Goal: Task Accomplishment & Management: Use online tool/utility

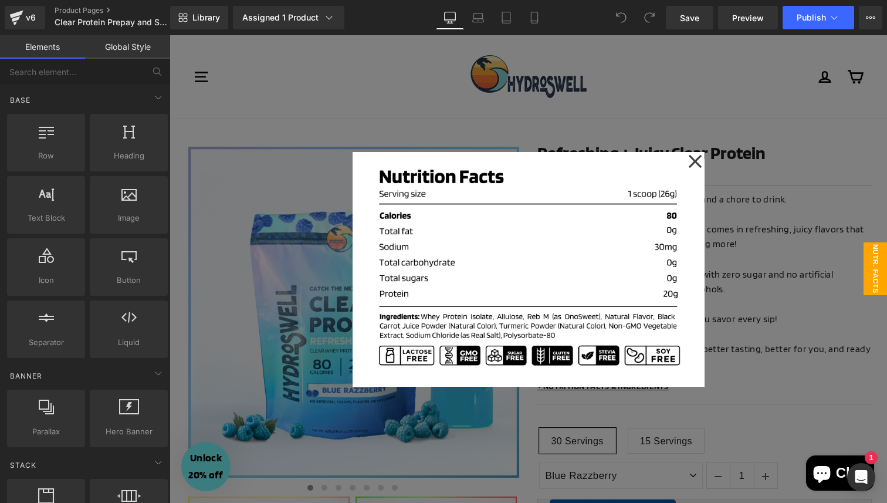
click at [845, 245] on div at bounding box center [529, 269] width 718 height 468
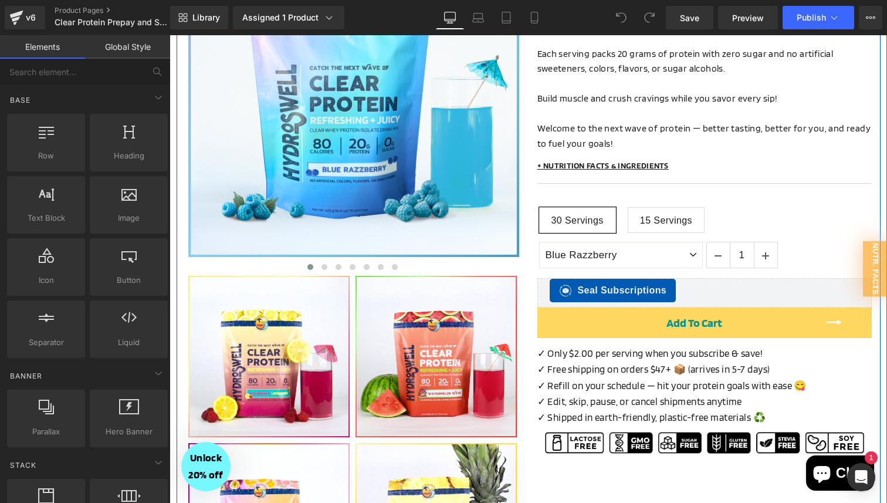
scroll to position [244, 0]
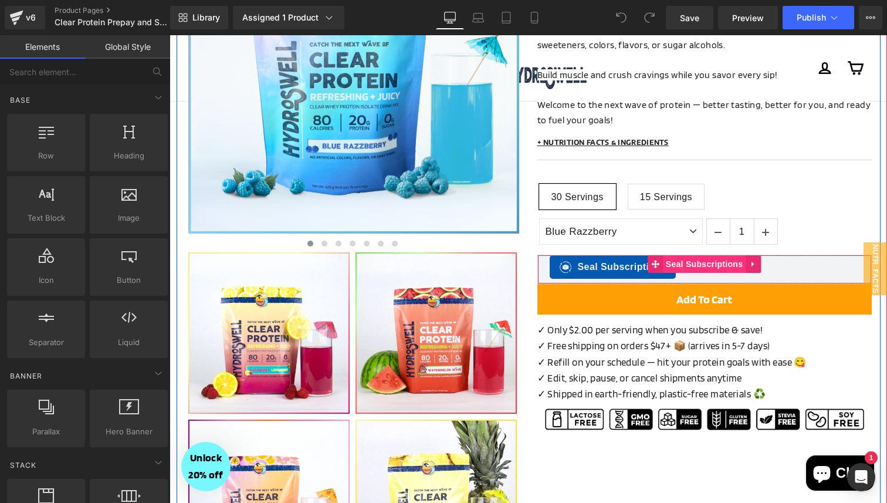
click at [711, 268] on span "Seal Subscriptions" at bounding box center [704, 264] width 83 height 18
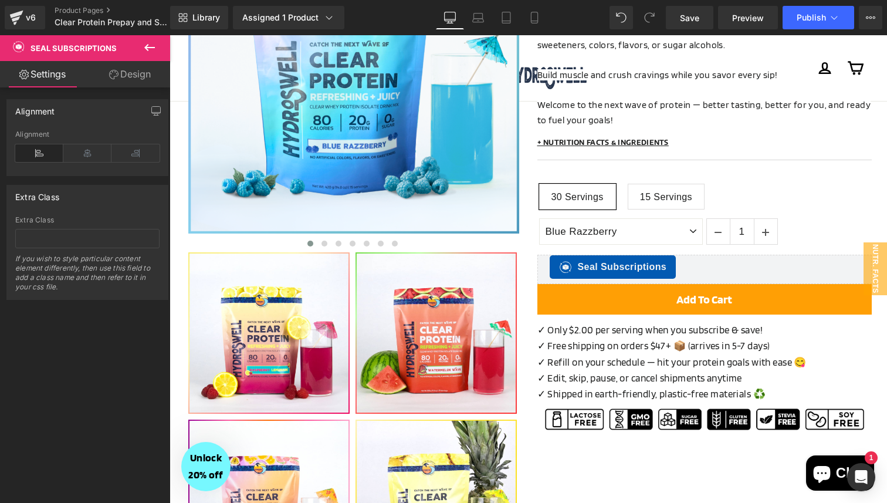
scroll to position [0, 0]
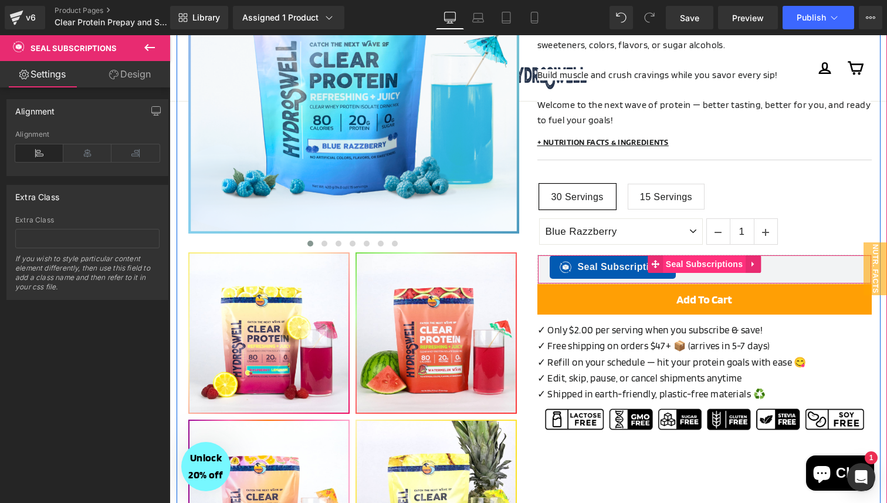
click at [697, 272] on span "Seal Subscriptions" at bounding box center [704, 264] width 83 height 18
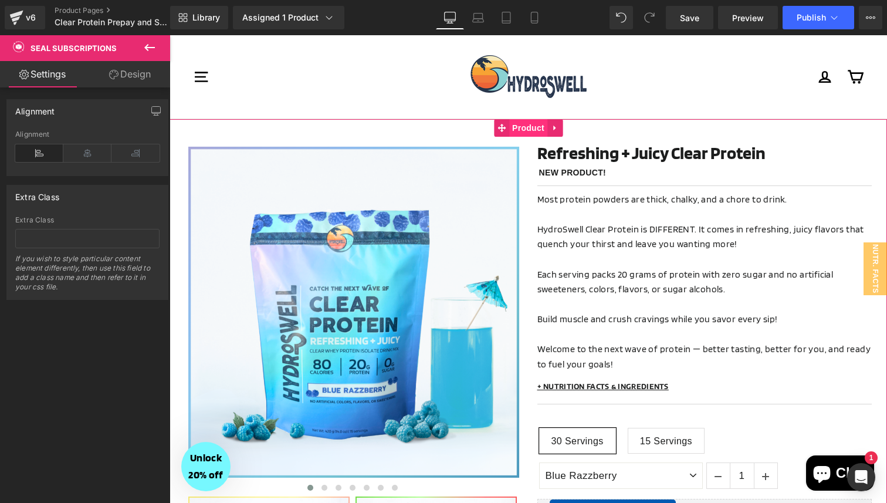
click at [529, 129] on span "Product" at bounding box center [528, 128] width 38 height 18
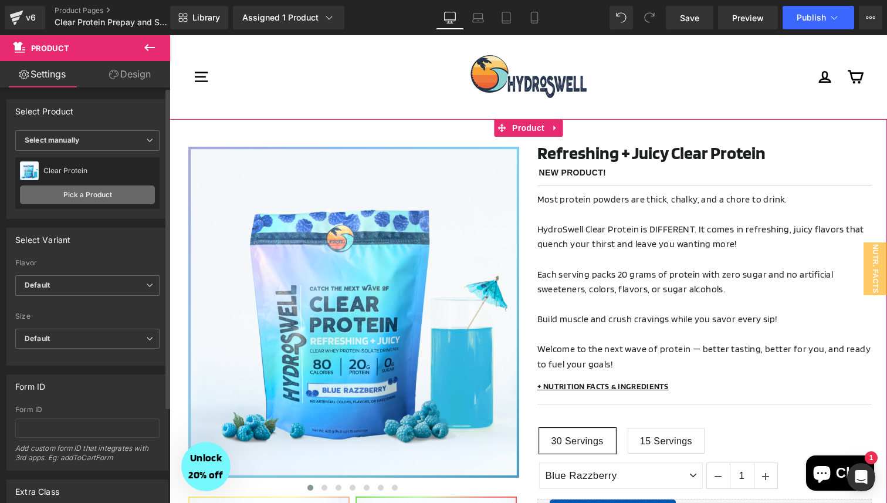
click at [87, 195] on link "Pick a Product" at bounding box center [87, 194] width 135 height 19
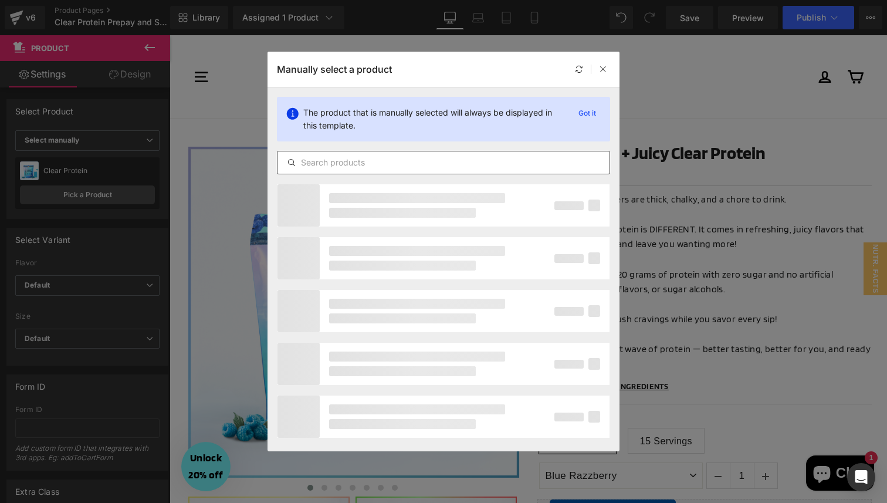
click at [340, 159] on input "text" at bounding box center [444, 163] width 332 height 14
type input "clear protein pre"
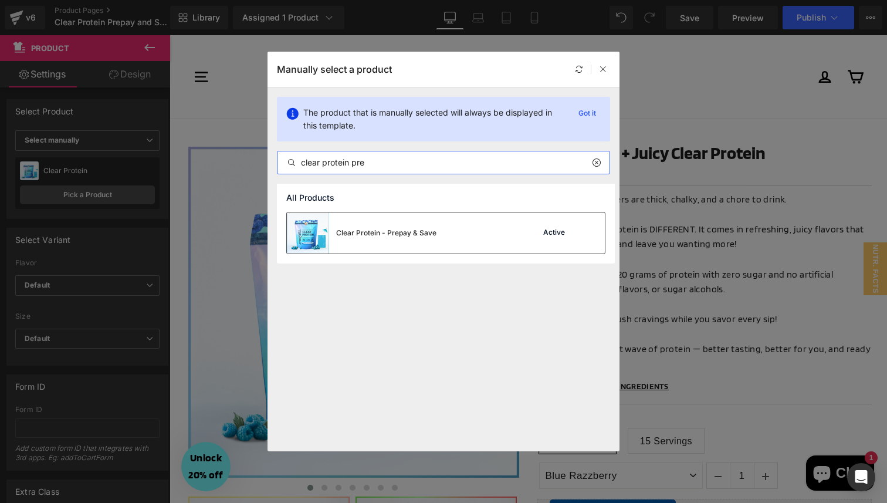
click at [390, 238] on div "Clear Protein - Prepay & Save" at bounding box center [386, 233] width 100 height 11
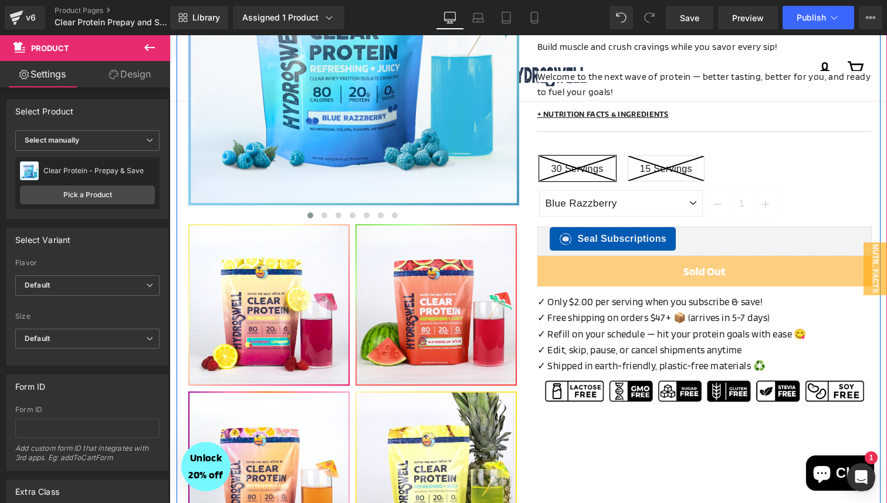
scroll to position [274, 0]
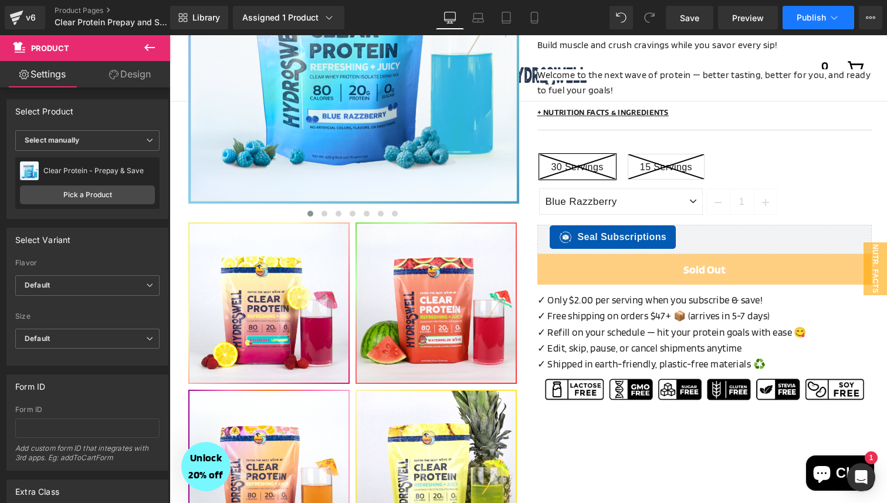
click at [805, 18] on span "Publish" at bounding box center [811, 17] width 29 height 9
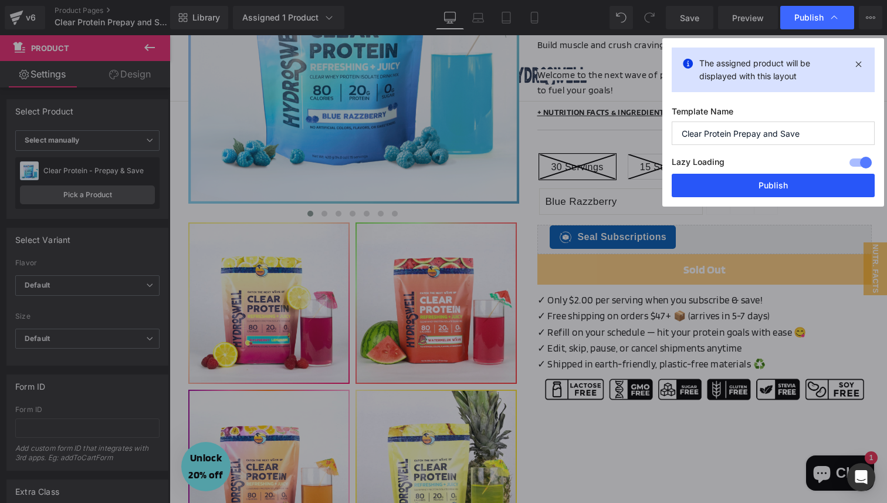
click at [746, 180] on button "Publish" at bounding box center [773, 185] width 203 height 23
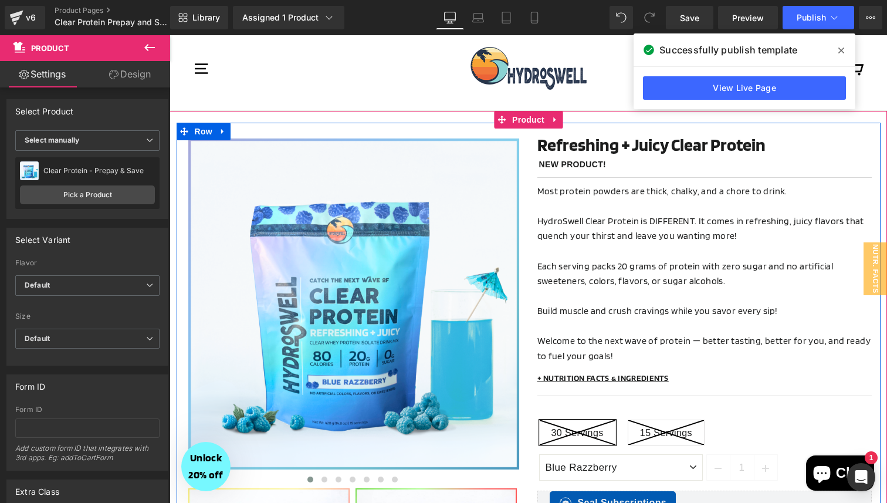
scroll to position [0, 0]
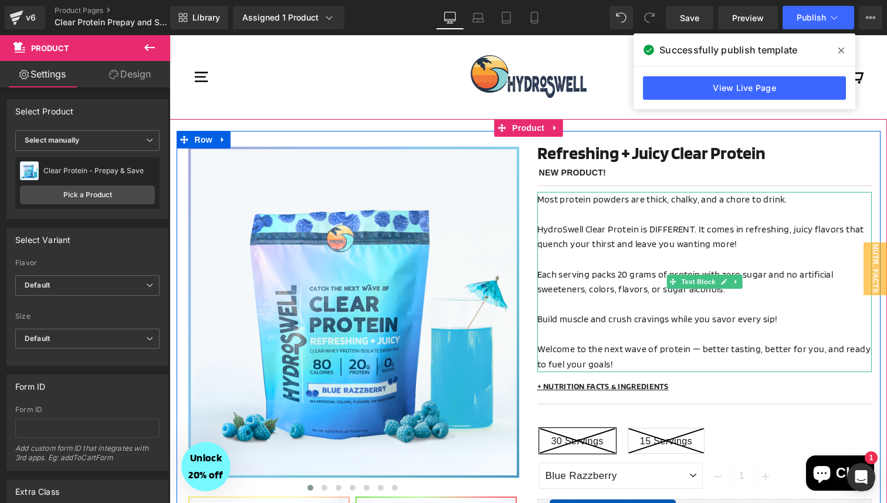
click at [646, 295] on span "Each serving packs 20 grams of protein with zero sugar and no artificial sweete…" at bounding box center [686, 282] width 296 height 26
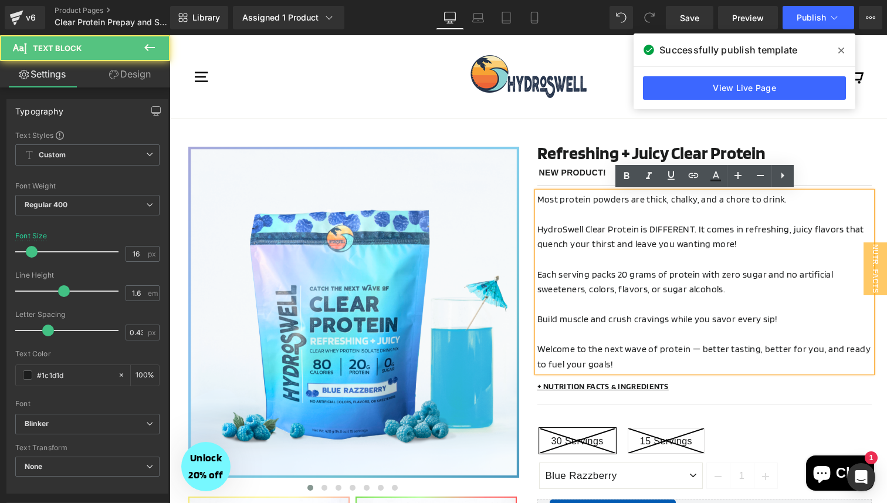
click at [616, 349] on span "Welcome to the next wave of protein — better tasting, better for you, and ready…" at bounding box center [705, 356] width 334 height 26
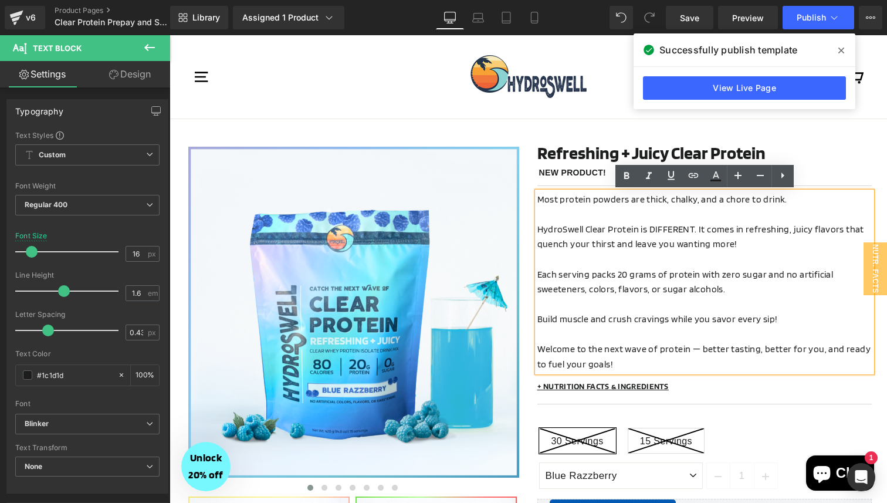
click at [643, 366] on p "Welcome to the next wave of protein — better tasting, better for you, and ready…" at bounding box center [705, 357] width 334 height 30
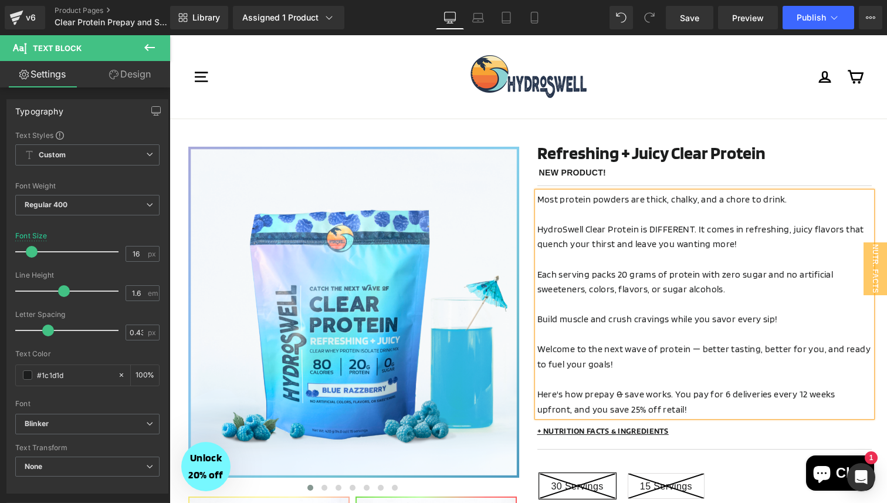
click at [693, 105] on div "Log in Cart" at bounding box center [733, 77] width 261 height 60
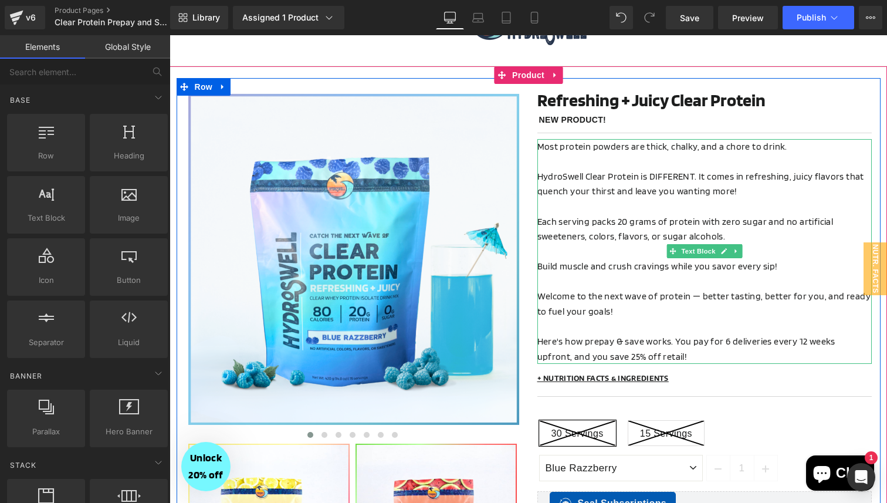
scroll to position [66, 0]
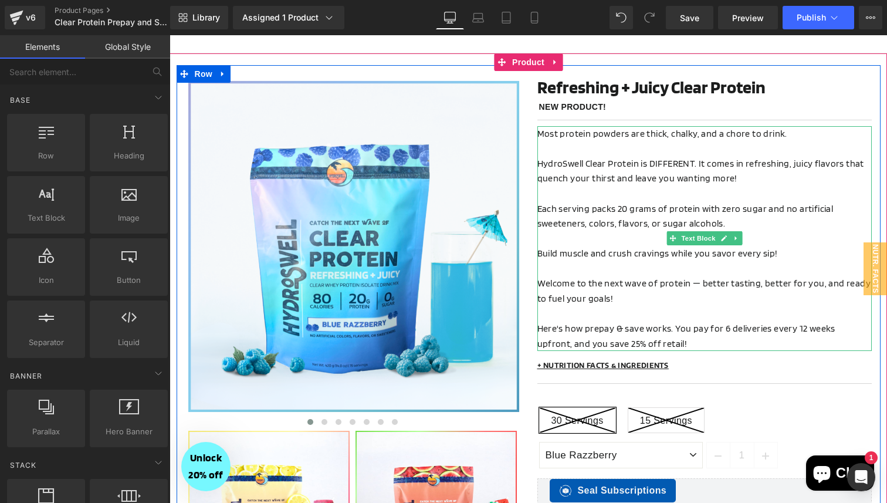
click at [648, 321] on p "Here's how prepay & save works. You pay for 6 deliveries every 12 weeks upfront…" at bounding box center [705, 336] width 334 height 30
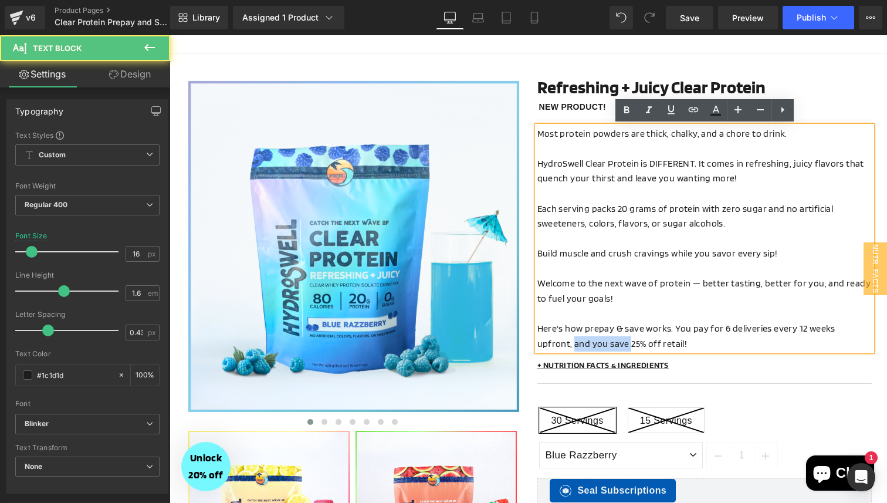
drag, startPoint x: 594, startPoint y: 344, endPoint x: 538, endPoint y: 346, distance: 56.3
click at [538, 346] on span "Here's how prepay & save works. You pay for 6 deliveries every 12 weeks upfront…" at bounding box center [687, 336] width 298 height 26
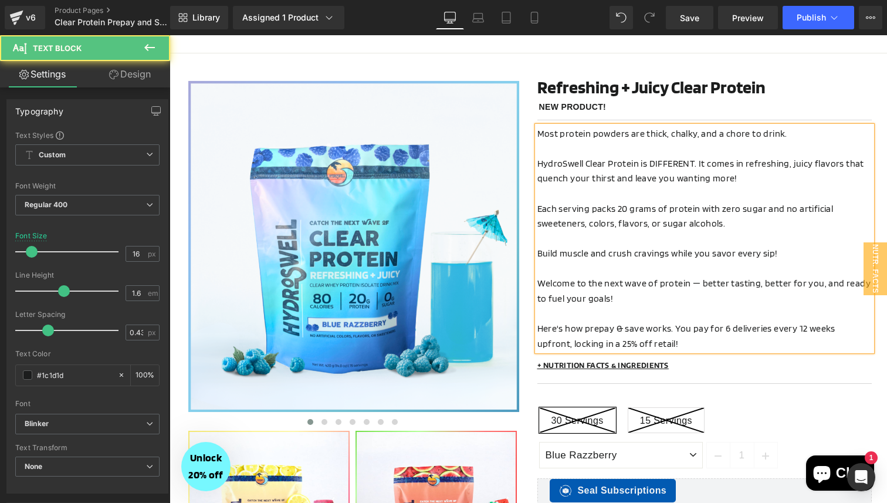
drag, startPoint x: 601, startPoint y: 345, endPoint x: 669, endPoint y: 343, distance: 68.1
click at [669, 343] on p "Here's how prepay & save works. You pay for 6 deliveries every 12 weeks upfront…" at bounding box center [705, 336] width 334 height 30
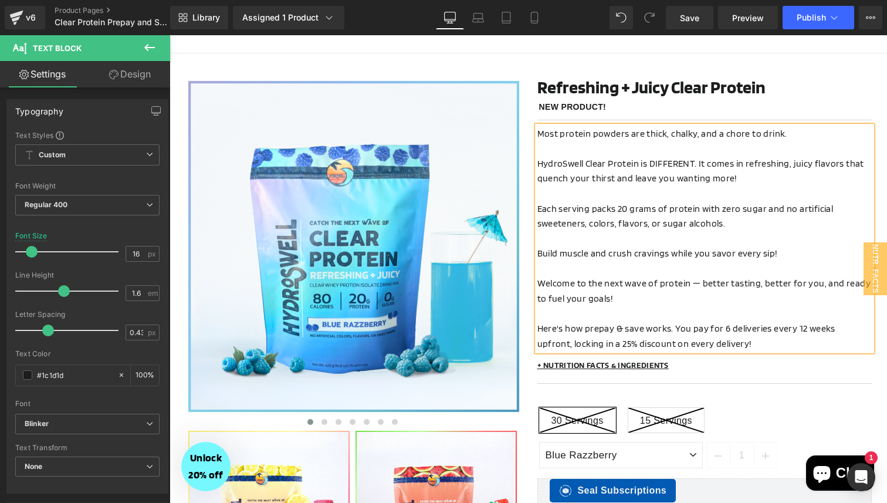
click at [699, 268] on p at bounding box center [705, 268] width 334 height 15
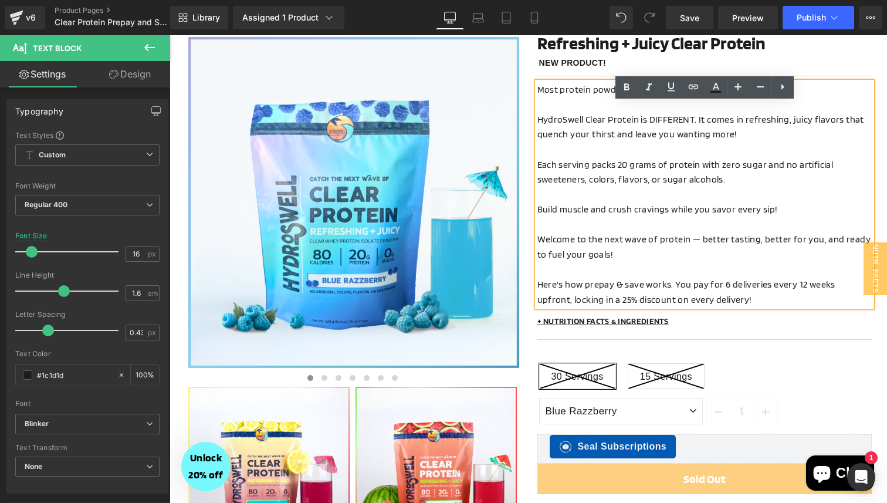
scroll to position [118, 0]
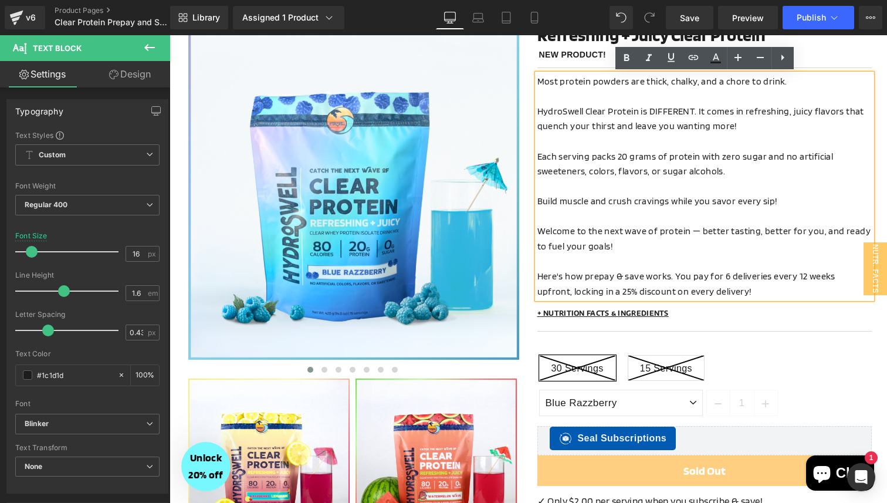
click at [719, 288] on p "Here's how prepay & save works. You pay for 6 deliveries every 12 weeks upfront…" at bounding box center [705, 284] width 334 height 30
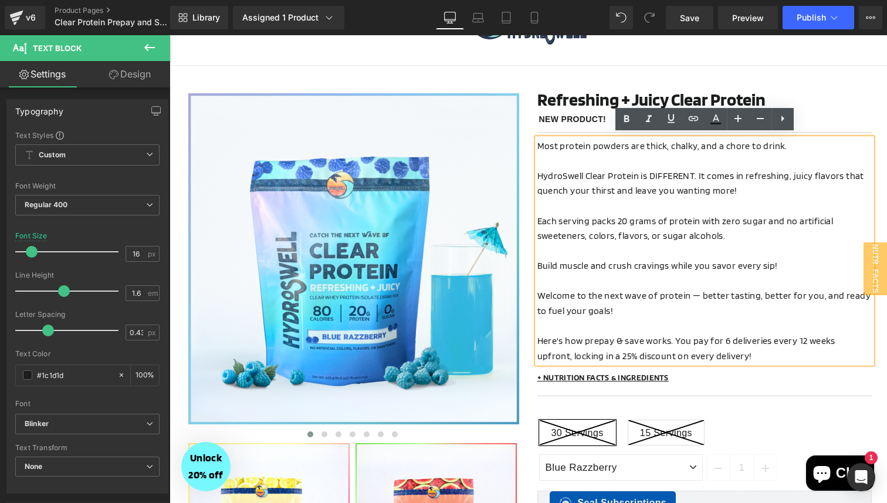
scroll to position [52, 0]
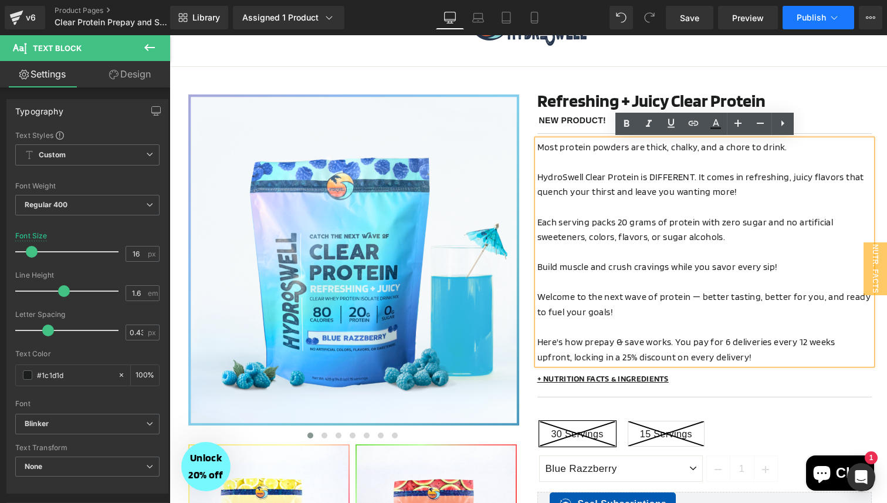
click at [803, 26] on button "Publish" at bounding box center [819, 17] width 72 height 23
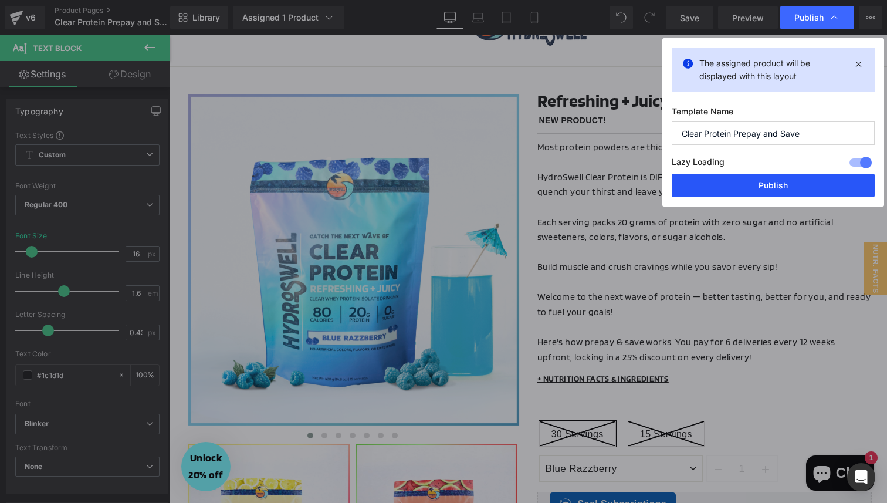
click at [760, 185] on button "Publish" at bounding box center [773, 185] width 203 height 23
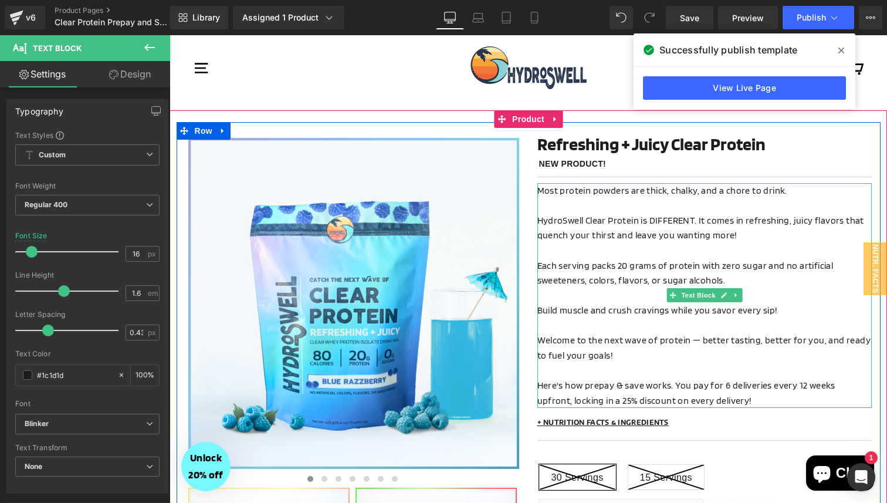
scroll to position [0, 0]
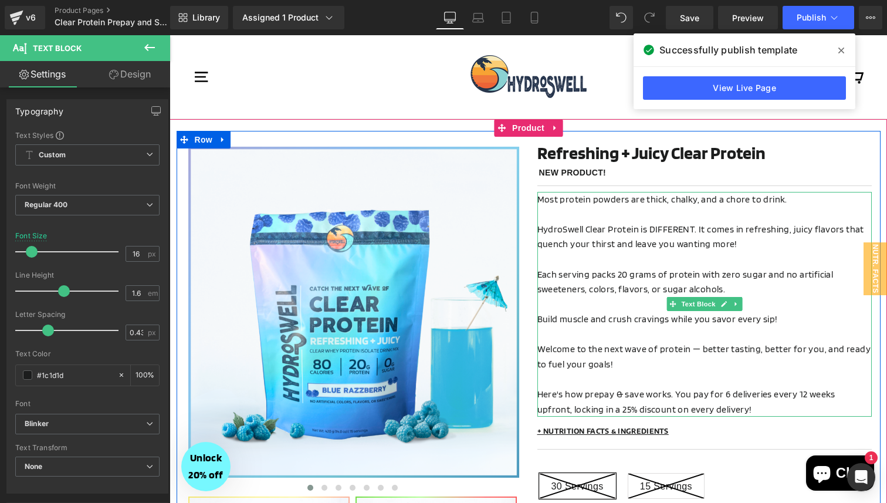
click at [765, 397] on span "Here's how prepay & save works. You pay for 6 deliveries every 12 weeks upfront…" at bounding box center [687, 401] width 298 height 26
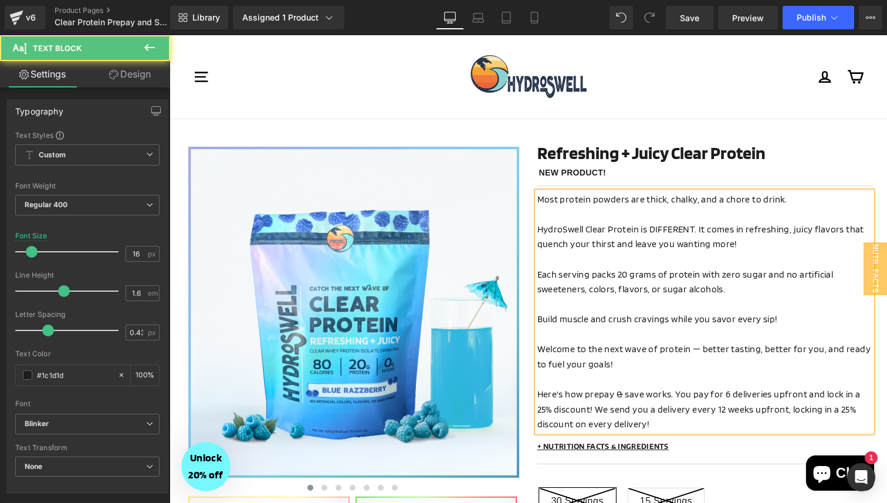
drag, startPoint x: 723, startPoint y: 421, endPoint x: 735, endPoint y: 416, distance: 13.2
click at [735, 416] on p "Here's how prepay & save works. You pay for 6 deliveries upfront and lock in a …" at bounding box center [705, 409] width 334 height 45
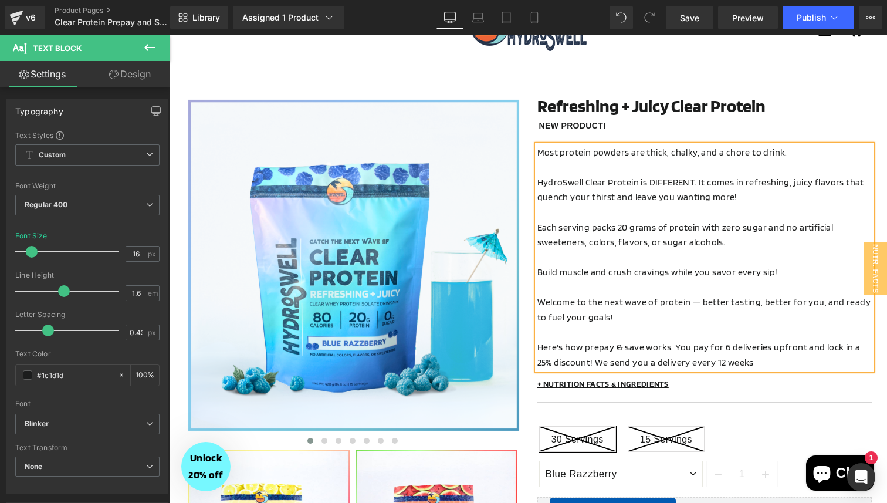
scroll to position [67, 0]
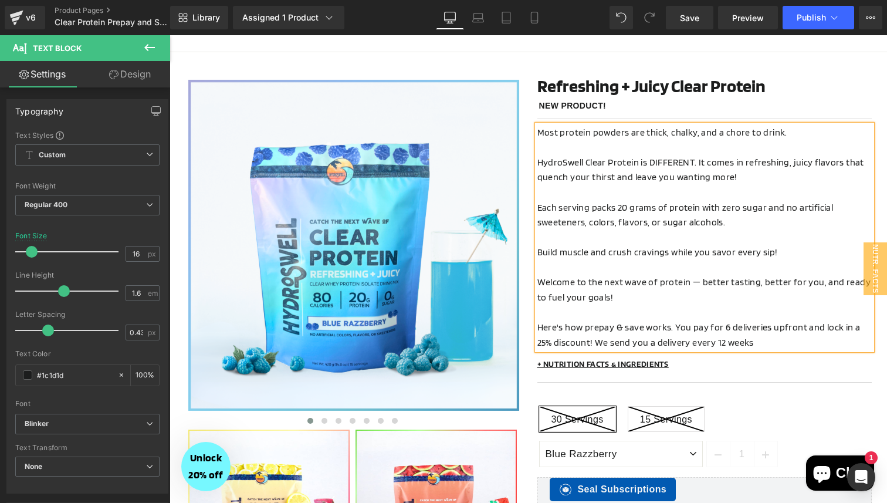
click at [652, 342] on span "Here's how prepay & save works. You pay for 6 deliveries upfront and lock in a …" at bounding box center [699, 335] width 323 height 26
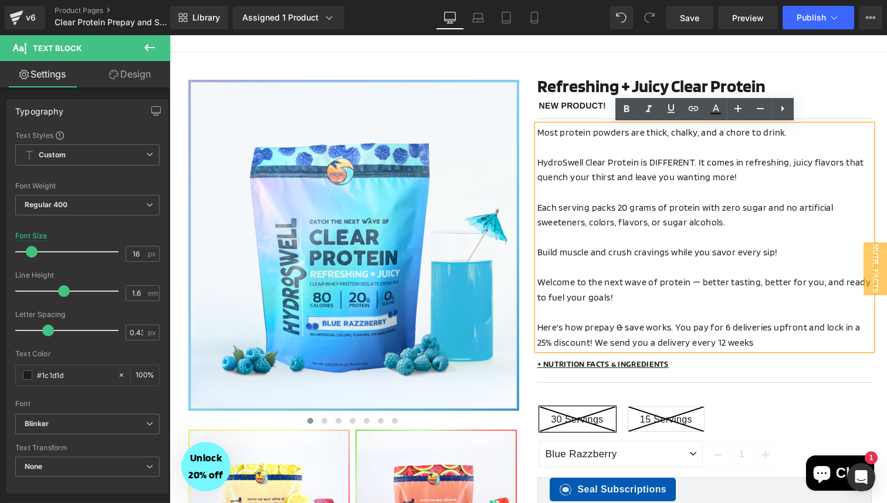
click at [722, 328] on span "Here's how prepay & save works. You pay for 6 deliveries upfront and lock in a …" at bounding box center [699, 335] width 323 height 26
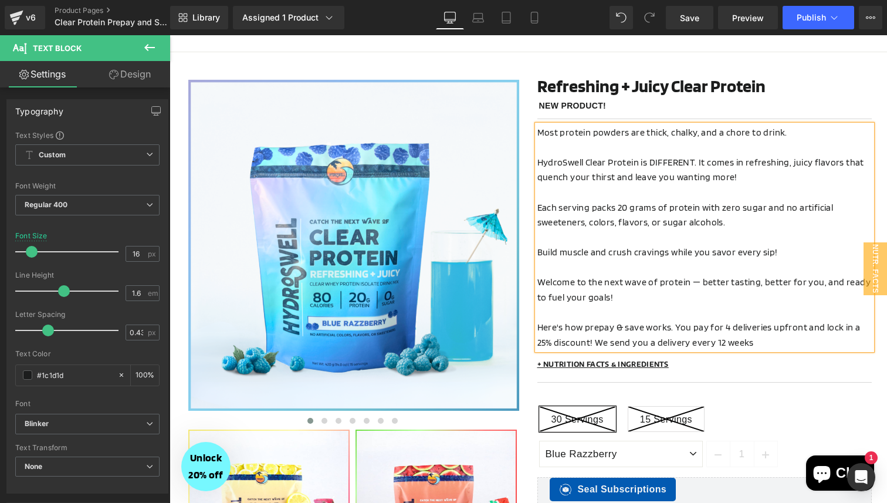
click at [800, 330] on span "Here's how prepay & save works. You pay for 4 deliveries upfront and lock in a …" at bounding box center [699, 335] width 323 height 26
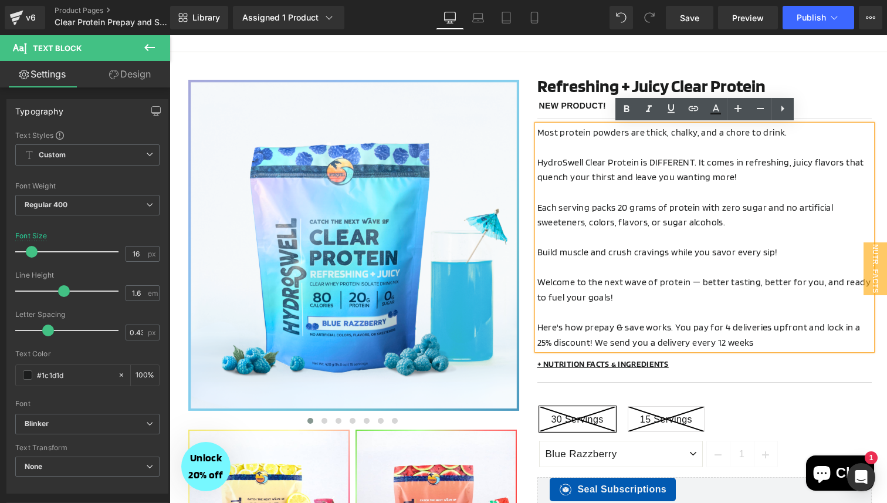
click at [574, 340] on span "Here's how prepay & save works. You pay for 4 deliveries upfront and lock in a …" at bounding box center [699, 335] width 323 height 26
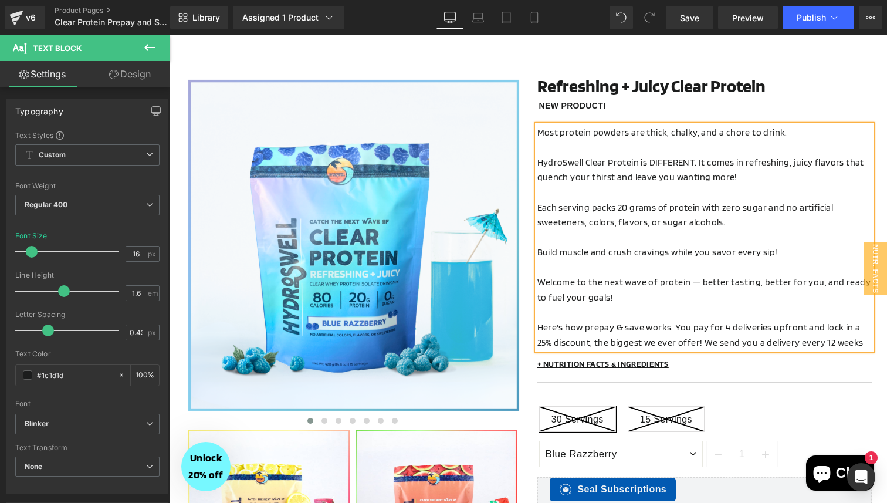
click at [689, 342] on span "Here's how prepay & save works. You pay for 4 deliveries upfront and lock in a …" at bounding box center [701, 335] width 326 height 26
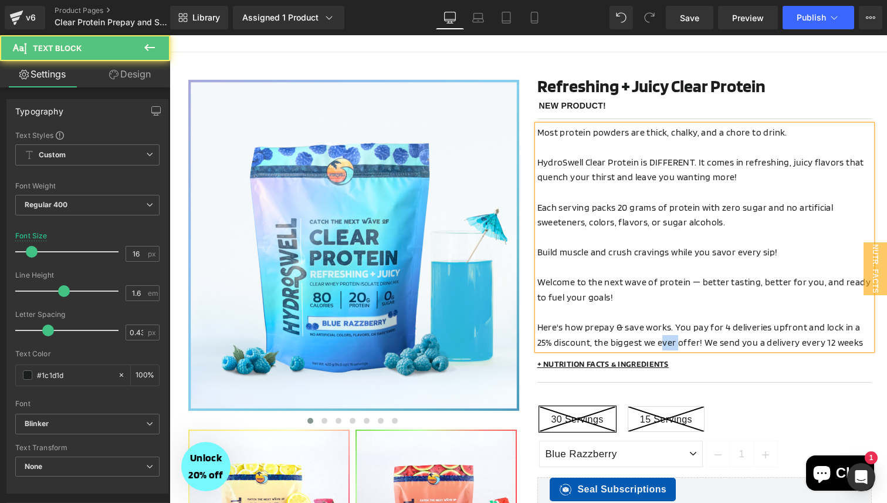
drag, startPoint x: 658, startPoint y: 344, endPoint x: 641, endPoint y: 344, distance: 17.0
click at [641, 344] on span "Here's how prepay & save works. You pay for 4 deliveries upfront and lock in a …" at bounding box center [701, 335] width 326 height 26
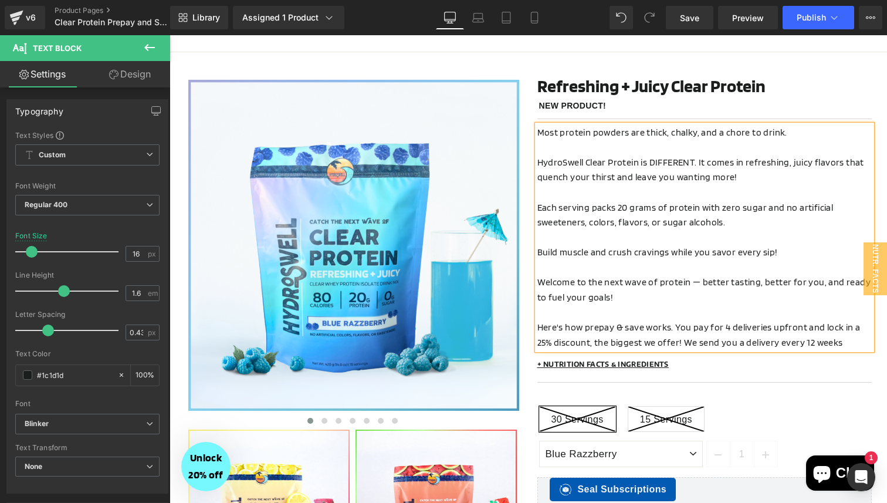
click at [830, 344] on p "Here's how prepay & save works. You pay for 4 deliveries upfront and lock in a …" at bounding box center [705, 335] width 334 height 30
click at [673, 329] on span "Here's how prepay & save works. You pay for 4 deliveries upfront and lock in a …" at bounding box center [699, 335] width 323 height 26
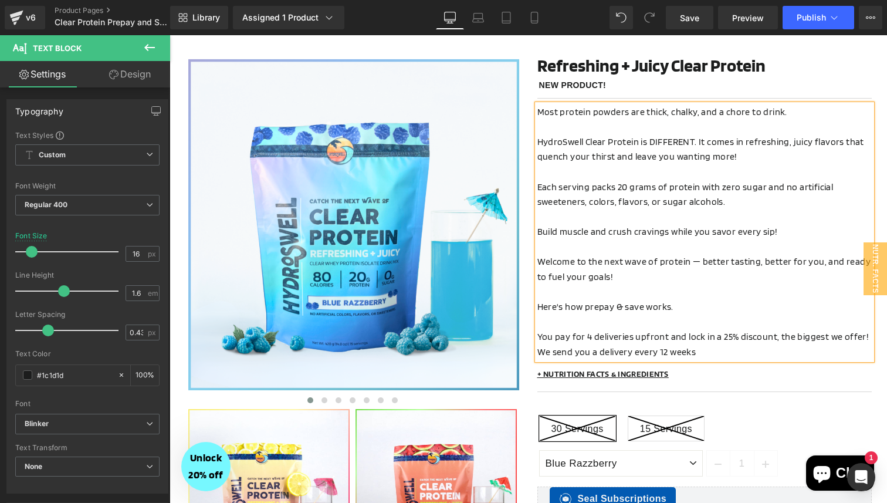
scroll to position [97, 0]
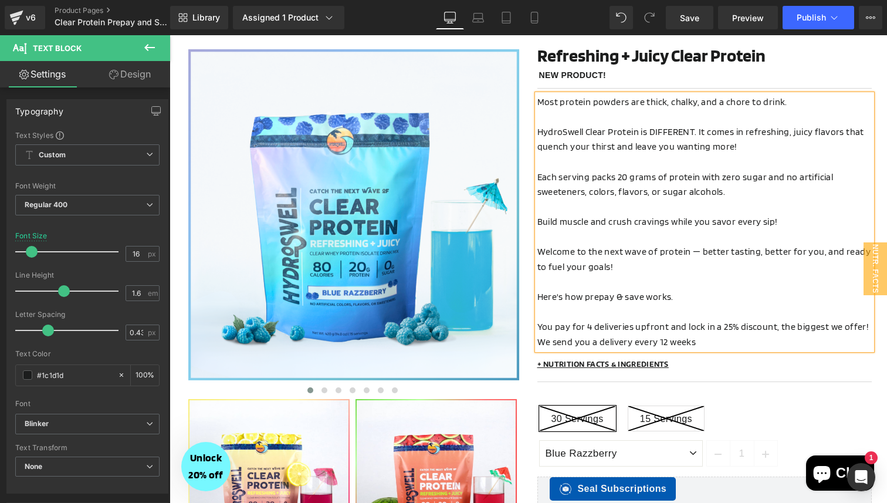
click at [740, 343] on p "You pay for 4 deliveries upfront and lock in a 25% discount, the biggest we off…" at bounding box center [705, 334] width 334 height 30
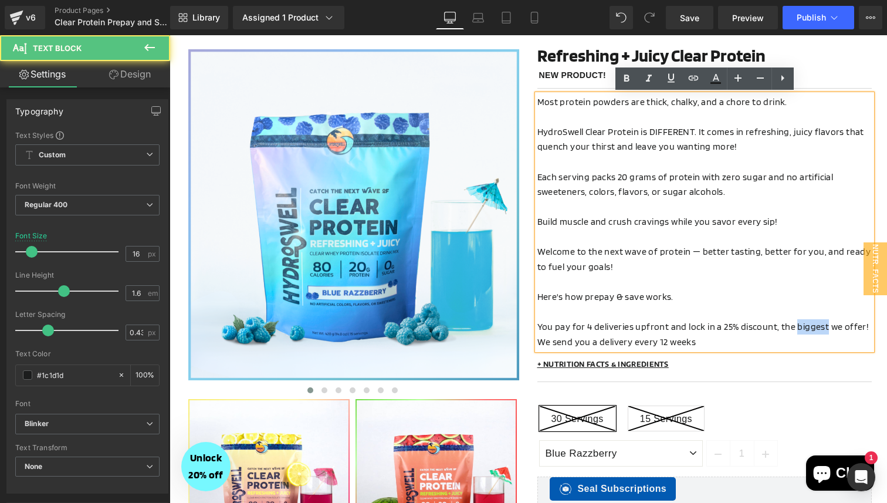
drag, startPoint x: 823, startPoint y: 330, endPoint x: 793, endPoint y: 330, distance: 29.9
click at [793, 330] on span "You pay for 4 deliveries upfront and lock in a 25% discount, the biggest we off…" at bounding box center [704, 334] width 332 height 26
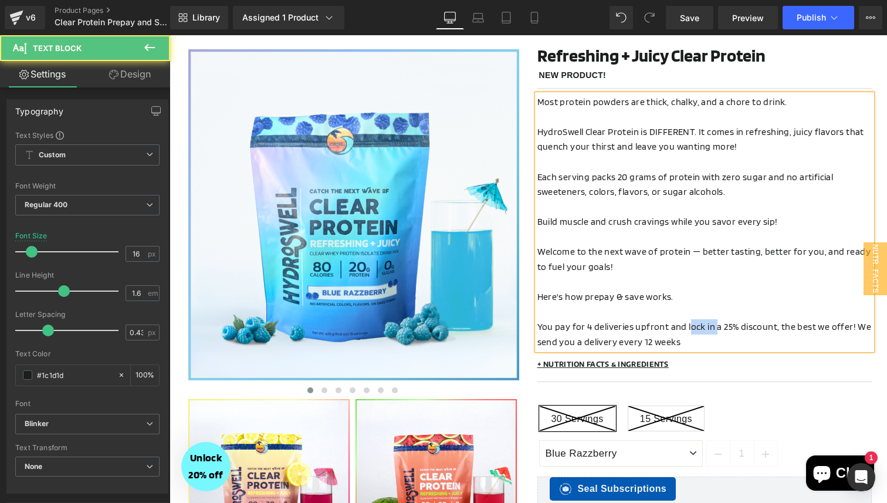
drag, startPoint x: 714, startPoint y: 327, endPoint x: 687, endPoint y: 326, distance: 27.0
click at [687, 326] on span "You pay for 4 deliveries upfront and lock in a 25% discount, the best we offer!…" at bounding box center [705, 334] width 334 height 26
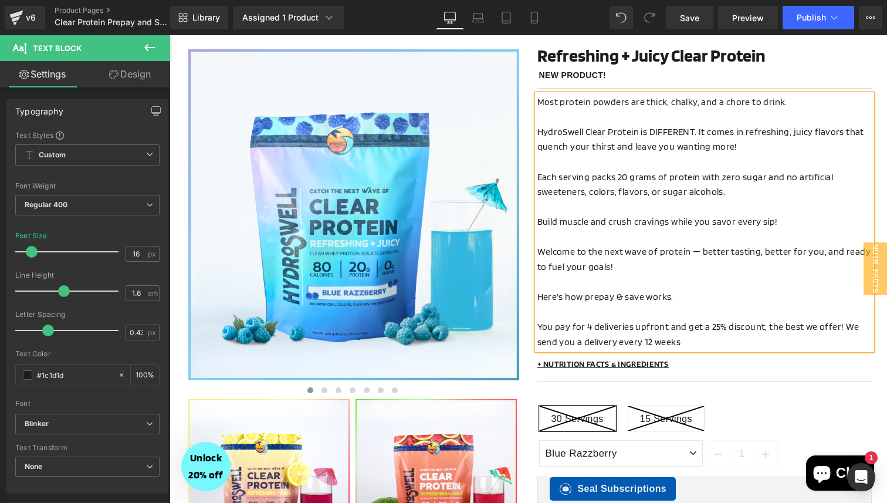
click at [798, 331] on span "You pay for 4 deliveries upfront and get a 25% discount, the best we offer! We …" at bounding box center [699, 334] width 322 height 26
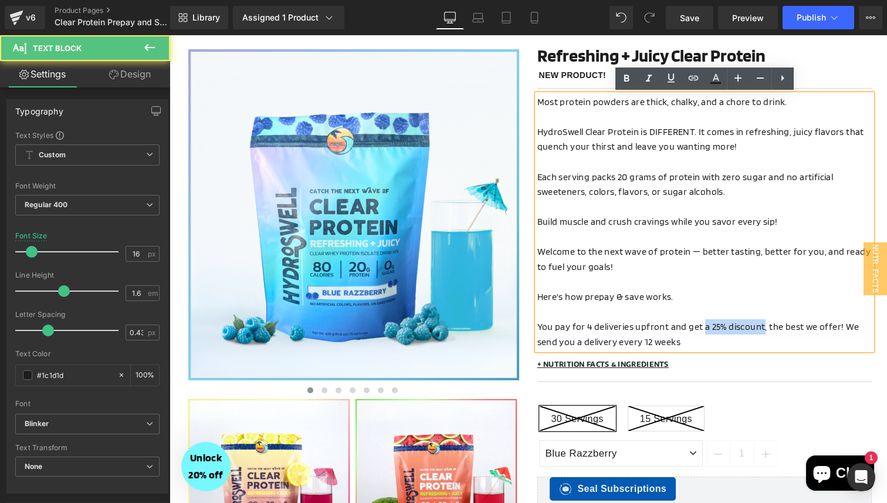
drag, startPoint x: 759, startPoint y: 329, endPoint x: 702, endPoint y: 331, distance: 57.6
click at [702, 331] on span "You pay for 4 deliveries upfront and get a 25% discount, the best we offer! We …" at bounding box center [699, 334] width 322 height 26
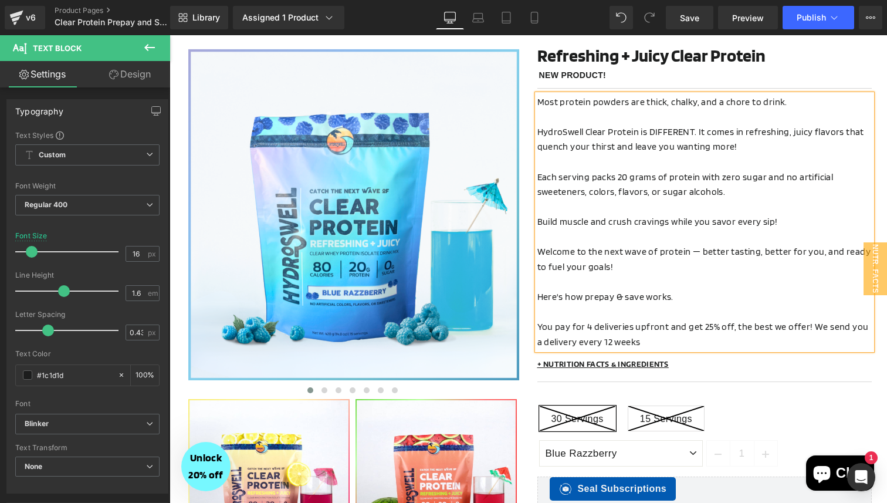
click at [768, 329] on span "You pay for 4 deliveries upfront and get 25% off, the best we offer! We send yo…" at bounding box center [704, 334] width 332 height 26
click at [829, 336] on p "You pay for 4 deliveries upfront and get 25% off, the best discount we offer! W…" at bounding box center [705, 334] width 334 height 30
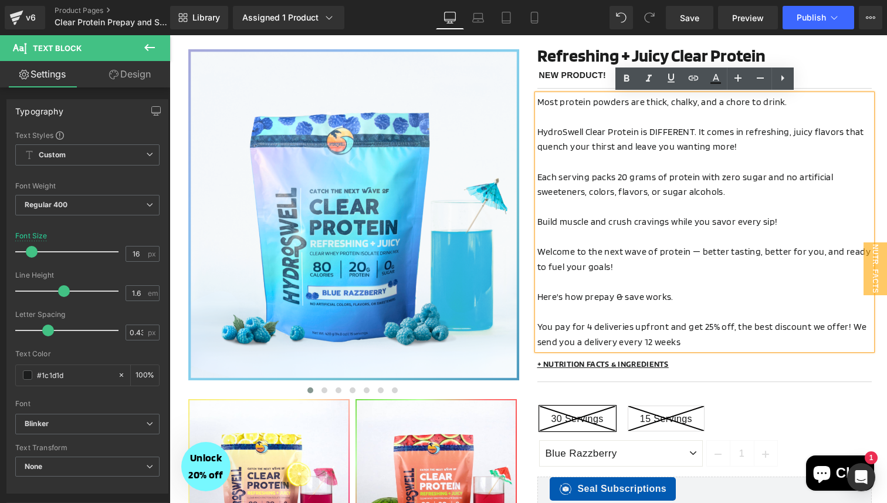
click at [580, 344] on span "You pay for 4 deliveries upfront and get 25% off, the best discount we offer! W…" at bounding box center [703, 334] width 330 height 26
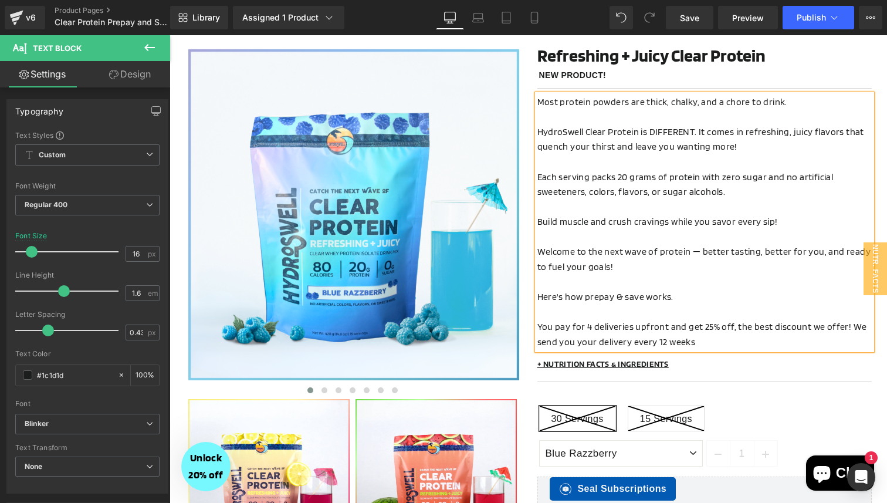
click at [714, 342] on p "You pay for 4 deliveries upfront and get 25% off, the best discount we offer! W…" at bounding box center [705, 334] width 334 height 30
click at [685, 326] on span "You pay for 4 deliveries upfront and get 25% off, the best discount we offer! W…" at bounding box center [703, 334] width 330 height 26
click at [729, 339] on p "You pay for 4 deliveries upfront and get 25% off, the best discount we offer! W…" at bounding box center [705, 334] width 334 height 30
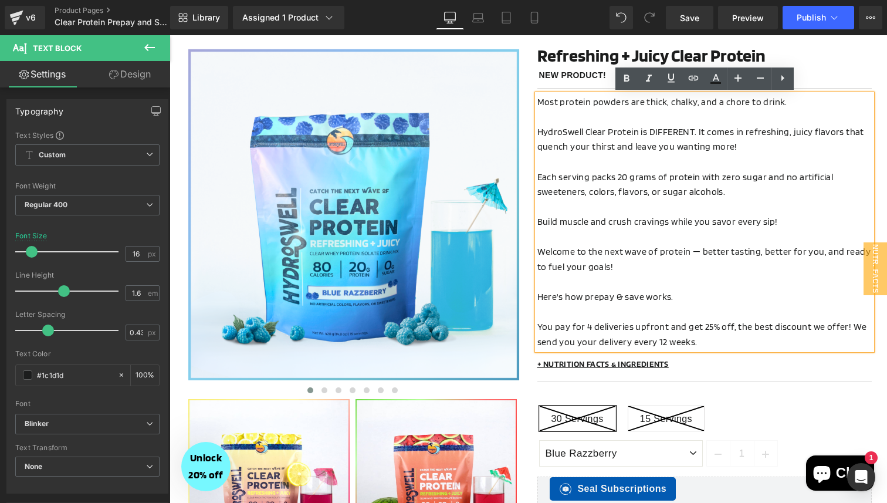
click at [652, 313] on p at bounding box center [705, 312] width 334 height 15
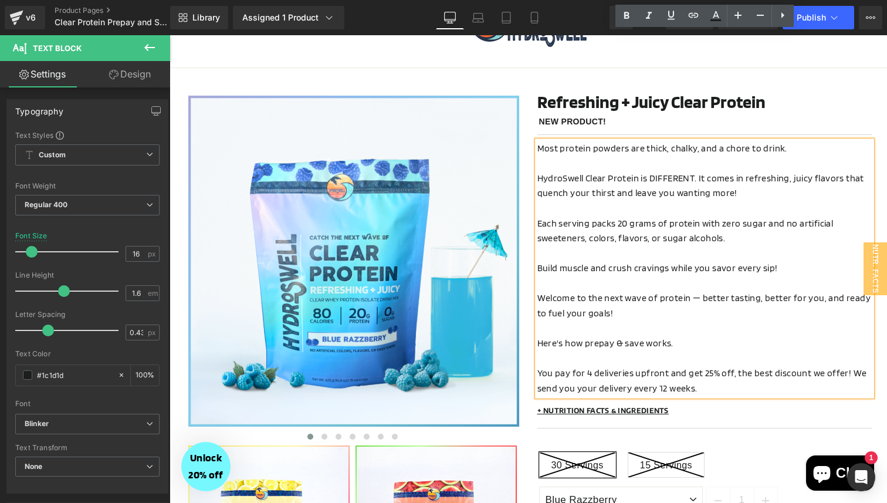
scroll to position [0, 0]
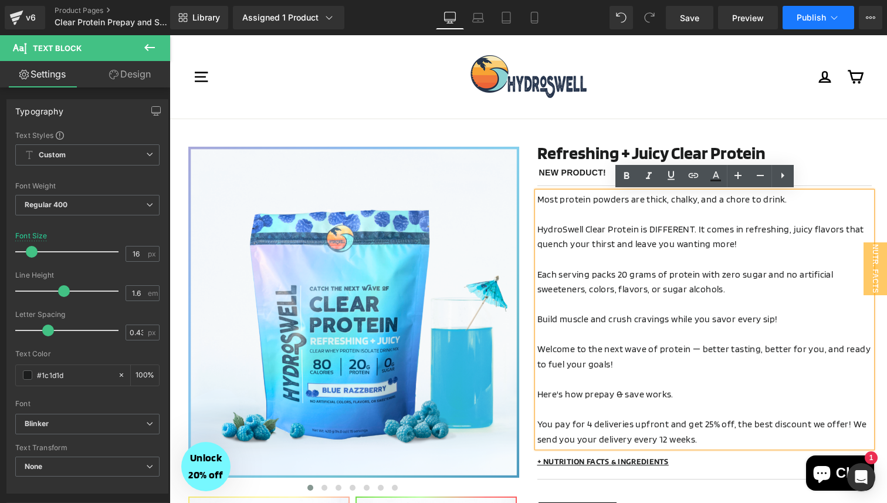
click at [809, 20] on span "Publish" at bounding box center [811, 17] width 29 height 9
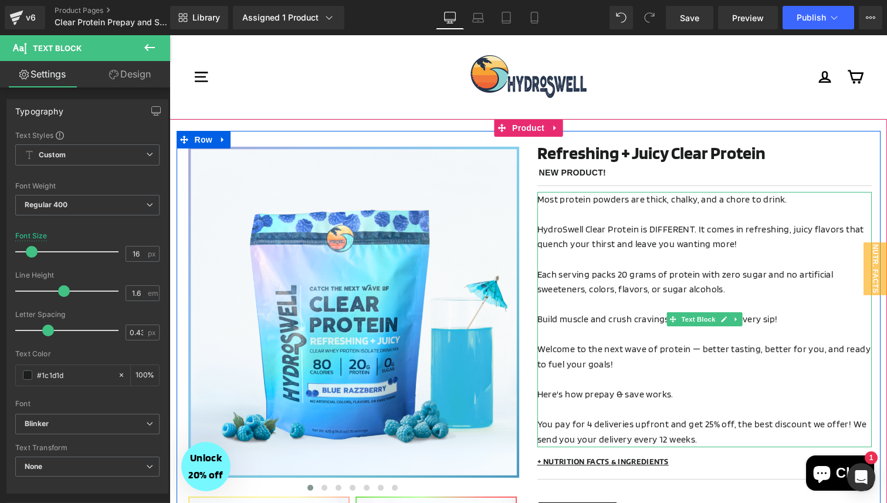
click at [594, 441] on span "You pay for 4 deliveries upfront and get 25% off, the best discount we offer! W…" at bounding box center [703, 431] width 330 height 26
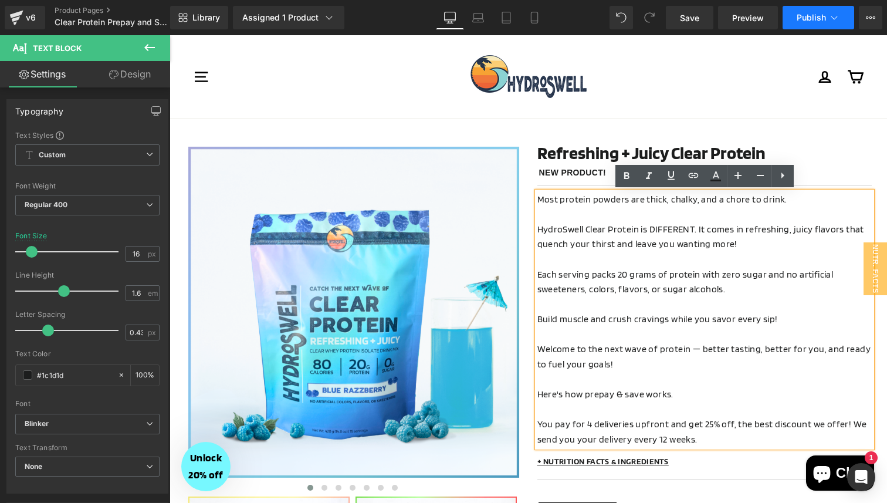
click at [801, 13] on span "Publish" at bounding box center [811, 17] width 29 height 9
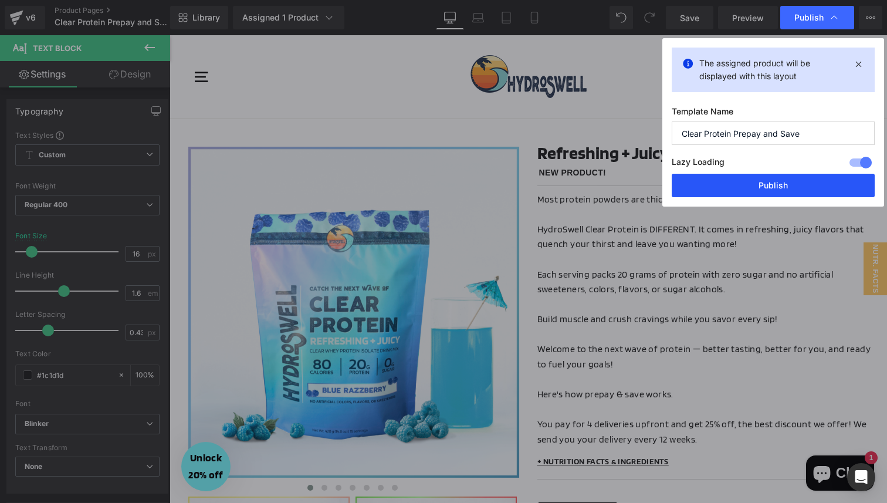
click at [723, 182] on button "Publish" at bounding box center [773, 185] width 203 height 23
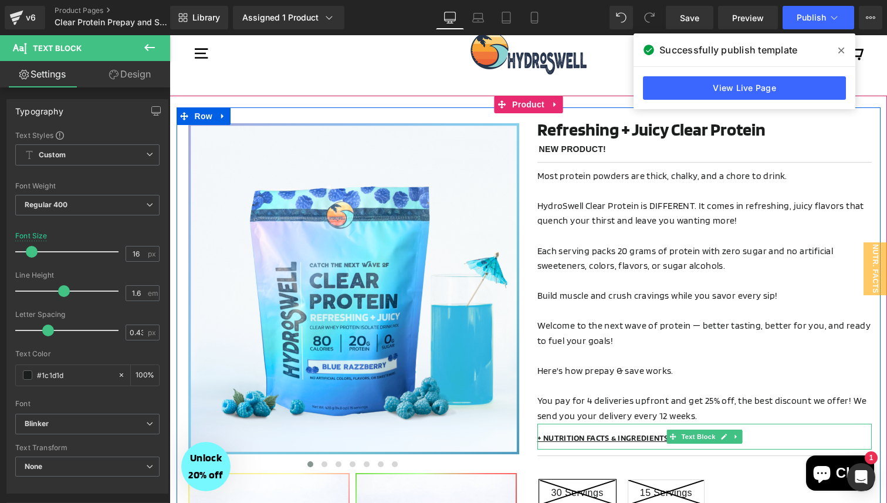
scroll to position [25, 0]
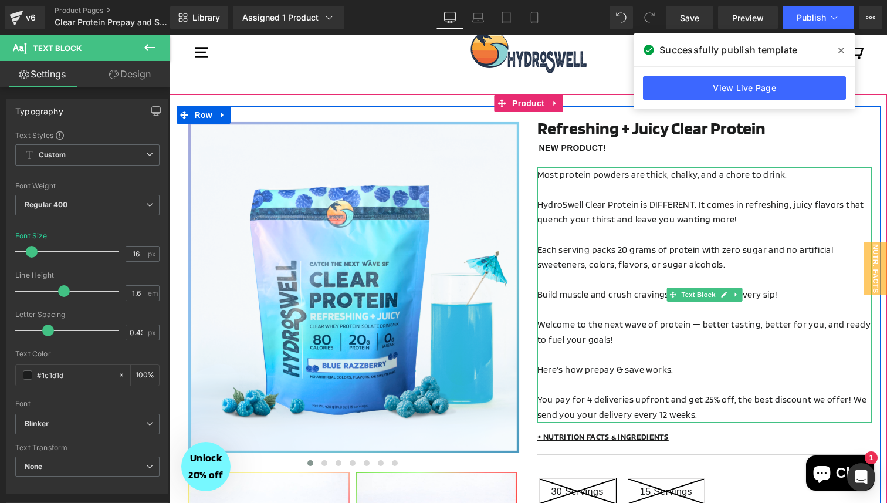
click at [731, 414] on p "You pay for 4 deliveries upfront and get 25% off, the best discount we offer! W…" at bounding box center [705, 407] width 334 height 30
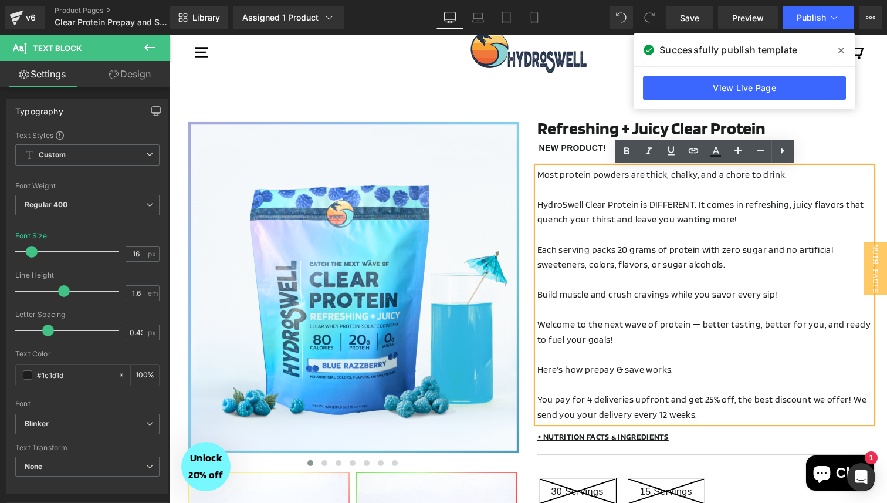
click at [846, 401] on span "You pay for 4 deliveries upfront and get 25% off, the best discount we offer! W…" at bounding box center [703, 407] width 330 height 26
click at [639, 391] on p at bounding box center [705, 384] width 334 height 15
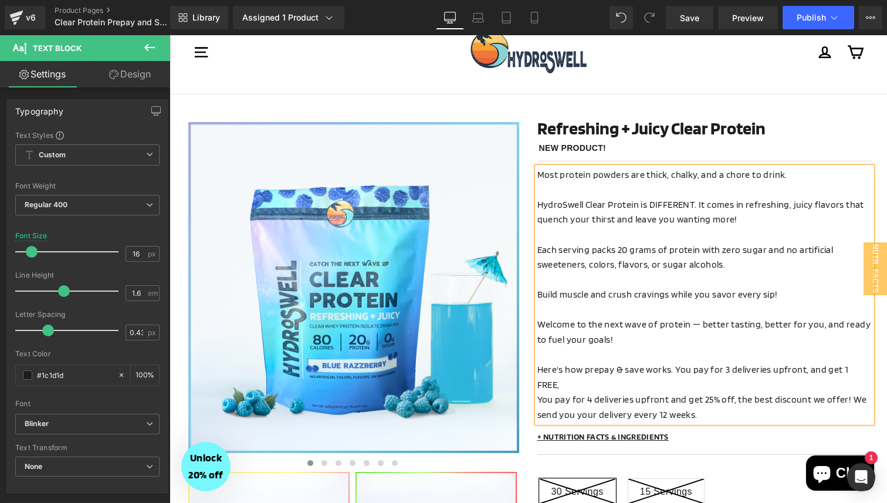
click at [698, 394] on span "You pay for 4 deliveries upfront and get 25% off, the best discount we offer! W…" at bounding box center [703, 407] width 330 height 26
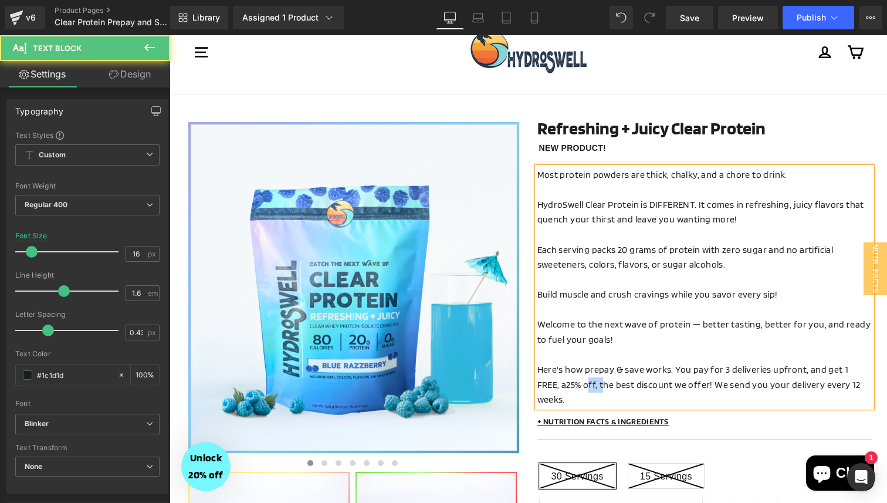
drag, startPoint x: 577, startPoint y: 384, endPoint x: 561, endPoint y: 384, distance: 16.4
click at [561, 384] on span "25% off, the best discount we offer! We send you your delivery every 12 weeks." at bounding box center [699, 392] width 323 height 26
drag, startPoint x: 675, startPoint y: 383, endPoint x: 638, endPoint y: 388, distance: 38.0
click at [638, 388] on span "25% discount, the best discount we offer! We send you your delivery every 12 we…" at bounding box center [694, 392] width 312 height 26
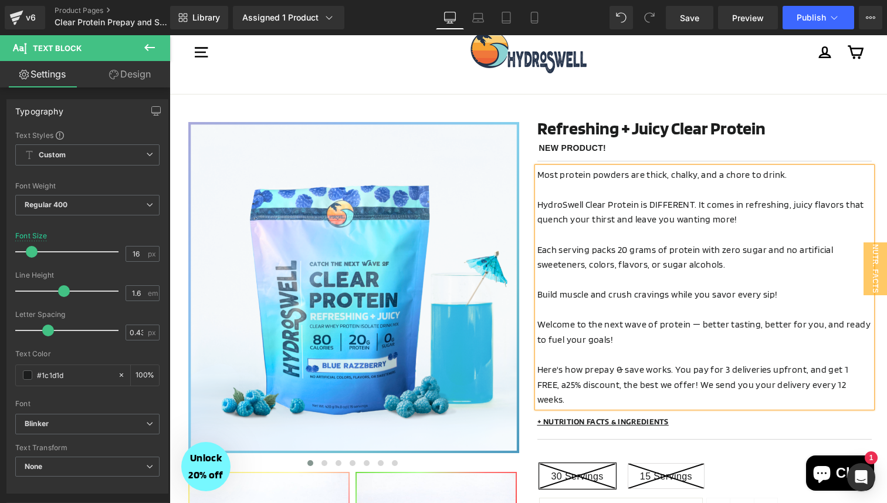
click at [613, 383] on span "25% discount, the best we offer! We send you your delivery every 12 weeks." at bounding box center [692, 392] width 309 height 26
click at [655, 387] on span "25% discount, the very best we offer! We send you your delivery every 12 weeks." at bounding box center [703, 392] width 330 height 26
click at [726, 386] on span "25% discount, the best price we offer! We send you your delivery every 12 weeks." at bounding box center [704, 392] width 332 height 26
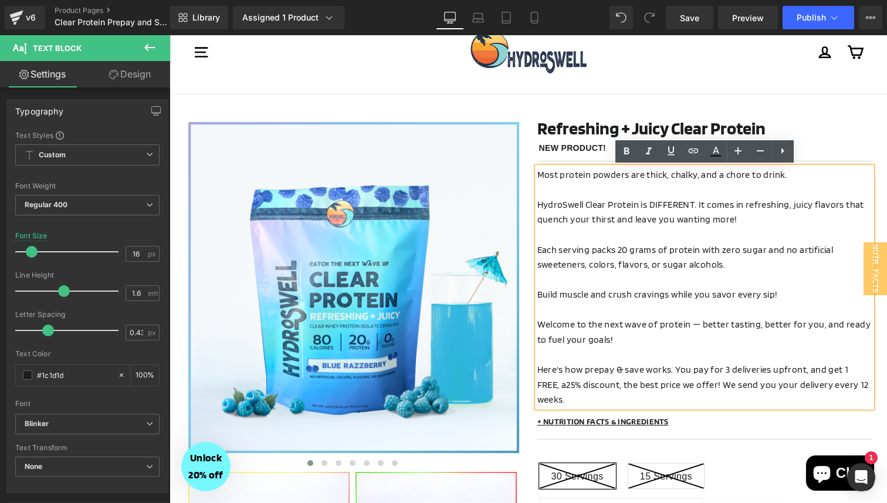
click at [540, 389] on span "Here's how prepay & save works. You pay for 3 deliveries upfront, and get 1 FRE…" at bounding box center [694, 377] width 312 height 26
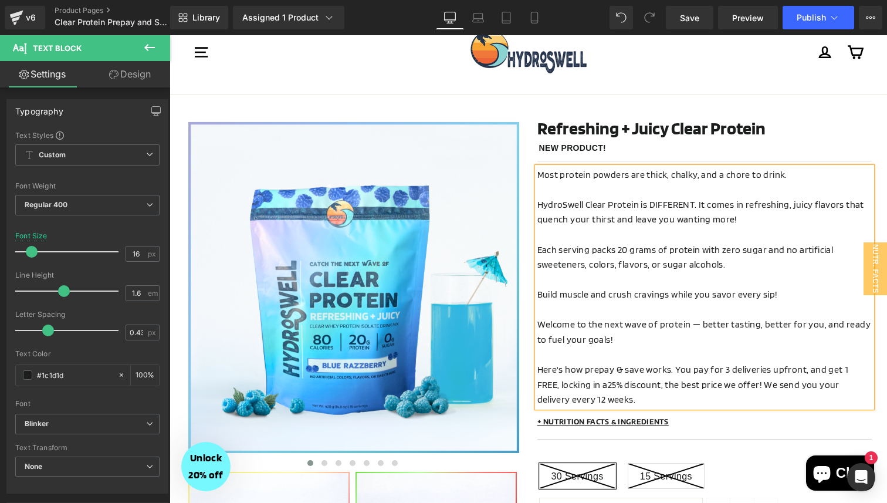
click at [641, 386] on span "25% discount, the best price we offer! We send you your delivery every 12 weeks." at bounding box center [689, 392] width 302 height 26
click at [767, 370] on span "Here's how prepay & save works. You pay for 3 deliveries upfront, and get 1 FRE…" at bounding box center [694, 377] width 312 height 26
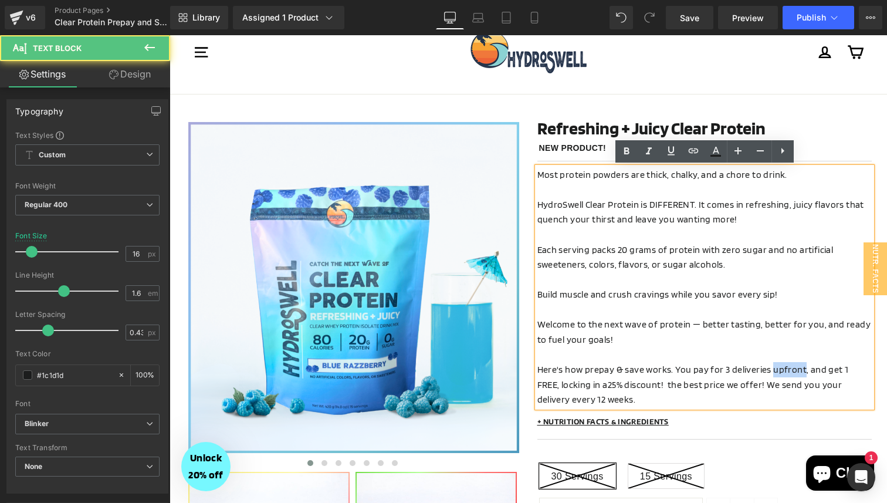
drag, startPoint x: 767, startPoint y: 370, endPoint x: 775, endPoint y: 370, distance: 8.2
click at [775, 370] on span "Here's how prepay & save works. You pay for 3 deliveries upfront, and get 1 FRE…" at bounding box center [694, 377] width 312 height 26
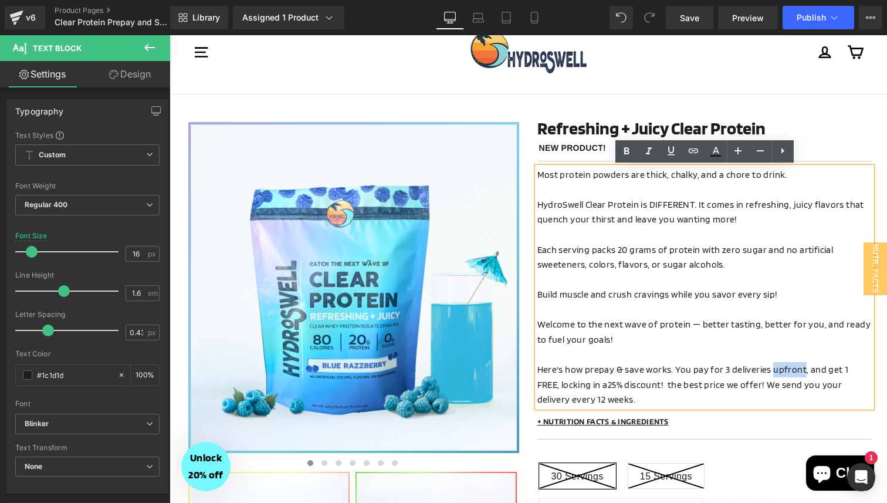
click at [803, 374] on span "Here's how prepay & save works. You pay for 3 deliveries upfront, and get 1 FRE…" at bounding box center [694, 377] width 312 height 26
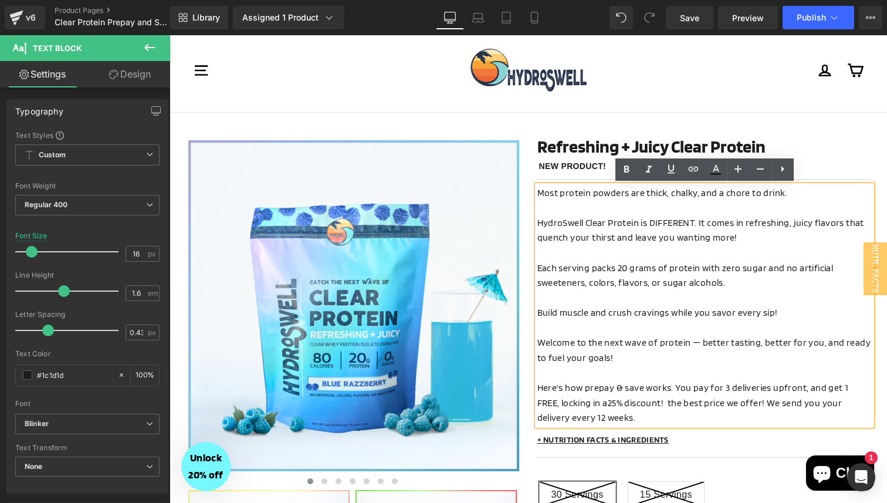
scroll to position [6, 0]
click at [800, 411] on p "Here's how prepay & save works. You pay for 3 deliveries upfront, and get 1 FRE…" at bounding box center [705, 403] width 334 height 45
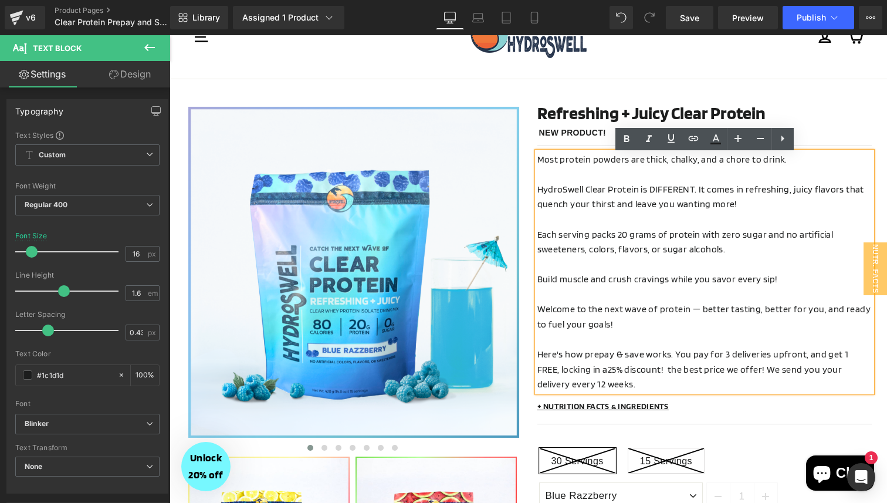
scroll to position [41, 0]
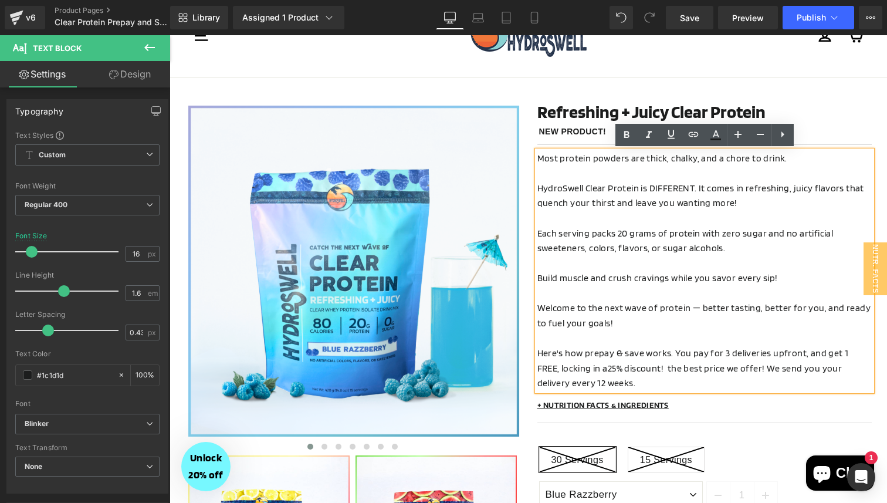
click at [718, 384] on p "Here's how prepay & save works. You pay for 3 deliveries upfront, and get 1 FRE…" at bounding box center [705, 368] width 334 height 45
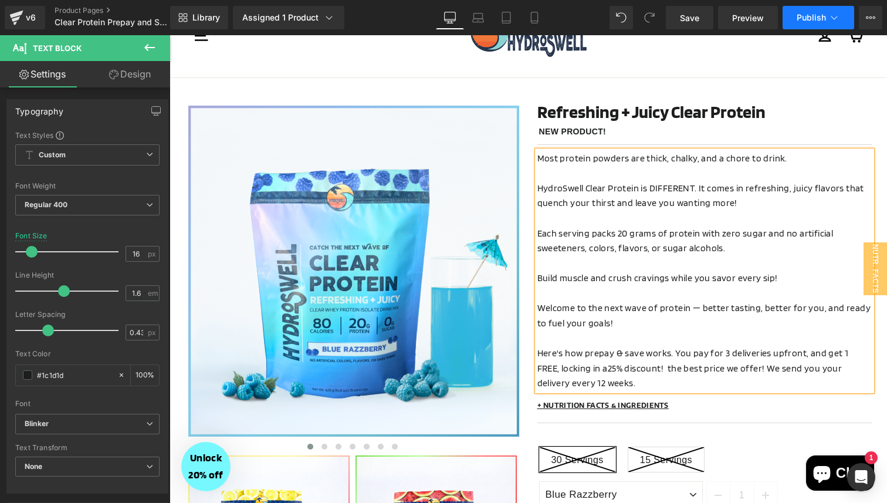
click at [809, 21] on span "Publish" at bounding box center [811, 17] width 29 height 9
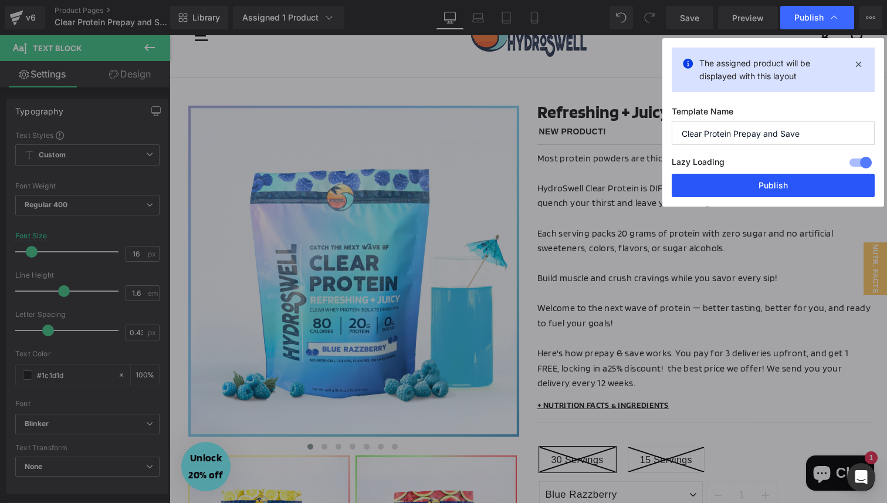
click at [716, 187] on button "Publish" at bounding box center [773, 185] width 203 height 23
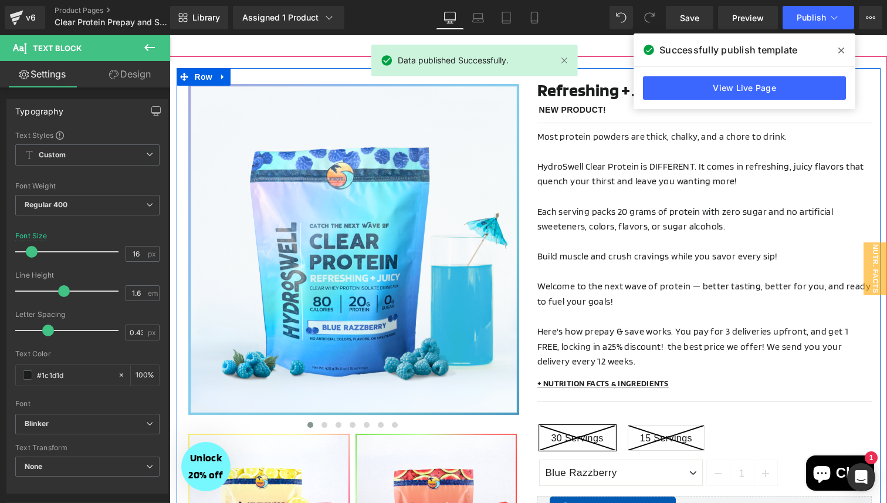
scroll to position [0, 0]
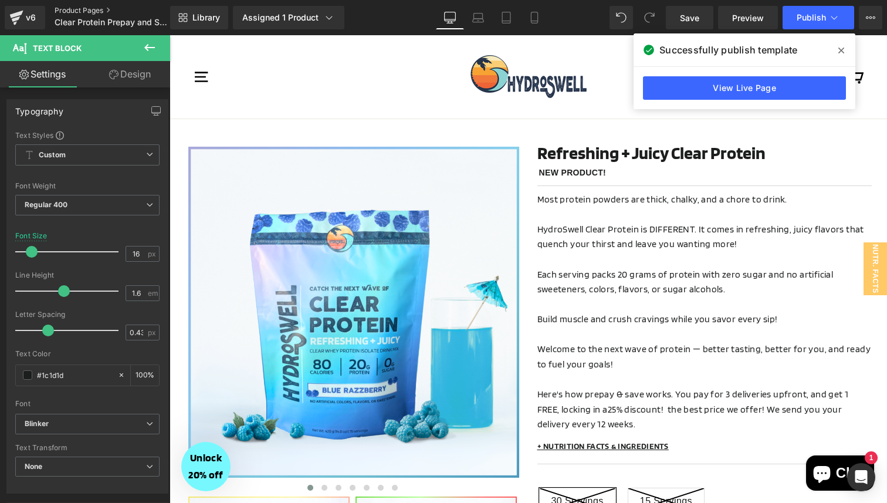
click at [90, 6] on link "Product Pages" at bounding box center [122, 10] width 135 height 9
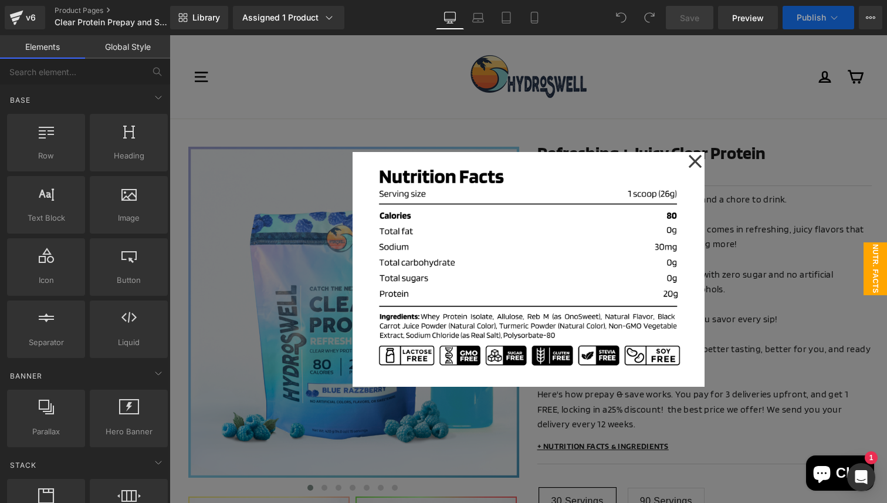
click at [799, 234] on div at bounding box center [529, 269] width 718 height 468
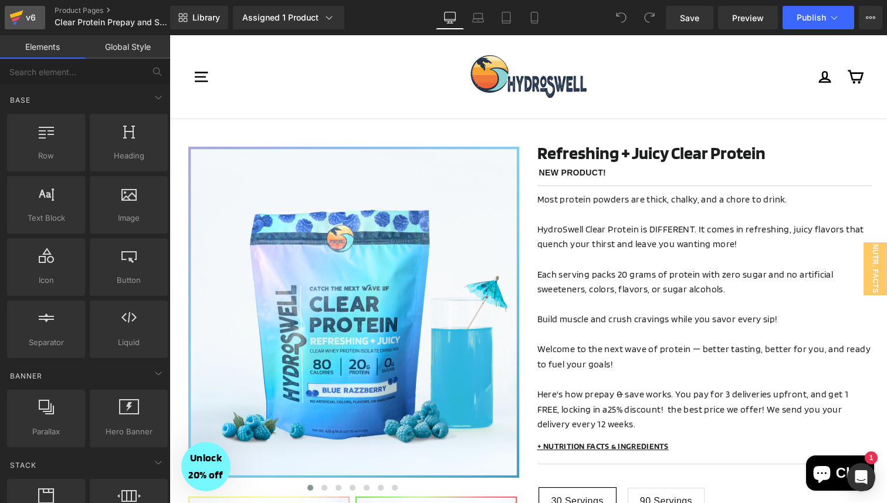
click at [23, 16] on div "v6" at bounding box center [30, 17] width 15 height 15
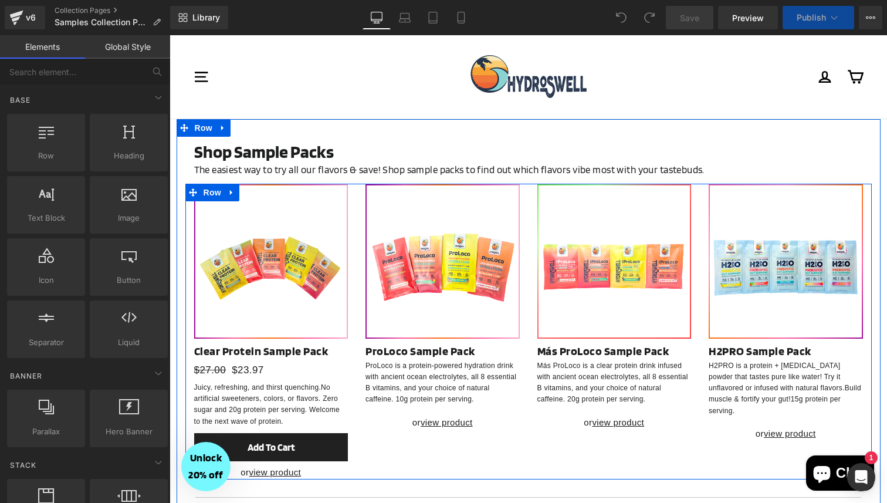
select select "Plus Caffeine"
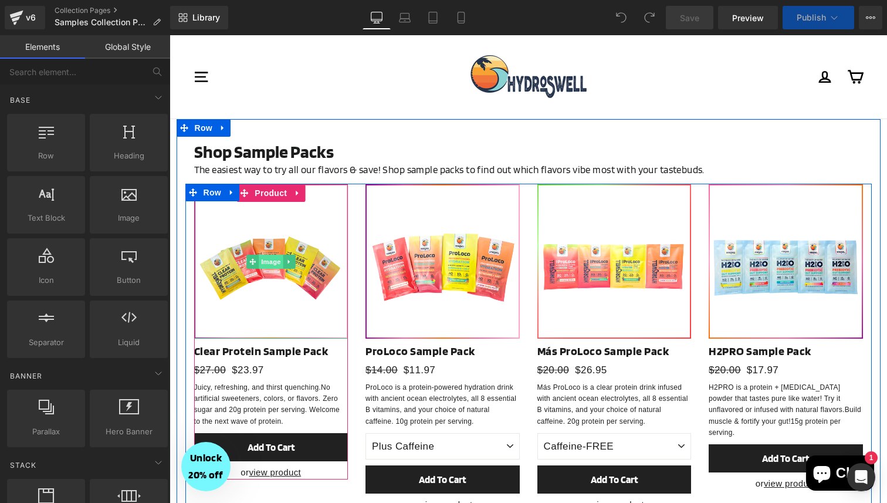
click at [266, 262] on span "Image" at bounding box center [271, 262] width 25 height 14
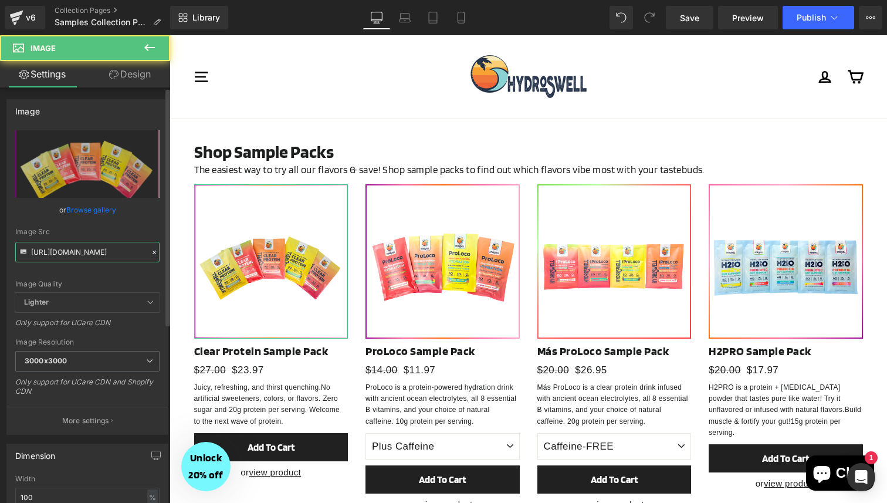
click at [90, 248] on input "https://cdn.shopify.com/s/files/1/0496/1769/8975/files/Clear_Protein_Sample_Pac…" at bounding box center [87, 252] width 144 height 21
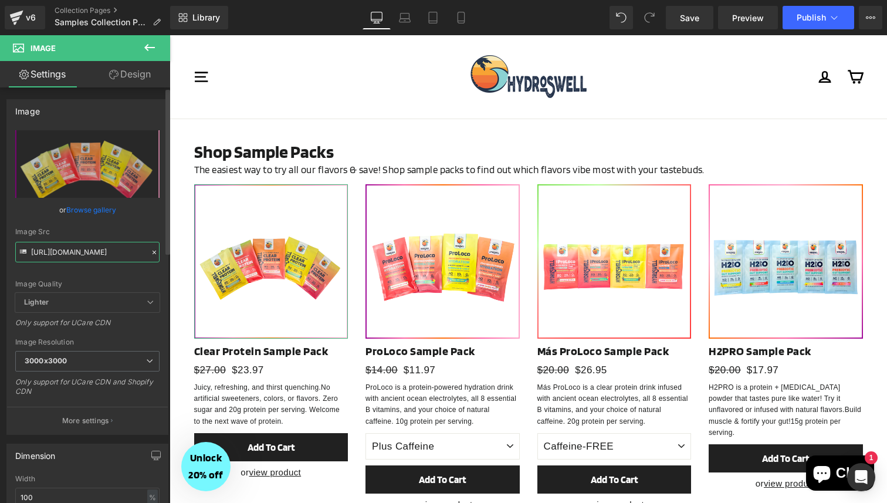
click at [90, 248] on input "https://cdn.shopify.com/s/files/1/0496/1769/8975/files/Clear_Protein_Sample_Pac…" at bounding box center [87, 252] width 144 height 21
click at [90, 248] on input "[URL][DOMAIN_NAME]" at bounding box center [87, 252] width 144 height 21
paste input "fdc439eb-ed9b-4293-a6f9-b6687a0953e1.png?v=1755817419"
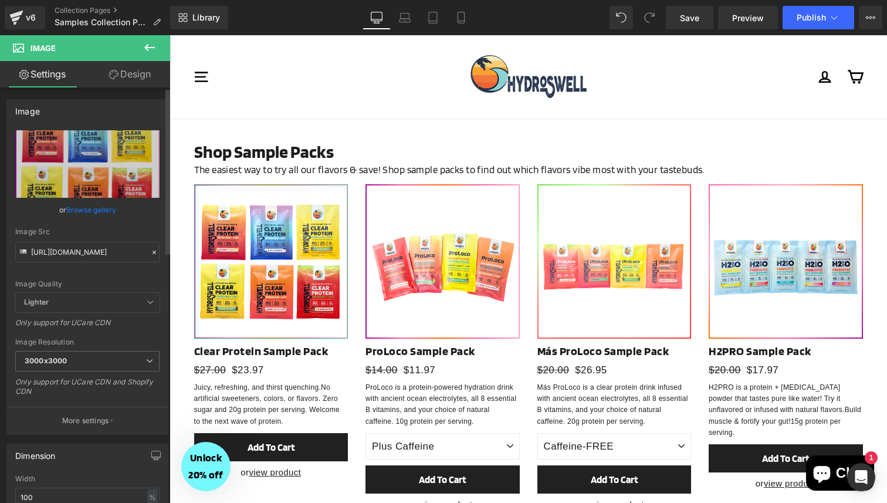
click at [121, 231] on div "Image Src" at bounding box center [87, 232] width 144 height 8
type input "https://cdn.shopify.com/s/files/1/0496/1769/8975/files/Clear_Protein_Sample_Pac…"
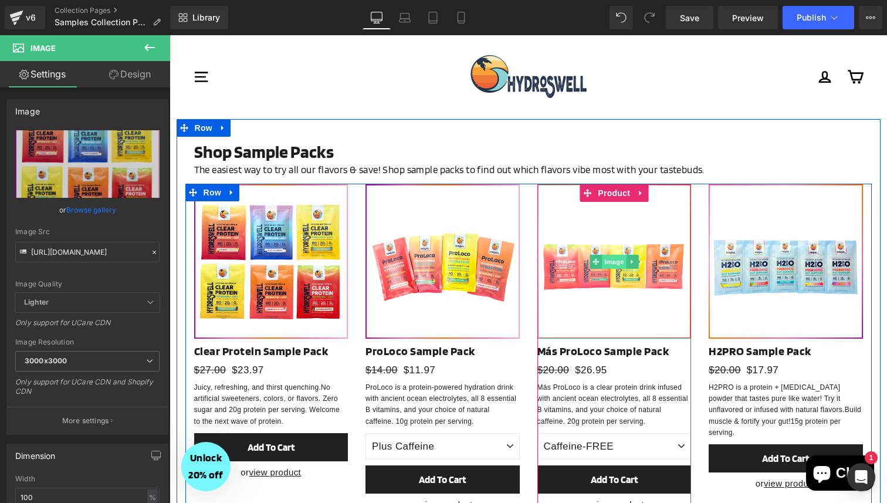
click at [611, 262] on span "Image" at bounding box center [614, 262] width 25 height 14
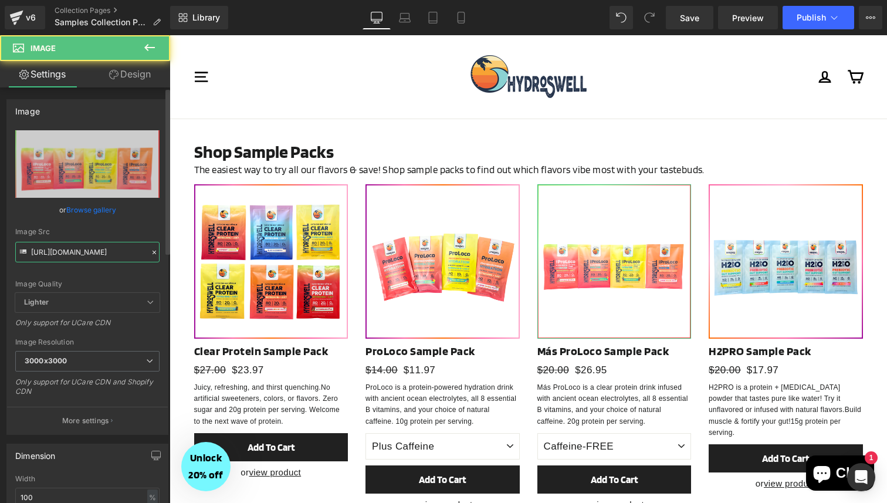
click at [95, 248] on input "https://cdn.shopify.com/s/files/1/0496/1769/8975/files/Mas_ProLoco_Sample_Pack_…" at bounding box center [87, 252] width 144 height 21
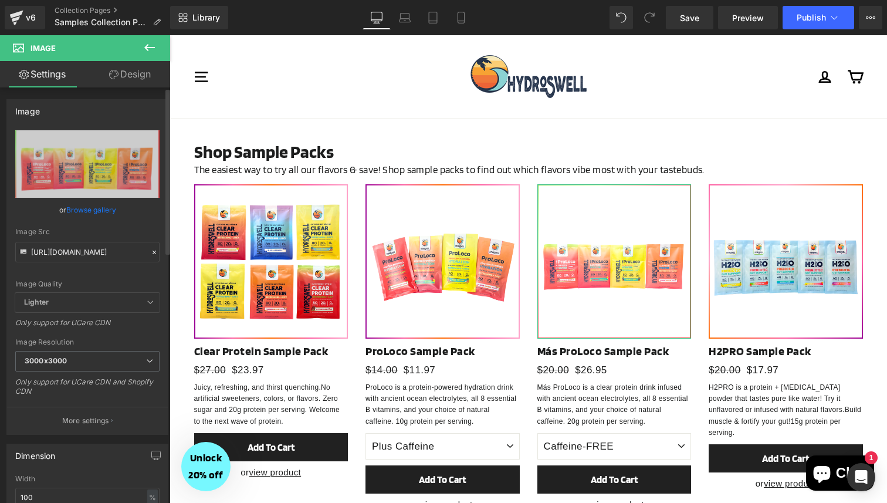
click at [150, 251] on icon at bounding box center [154, 252] width 8 height 8
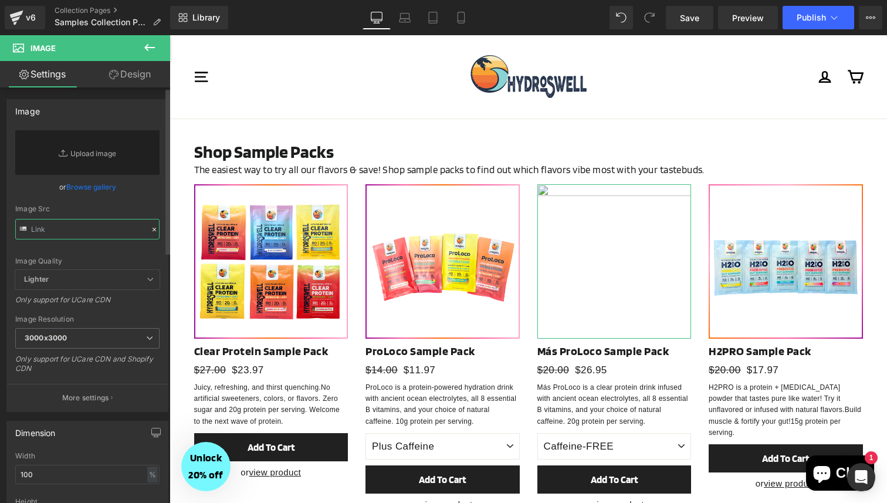
click at [65, 234] on input "text" at bounding box center [87, 229] width 144 height 21
paste input "https://cdn.shopify.com/s/files/1/0496/1769/8975/files/Mas_ProLoco_Sample_Pack_…"
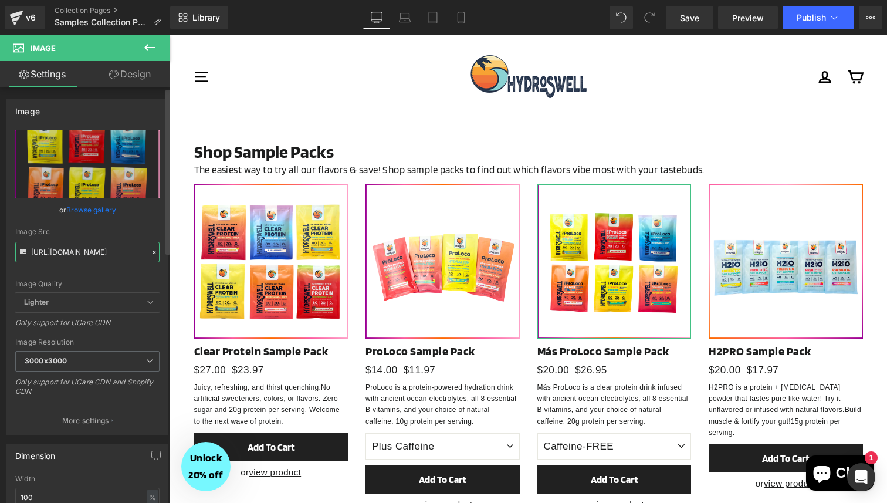
type input "https://cdn.shopify.com/s/files/1/0496/1769/8975/files/Mas_ProLoco_Sample_Pack_…"
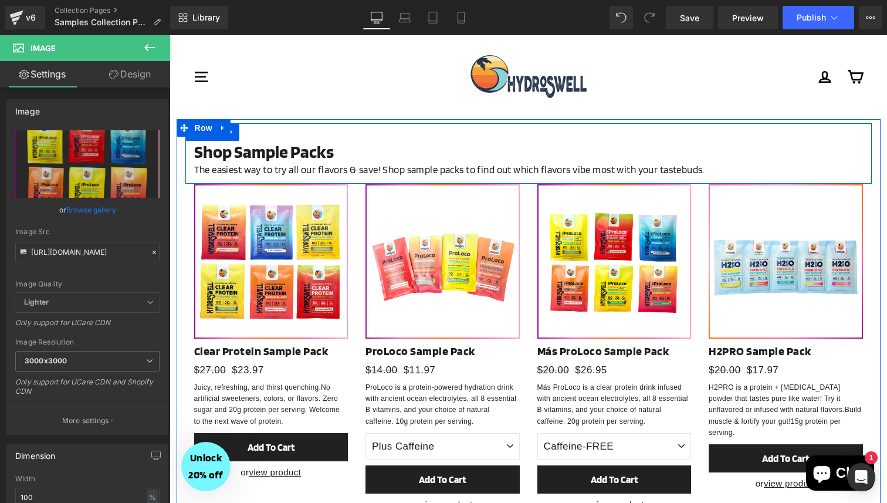
click at [643, 129] on div "Shop Sample Packs Heading The easiest way to try all our flavors & save! Shop s…" at bounding box center [528, 153] width 687 height 60
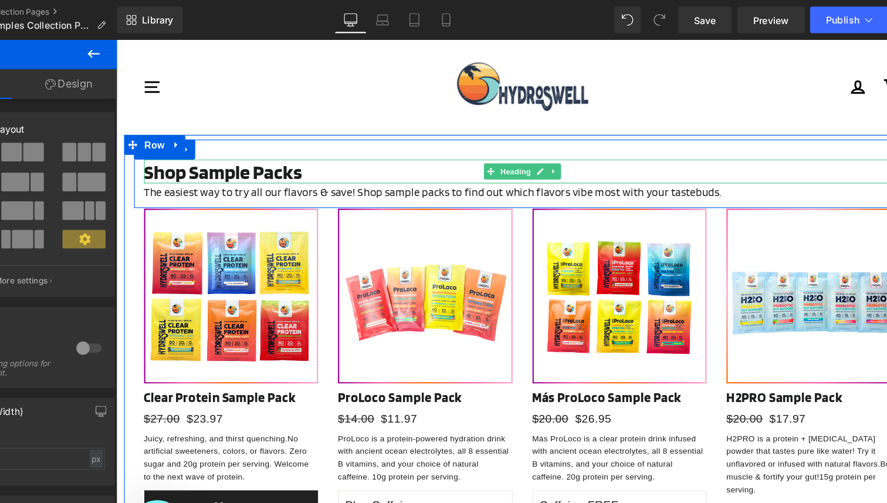
click at [566, 150] on h1 "Shop Sample Packs" at bounding box center [475, 155] width 669 height 21
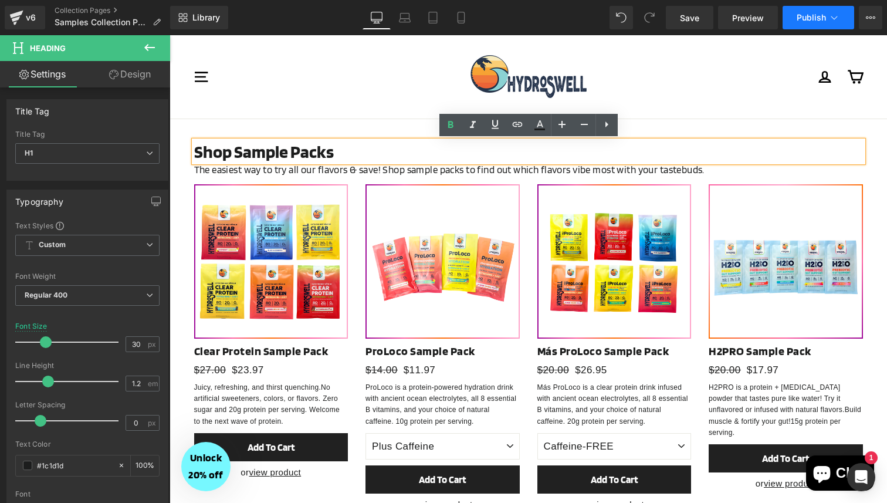
click at [800, 21] on span "Publish" at bounding box center [811, 17] width 29 height 9
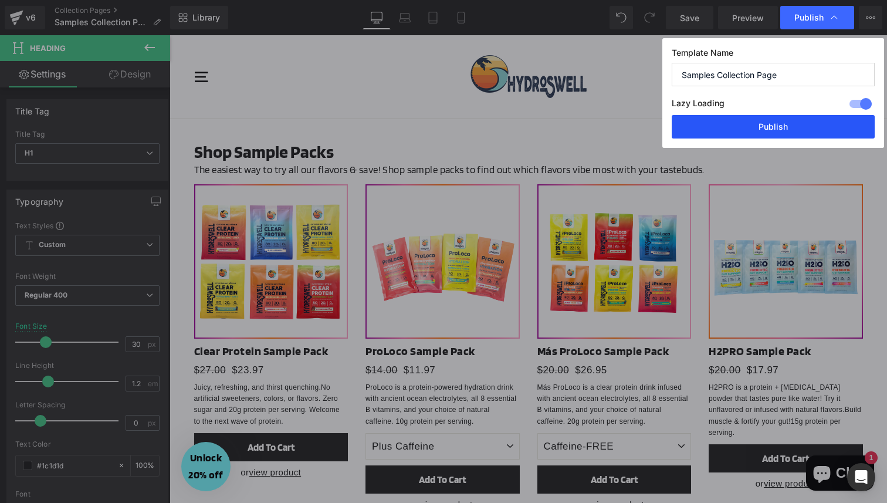
click at [715, 119] on button "Publish" at bounding box center [773, 126] width 203 height 23
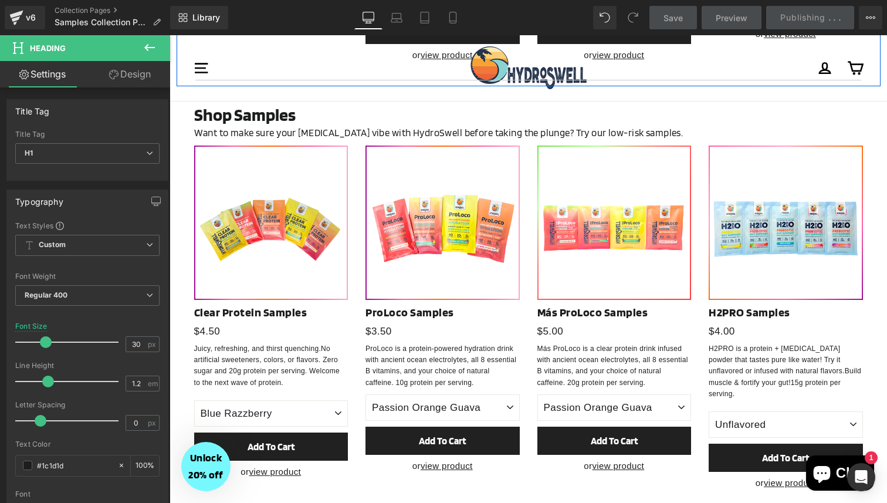
scroll to position [450, 0]
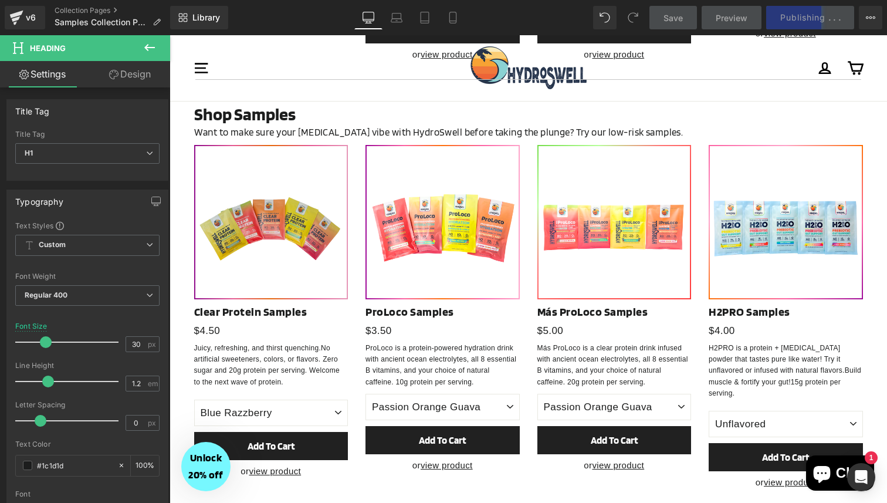
click at [271, 209] on img at bounding box center [271, 222] width 154 height 154
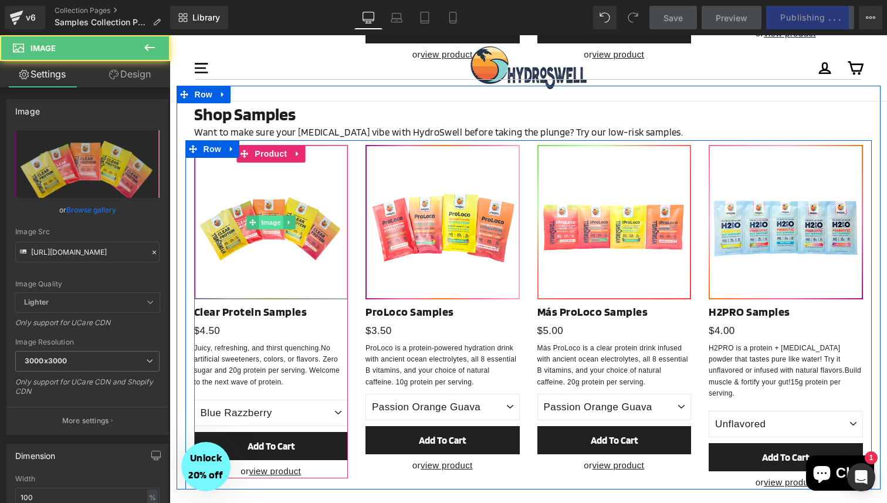
click at [271, 215] on span "Image" at bounding box center [271, 222] width 25 height 14
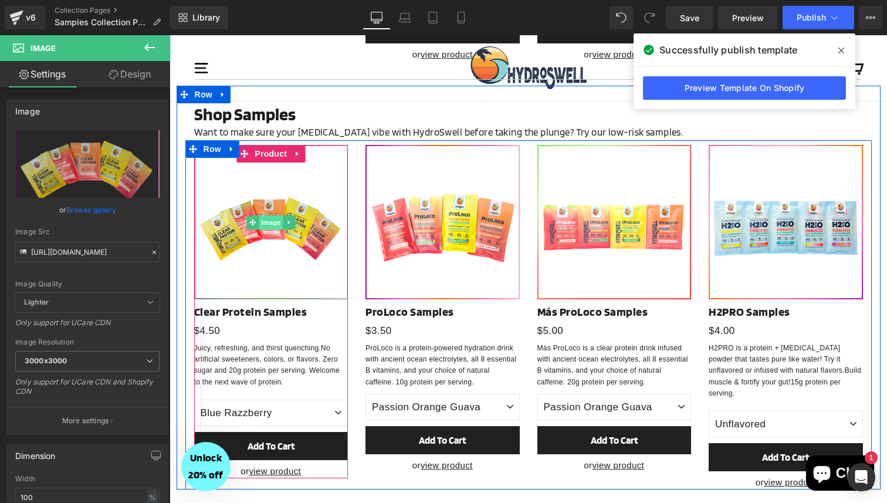
click at [273, 216] on span "Image" at bounding box center [271, 222] width 25 height 14
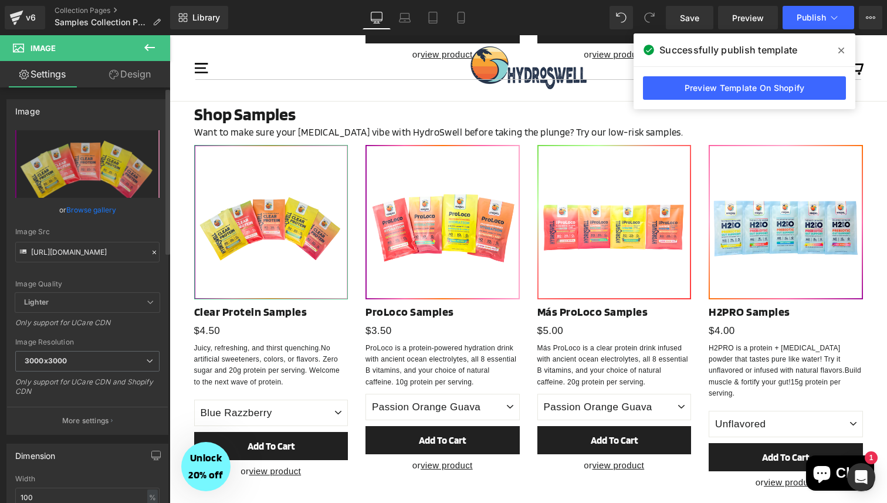
click at [151, 251] on icon at bounding box center [154, 252] width 8 height 8
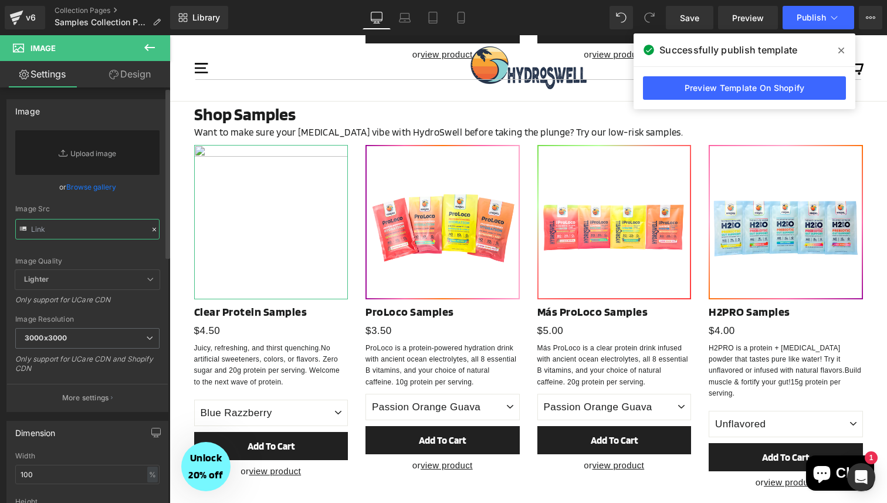
click at [69, 225] on input "text" at bounding box center [87, 229] width 144 height 21
paste input "https://cdn.shopify.com/s/files/1/0496/1769/8975/files/Clear_Protein_Sample_Pac…"
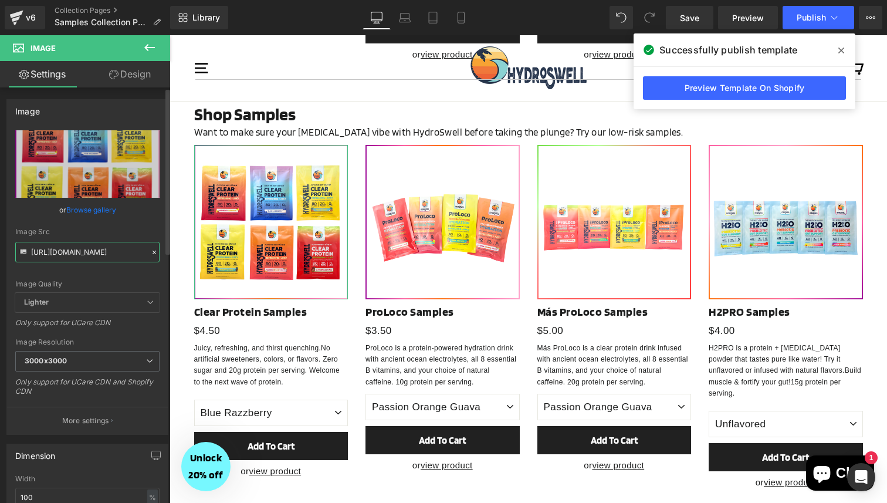
type input "https://cdn.shopify.com/s/files/1/0496/1769/8975/files/Clear_Protein_Sample_Pac…"
click at [135, 222] on div "Image Quality Lighter Lightest Lighter Lighter Lightest Only support for UCare …" at bounding box center [87, 211] width 144 height 163
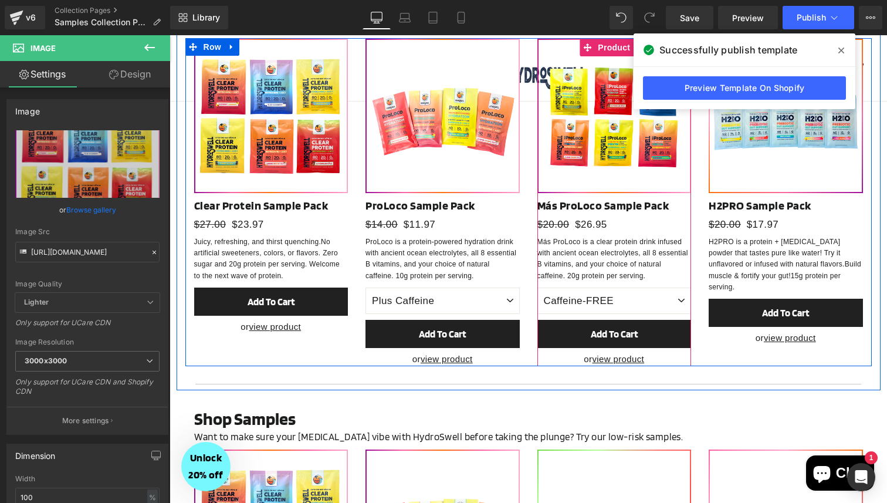
scroll to position [93, 0]
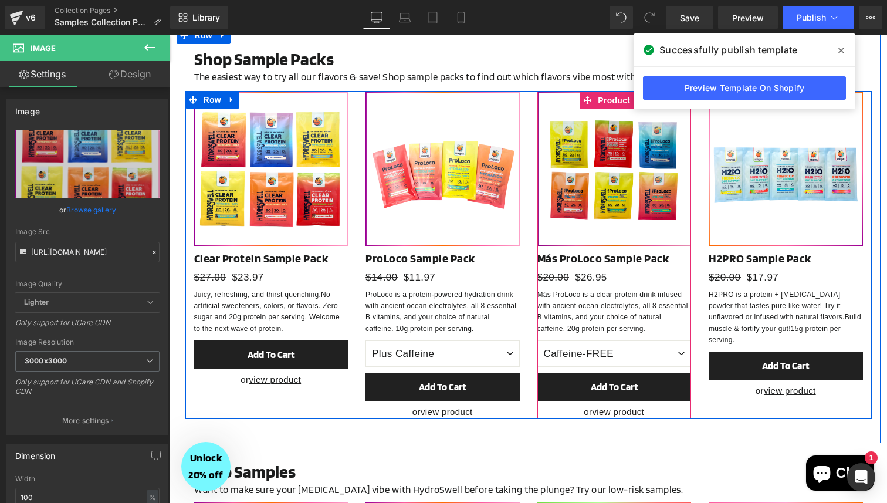
click at [611, 172] on div "Image" at bounding box center [615, 169] width 154 height 154
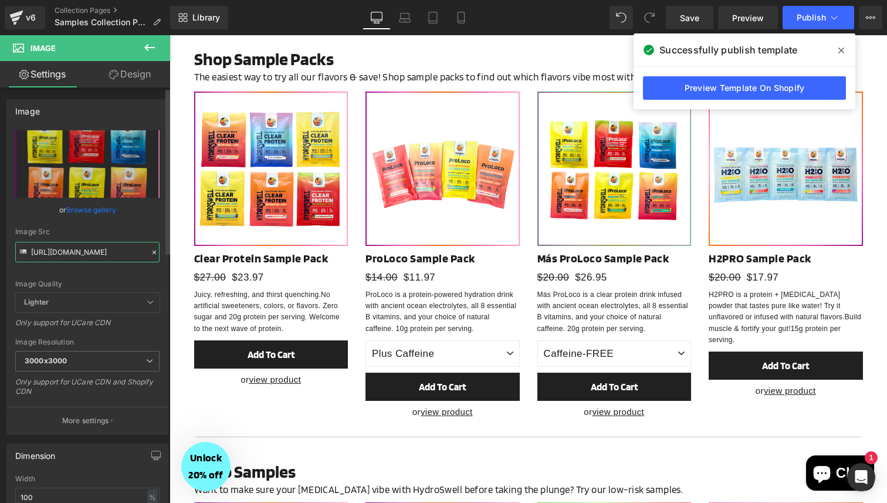
click at [89, 248] on input "https://cdn.shopify.com/s/files/1/0496/1769/8975/files/Mas_ProLoco_Sample_Pack_…" at bounding box center [87, 252] width 144 height 21
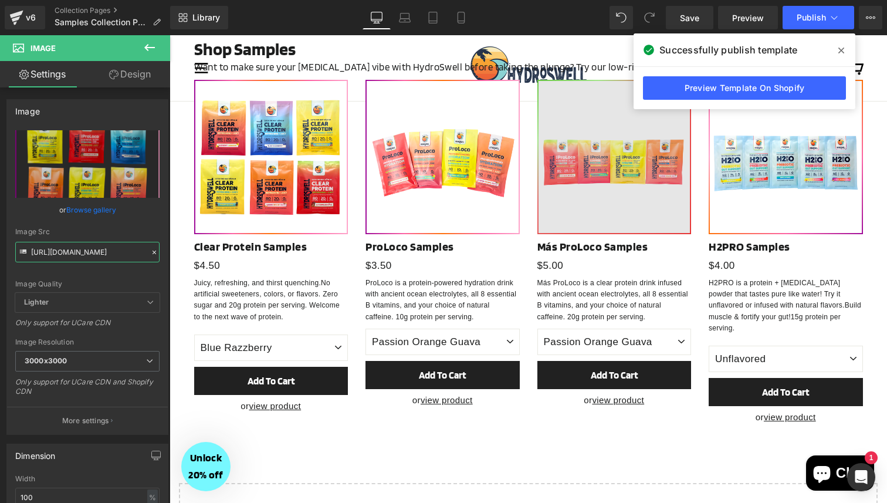
scroll to position [489, 0]
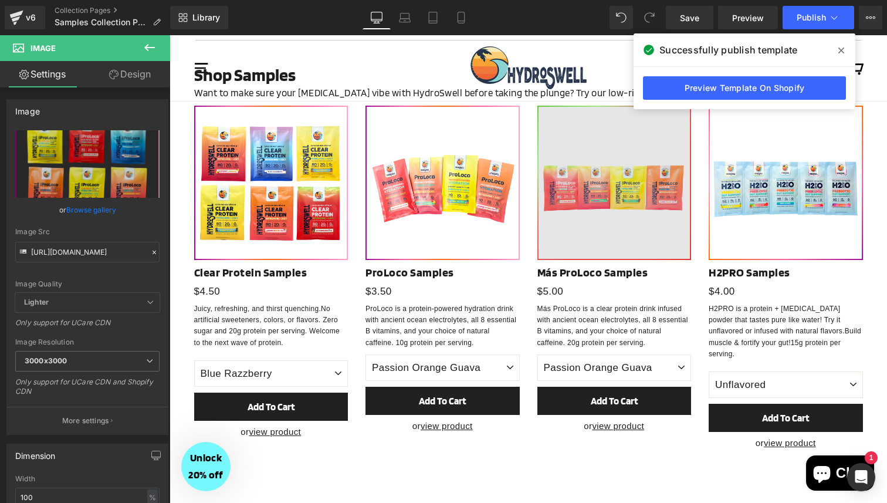
click at [604, 194] on img at bounding box center [615, 183] width 154 height 154
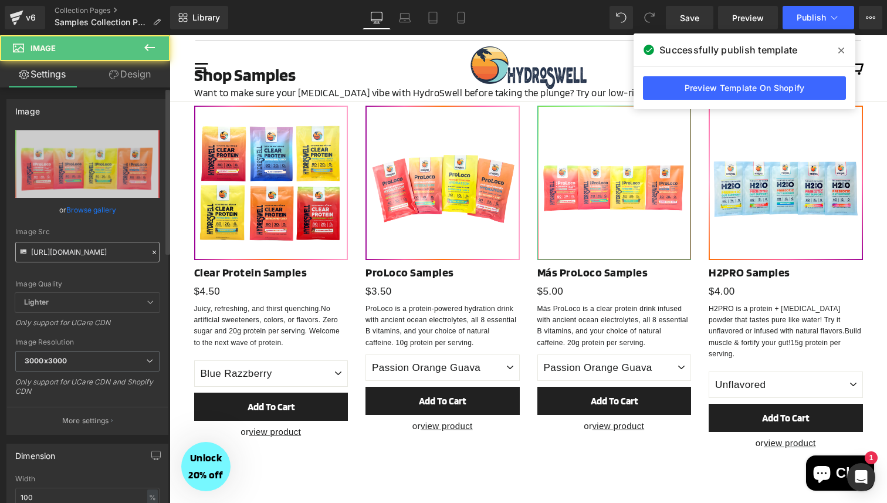
click at [94, 248] on input "https://cdn.shopify.com/s/files/1/0496/1769/8975/files/Mas_ProLoco_Sample_Pack_…" at bounding box center [87, 252] width 144 height 21
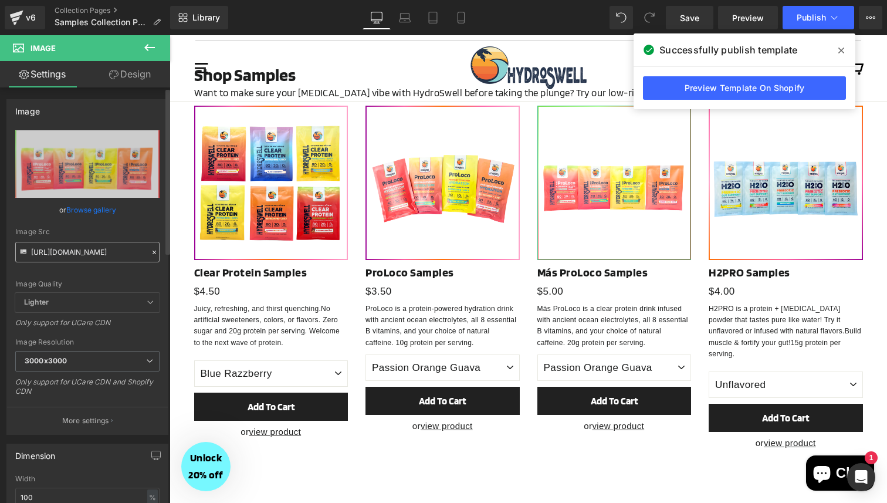
click at [94, 248] on input "https://cdn.shopify.com/s/files/1/0496/1769/8975/files/Mas_ProLoco_Sample_Pack_…" at bounding box center [87, 252] width 144 height 21
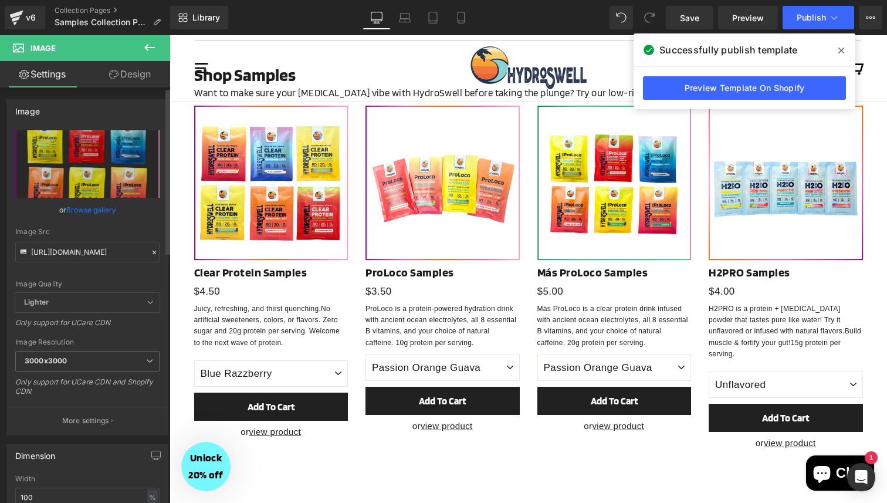
type input "https://cdn.shopify.com/s/files/1/0496/1769/8975/files/Mas_ProLoco_Sample_Pack_…"
click at [131, 230] on div "Image Src" at bounding box center [87, 232] width 144 height 8
click at [806, 12] on button "Publish" at bounding box center [819, 17] width 72 height 23
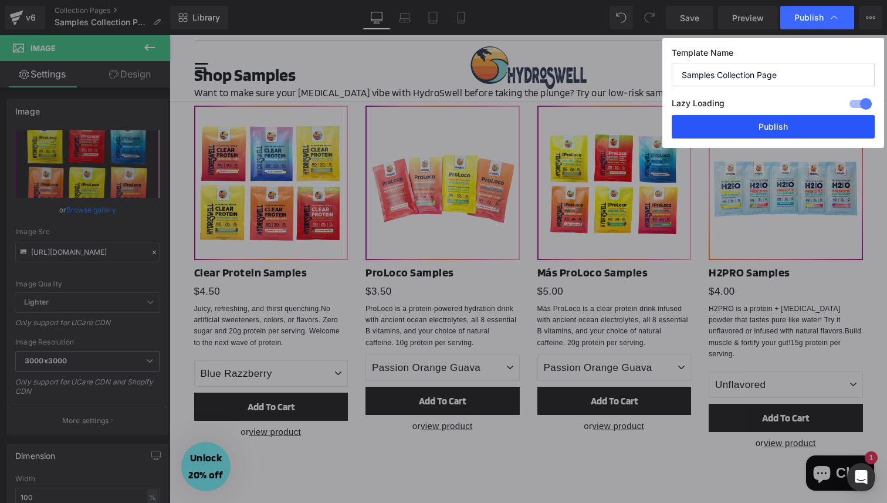
click at [740, 129] on button "Publish" at bounding box center [773, 126] width 203 height 23
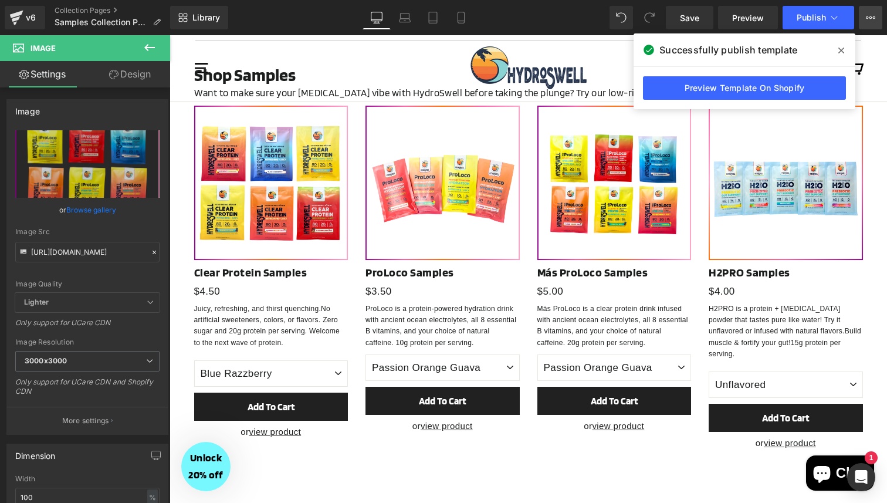
click at [876, 19] on button "View Live Page View with current Template Save Template to Library Schedule Pub…" at bounding box center [870, 17] width 23 height 23
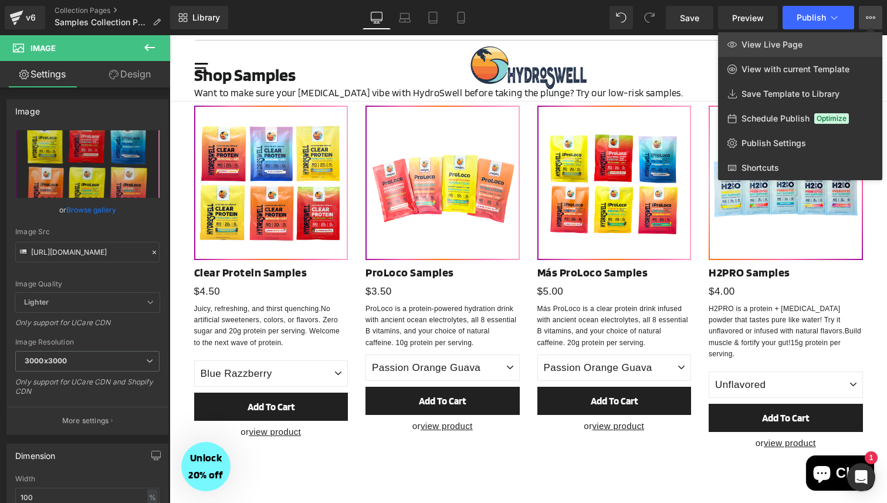
click at [823, 45] on link "View Live Page" at bounding box center [800, 44] width 164 height 25
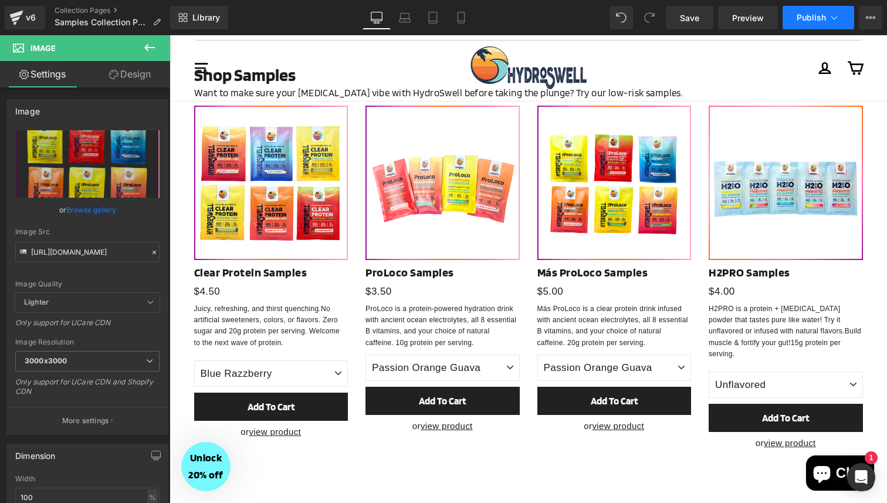
click at [806, 21] on span "Publish" at bounding box center [811, 17] width 29 height 9
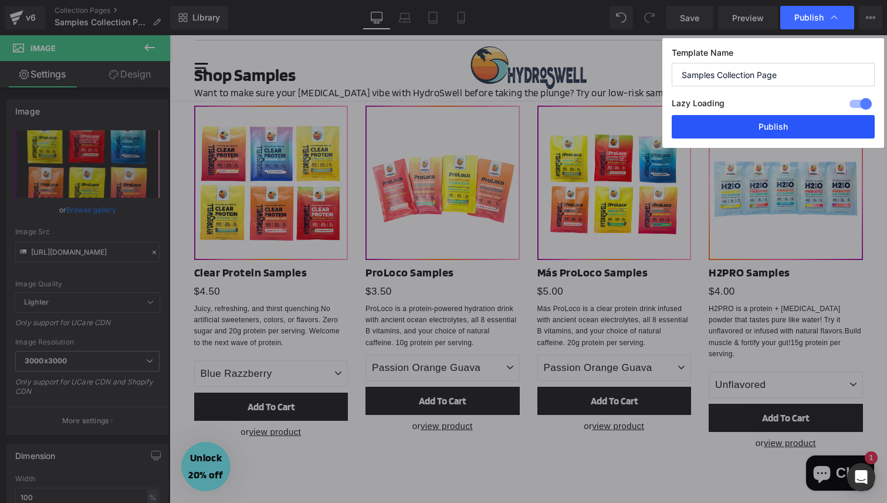
click at [779, 118] on button "Publish" at bounding box center [773, 126] width 203 height 23
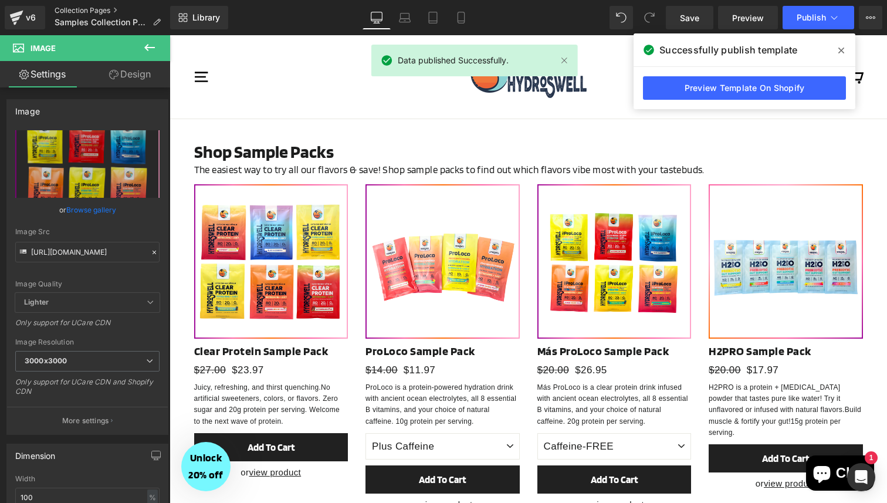
click at [90, 9] on link "Collection Pages" at bounding box center [113, 10] width 116 height 9
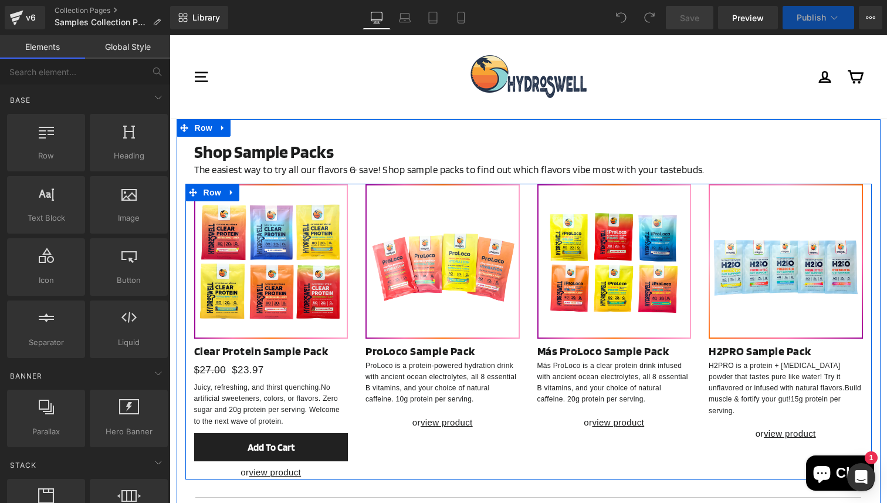
select select "Plus Caffeine"
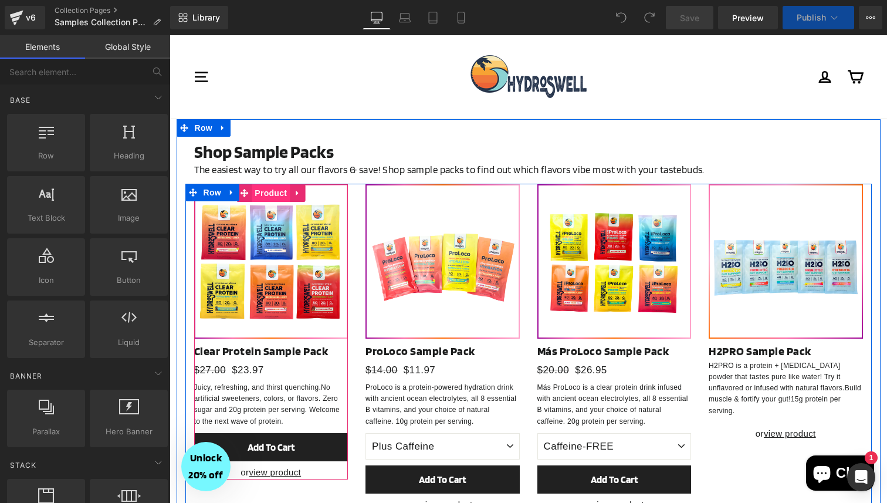
click at [269, 190] on span "Product" at bounding box center [271, 193] width 38 height 18
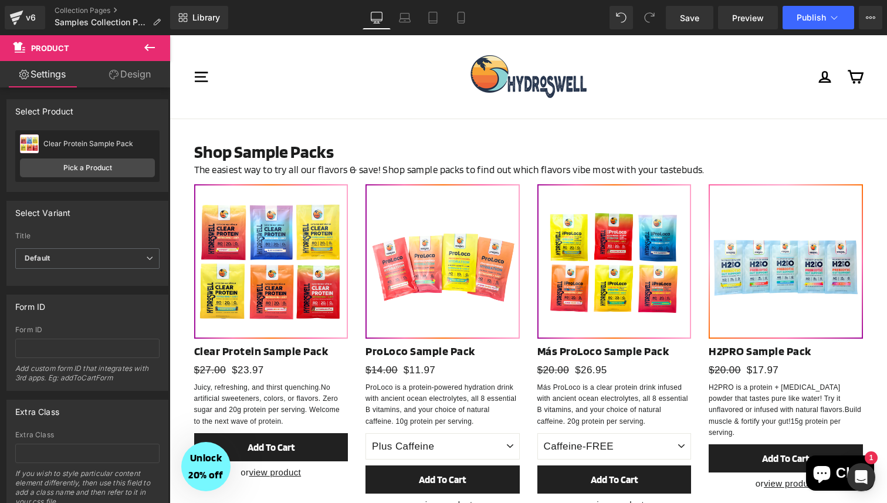
click at [153, 49] on icon at bounding box center [150, 47] width 14 height 14
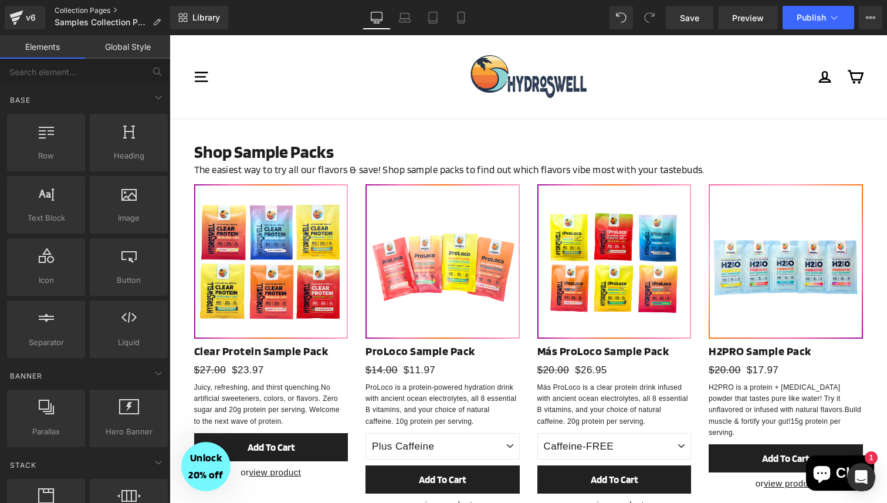
click at [73, 8] on link "Collection Pages" at bounding box center [113, 10] width 116 height 9
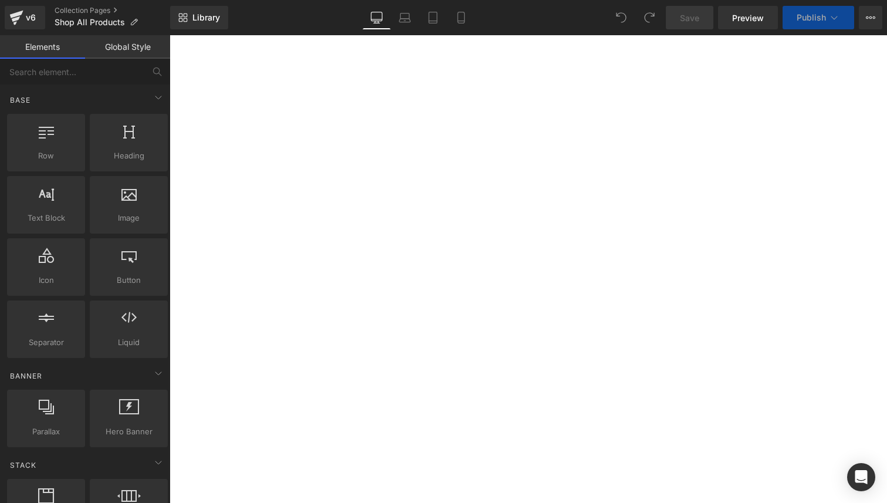
select select "Plus Caffeine"
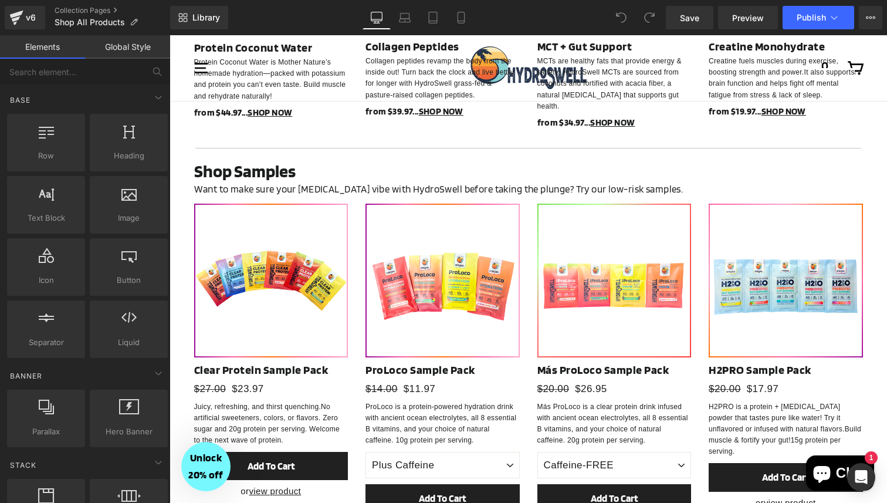
scroll to position [3464, 0]
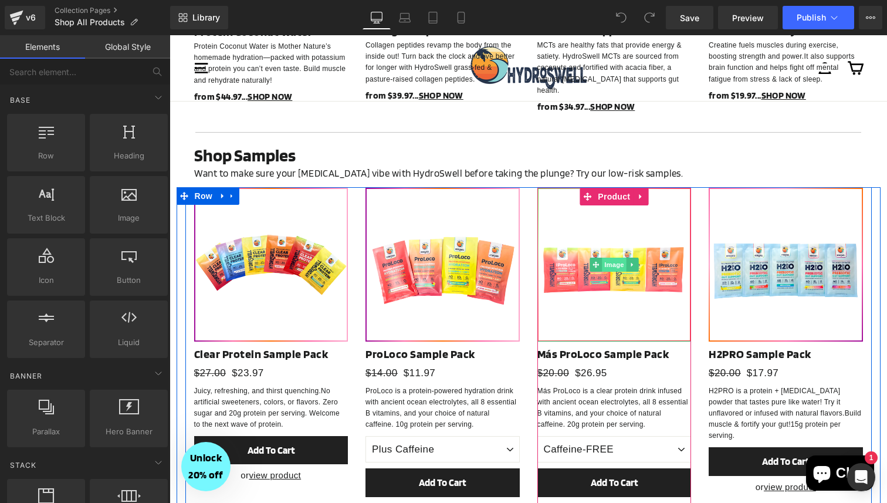
click at [621, 258] on span "Image" at bounding box center [614, 265] width 25 height 14
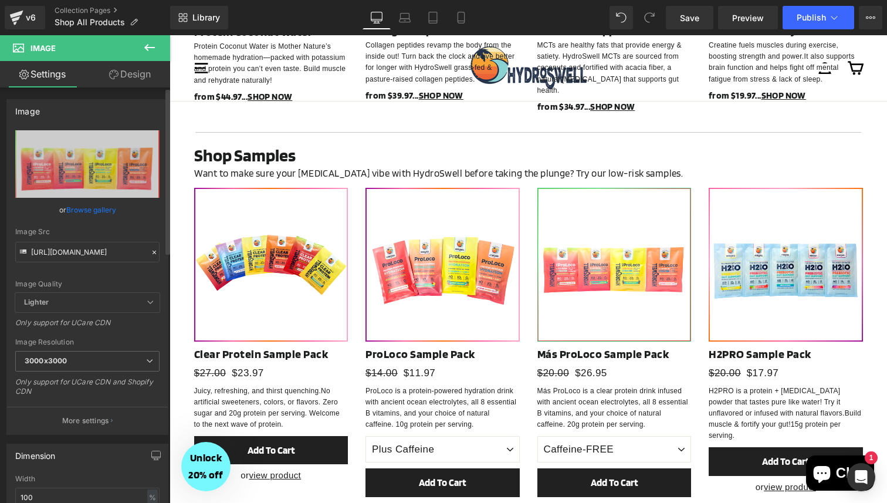
click at [150, 251] on icon at bounding box center [154, 252] width 8 height 8
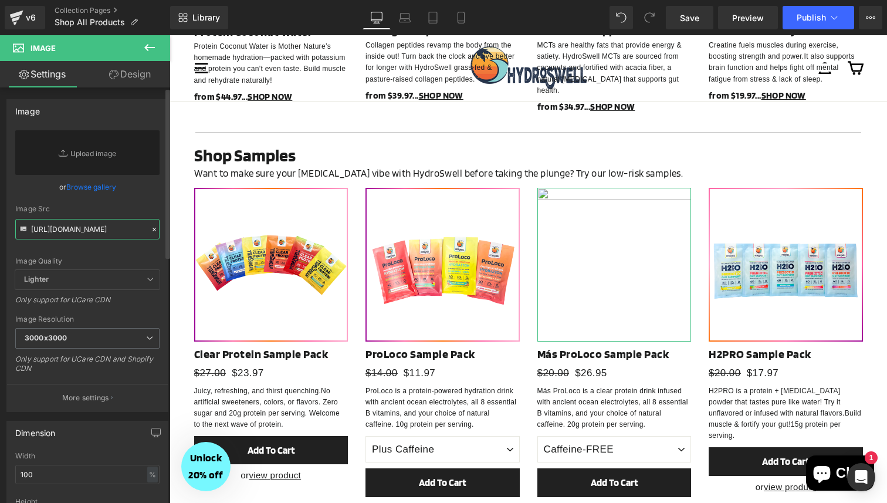
click at [79, 231] on input "https://cdn.shopify.com/s/files/1/0496/1769/8975/files/Mas_ProLoco_Sample_Pack_…" at bounding box center [87, 229] width 144 height 21
paste input "https://cdn.shopify.com/s/files/1/0496/1769/8975/files/Mas_ProLoco_Sample_Pack_…"
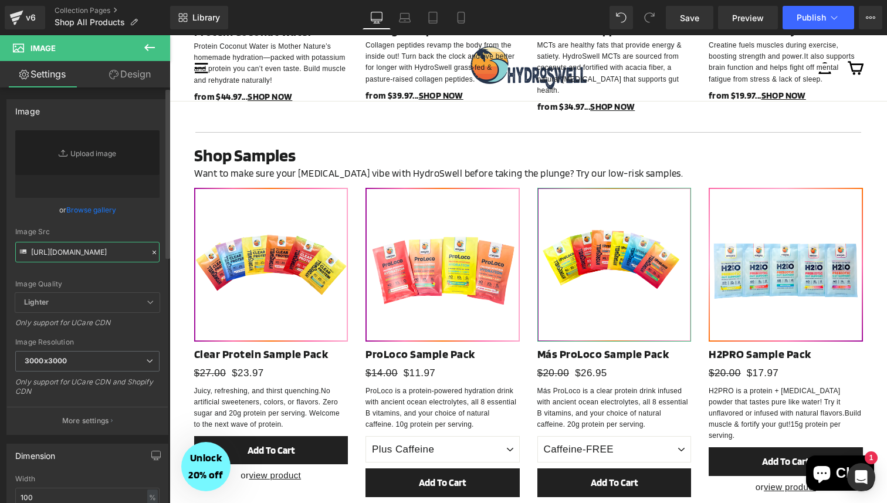
type input "https://cdn.shopify.com/s/files/1/0496/1769/8975/files/Mas_ProLoco_Sample_Pack_…"
click at [131, 223] on div "Image Quality Lighter Lightest Lighter Lighter Lightest Only support for UCare …" at bounding box center [87, 211] width 144 height 163
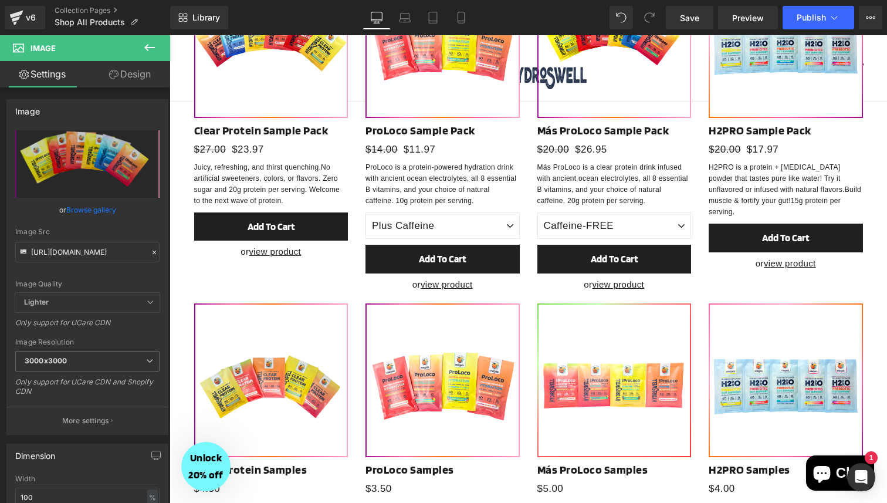
scroll to position [3479, 0]
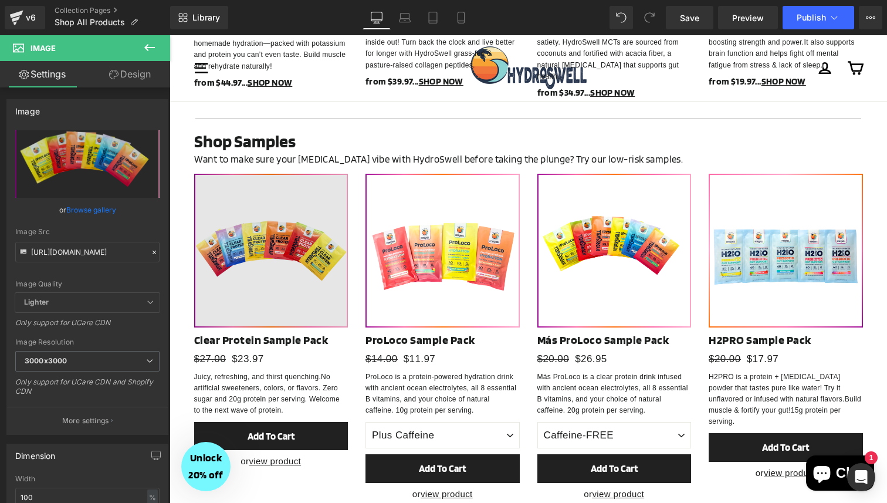
click at [269, 211] on div "Image" at bounding box center [271, 251] width 154 height 154
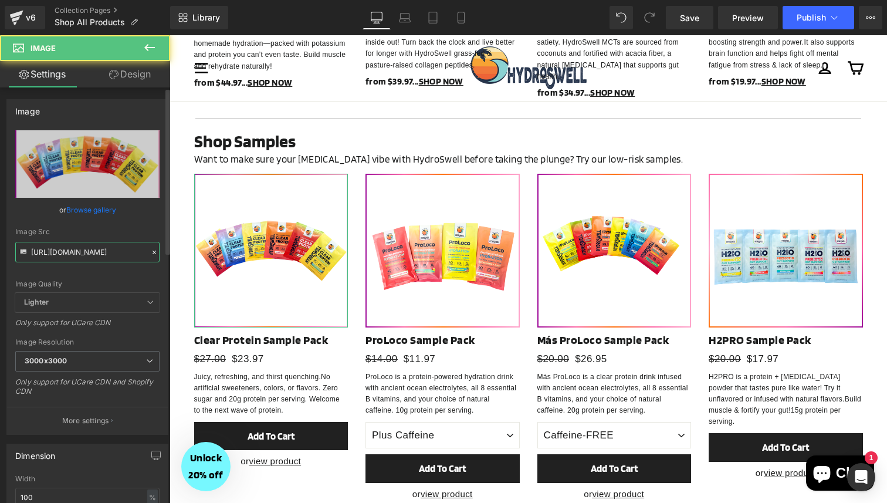
click at [82, 255] on input "https://cdn.shopify.com/s/files/1/0496/1769/8975/files/Clear_Protein_Sample_Pac…" at bounding box center [87, 252] width 144 height 21
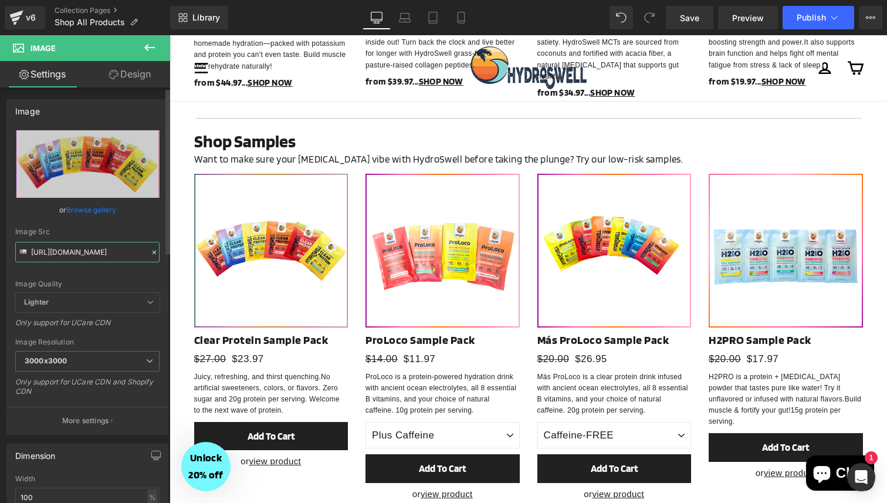
click at [82, 255] on input "https://cdn.shopify.com/s/files/1/0496/1769/8975/files/Clear_Protein_Sample_Pac…" at bounding box center [87, 252] width 144 height 21
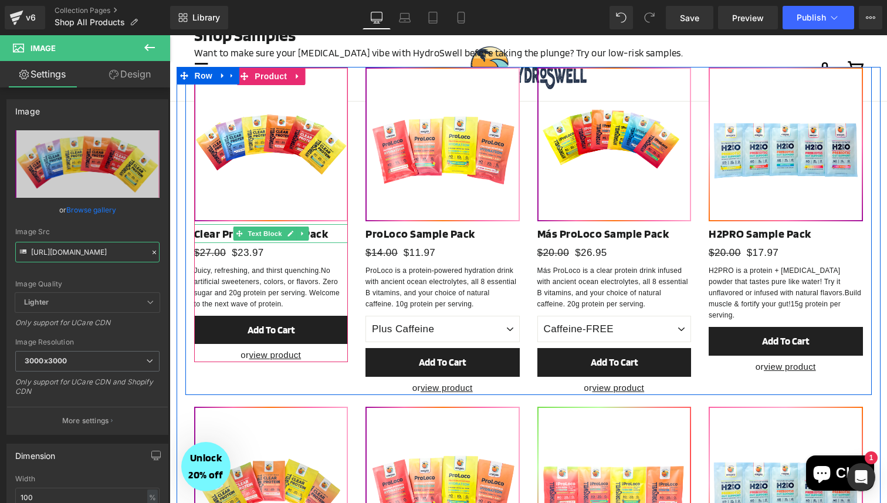
scroll to position [3692, 0]
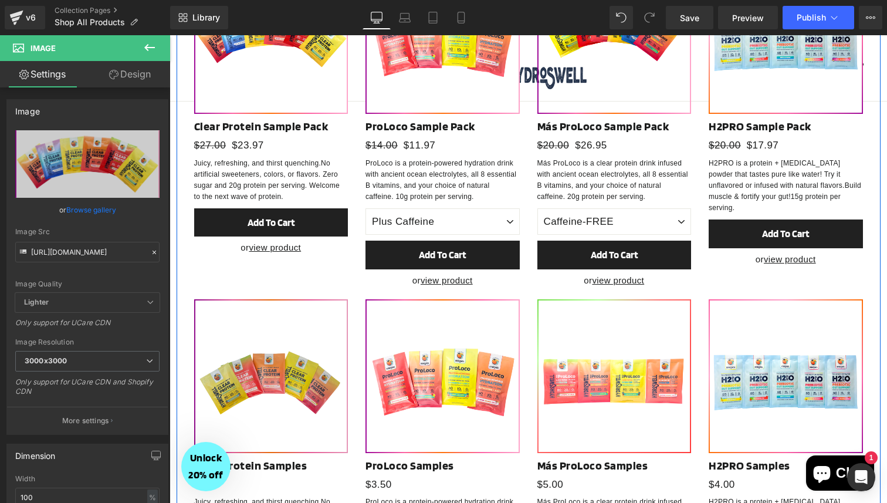
click at [265, 320] on img at bounding box center [271, 376] width 154 height 154
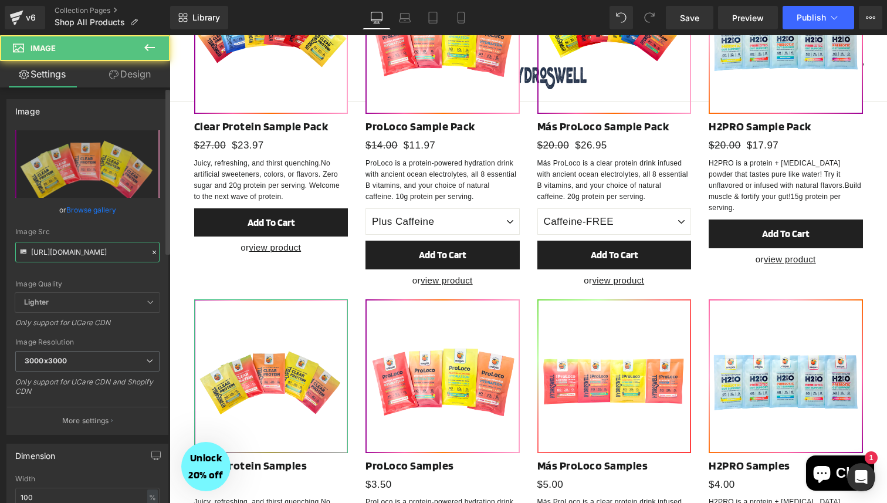
click at [103, 244] on input "https://cdn.shopify.com/s/files/1/0496/1769/8975/files/Clear_Protein_Sample_Pac…" at bounding box center [87, 252] width 144 height 21
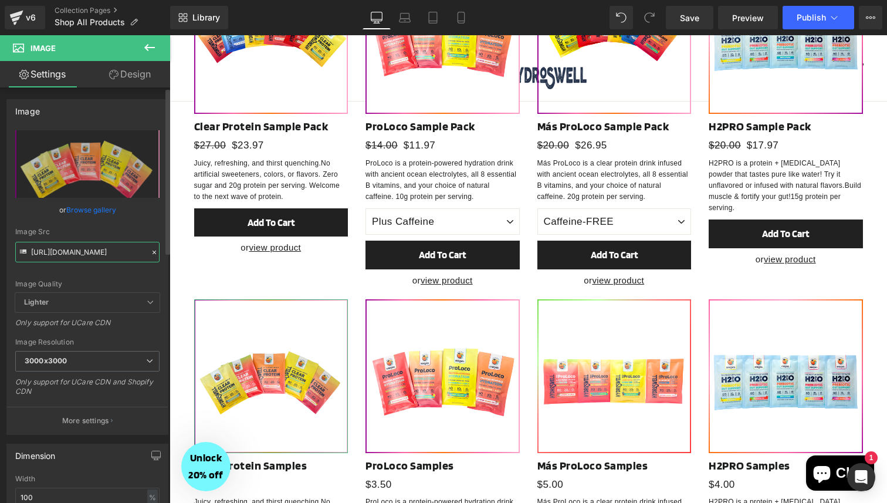
click at [103, 244] on input "https://cdn.shopify.com/s/files/1/0496/1769/8975/files/Clear_Protein_Sample_Pac…" at bounding box center [87, 252] width 144 height 21
paste input "2_3000x3000.png?v=1755817419"
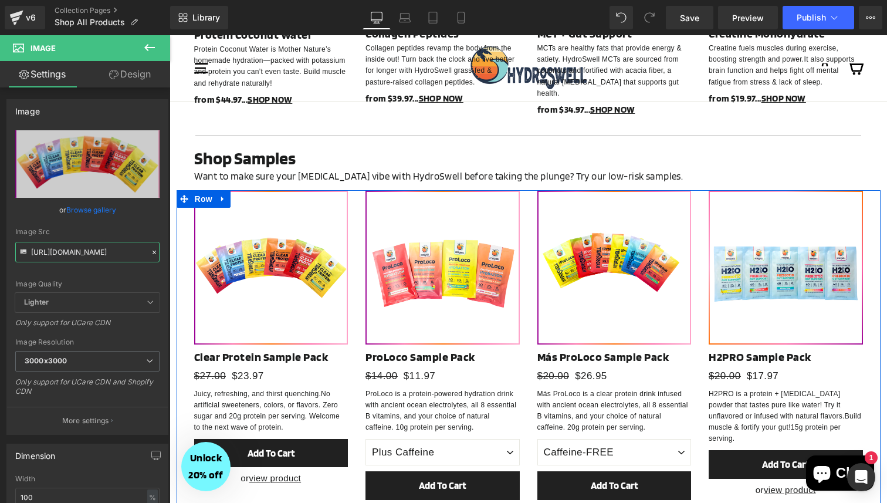
scroll to position [3429, 0]
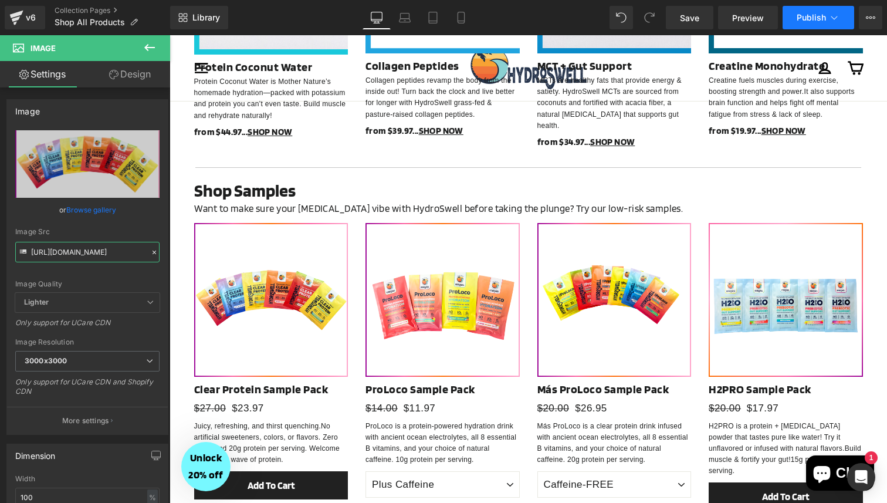
type input "https://cdn.shopify.com/s/files/1/0496/1769/8975/files/Clear_Protein_Sample_Pac…"
click at [799, 25] on button "Publish" at bounding box center [819, 17] width 72 height 23
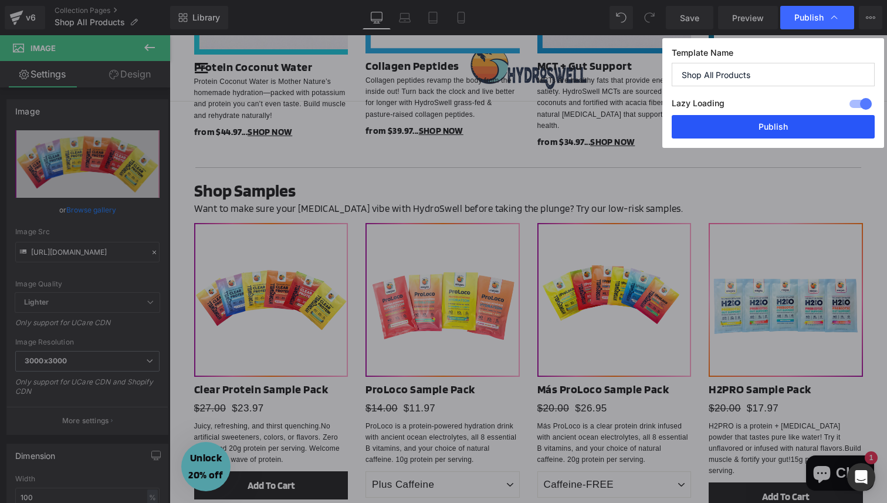
click at [741, 123] on button "Publish" at bounding box center [773, 126] width 203 height 23
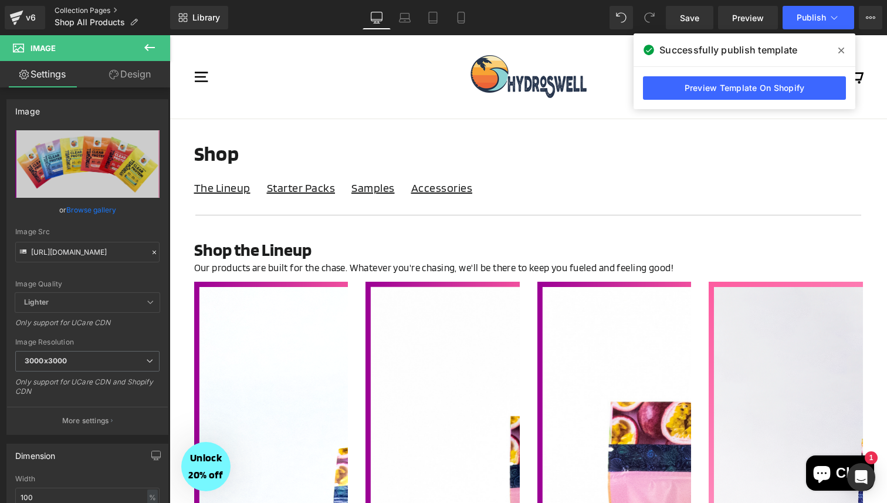
click at [72, 6] on link "Collection Pages" at bounding box center [113, 10] width 116 height 9
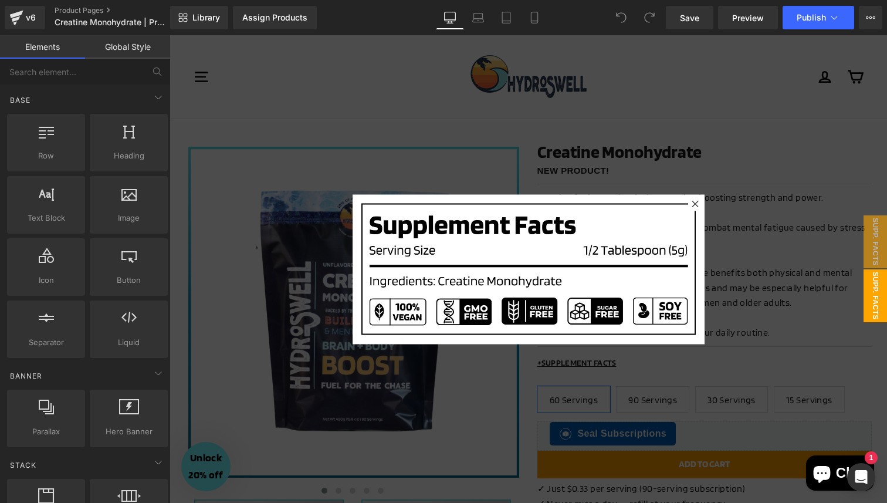
click at [777, 258] on div at bounding box center [529, 269] width 718 height 468
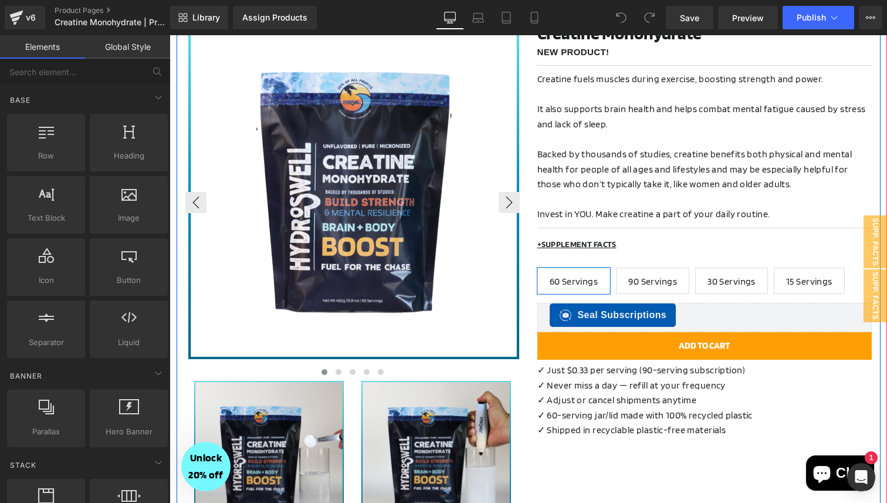
scroll to position [120, 0]
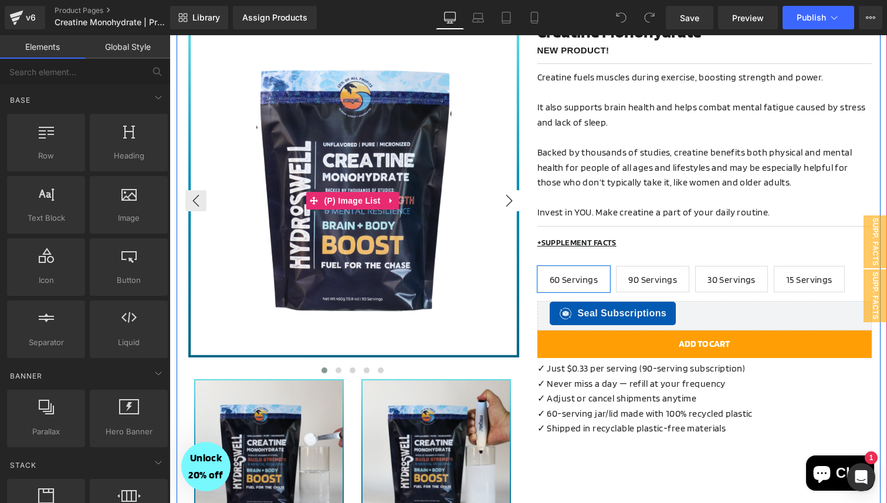
click at [505, 204] on button "›" at bounding box center [509, 200] width 21 height 21
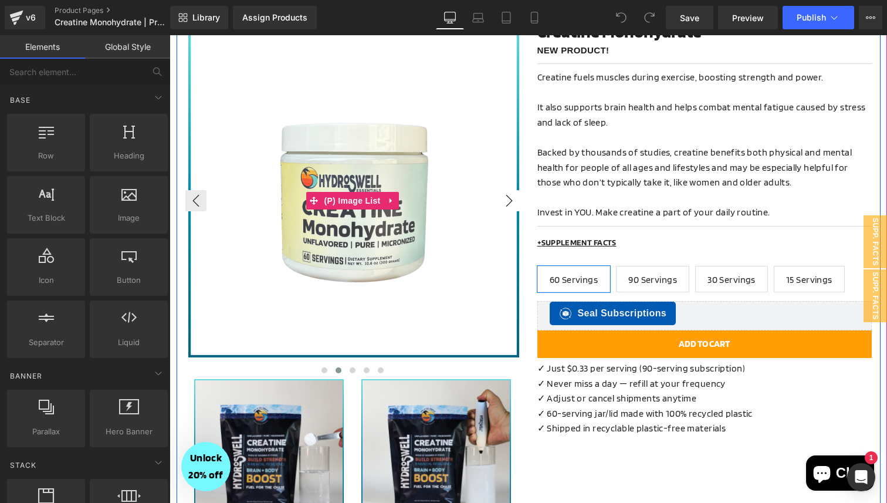
click at [505, 204] on button "›" at bounding box center [509, 200] width 21 height 21
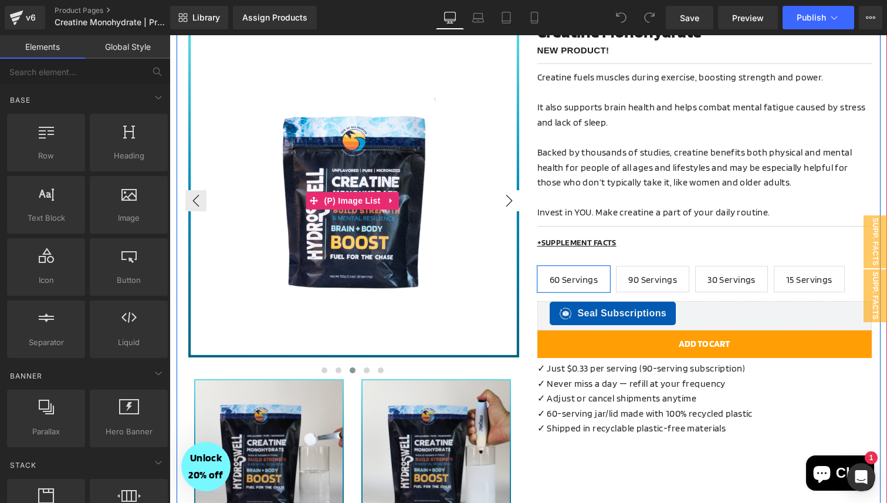
click at [505, 204] on button "›" at bounding box center [509, 200] width 21 height 21
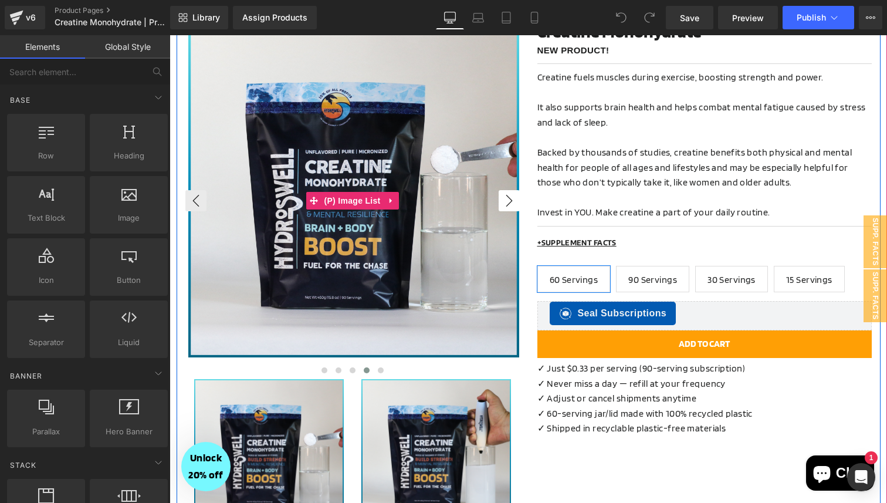
click at [505, 204] on button "›" at bounding box center [509, 200] width 21 height 21
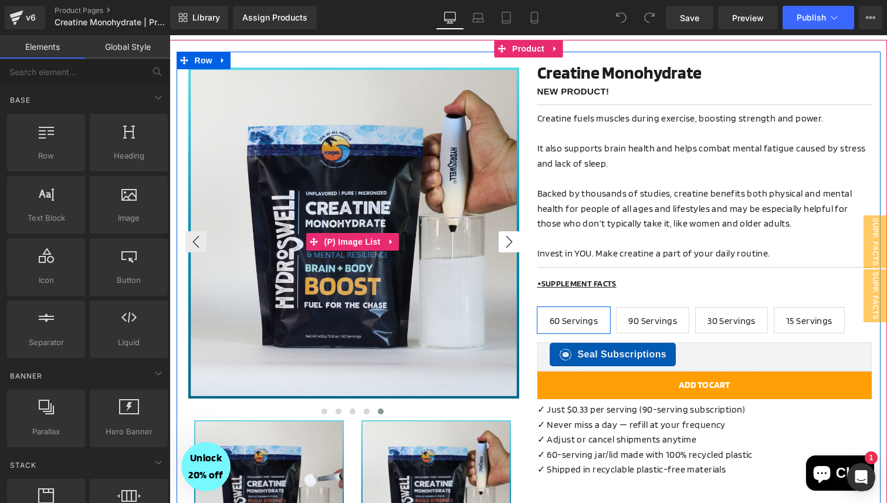
scroll to position [56, 0]
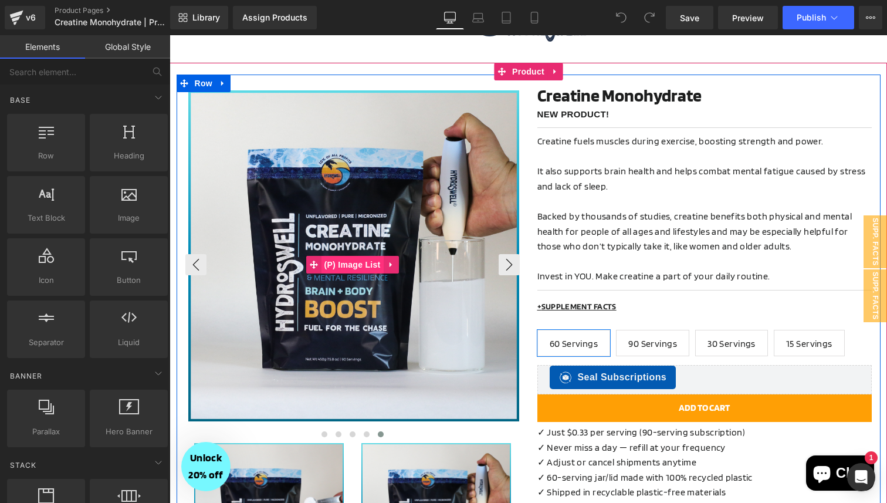
click at [354, 263] on span "(P) Image List" at bounding box center [353, 265] width 62 height 18
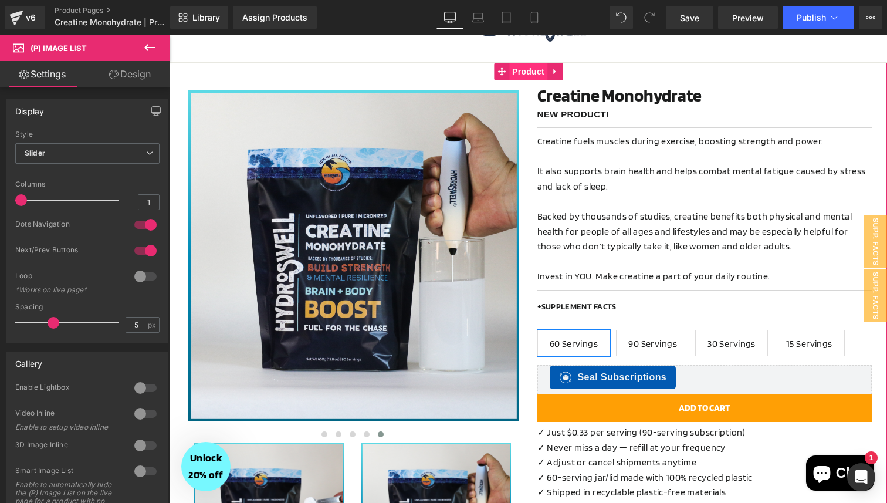
click at [522, 72] on span "Product" at bounding box center [528, 72] width 38 height 18
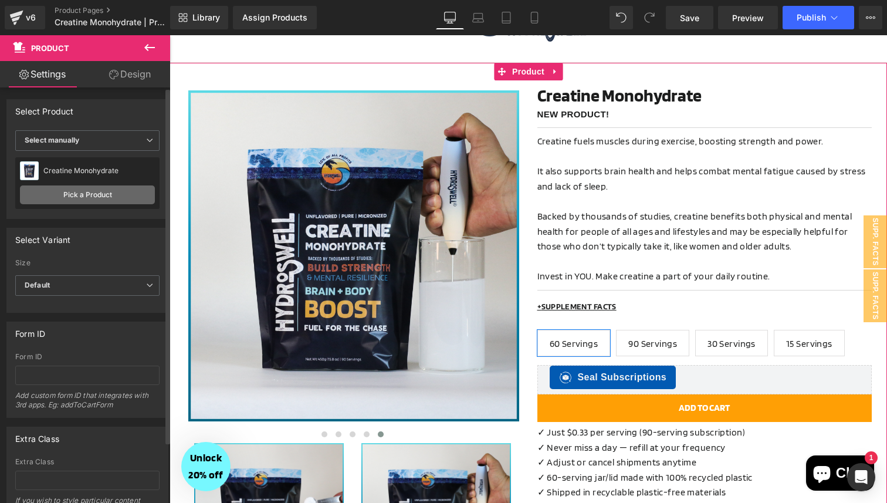
click at [75, 194] on link "Pick a Product" at bounding box center [87, 194] width 135 height 19
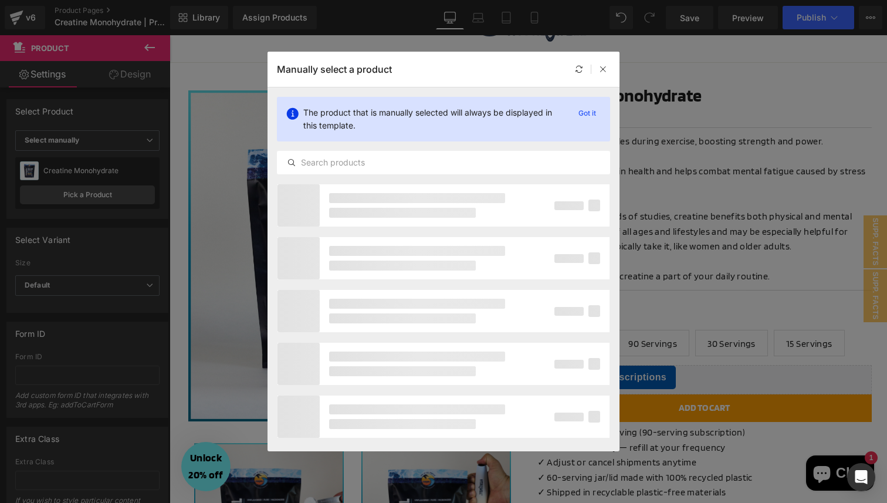
click at [354, 177] on div "The product that is manually selected will always be displayed in this template…" at bounding box center [444, 135] width 352 height 96
click at [361, 165] on input "text" at bounding box center [444, 163] width 332 height 14
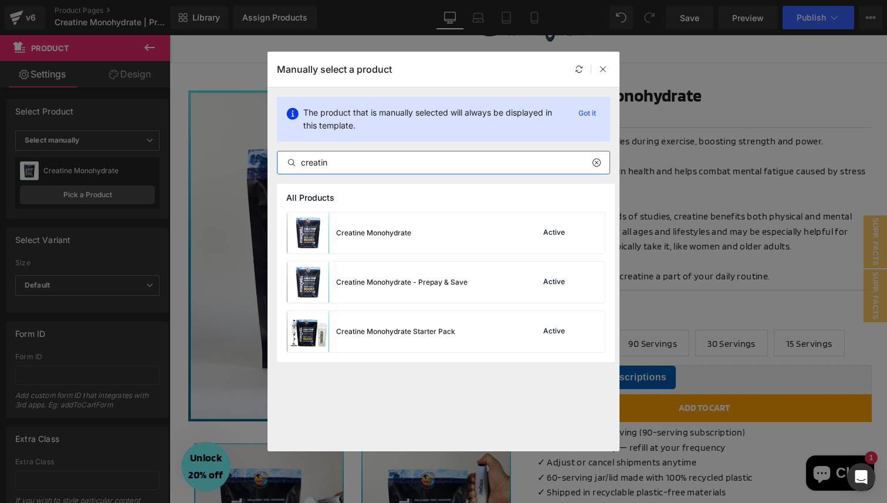
type input "creatine"
click at [435, 289] on div "Creatine Monohydrate - Prepay & Save" at bounding box center [377, 282] width 181 height 41
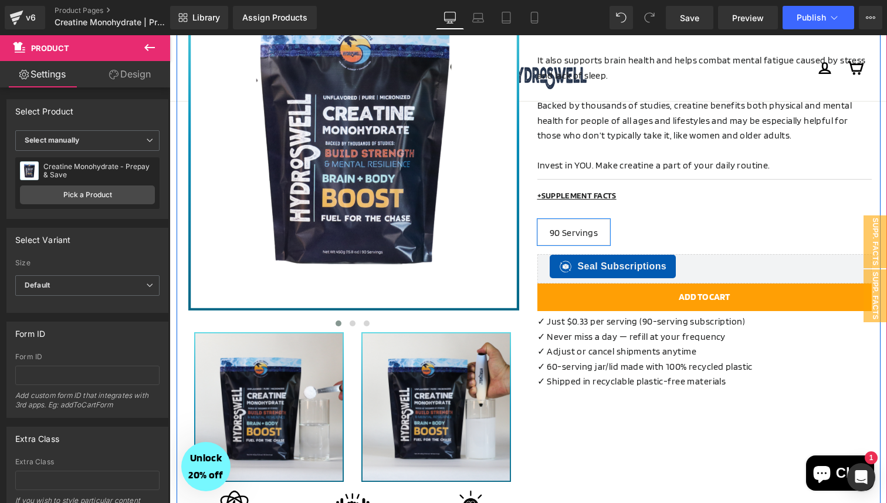
scroll to position [174, 0]
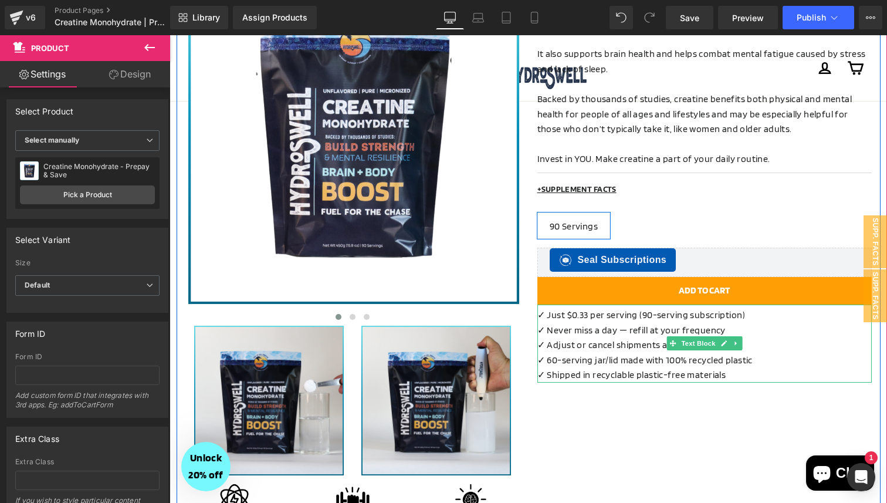
click at [610, 356] on div "✓ 60-serving jar/lid made with 100% recycled plastic" at bounding box center [705, 360] width 334 height 15
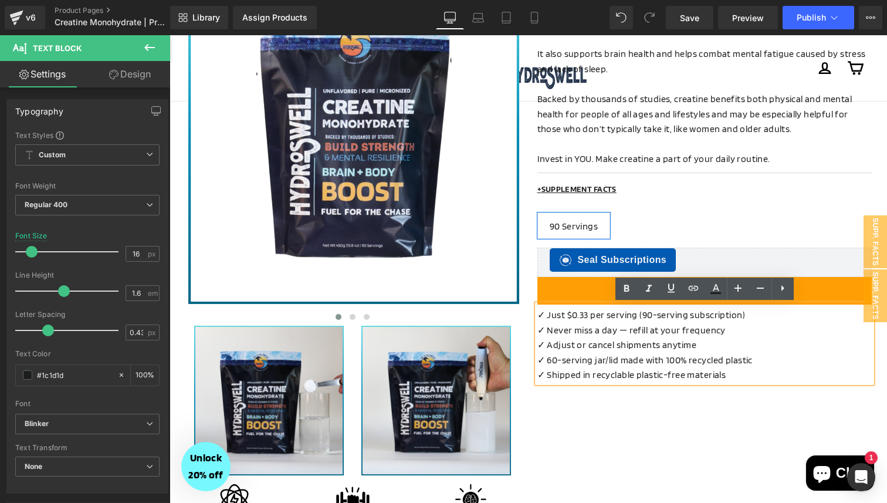
click at [785, 361] on div "✓ 60-serving jar/lid made with 100% recycled plastic" at bounding box center [705, 360] width 334 height 15
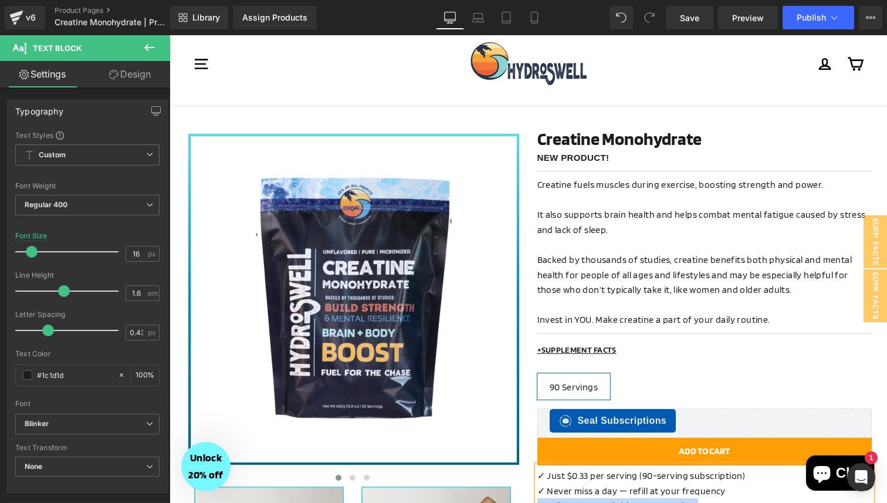
scroll to position [0, 0]
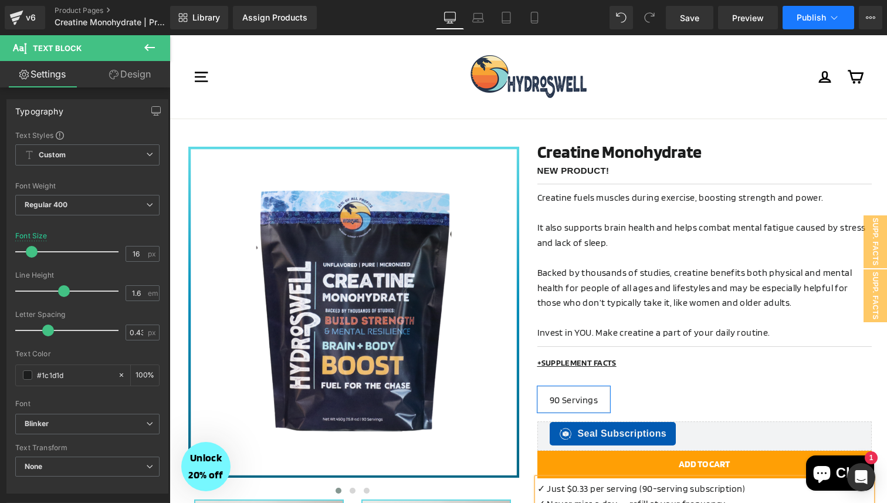
click at [813, 22] on span "Publish" at bounding box center [811, 17] width 29 height 9
click at [283, 16] on div "Assign Products" at bounding box center [274, 17] width 65 height 9
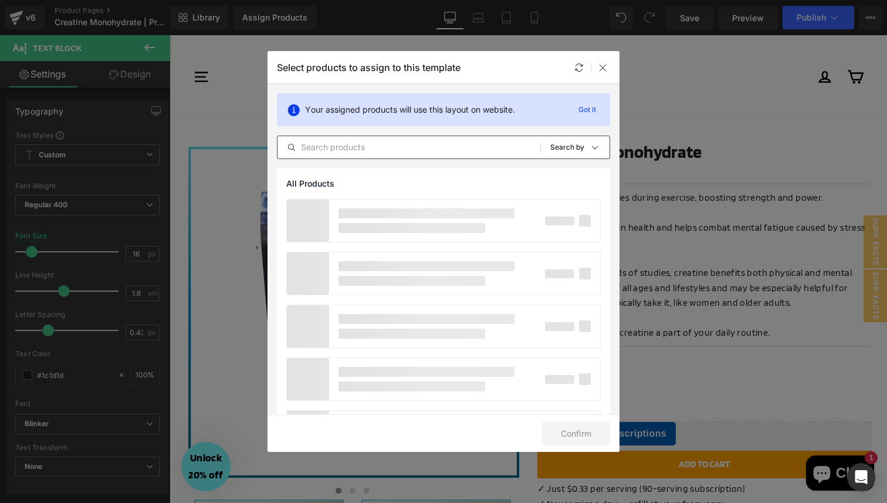
click at [365, 150] on input "text" at bounding box center [409, 147] width 263 height 14
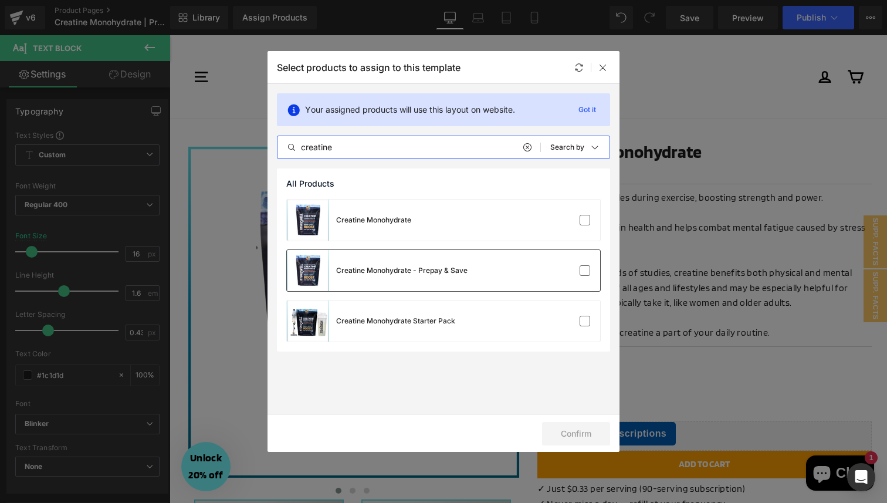
type input "creatine"
click at [425, 275] on div "Creatine Monohydrate - Prepay & Save" at bounding box center [401, 270] width 131 height 11
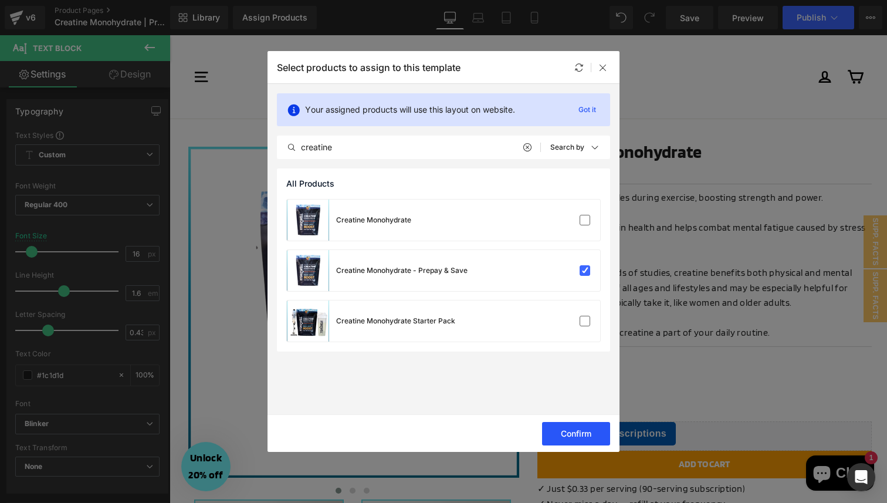
click at [575, 434] on button "Confirm" at bounding box center [576, 433] width 68 height 23
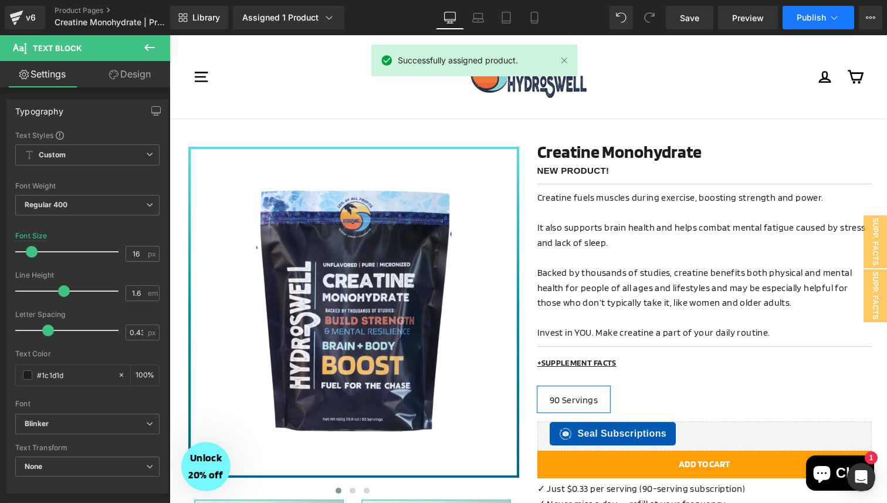
click at [806, 24] on button "Publish" at bounding box center [819, 17] width 72 height 23
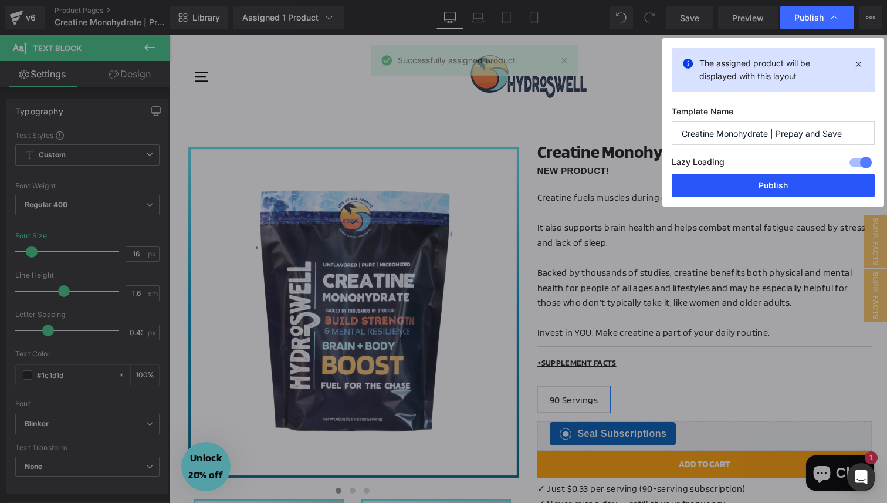
click at [723, 184] on button "Publish" at bounding box center [773, 185] width 203 height 23
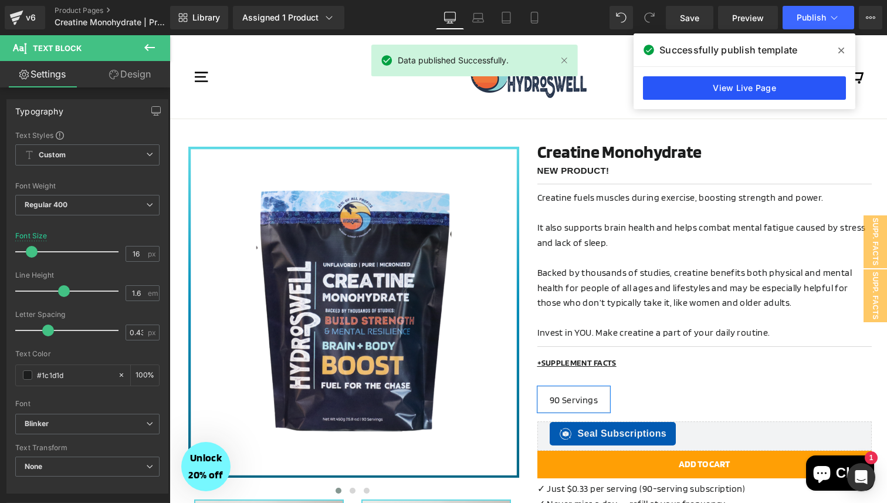
click at [714, 87] on link "View Live Page" at bounding box center [744, 87] width 203 height 23
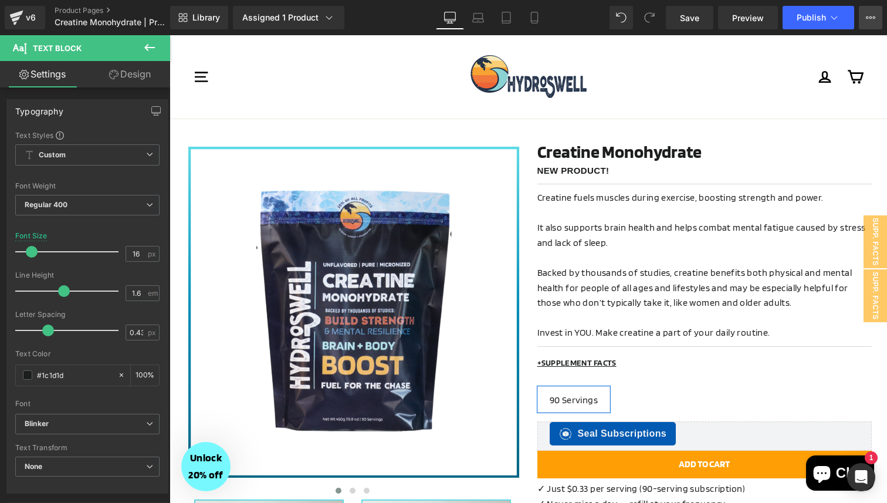
click at [871, 20] on icon at bounding box center [870, 17] width 9 height 9
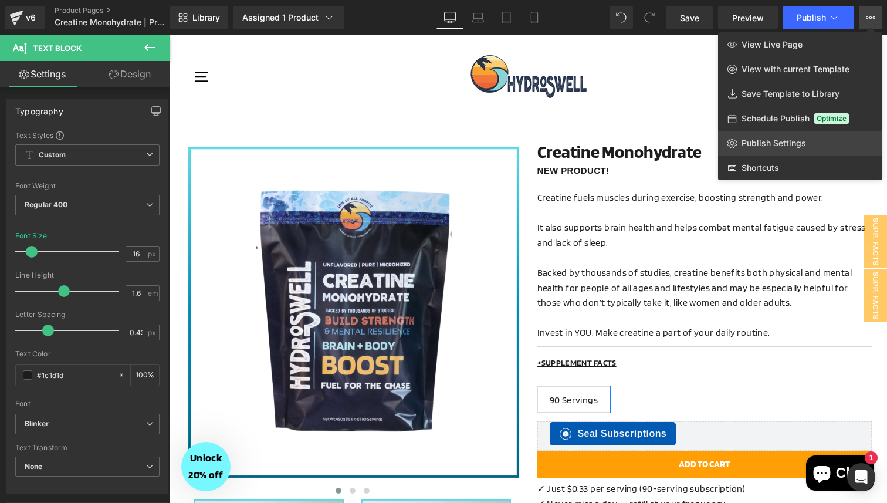
click at [787, 154] on link "Publish Settings" at bounding box center [800, 143] width 164 height 25
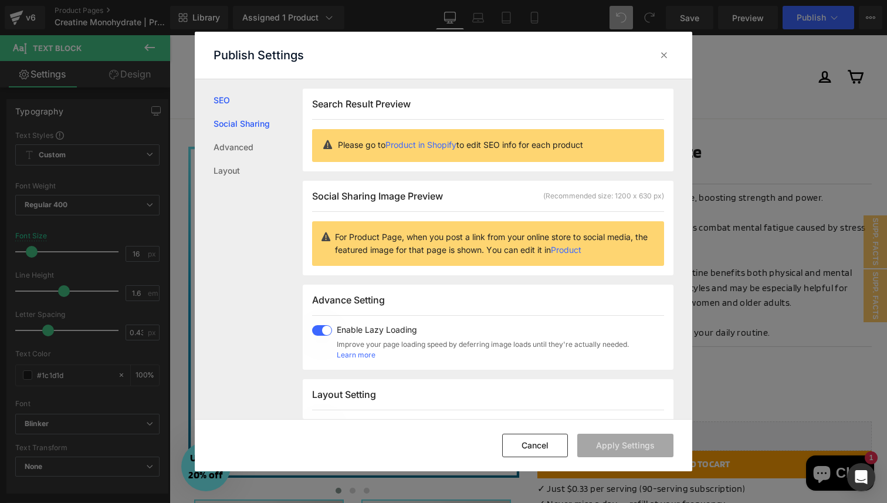
click at [251, 117] on link "Social Sharing" at bounding box center [258, 123] width 89 height 23
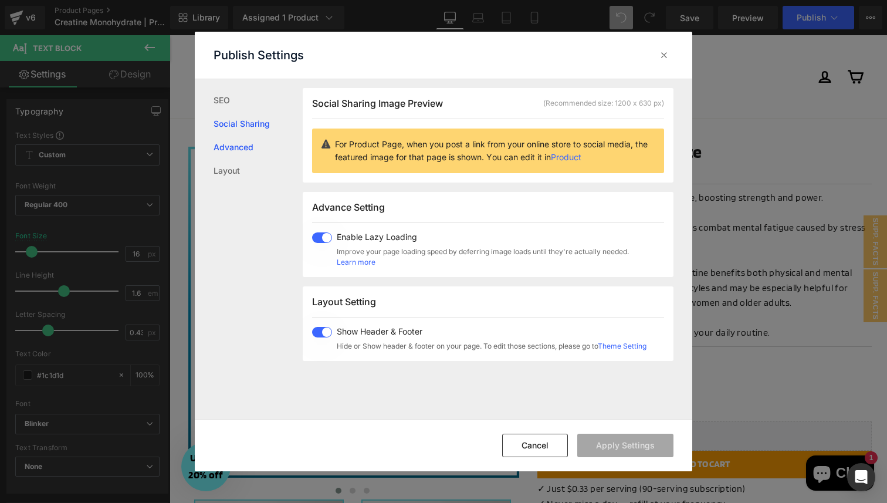
click at [245, 138] on link "Advanced" at bounding box center [258, 147] width 89 height 23
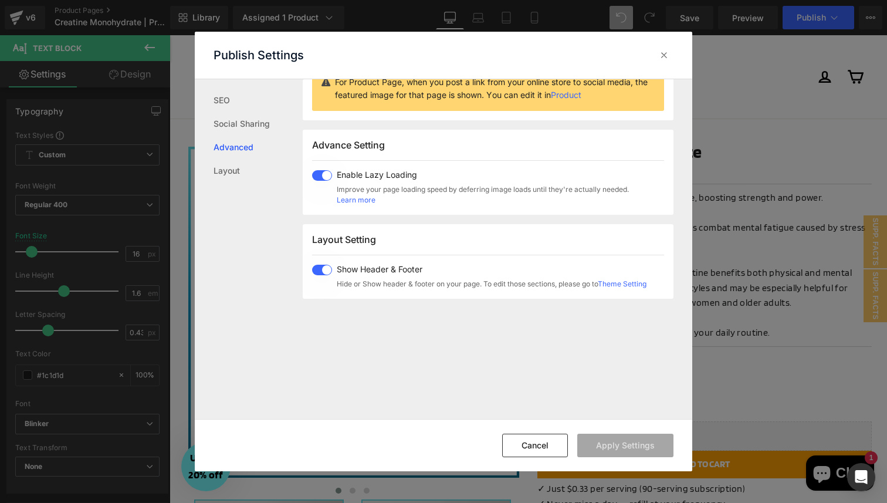
scroll to position [197, 0]
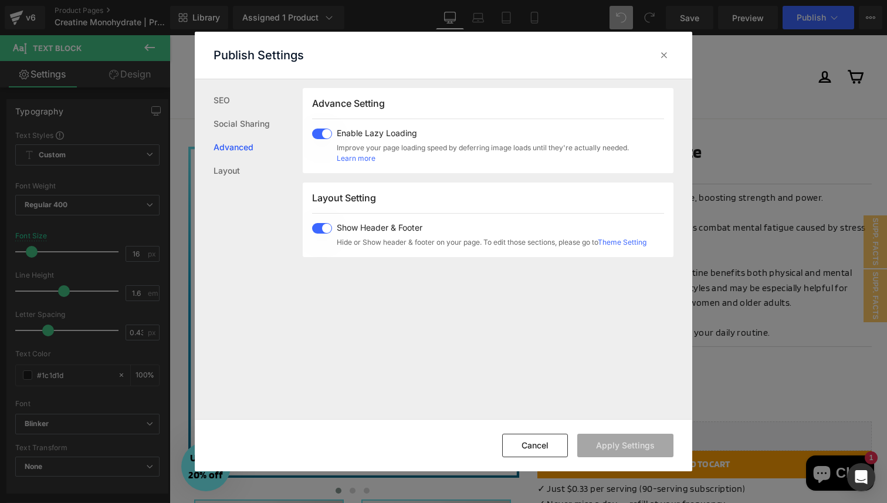
click at [239, 154] on link "Advanced" at bounding box center [258, 147] width 89 height 23
click at [665, 55] on icon at bounding box center [664, 55] width 12 height 12
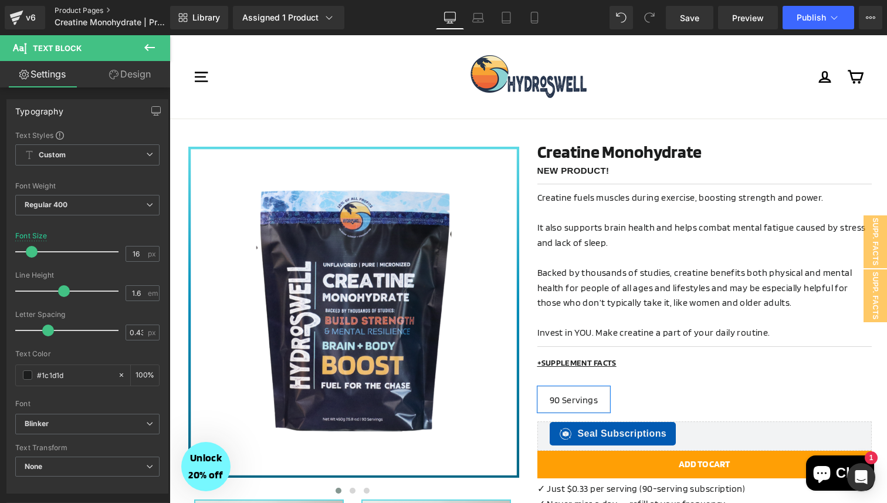
click at [84, 13] on link "Product Pages" at bounding box center [122, 10] width 135 height 9
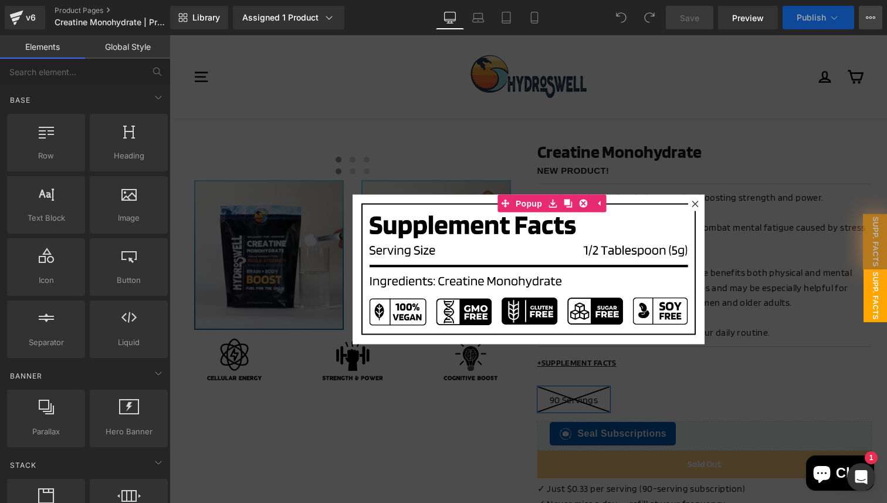
click at [867, 23] on button "View Live Page View with current Template Save Template to Library Schedule Pub…" at bounding box center [870, 17] width 23 height 23
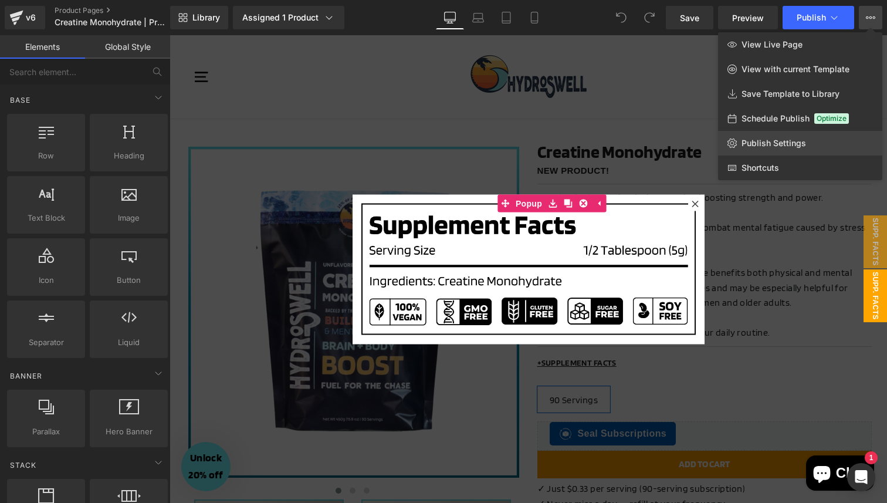
click at [786, 140] on span "Publish Settings" at bounding box center [774, 143] width 65 height 11
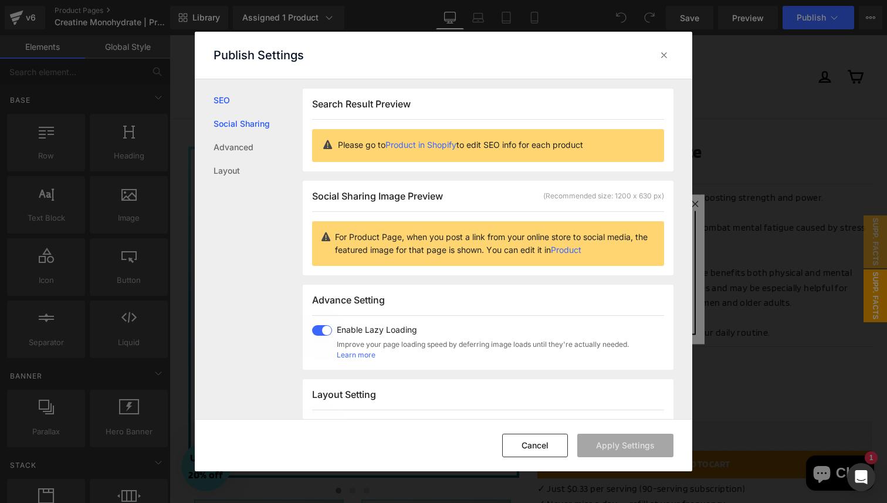
click at [252, 127] on link "Social Sharing" at bounding box center [258, 123] width 89 height 23
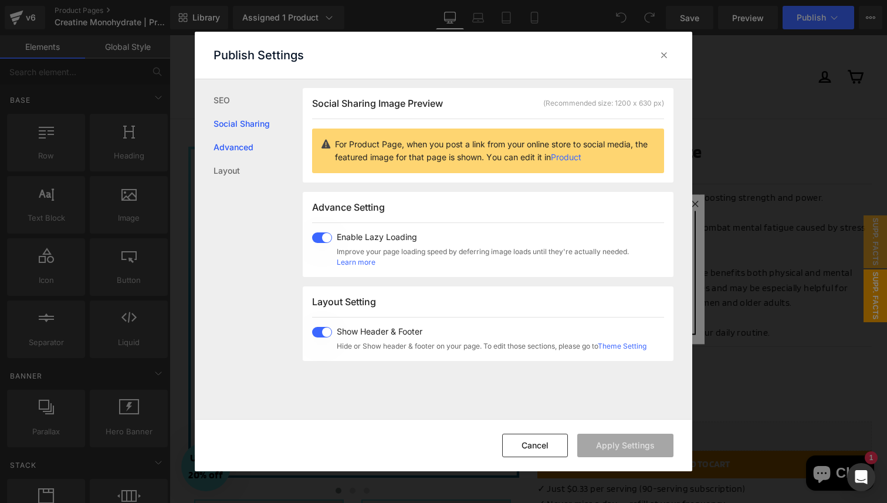
click at [240, 143] on link "Advanced" at bounding box center [258, 147] width 89 height 23
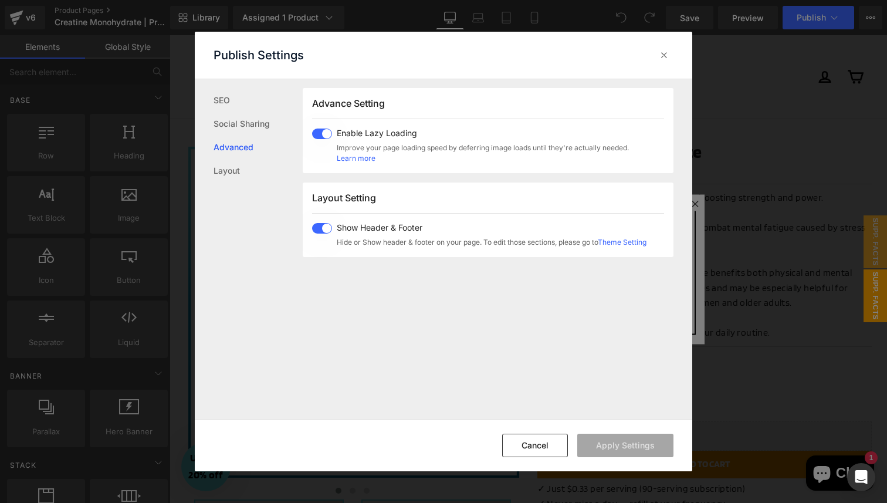
click at [235, 158] on link "Advanced" at bounding box center [258, 147] width 89 height 23
click at [237, 169] on link "Layout" at bounding box center [258, 170] width 89 height 23
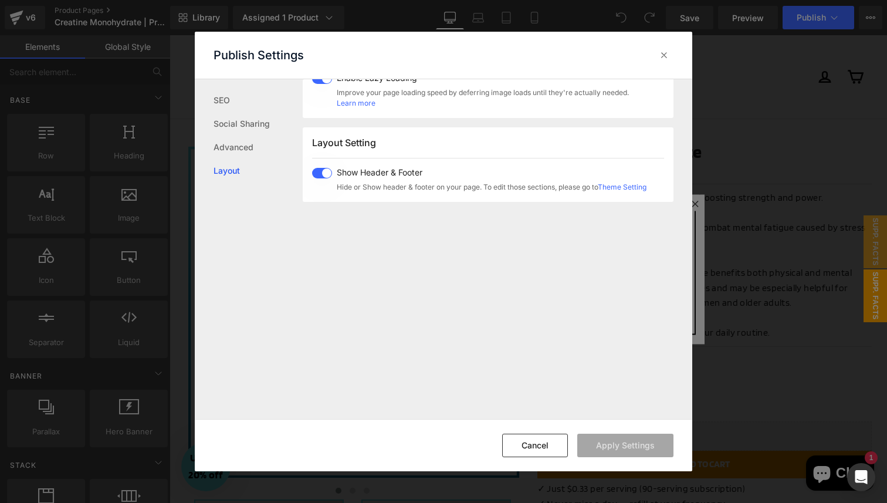
scroll to position [290, 0]
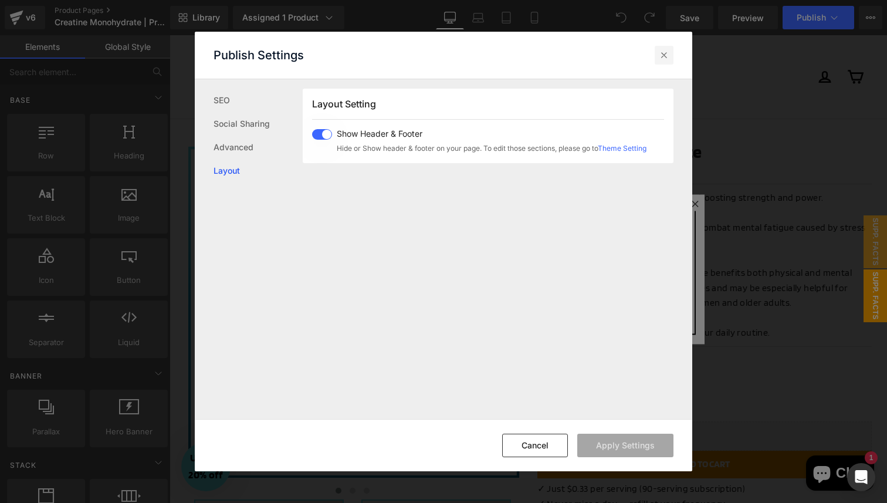
click at [670, 59] on icon at bounding box center [664, 55] width 12 height 12
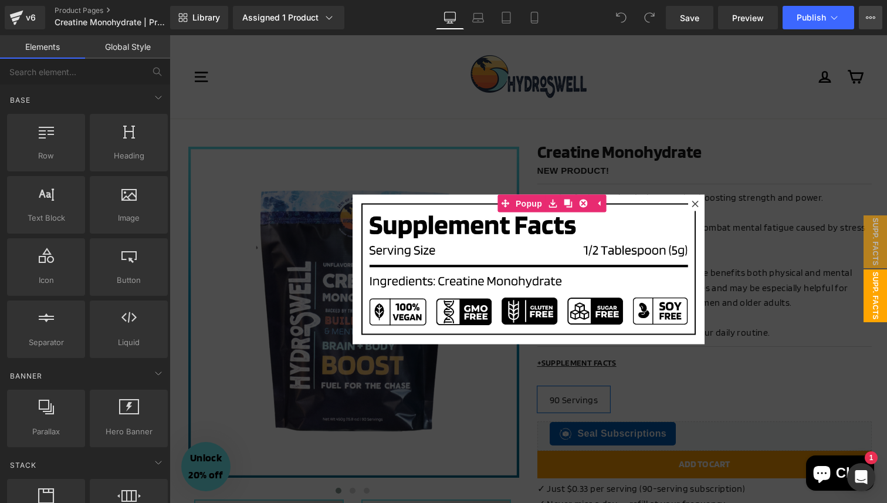
click at [875, 21] on icon at bounding box center [870, 17] width 9 height 9
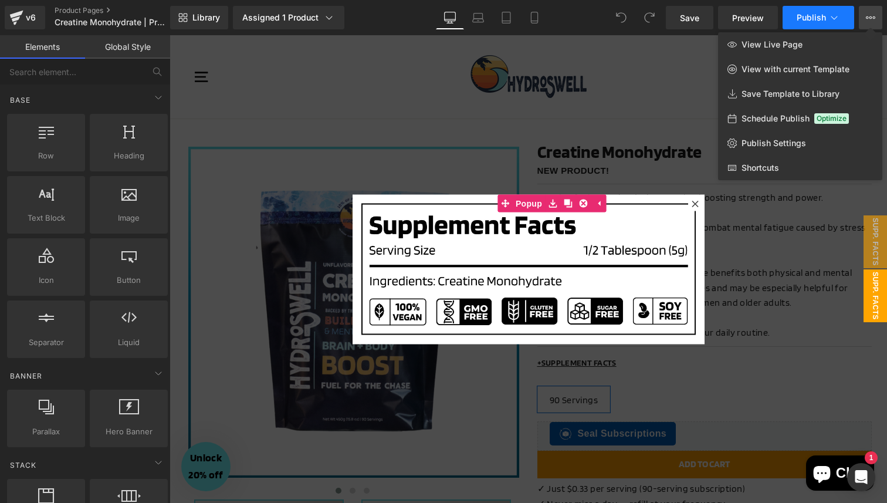
click at [813, 16] on span "Publish" at bounding box center [811, 17] width 29 height 9
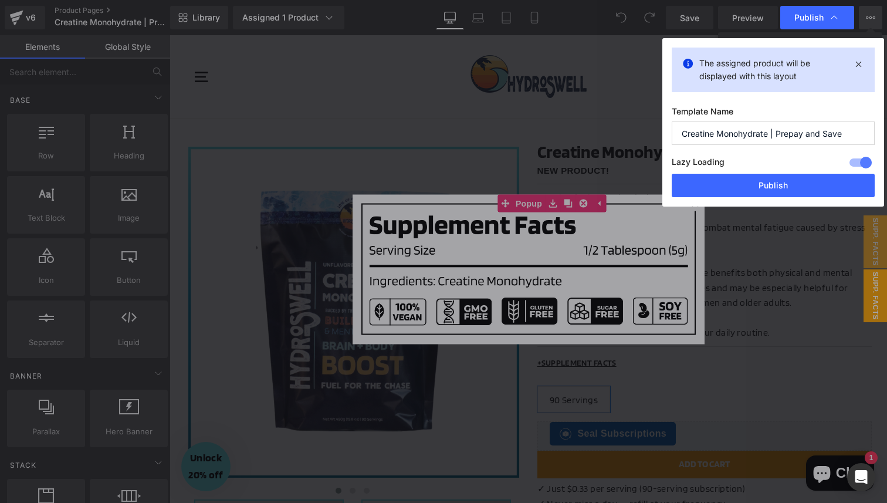
click input "Creatine Monohydrate | Prepay and Save"
type input "Creatine Monohydrate Prepay and Save"
click button "Publish"
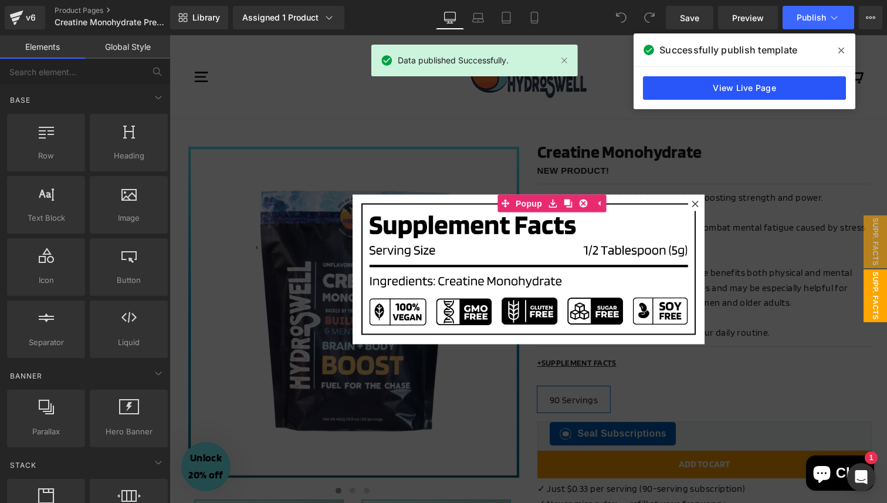
click link "View Live Page"
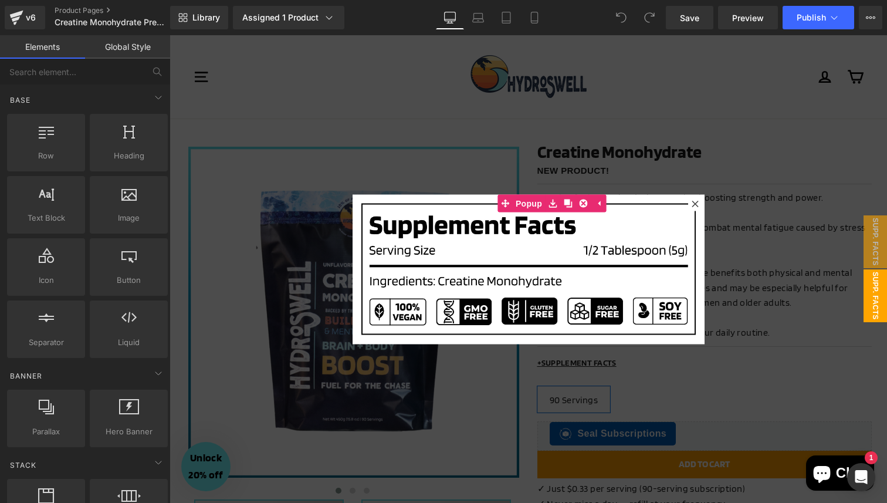
click div
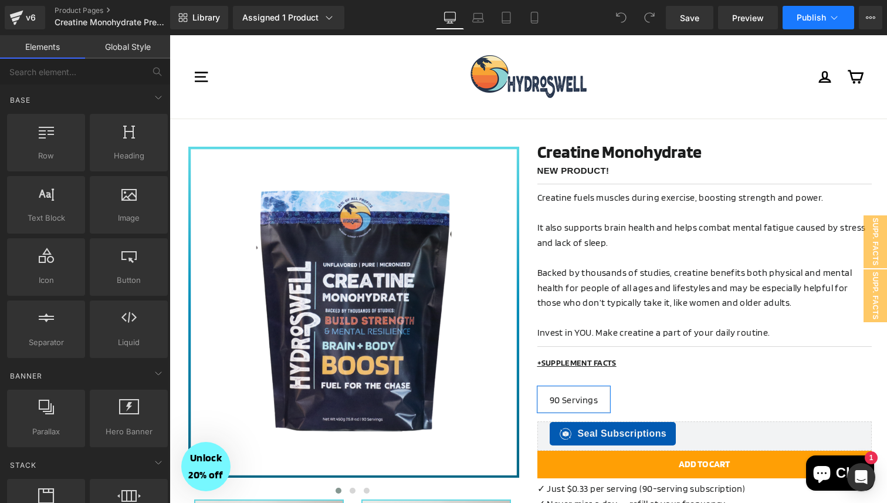
click span "Publish"
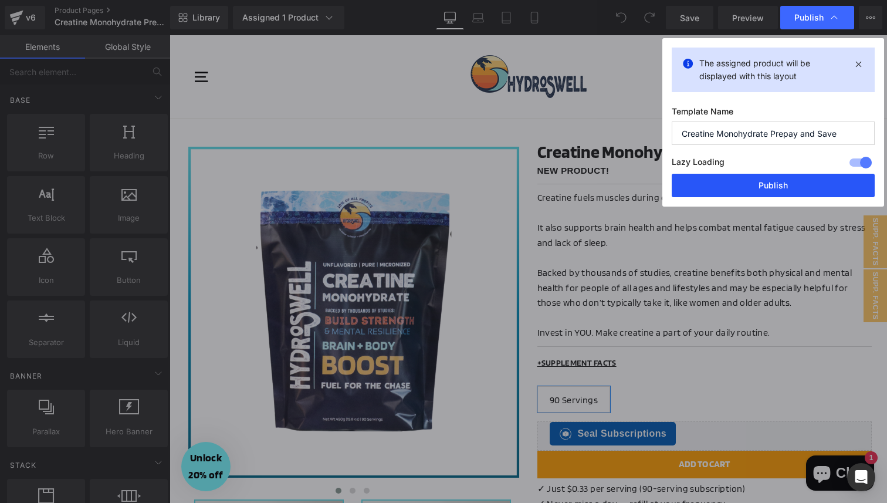
click button "Publish"
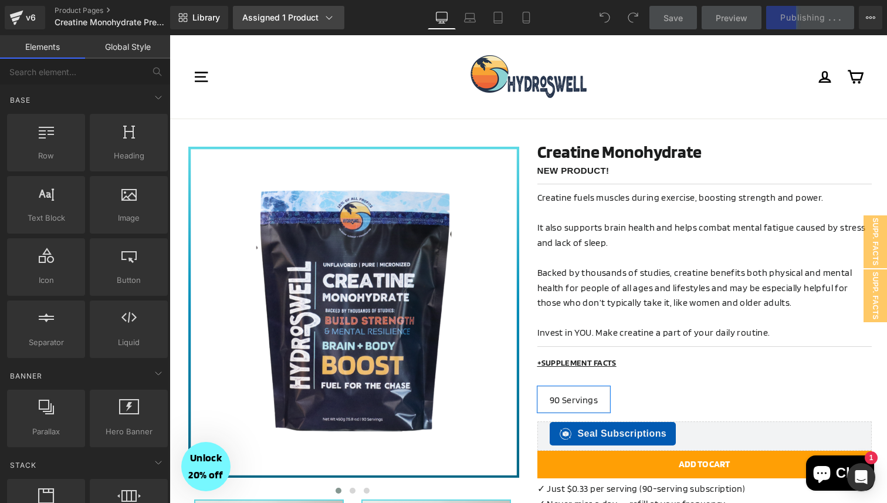
click link "Assigned 1 Product"
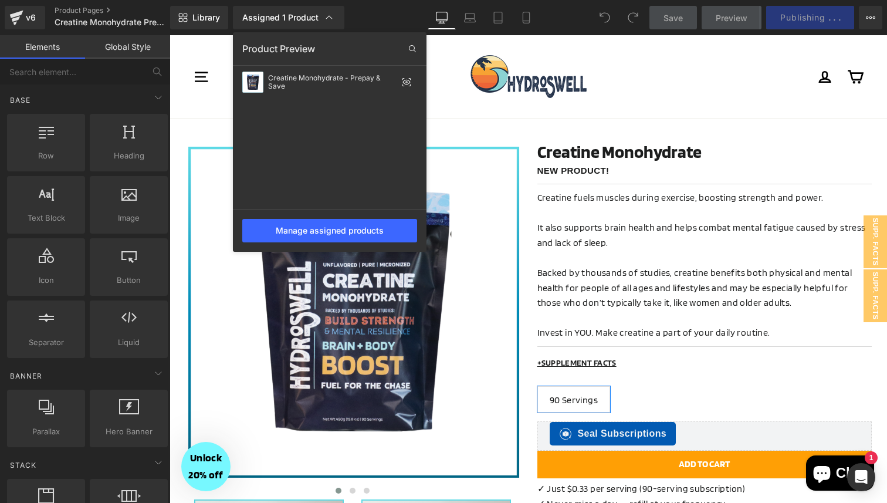
click div
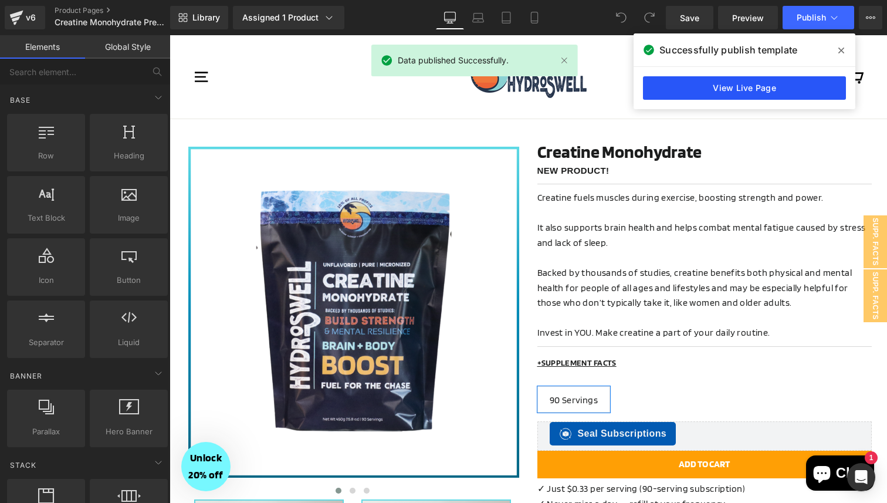
click link "View Live Page"
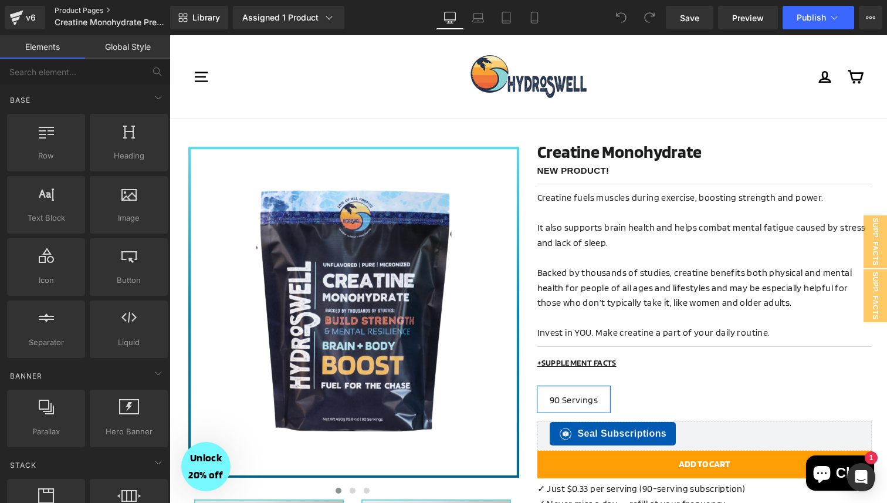
click link "Product Pages"
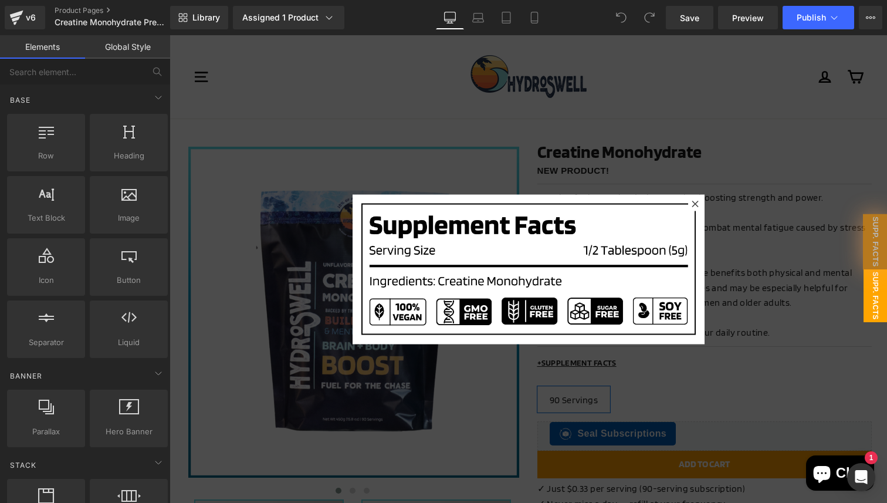
click at [528, 154] on div at bounding box center [529, 269] width 718 height 468
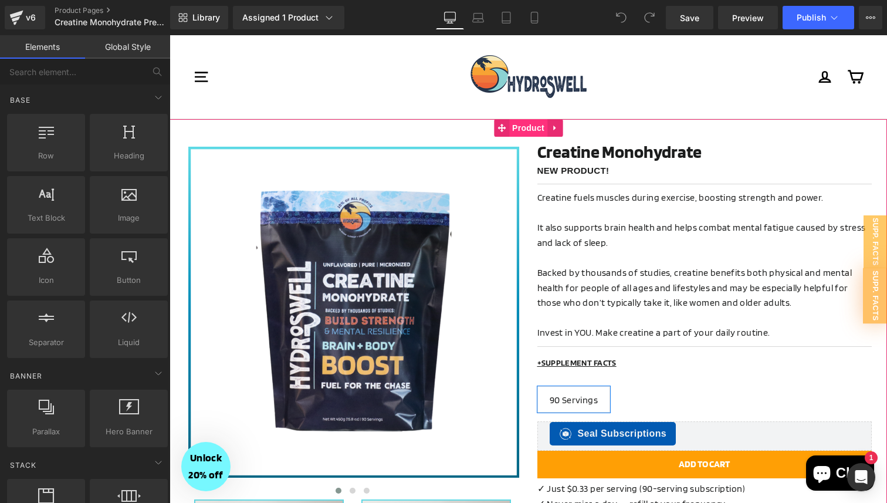
click at [534, 130] on span "Product" at bounding box center [528, 128] width 38 height 18
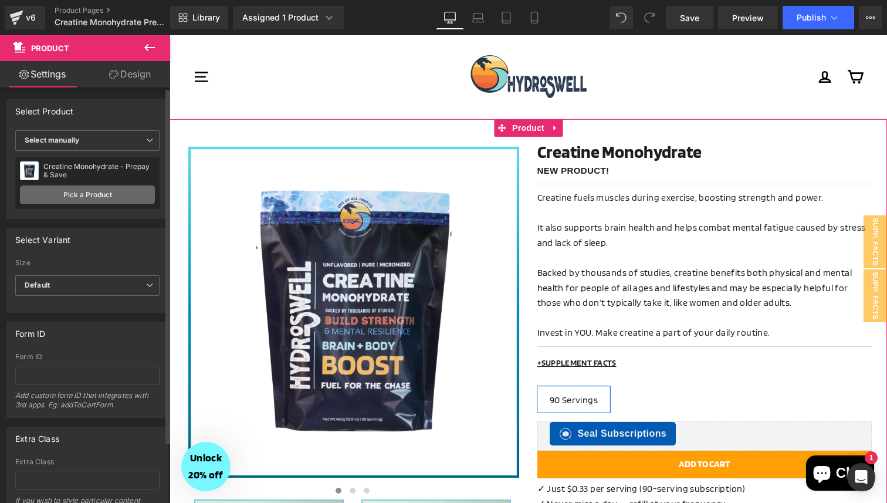
click at [104, 192] on link "Pick a Product" at bounding box center [87, 194] width 135 height 19
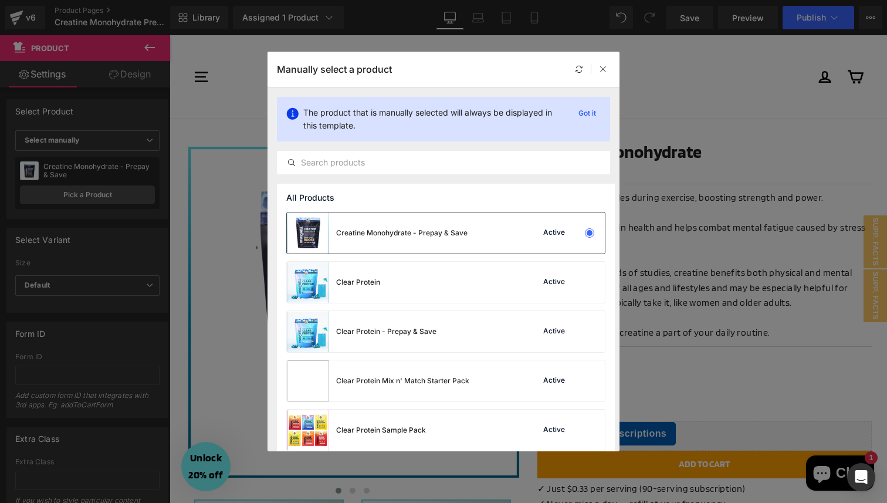
click at [489, 232] on div "Creatine Monohydrate - Prepay & Save Active" at bounding box center [446, 232] width 318 height 41
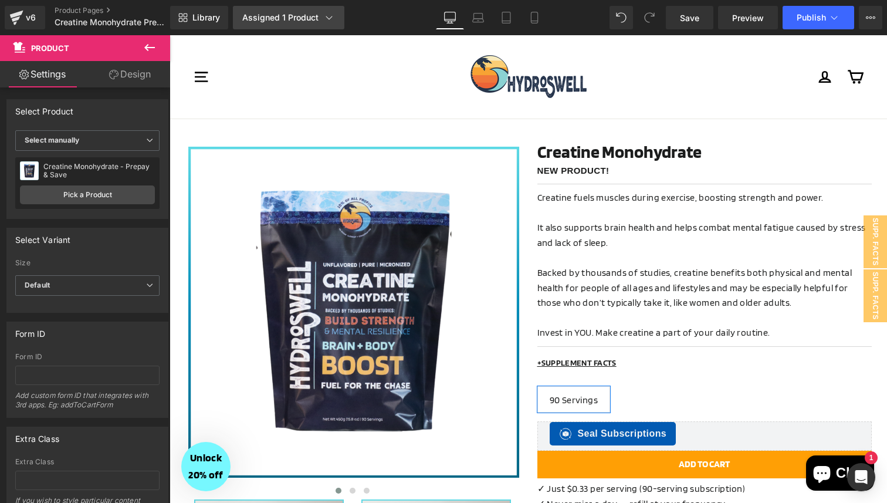
click at [303, 16] on div "Assigned 1 Product" at bounding box center [288, 18] width 93 height 12
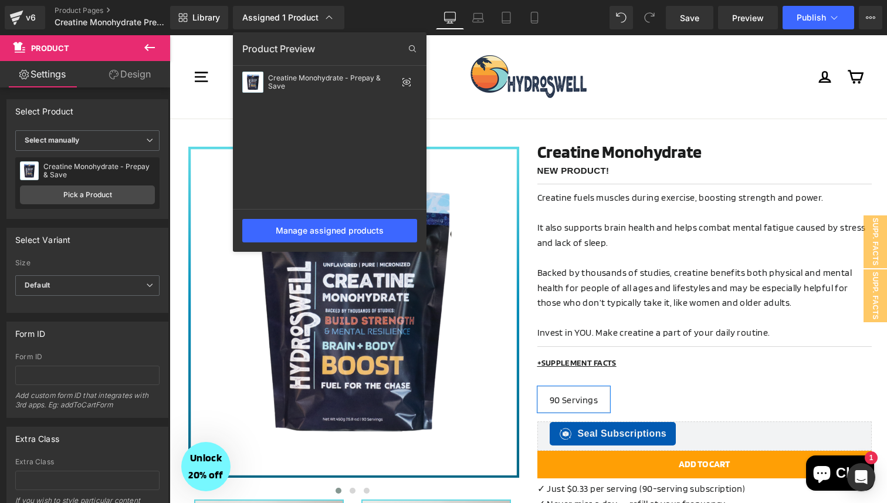
click at [677, 109] on div at bounding box center [529, 269] width 718 height 468
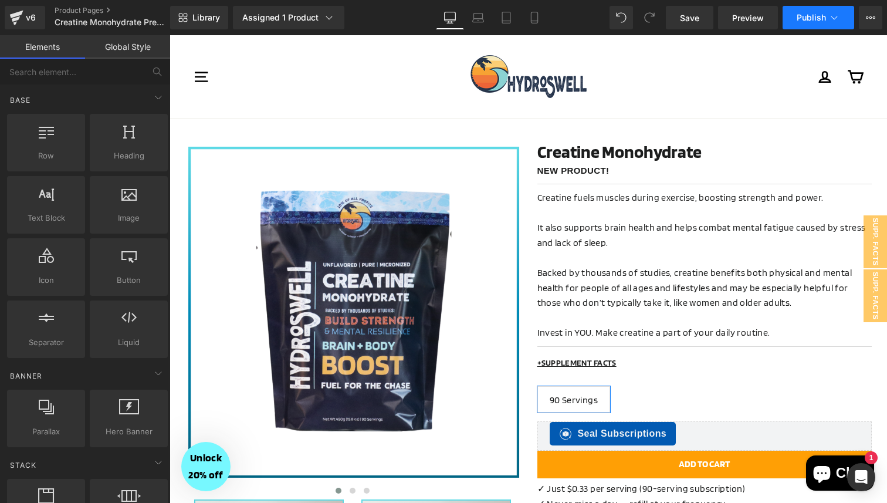
click at [803, 23] on button "Publish" at bounding box center [819, 17] width 72 height 23
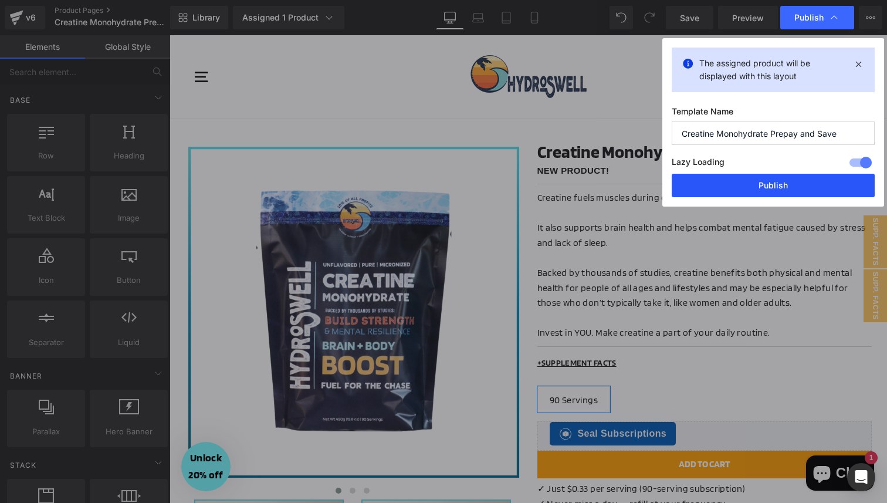
click at [736, 191] on button "Publish" at bounding box center [773, 185] width 203 height 23
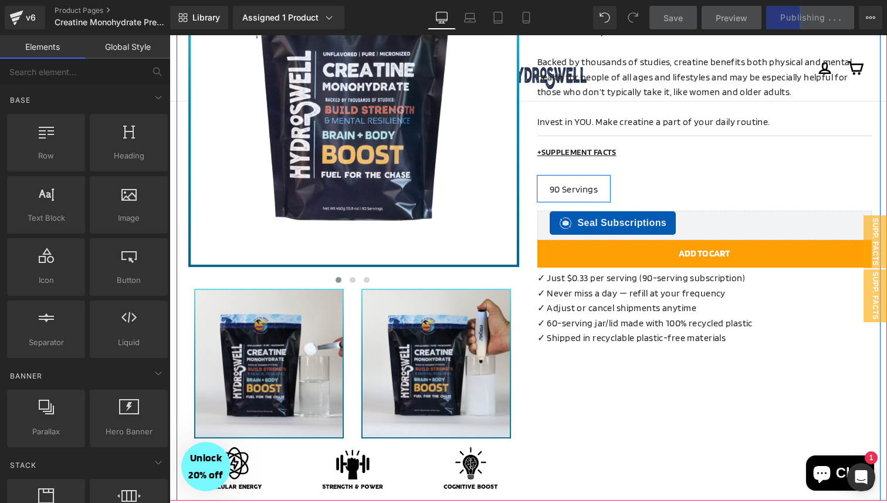
scroll to position [212, 0]
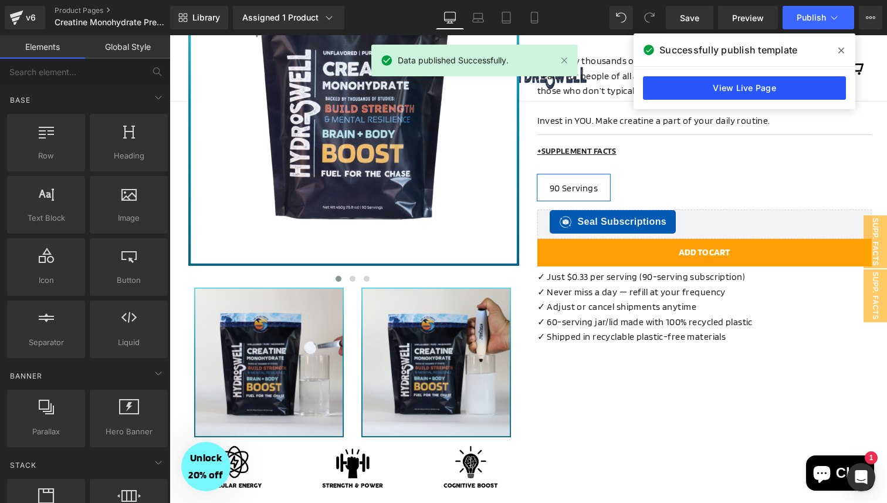
click at [742, 89] on link "View Live Page" at bounding box center [744, 87] width 203 height 23
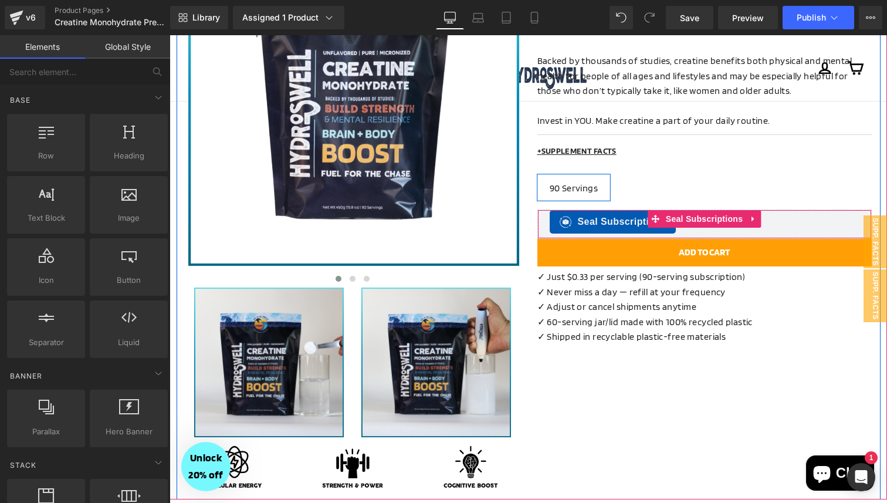
click at [789, 228] on div "Seal Subscriptions" at bounding box center [705, 221] width 310 height 23
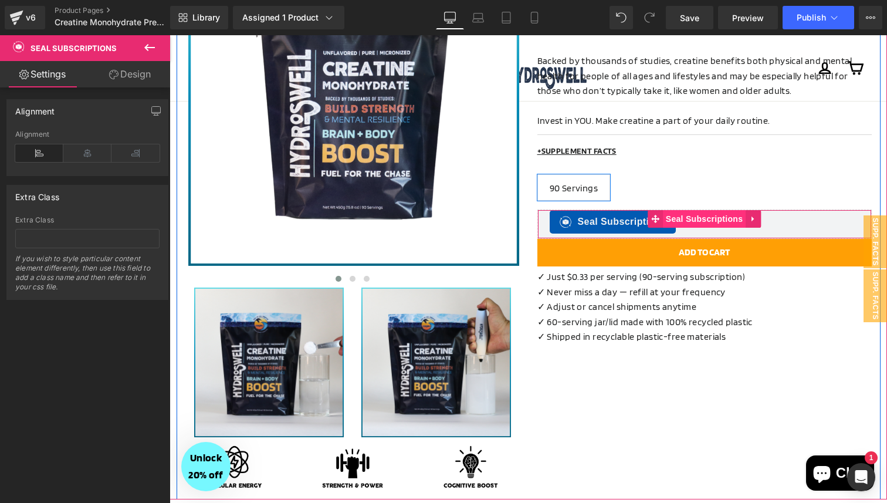
click at [695, 216] on span "Seal Subscriptions" at bounding box center [704, 219] width 83 height 18
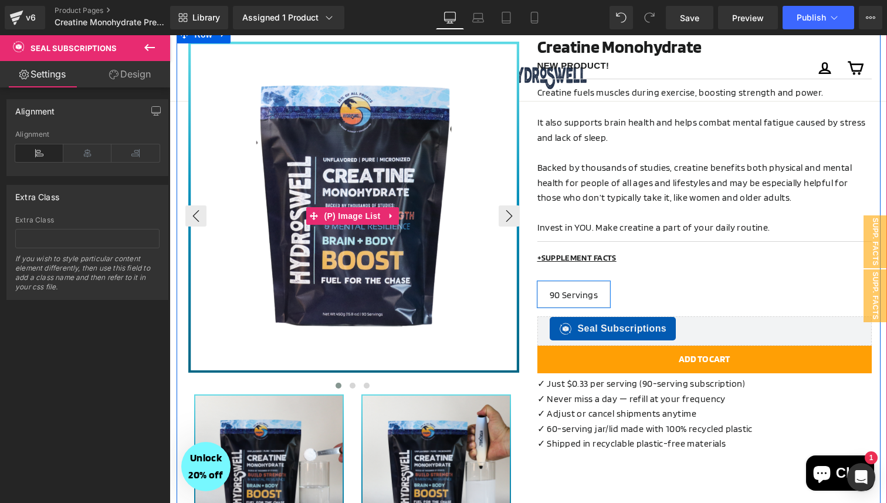
scroll to position [0, 0]
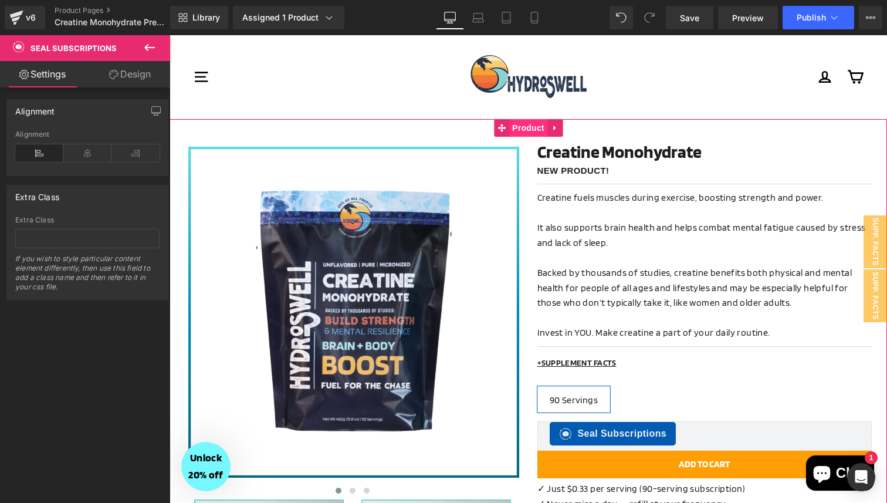
click at [522, 127] on span "Product" at bounding box center [528, 128] width 38 height 18
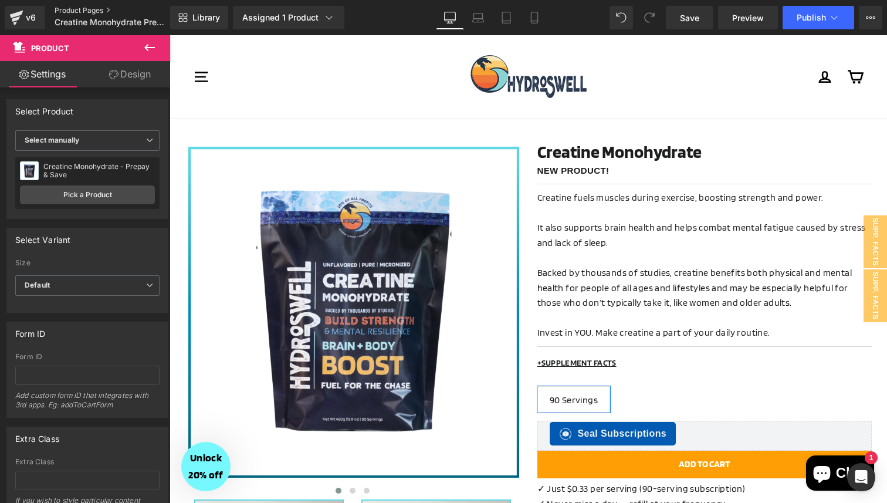
click at [74, 12] on link "Product Pages" at bounding box center [122, 10] width 135 height 9
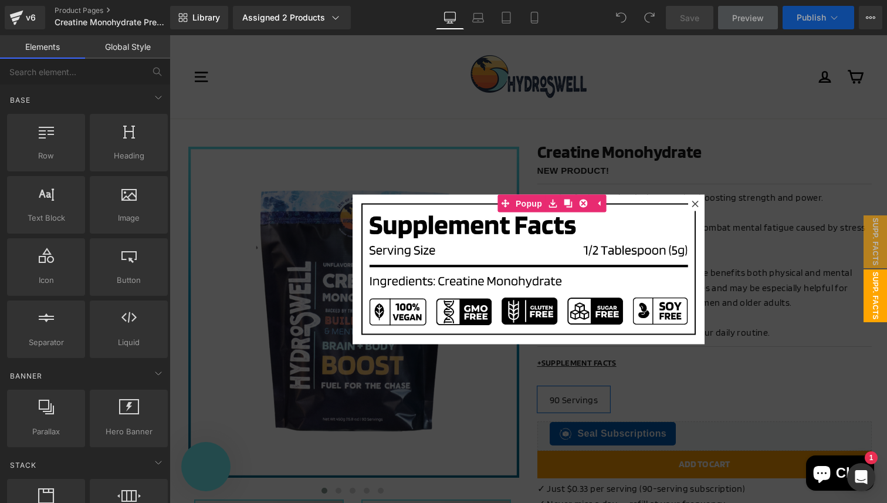
click at [541, 164] on div at bounding box center [529, 269] width 718 height 468
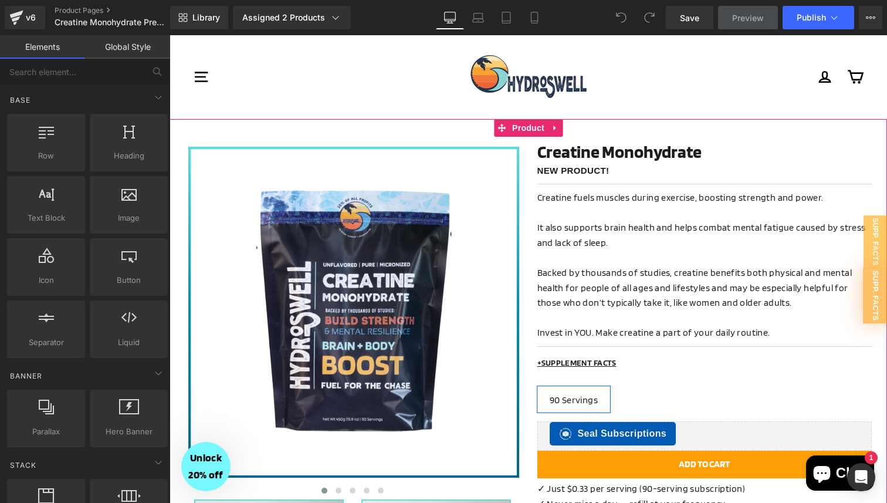
click at [523, 126] on span "Product" at bounding box center [528, 128] width 38 height 18
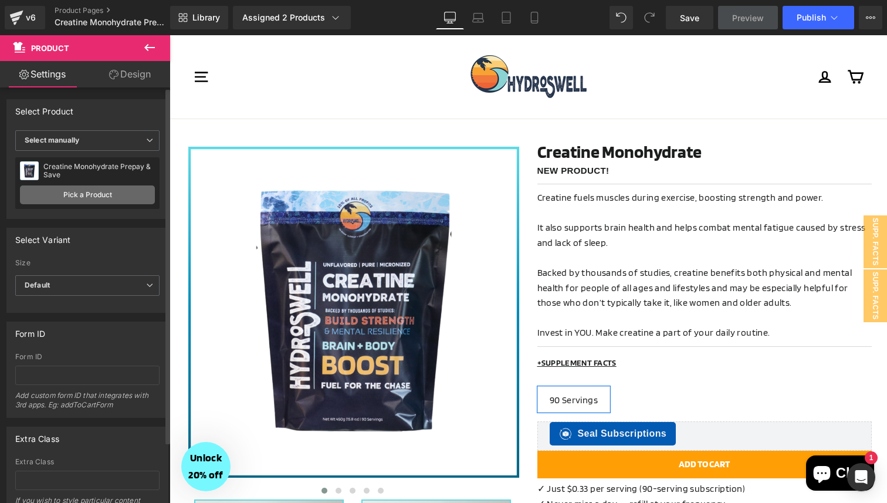
click at [75, 191] on link "Pick a Product" at bounding box center [87, 194] width 135 height 19
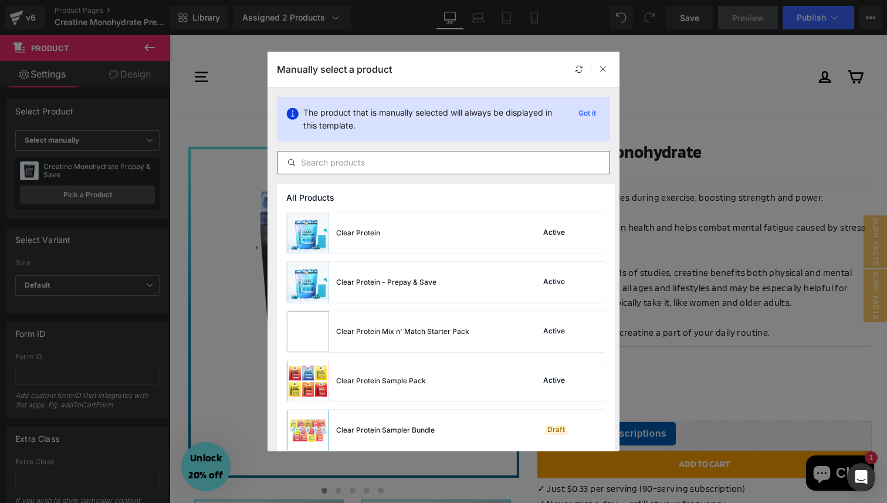
click at [366, 156] on input "text" at bounding box center [444, 163] width 332 height 14
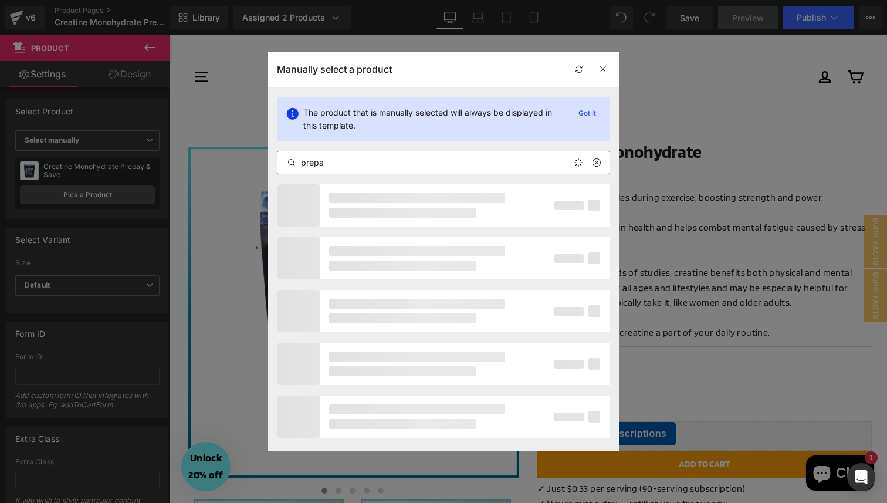
type input "prepay"
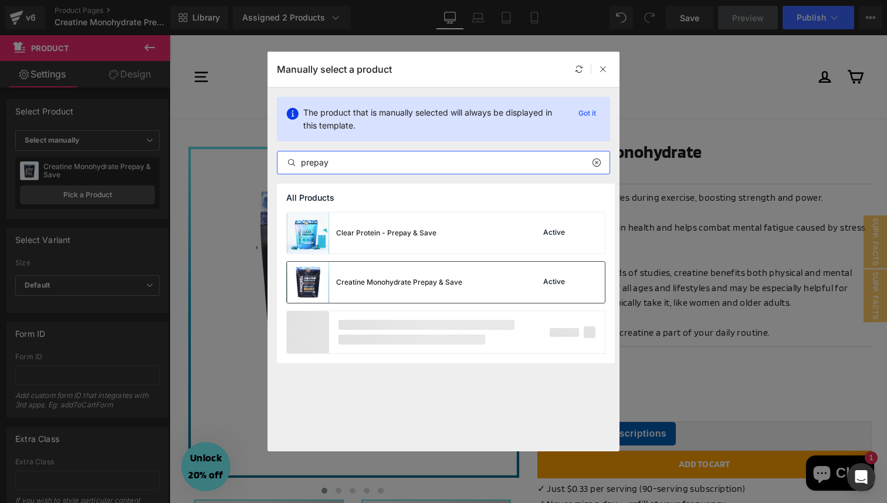
click at [377, 284] on div "Creatine Monohydrate Prepay & Save" at bounding box center [399, 282] width 126 height 11
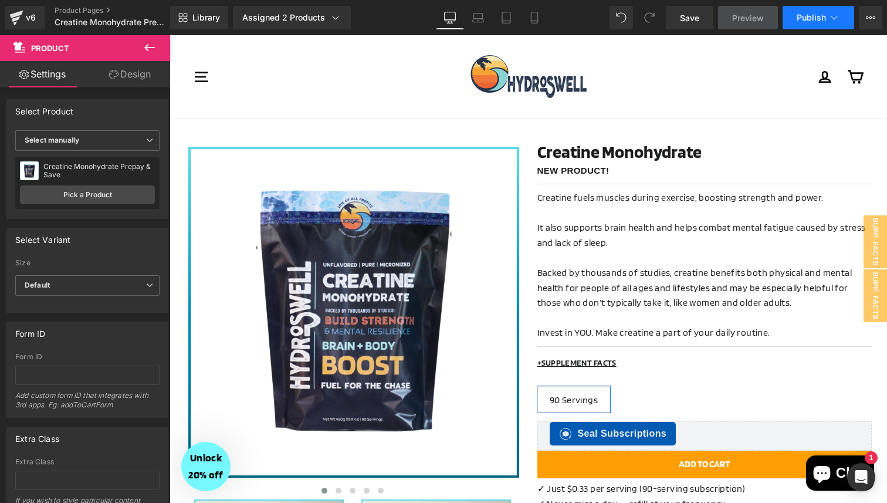
click at [807, 16] on span "Publish" at bounding box center [811, 17] width 29 height 9
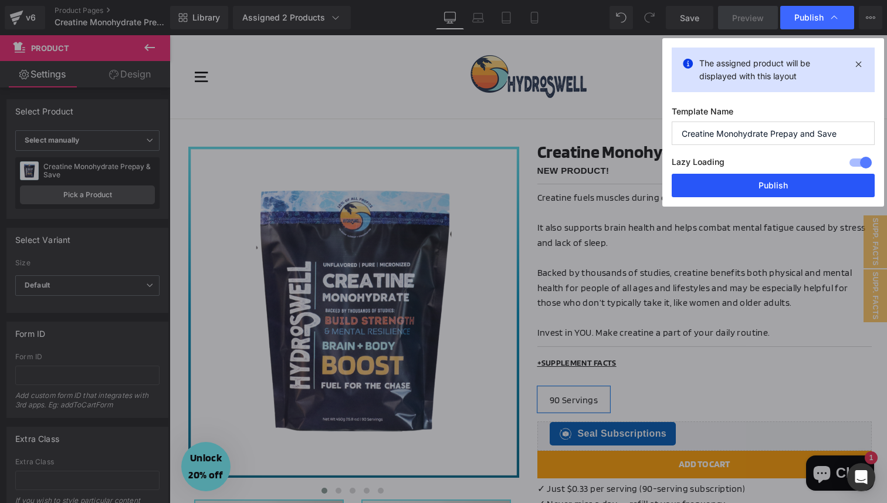
click at [736, 183] on button "Publish" at bounding box center [773, 185] width 203 height 23
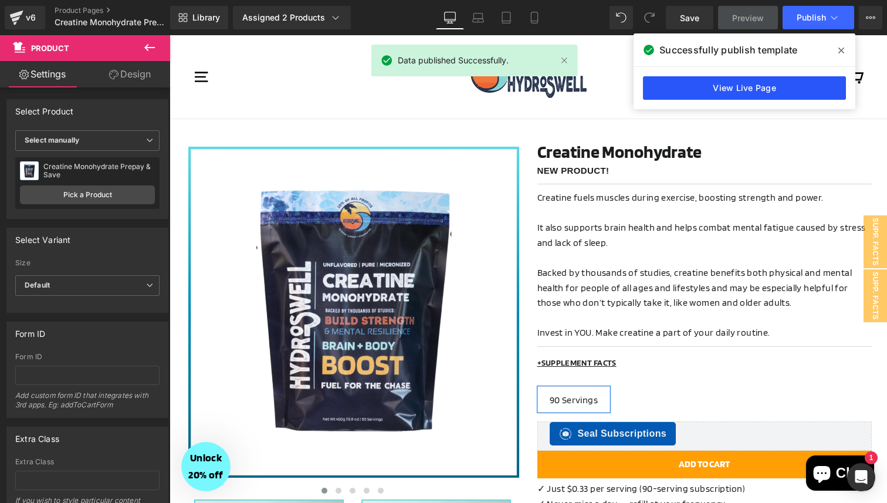
click at [720, 87] on link "View Live Page" at bounding box center [744, 87] width 203 height 23
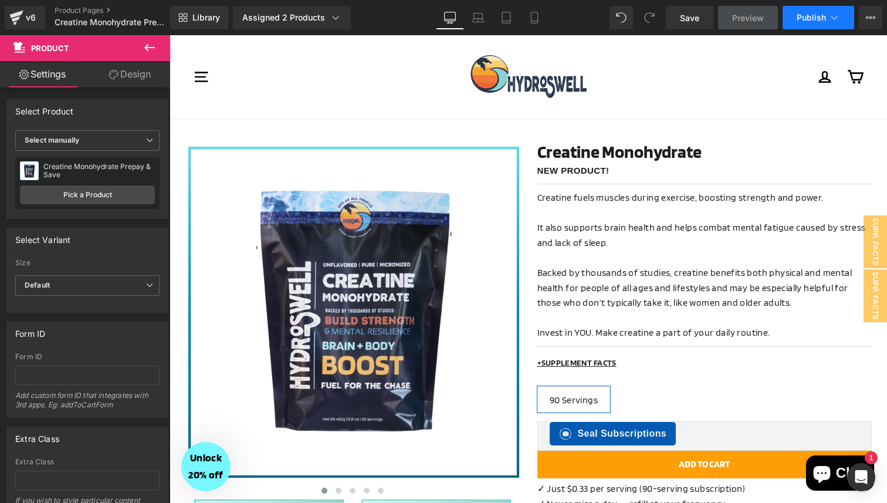
click at [793, 22] on button "Publish" at bounding box center [819, 17] width 72 height 23
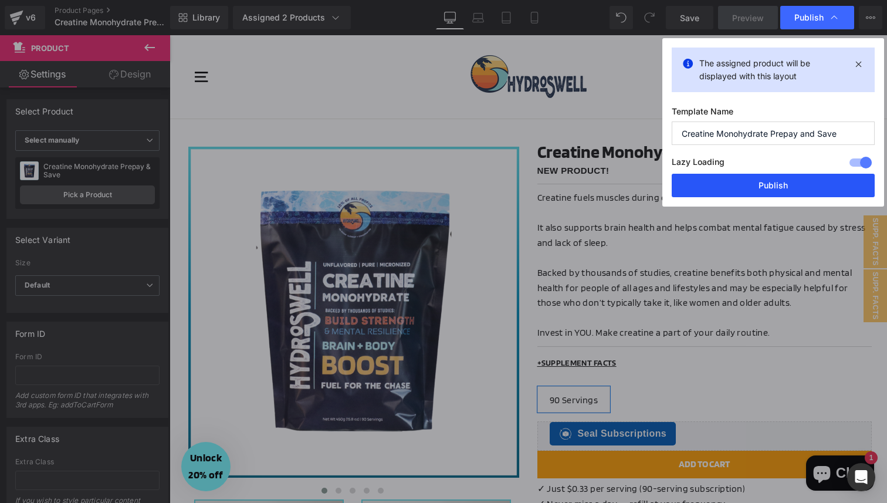
click at [738, 177] on button "Publish" at bounding box center [773, 185] width 203 height 23
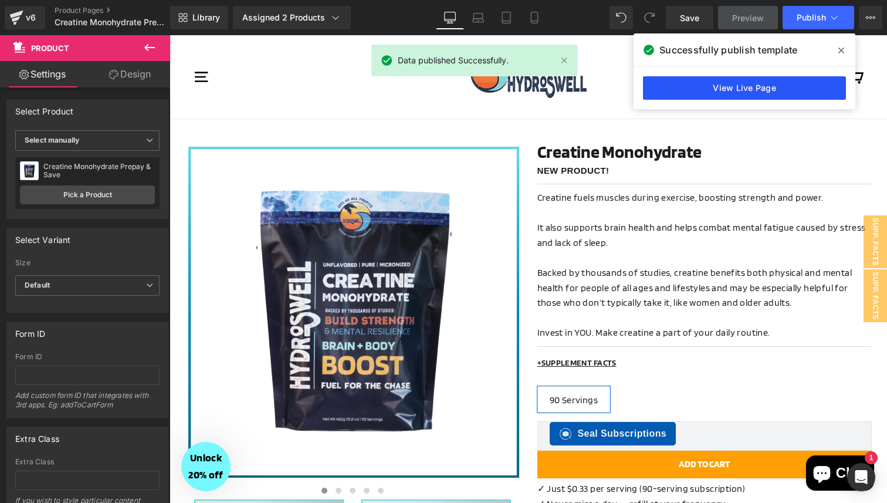
click at [742, 87] on link "View Live Page" at bounding box center [744, 87] width 203 height 23
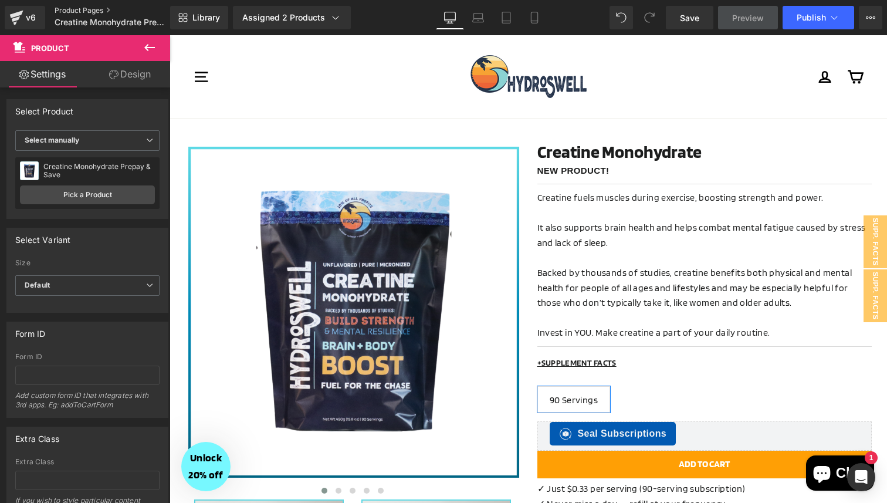
click at [79, 6] on link "Product Pages" at bounding box center [122, 10] width 135 height 9
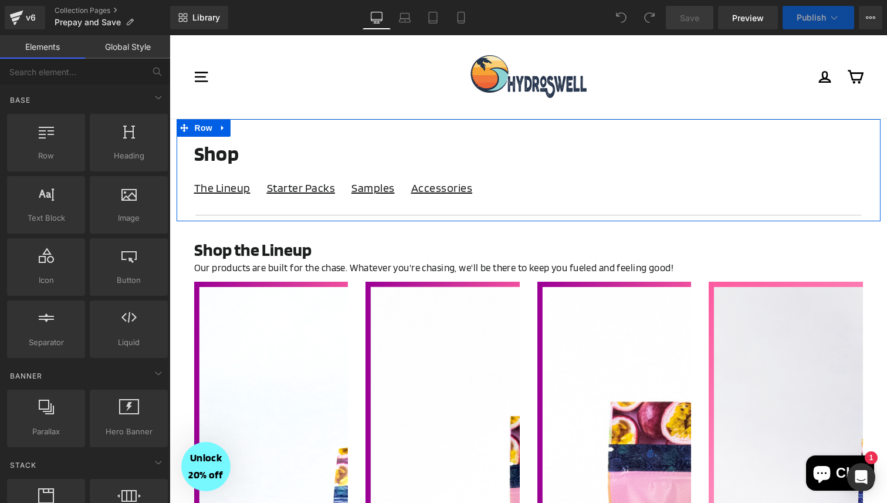
select select "Plus Caffeine"
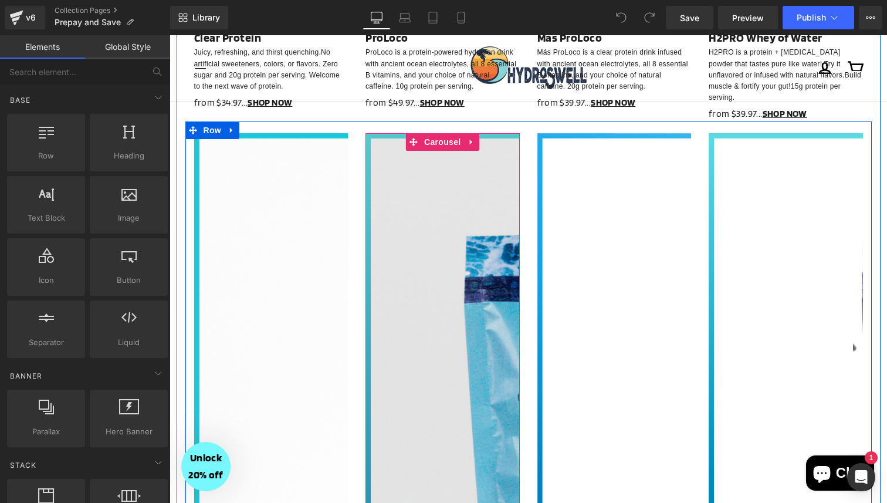
click at [434, 164] on img at bounding box center [718, 485] width 704 height 704
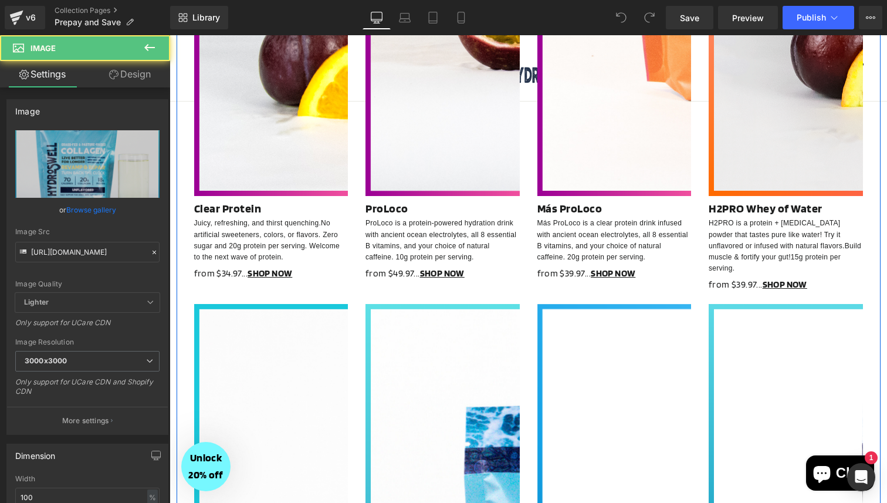
click at [419, 234] on div "ProLoco is a protein-powered hydration drink with ancient ocean electrolytes, a…" at bounding box center [443, 240] width 154 height 45
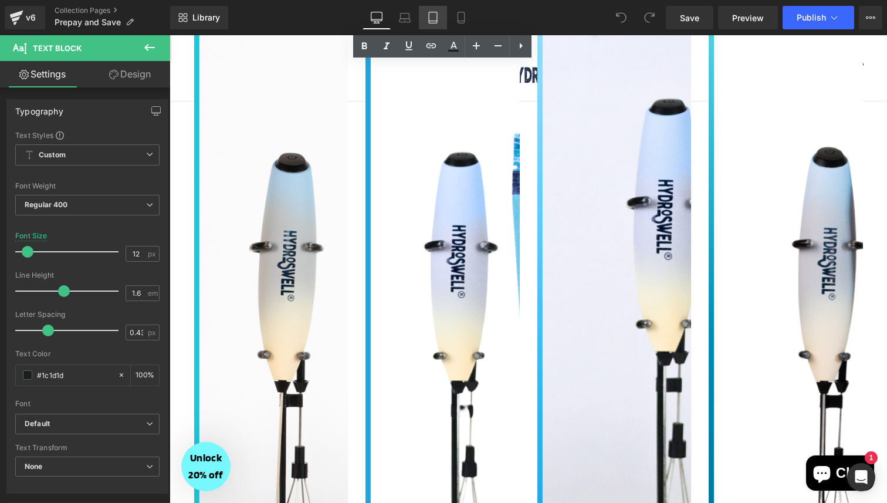
click at [437, 17] on icon at bounding box center [433, 17] width 8 height 11
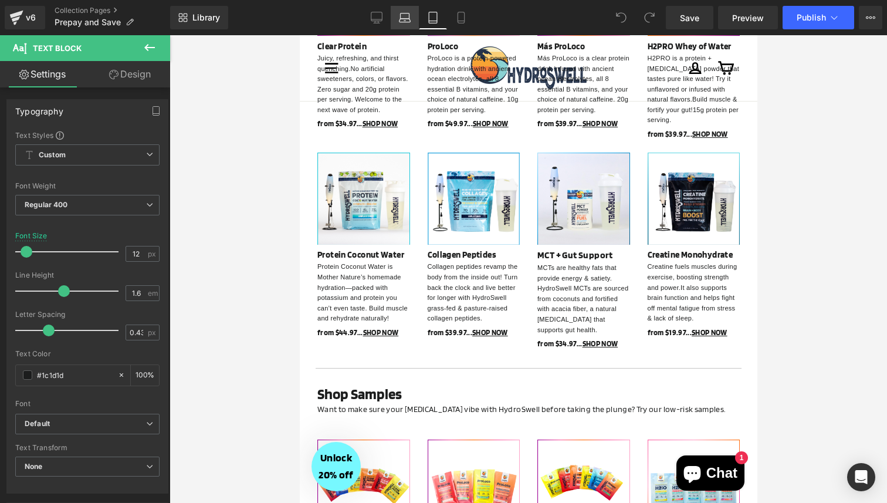
scroll to position [794, 0]
click at [378, 15] on icon at bounding box center [377, 18] width 12 height 12
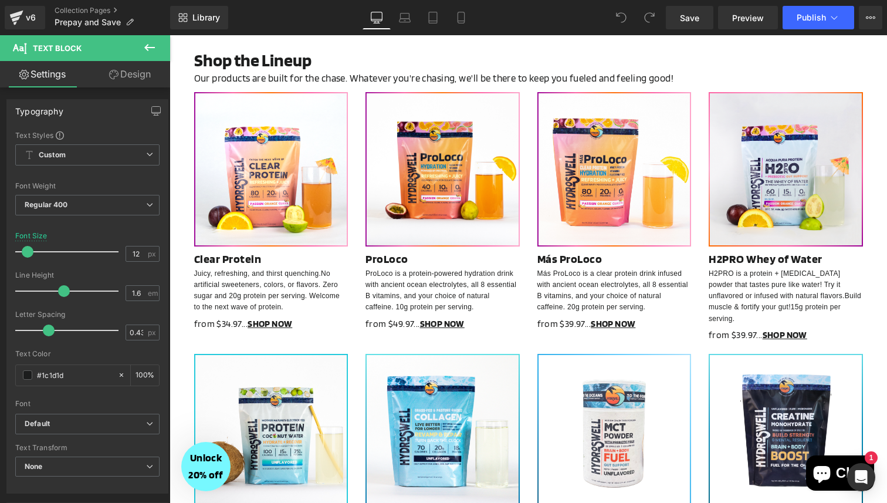
scroll to position [0, 0]
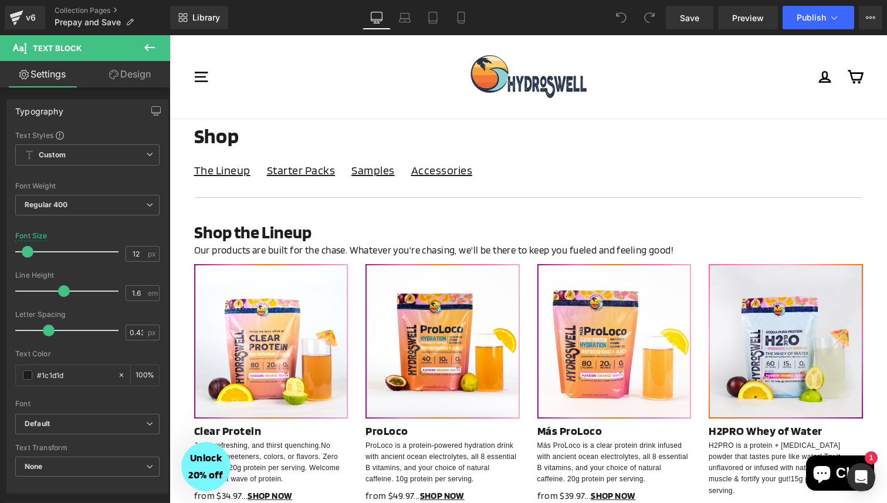
click at [149, 52] on icon at bounding box center [150, 47] width 14 height 14
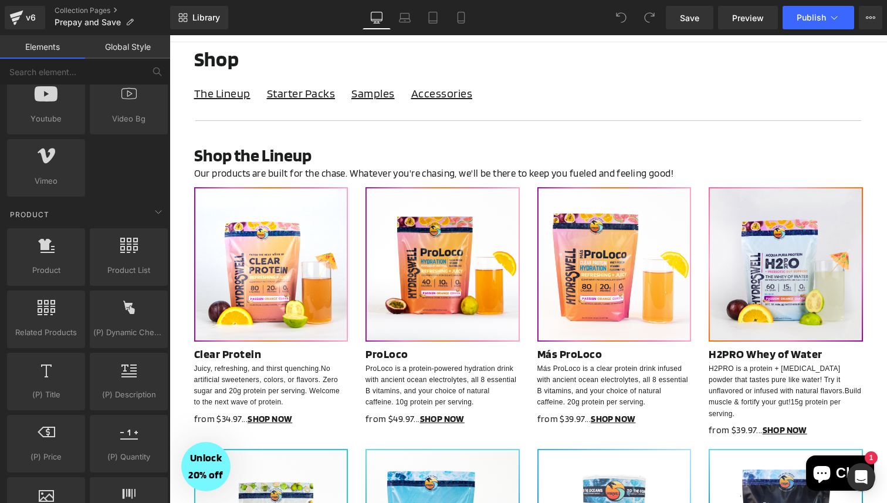
scroll to position [900, 0]
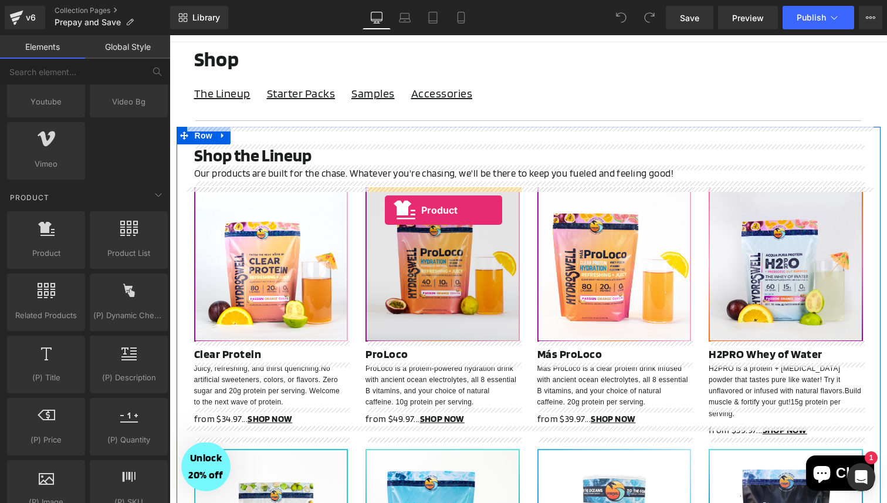
drag, startPoint x: 233, startPoint y: 287, endPoint x: 385, endPoint y: 210, distance: 170.3
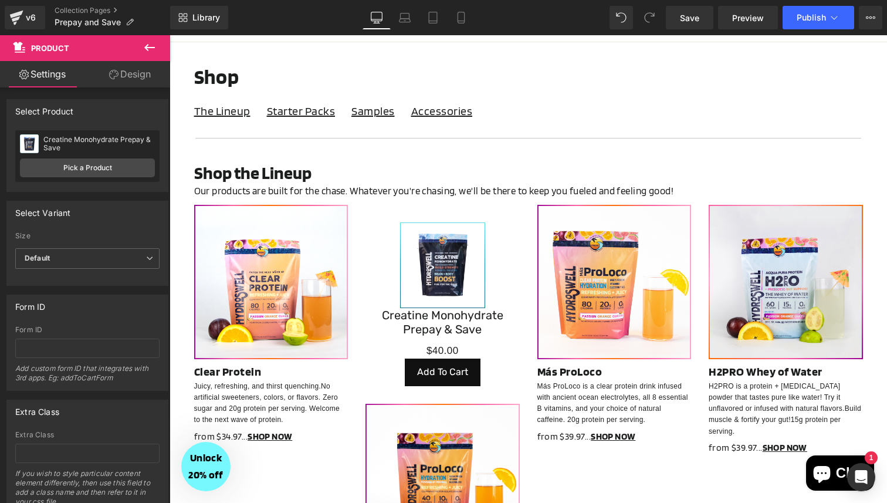
click at [148, 49] on icon at bounding box center [150, 47] width 14 height 14
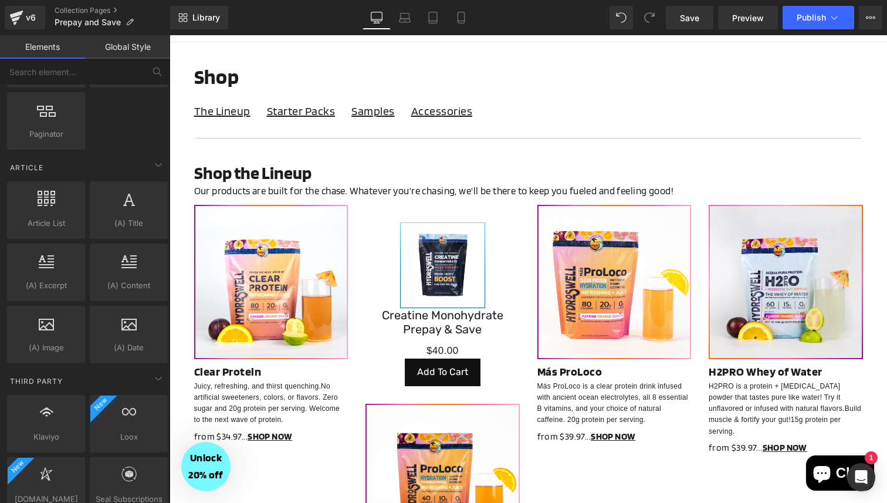
scroll to position [2357, 0]
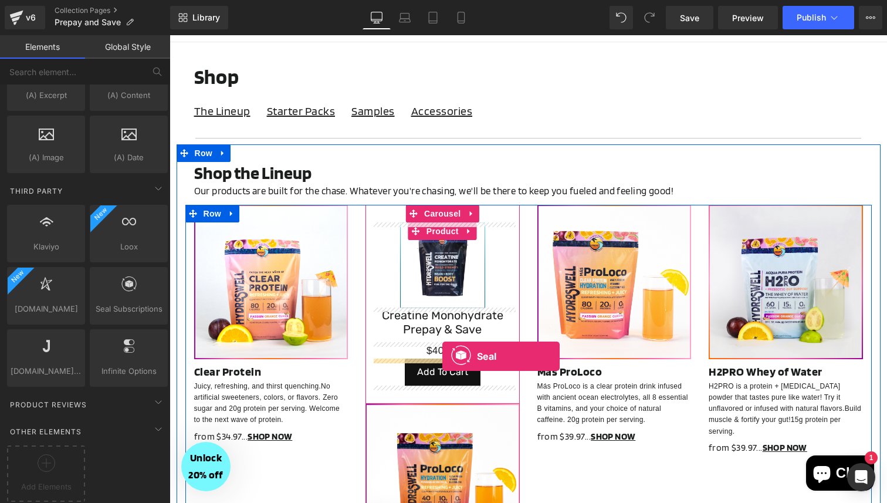
drag, startPoint x: 288, startPoint y: 326, endPoint x: 442, endPoint y: 356, distance: 157.9
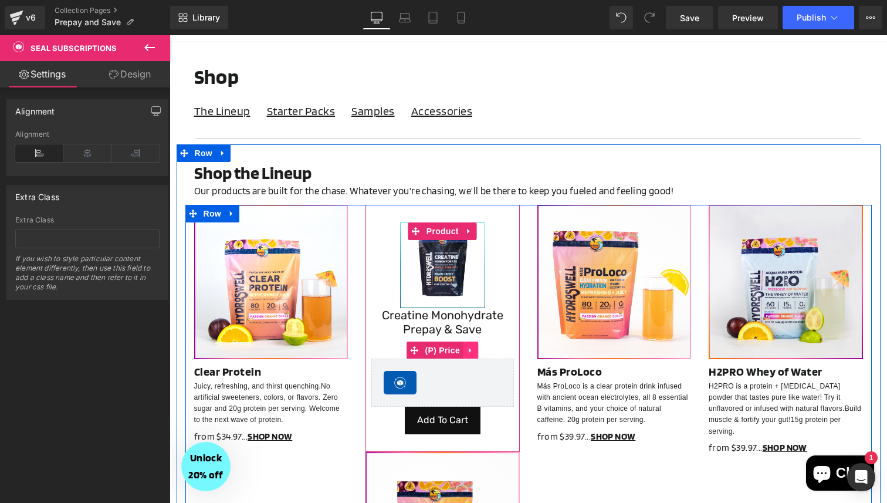
click at [469, 350] on icon at bounding box center [470, 350] width 2 height 5
click at [478, 349] on icon at bounding box center [478, 350] width 8 height 8
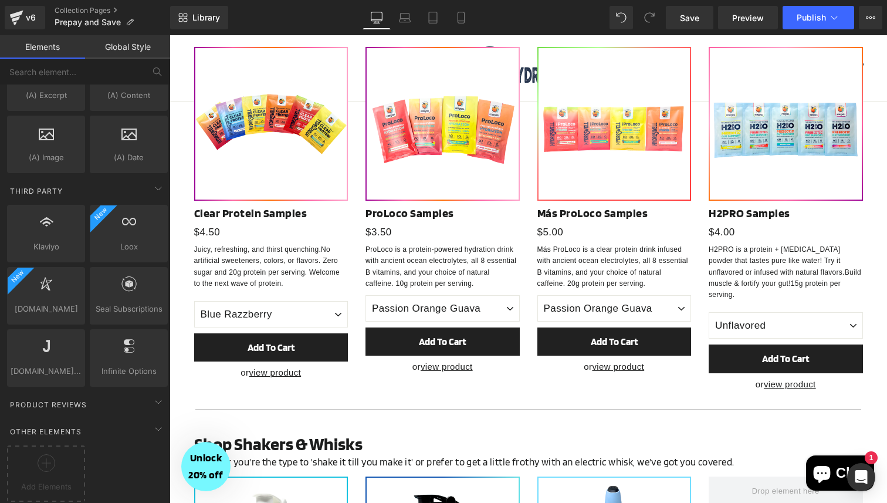
scroll to position [1963, 0]
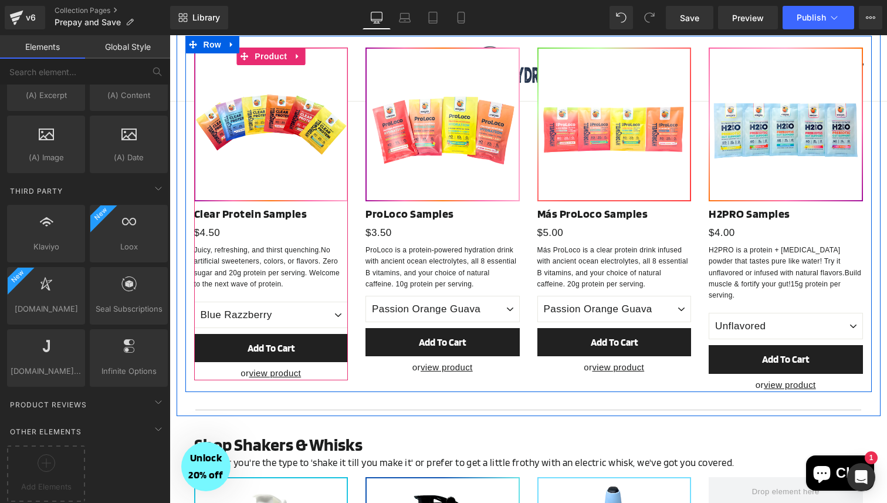
click at [255, 259] on div "Image Clear Protein Samples Text Block $0 $4.50 (P) Price Juicy, refreshing, an…" at bounding box center [271, 214] width 154 height 333
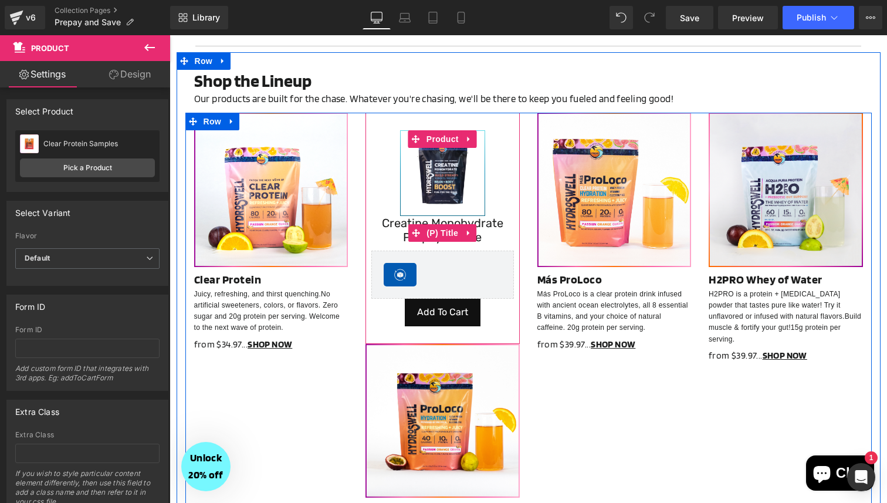
scroll to position [183, 0]
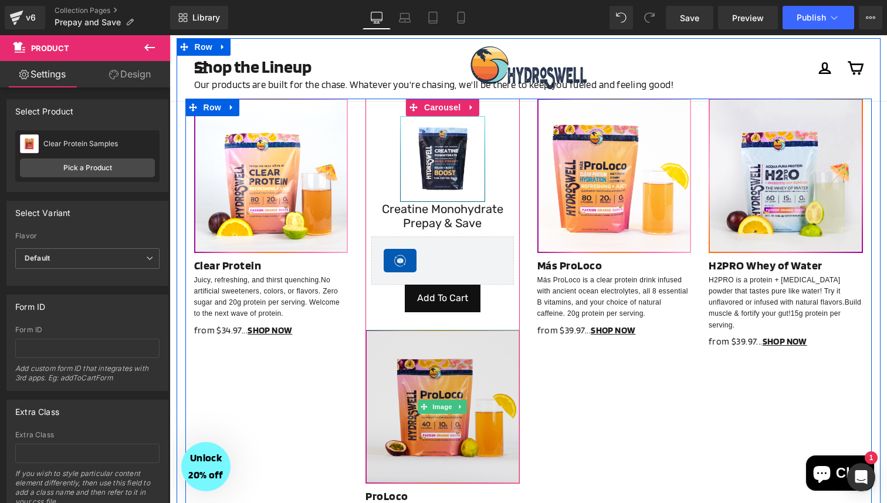
click at [447, 368] on img at bounding box center [443, 407] width 154 height 154
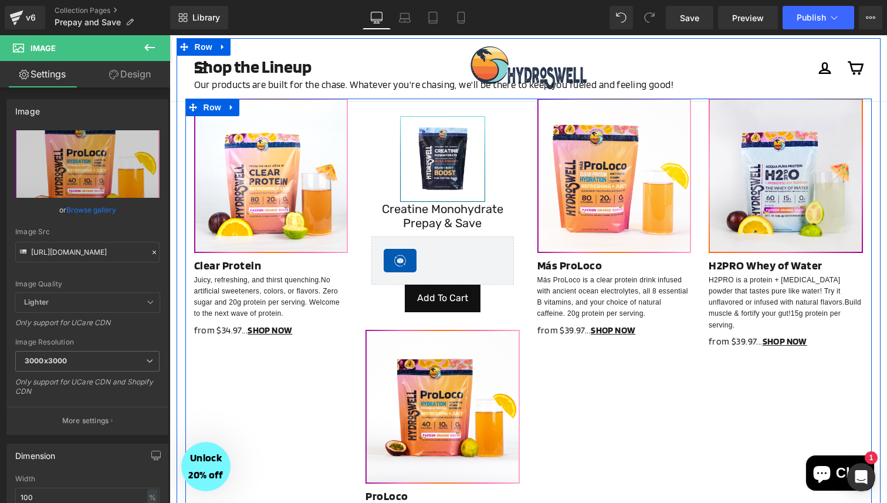
click at [556, 403] on div "Image Image Image Image ‹ › Carousel" at bounding box center [528, 333] width 687 height 469
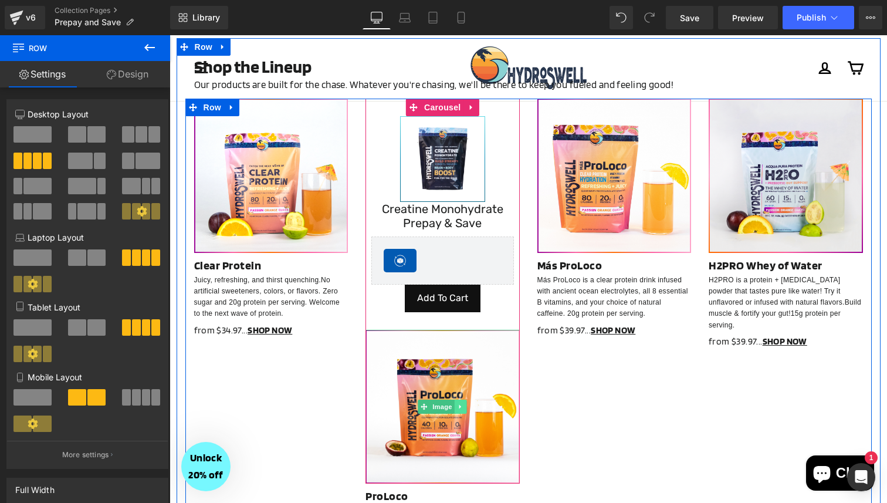
click at [460, 406] on icon at bounding box center [460, 406] width 2 height 4
click at [465, 406] on icon at bounding box center [467, 406] width 6 height 6
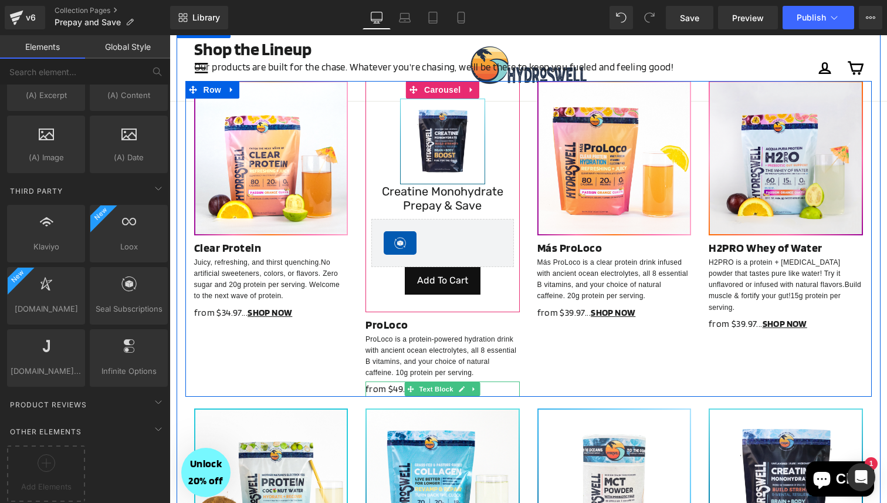
scroll to position [165, 0]
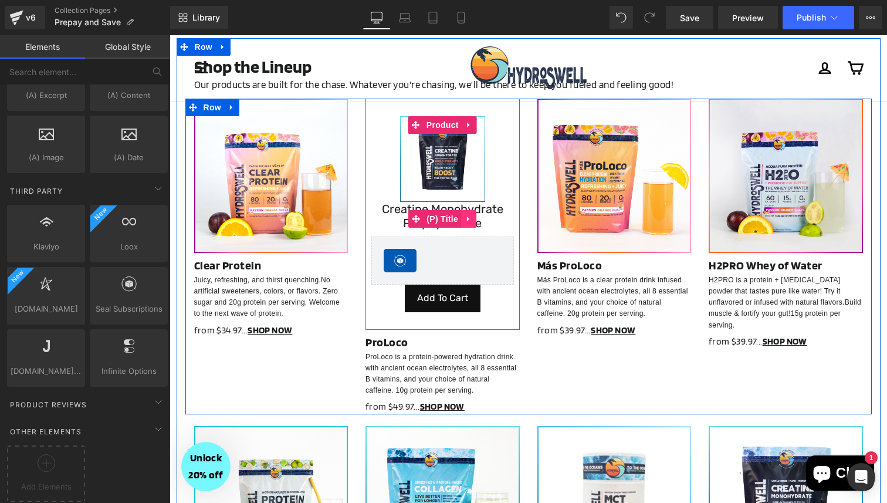
click at [473, 219] on link at bounding box center [468, 219] width 15 height 18
click at [479, 218] on icon at bounding box center [476, 219] width 8 height 8
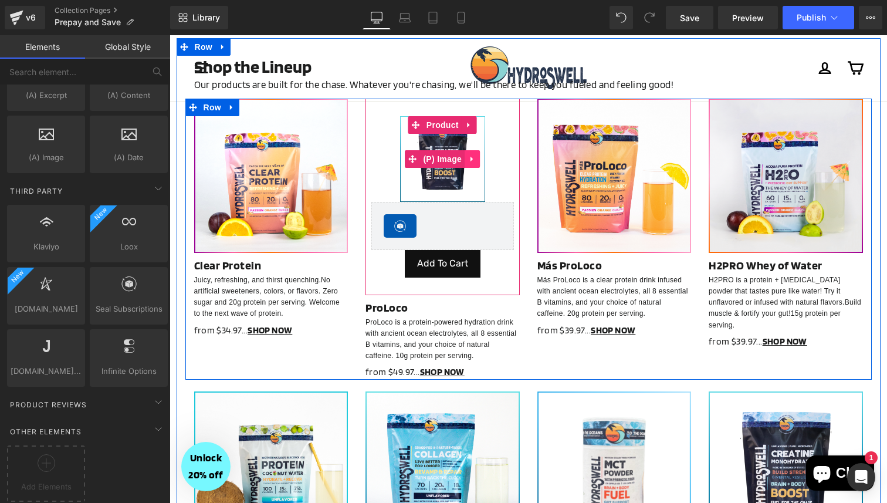
click at [471, 160] on icon at bounding box center [472, 159] width 2 height 5
click at [441, 120] on span "Product" at bounding box center [443, 125] width 38 height 18
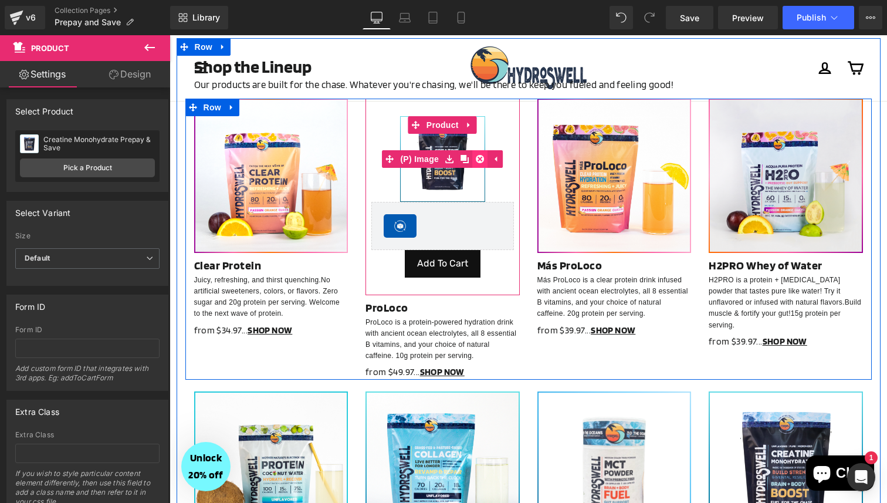
click at [480, 156] on icon at bounding box center [480, 159] width 8 height 8
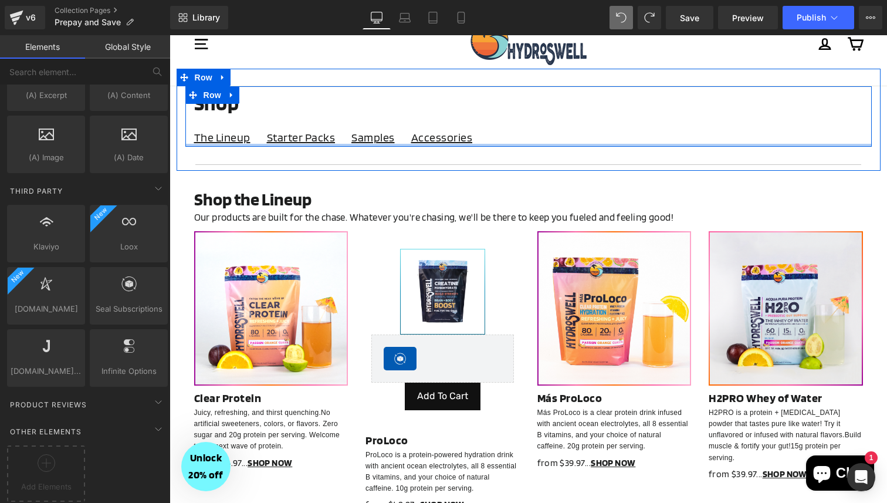
scroll to position [34, 0]
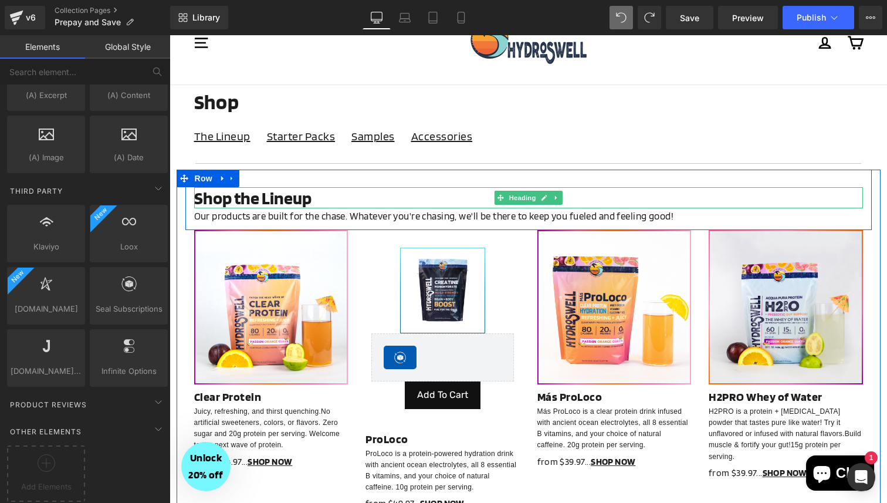
click at [308, 203] on b "Shop the Lineup" at bounding box center [252, 197] width 117 height 21
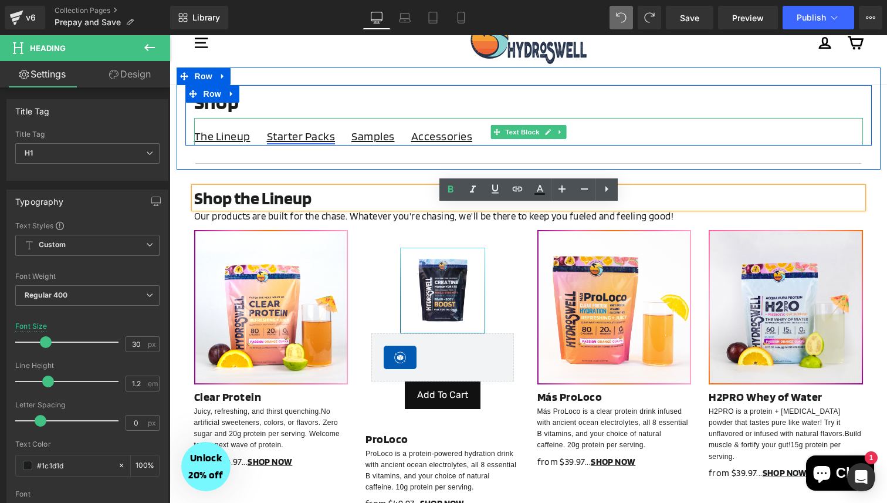
scroll to position [0, 0]
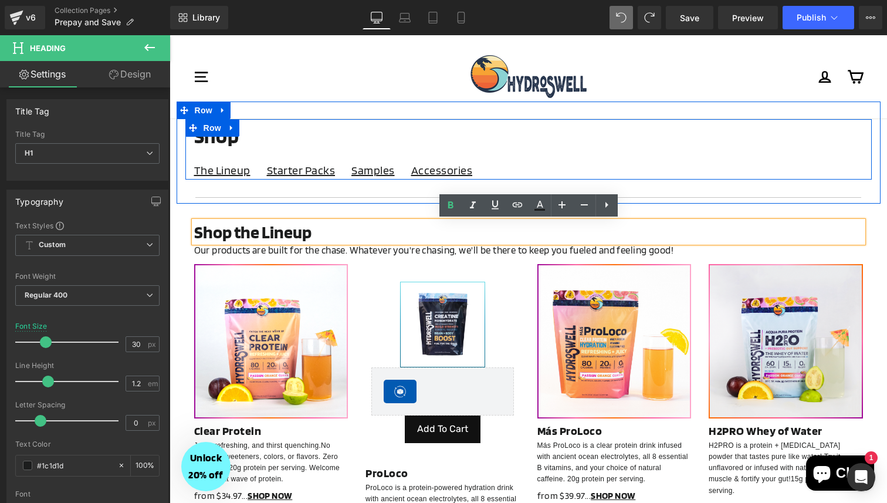
click at [259, 140] on p "Shop" at bounding box center [528, 135] width 669 height 33
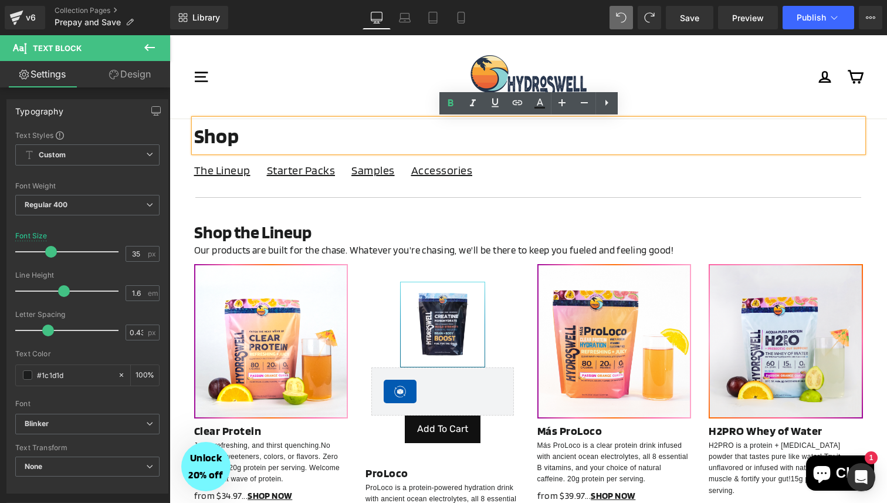
click at [182, 185] on div "Shop Text Block The Lineup Starter Packs Samples Accessories Text Block Row Sep…" at bounding box center [529, 161] width 704 height 84
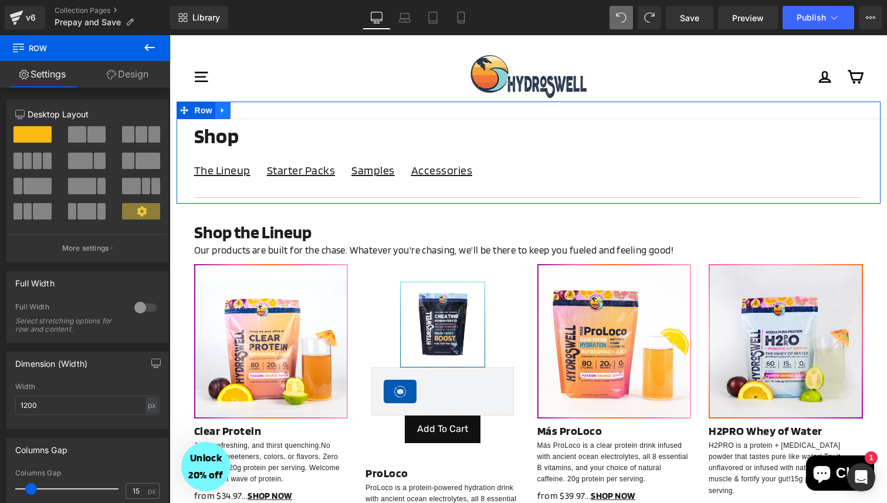
click at [223, 111] on icon at bounding box center [222, 110] width 2 height 5
click at [252, 111] on icon at bounding box center [253, 110] width 8 height 9
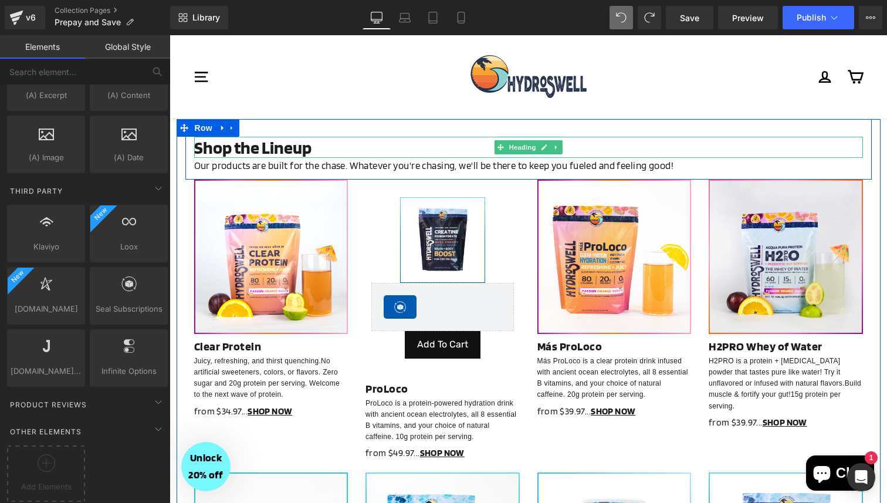
click at [281, 148] on b "Shop the Lineup" at bounding box center [252, 147] width 117 height 21
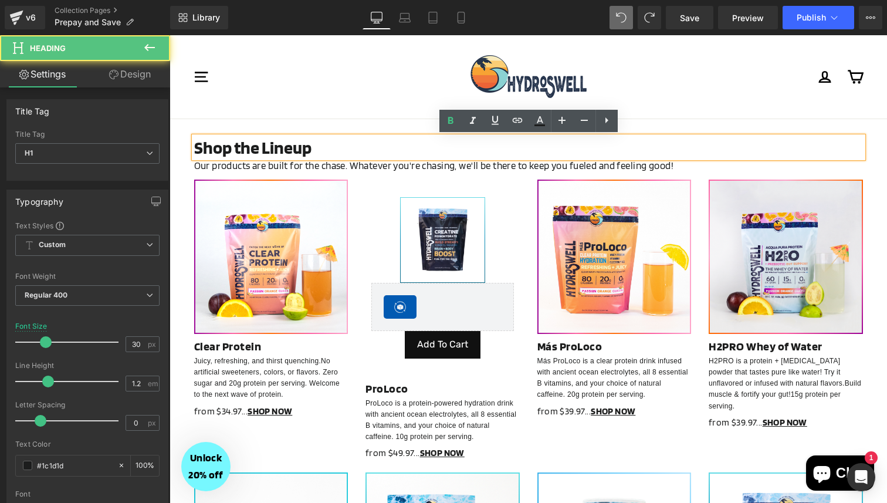
drag, startPoint x: 315, startPoint y: 148, endPoint x: 191, endPoint y: 146, distance: 123.3
click at [194, 146] on div "Shop the Lineup" at bounding box center [528, 147] width 669 height 21
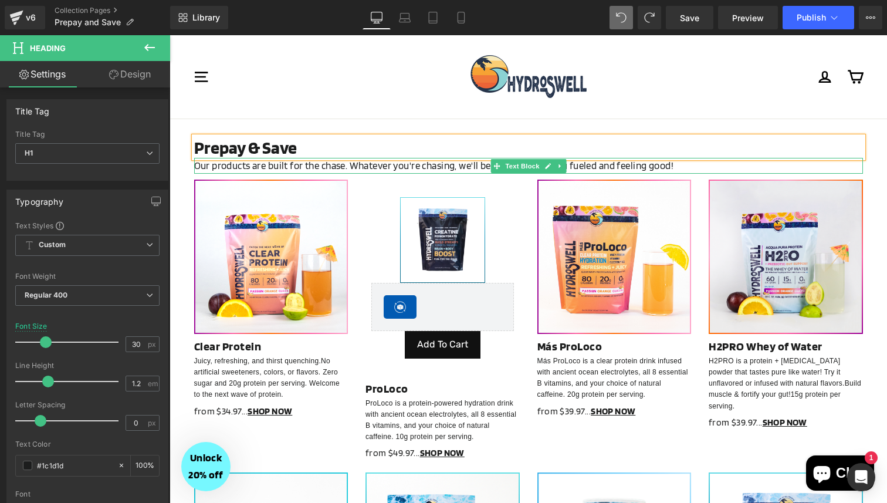
click at [256, 164] on p "Our products are built for the chase. Whatever you're chasing, we'll be there t…" at bounding box center [528, 166] width 669 height 16
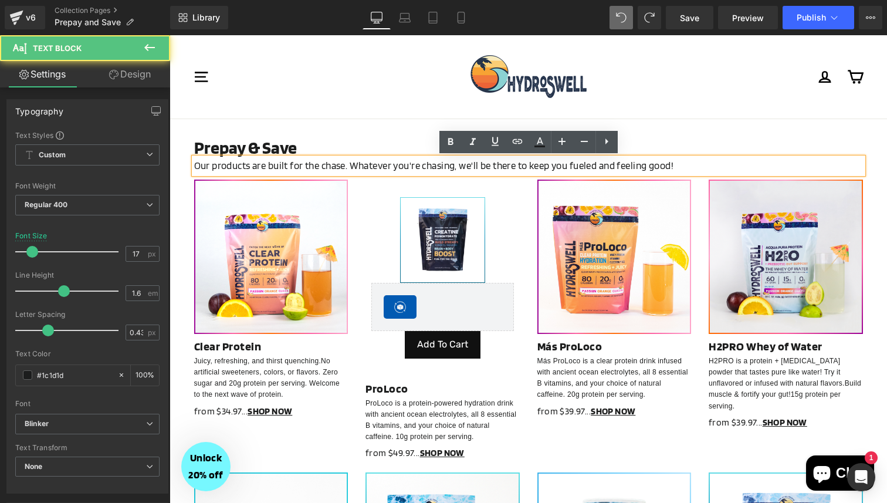
click at [256, 164] on p "Our products are built for the chase. Whatever you're chasing, we'll be there t…" at bounding box center [528, 166] width 669 height 16
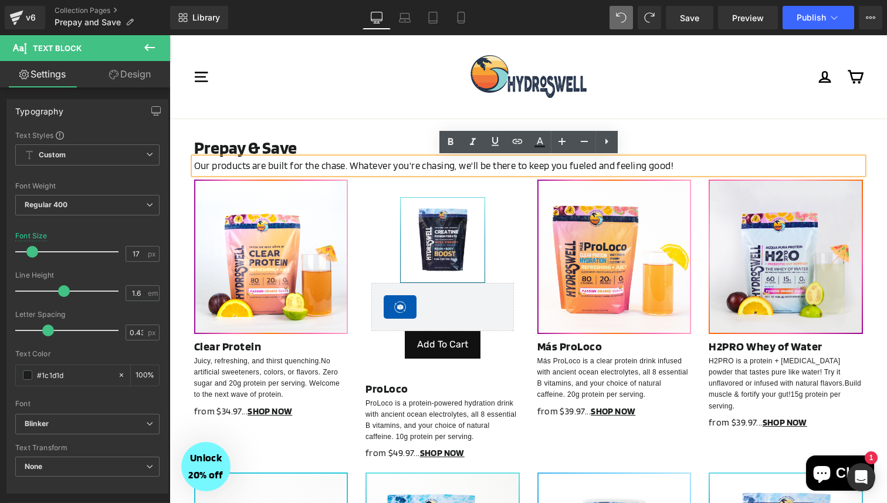
click at [256, 164] on p "Our products are built for the chase. Whatever you're chasing, we'll be there t…" at bounding box center [528, 166] width 669 height 16
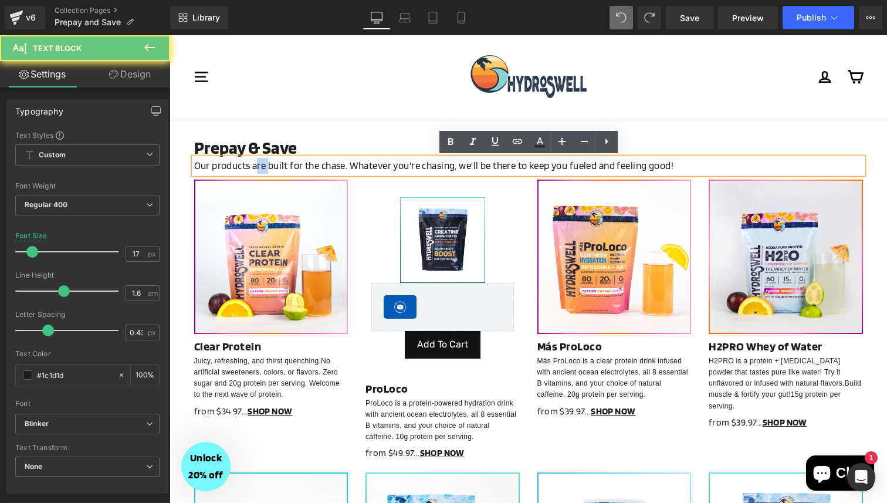
click at [256, 164] on p "Our products are built for the chase. Whatever you're chasing, we'll be there t…" at bounding box center [528, 166] width 669 height 16
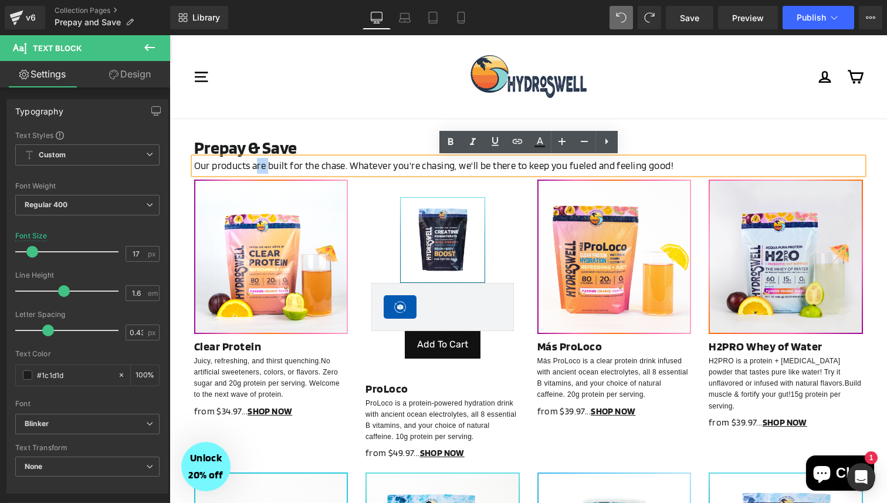
click at [318, 99] on div "Site navigation" at bounding box center [323, 77] width 261 height 60
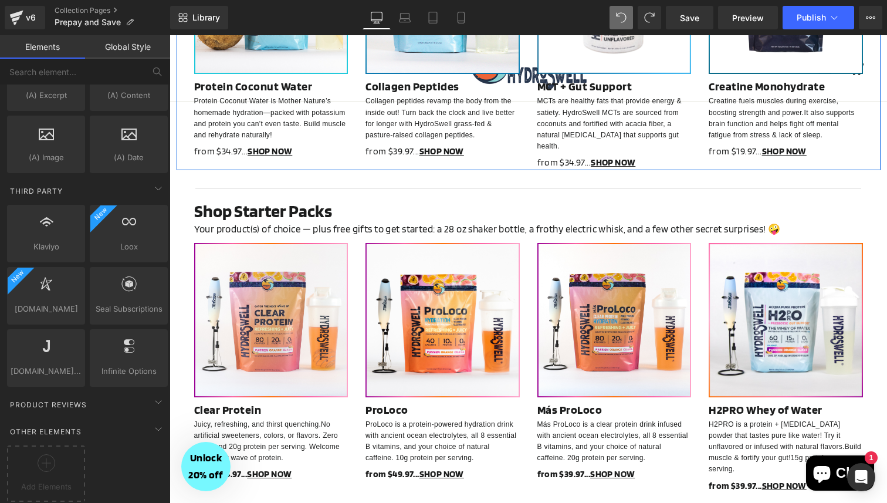
scroll to position [569, 0]
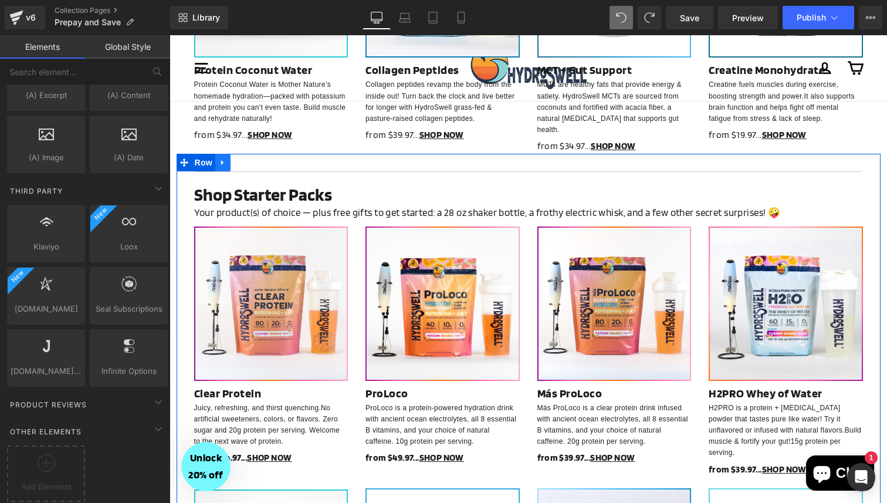
click at [223, 158] on icon at bounding box center [223, 162] width 8 height 9
click at [251, 158] on icon at bounding box center [253, 162] width 8 height 8
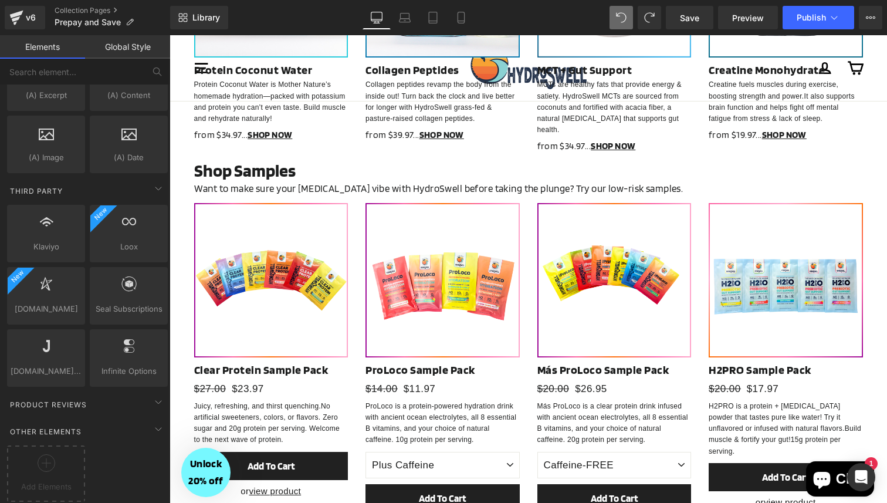
scroll to position [551, 0]
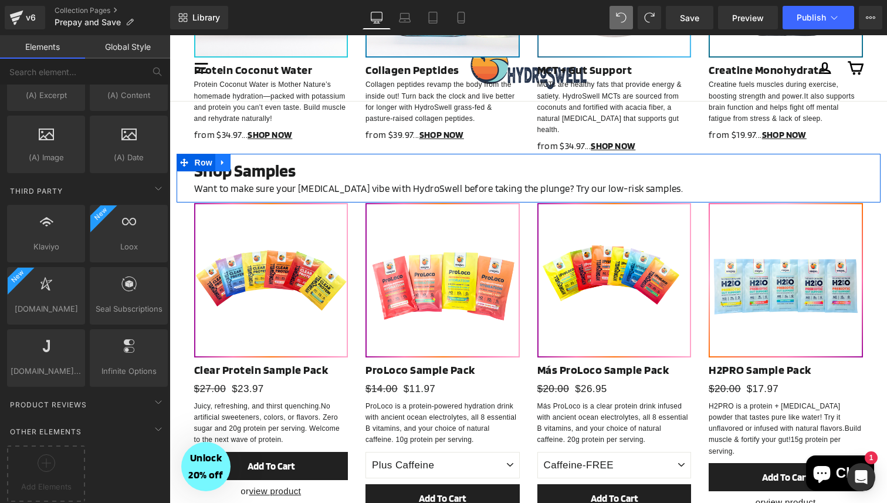
click at [222, 160] on icon at bounding box center [222, 162] width 2 height 5
click at [253, 158] on icon at bounding box center [253, 162] width 8 height 8
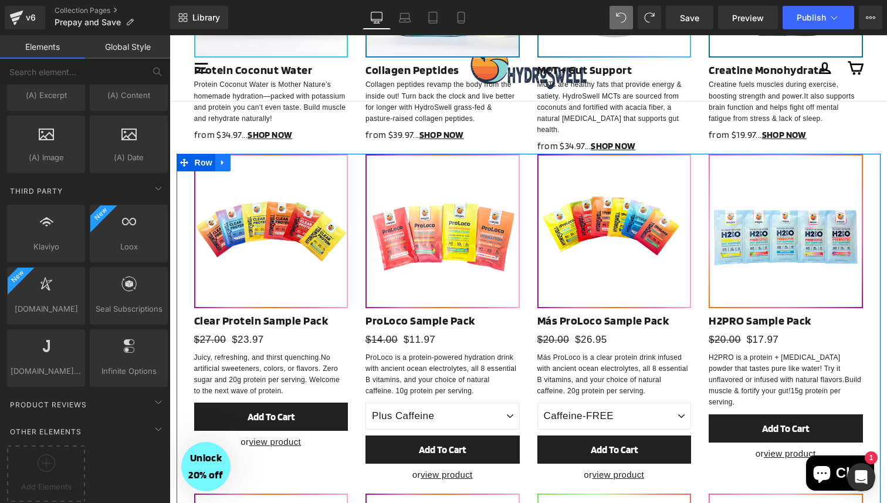
click at [221, 158] on icon at bounding box center [223, 162] width 8 height 9
click at [251, 158] on icon at bounding box center [253, 162] width 8 height 8
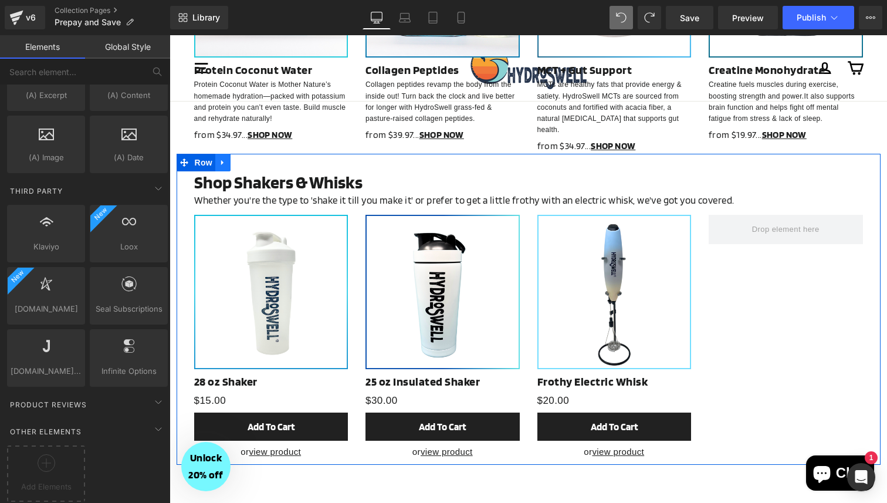
click at [225, 158] on icon at bounding box center [223, 162] width 8 height 9
click at [250, 158] on icon at bounding box center [253, 162] width 8 height 8
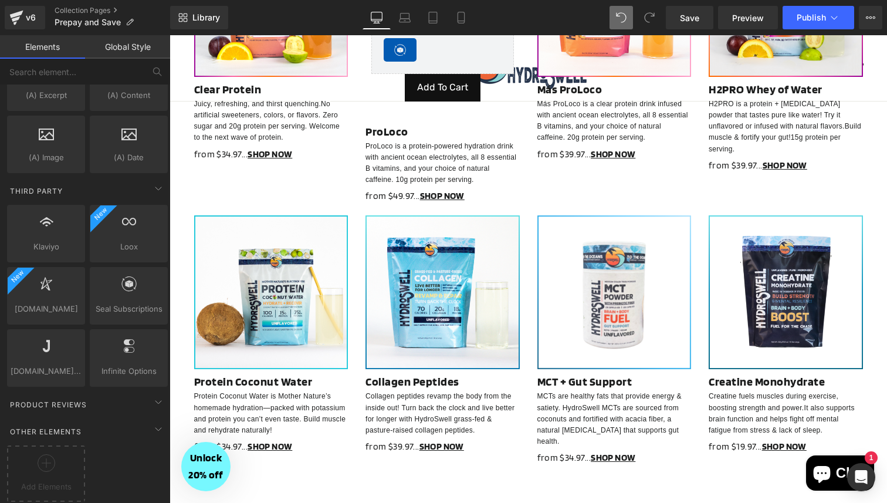
scroll to position [0, 0]
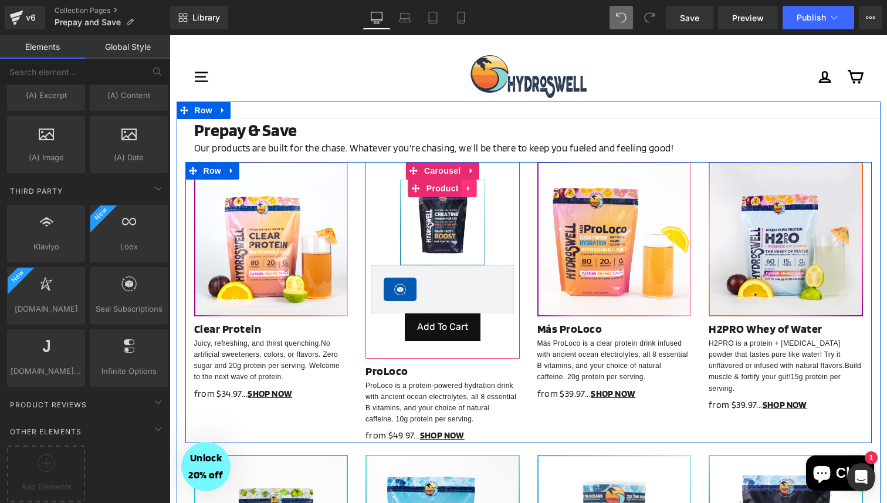
click at [471, 186] on icon at bounding box center [469, 188] width 8 height 9
click at [461, 190] on icon at bounding box center [462, 188] width 8 height 8
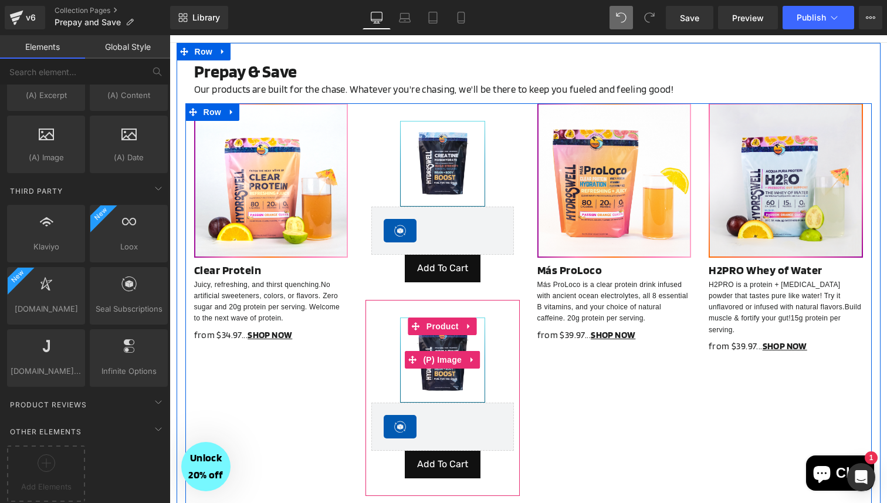
scroll to position [70, 0]
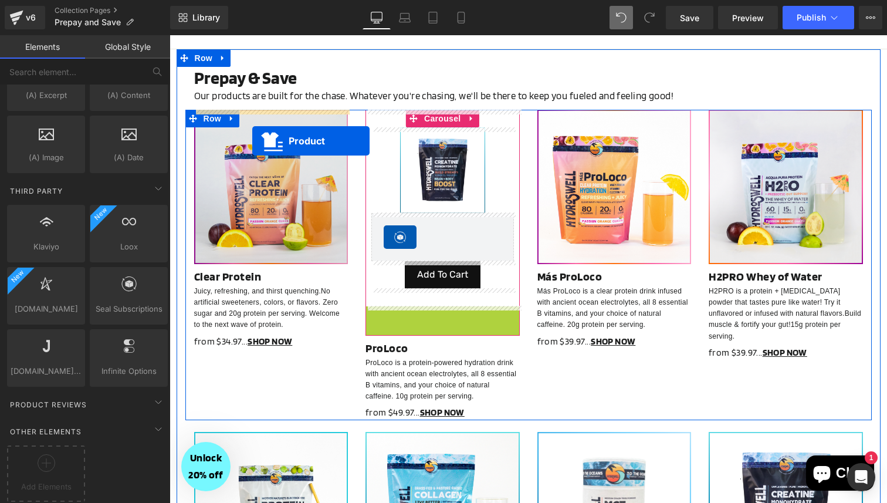
drag, startPoint x: 415, startPoint y: 331, endPoint x: 252, endPoint y: 141, distance: 250.5
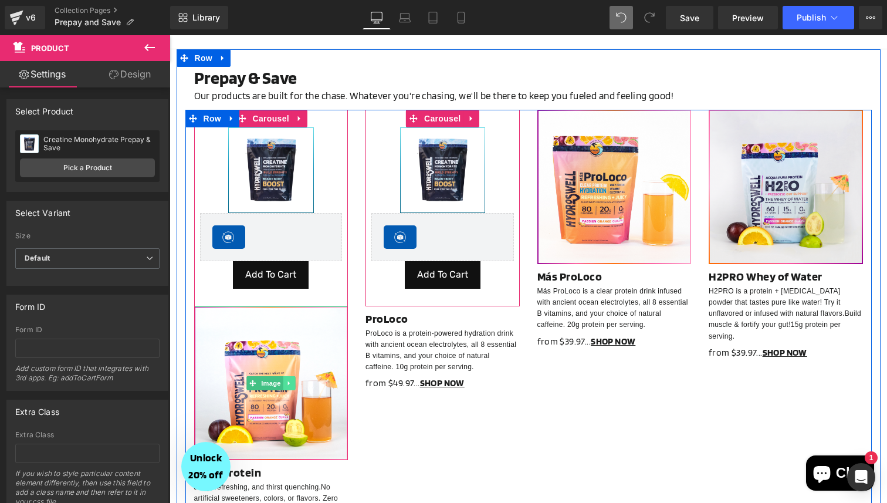
click at [292, 383] on icon at bounding box center [289, 383] width 6 height 7
click at [297, 382] on icon at bounding box center [295, 383] width 6 height 6
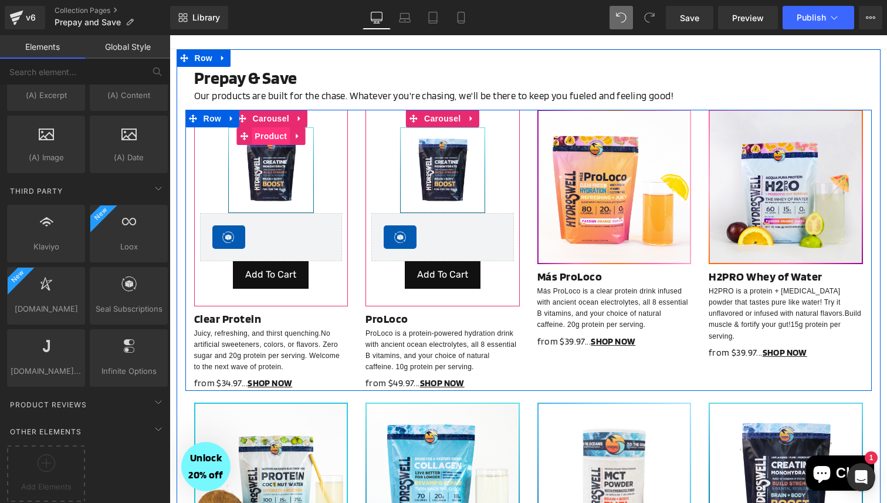
click at [266, 135] on span "Product" at bounding box center [271, 136] width 38 height 18
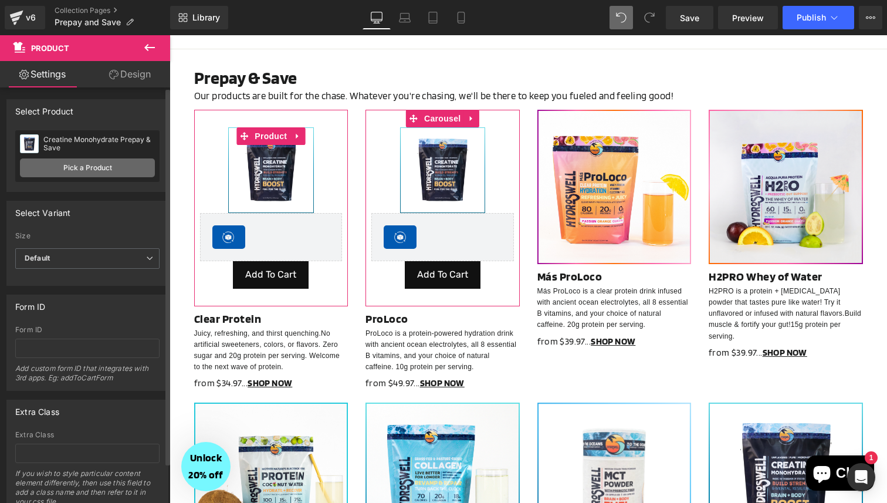
click at [102, 164] on link "Pick a Product" at bounding box center [87, 167] width 135 height 19
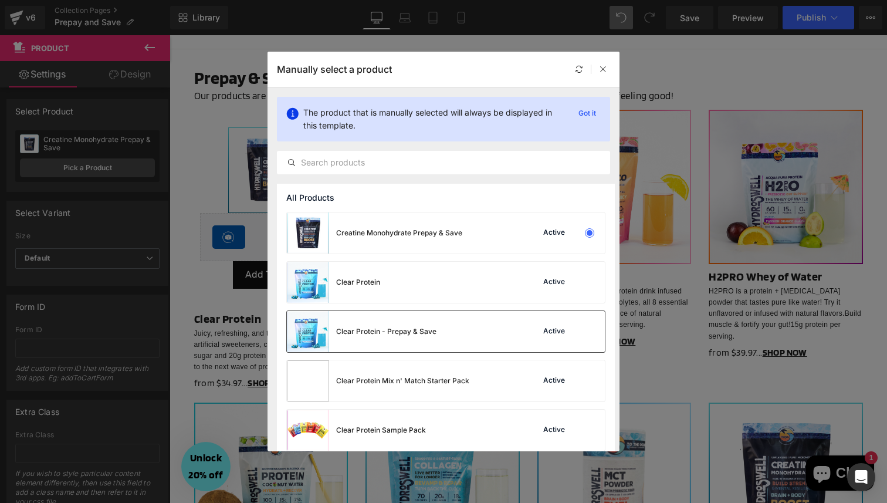
click at [431, 330] on div "Clear Protein - Prepay & Save" at bounding box center [386, 331] width 100 height 11
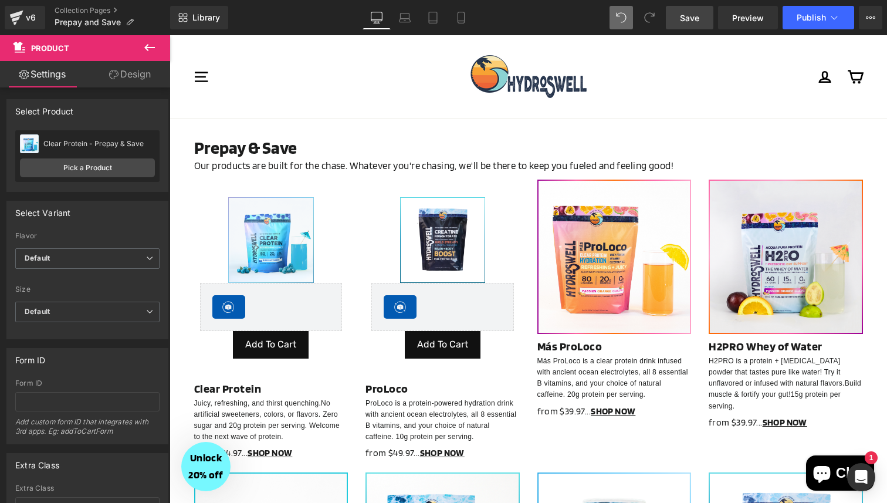
click at [689, 19] on span "Save" at bounding box center [689, 18] width 19 height 12
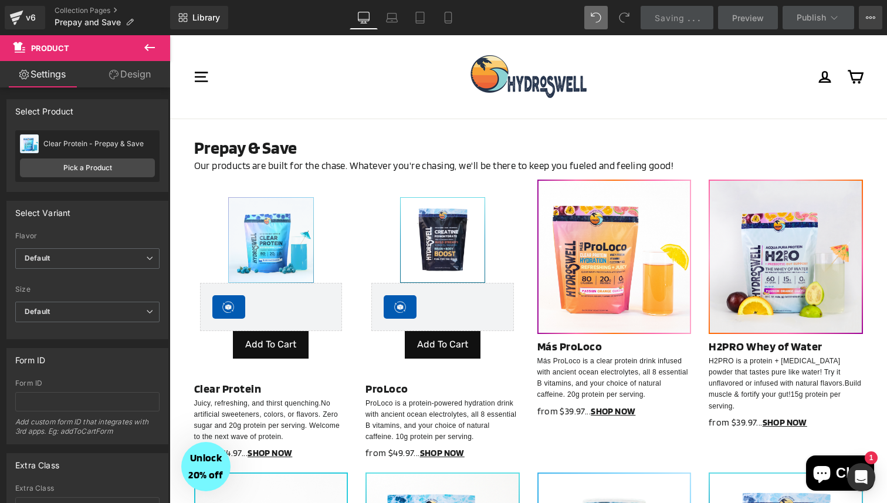
click at [870, 15] on icon at bounding box center [870, 17] width 9 height 9
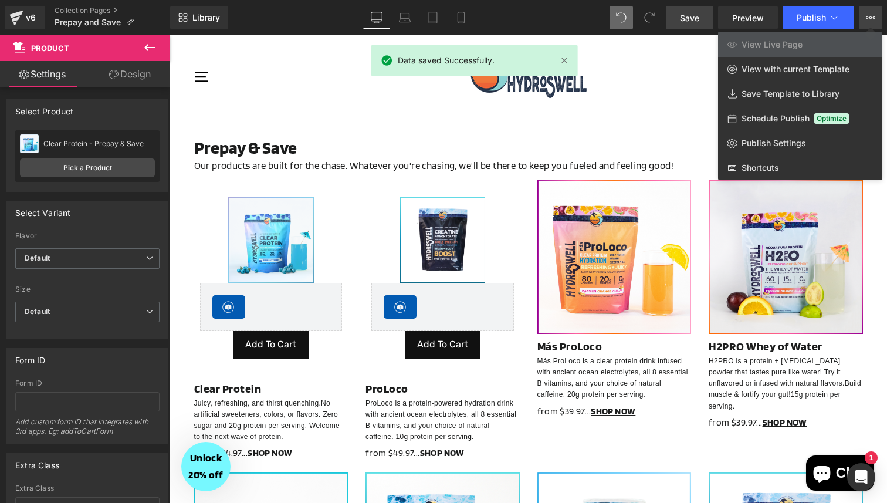
click at [572, 106] on div at bounding box center [529, 269] width 718 height 468
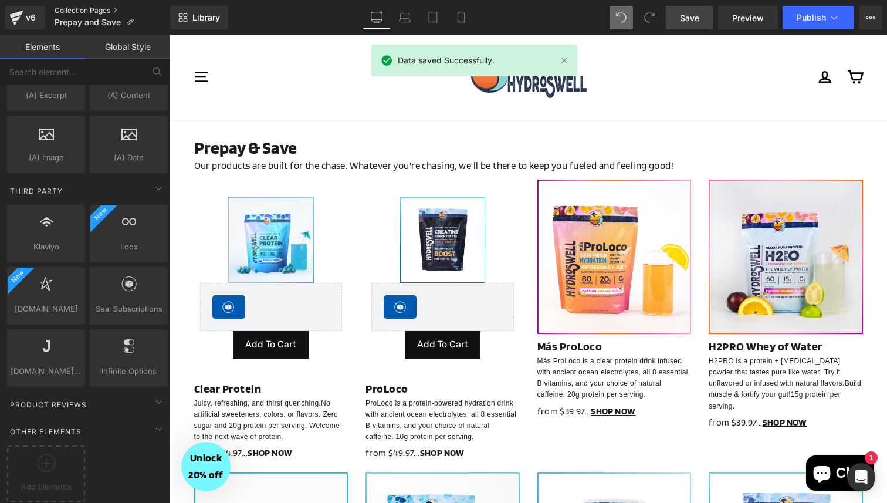
click at [86, 13] on link "Collection Pages" at bounding box center [113, 10] width 116 height 9
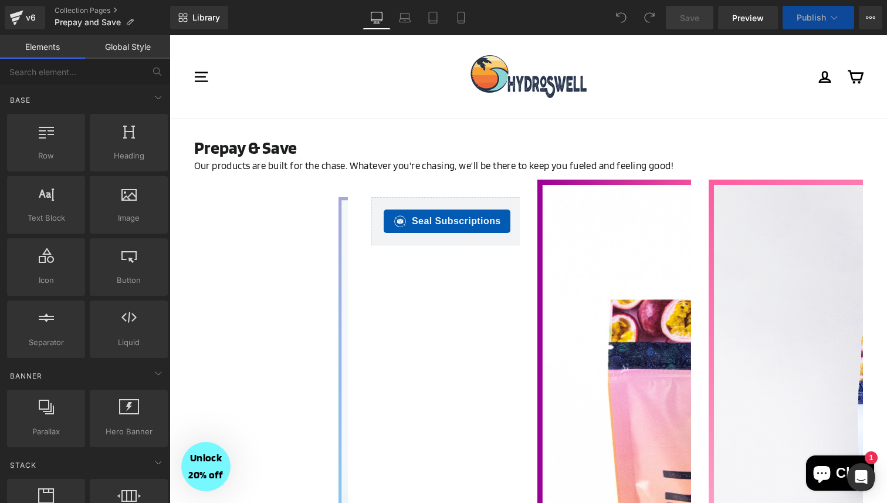
click at [800, 16] on span "Publish" at bounding box center [811, 17] width 29 height 9
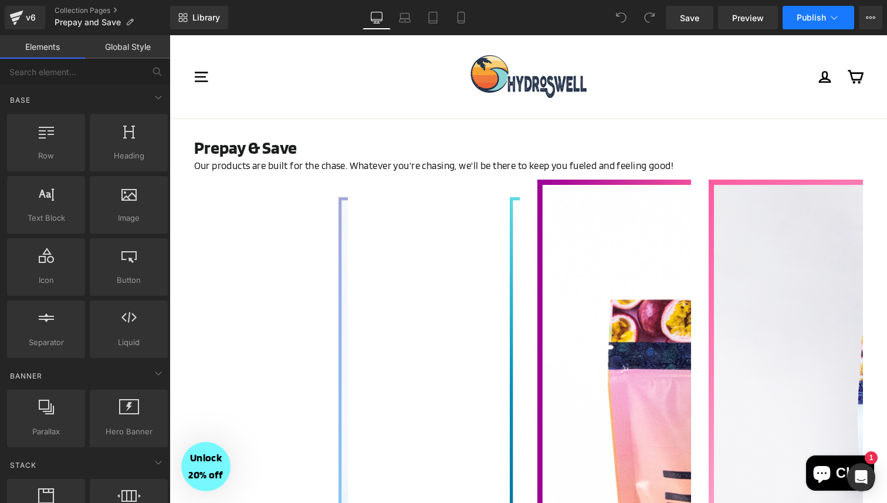
click at [812, 17] on span "Publish" at bounding box center [811, 17] width 29 height 9
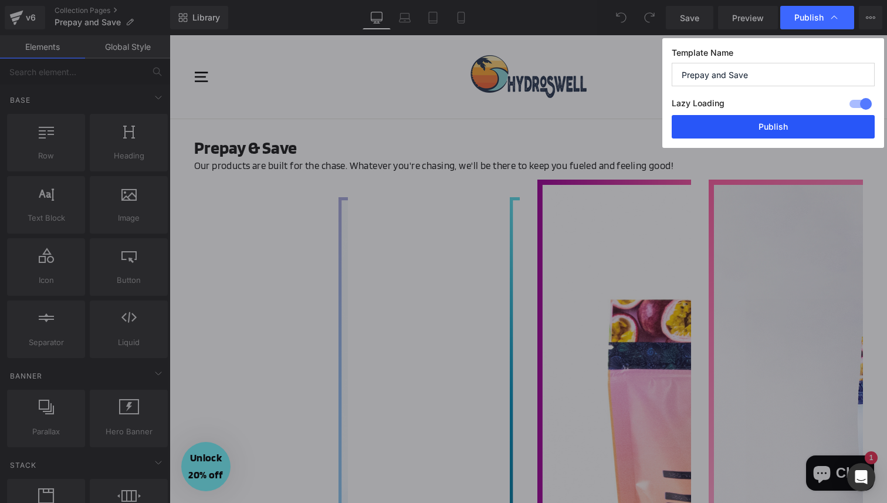
click at [759, 131] on button "Publish" at bounding box center [773, 126] width 203 height 23
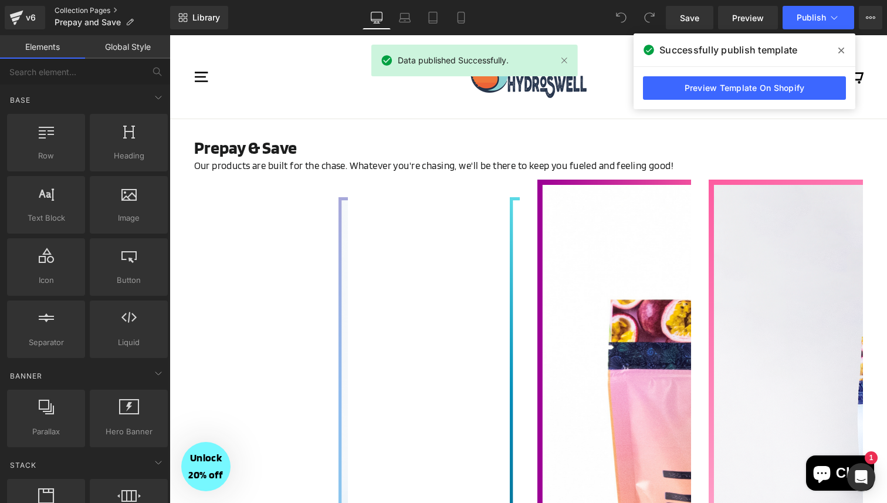
click at [86, 15] on link "Collection Pages" at bounding box center [113, 10] width 116 height 9
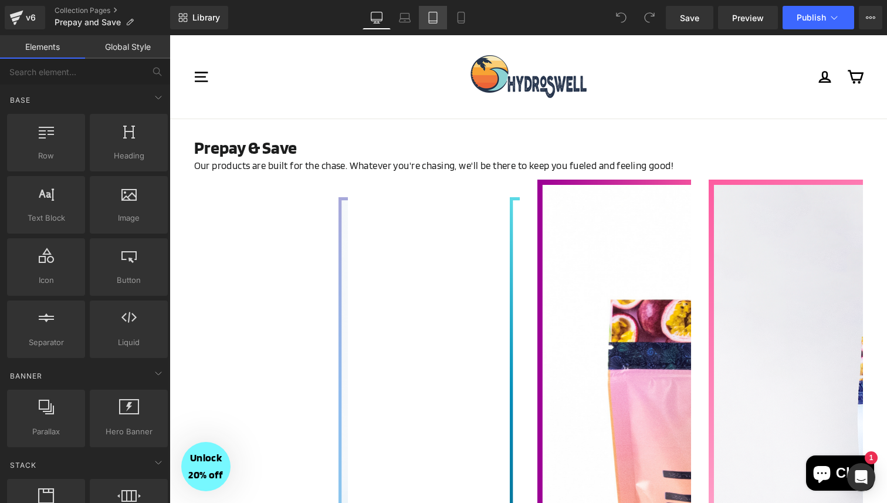
click at [435, 21] on icon at bounding box center [433, 18] width 12 height 12
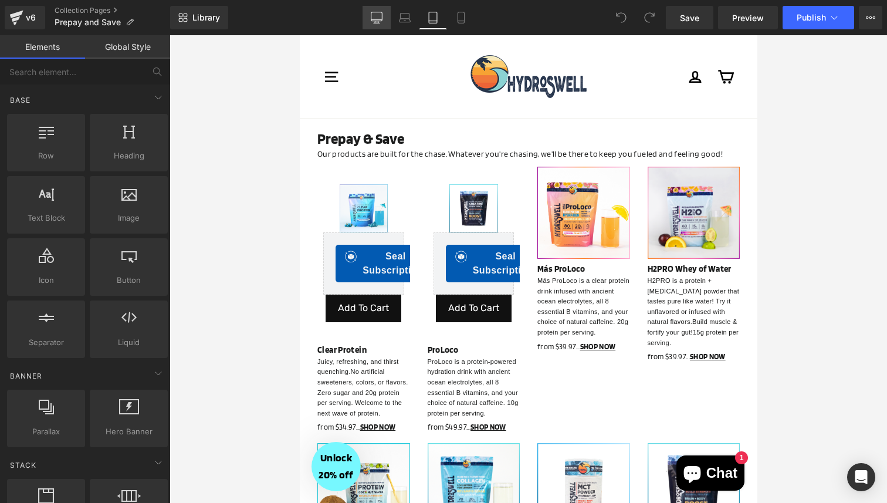
click at [377, 22] on icon at bounding box center [377, 18] width 12 height 12
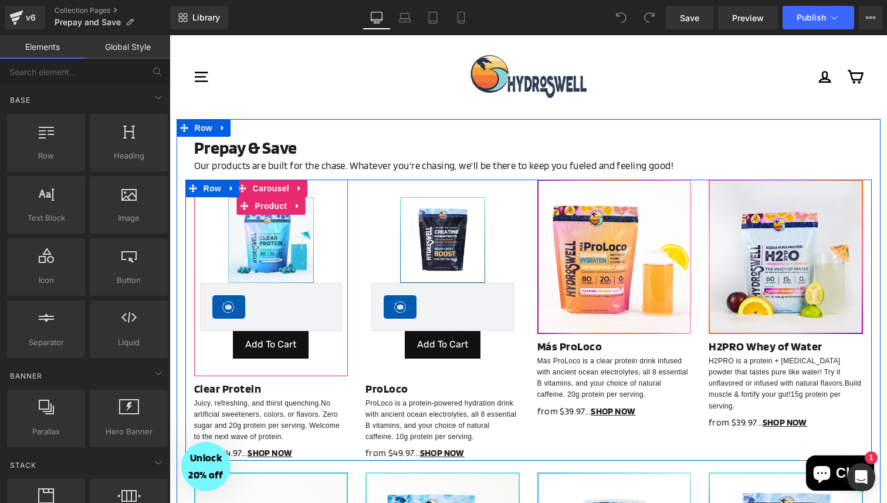
click at [293, 322] on div "Seal Subscriptions Seal Subscriptions" at bounding box center [271, 307] width 143 height 48
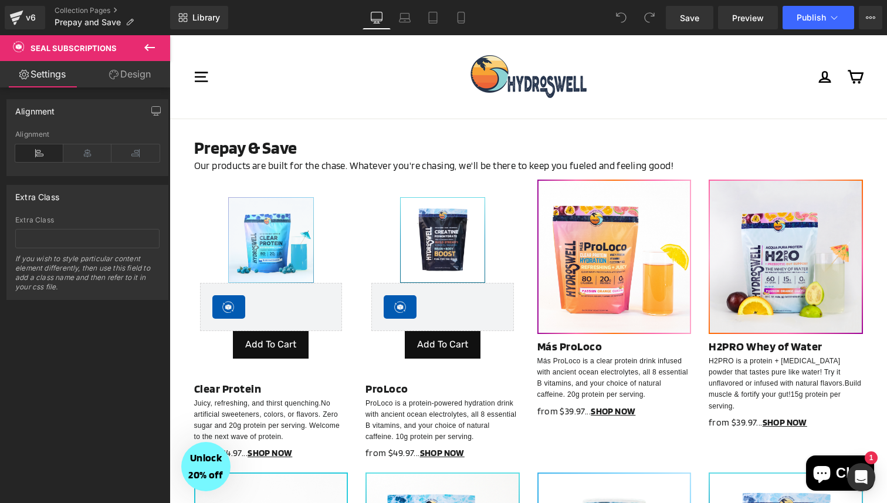
click at [151, 46] on icon at bounding box center [150, 47] width 14 height 14
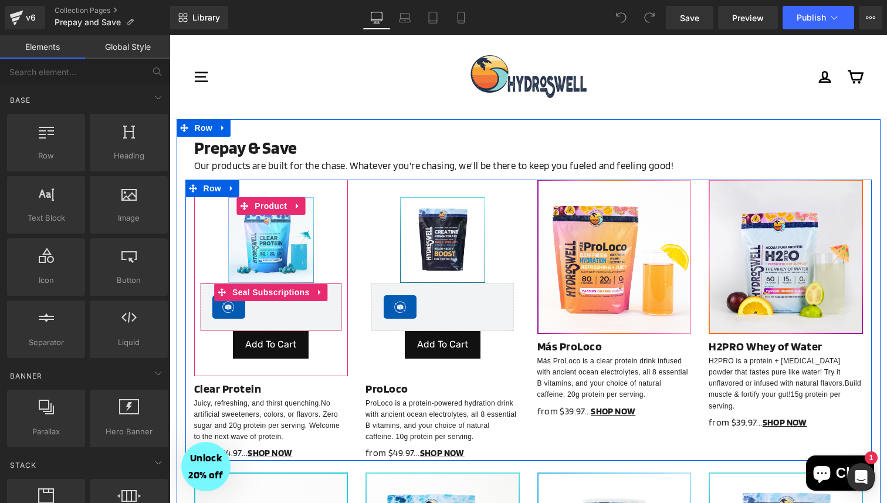
click at [288, 313] on div "Seal Subscriptions" at bounding box center [271, 306] width 118 height 23
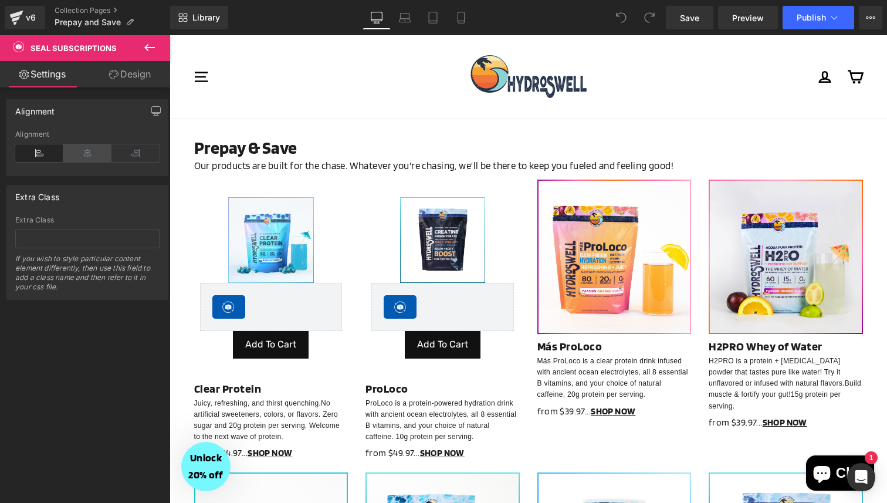
click at [71, 150] on icon at bounding box center [87, 153] width 48 height 18
click at [42, 151] on icon at bounding box center [39, 153] width 48 height 18
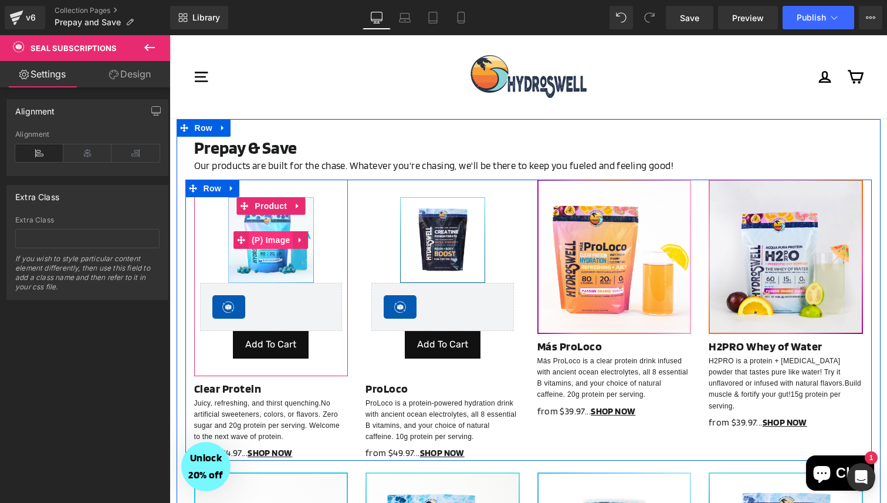
click at [271, 241] on span "(P) Image" at bounding box center [271, 240] width 45 height 18
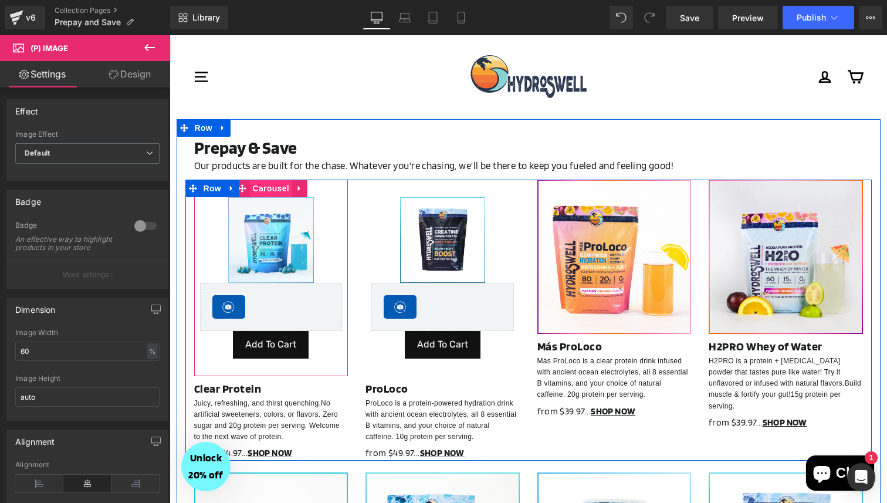
click at [275, 189] on span "Carousel" at bounding box center [271, 189] width 42 height 18
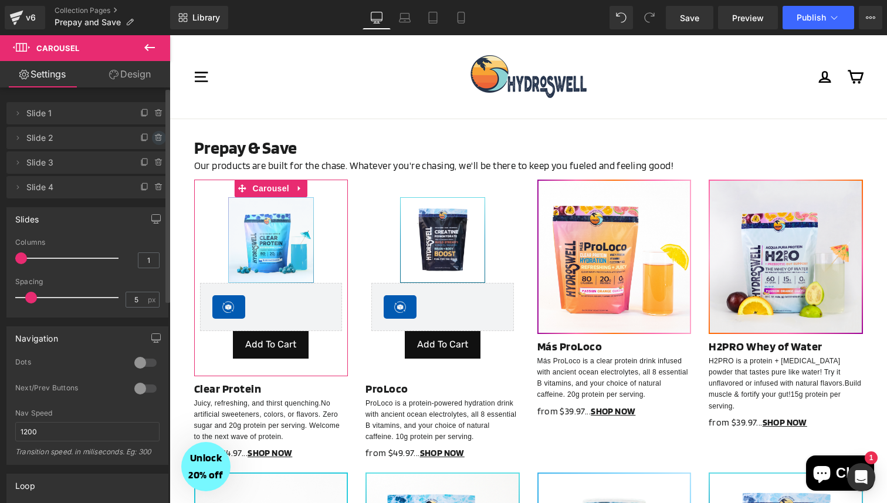
click at [155, 138] on icon at bounding box center [158, 137] width 9 height 9
click at [155, 138] on button "Delete" at bounding box center [146, 138] width 37 height 15
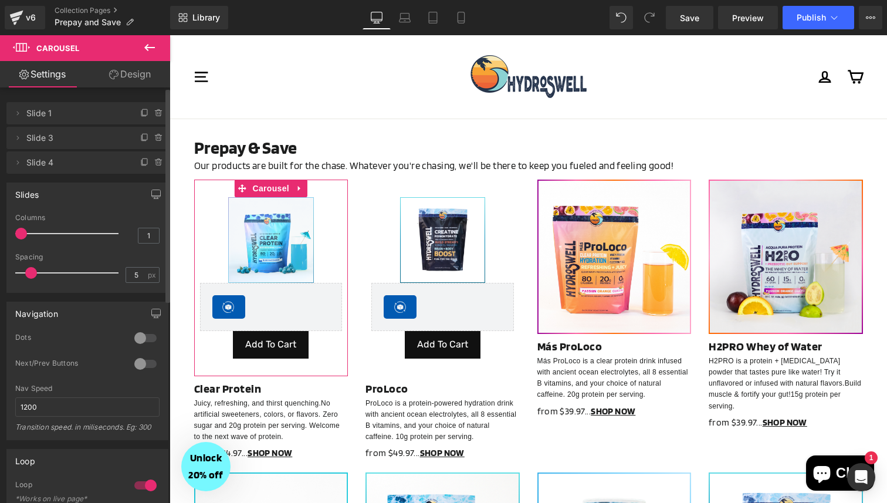
click at [155, 138] on icon at bounding box center [158, 137] width 9 height 9
click at [155, 138] on button "Delete" at bounding box center [146, 138] width 37 height 15
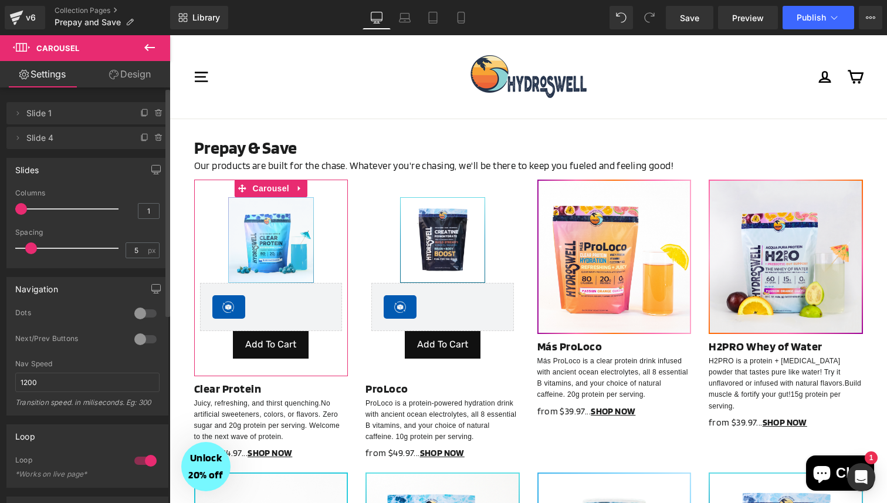
click at [155, 138] on icon at bounding box center [158, 137] width 9 height 9
click at [155, 138] on button "Delete" at bounding box center [146, 138] width 37 height 15
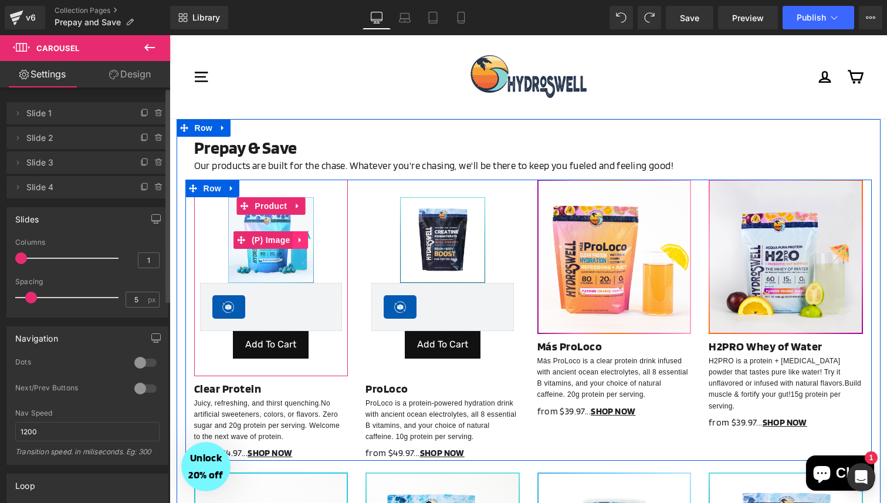
click at [295, 241] on link at bounding box center [300, 240] width 15 height 18
click at [306, 241] on icon at bounding box center [309, 240] width 8 height 8
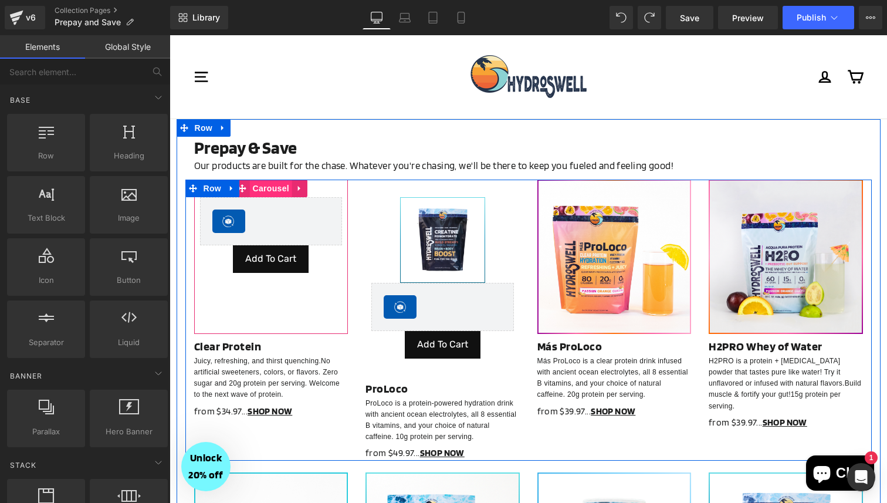
click at [274, 190] on span "Carousel" at bounding box center [271, 189] width 42 height 18
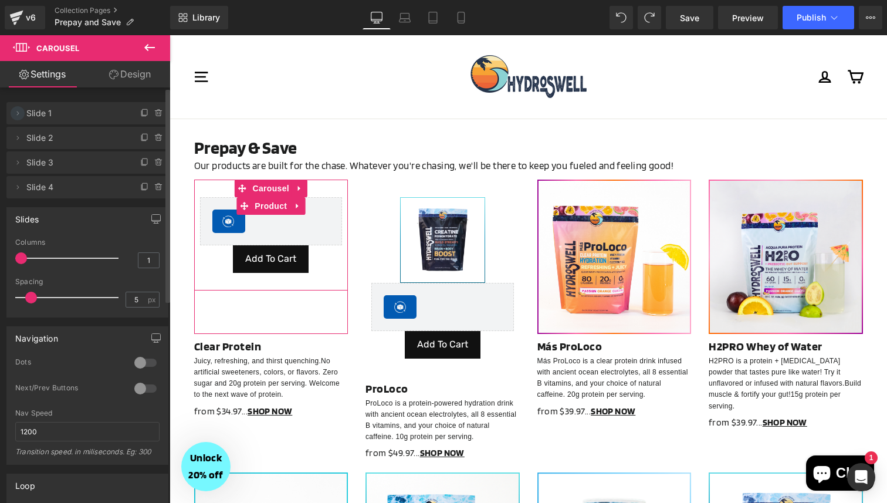
click at [18, 112] on icon at bounding box center [18, 113] width 2 height 4
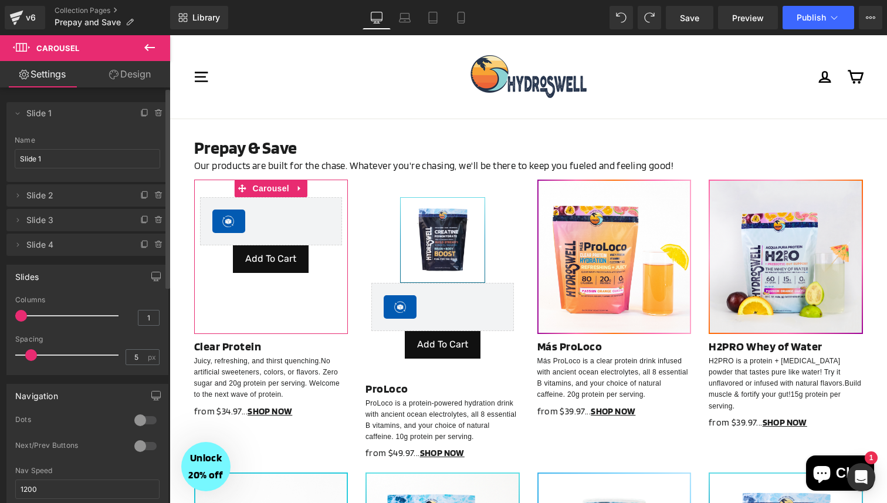
click at [46, 191] on span "Slide 2" at bounding box center [75, 195] width 99 height 22
click at [63, 194] on span "Slide 2" at bounding box center [75, 195] width 99 height 22
click at [13, 195] on icon at bounding box center [17, 195] width 9 height 9
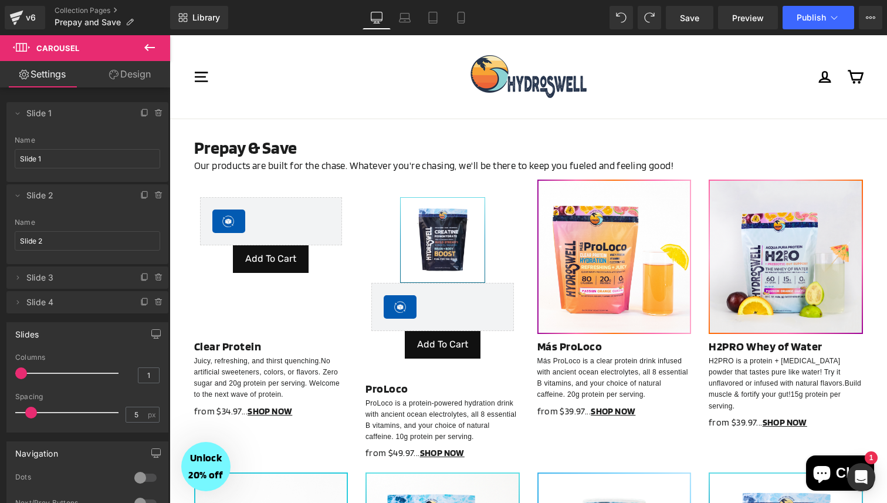
click at [156, 48] on icon at bounding box center [150, 47] width 14 height 14
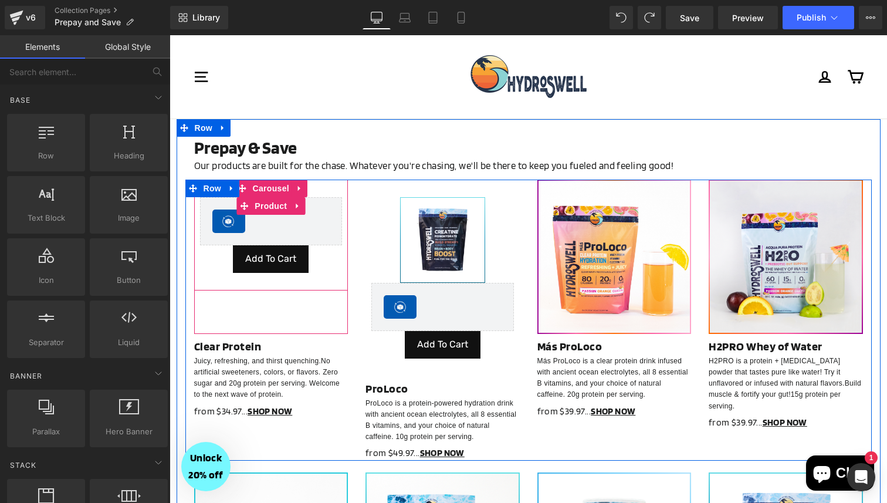
click at [266, 201] on span "Product" at bounding box center [271, 206] width 38 height 18
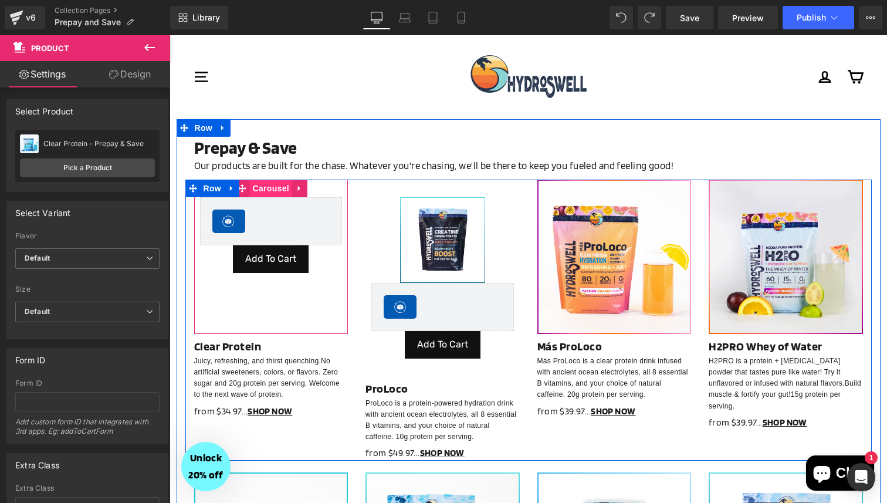
click at [267, 188] on span "Carousel" at bounding box center [271, 189] width 42 height 18
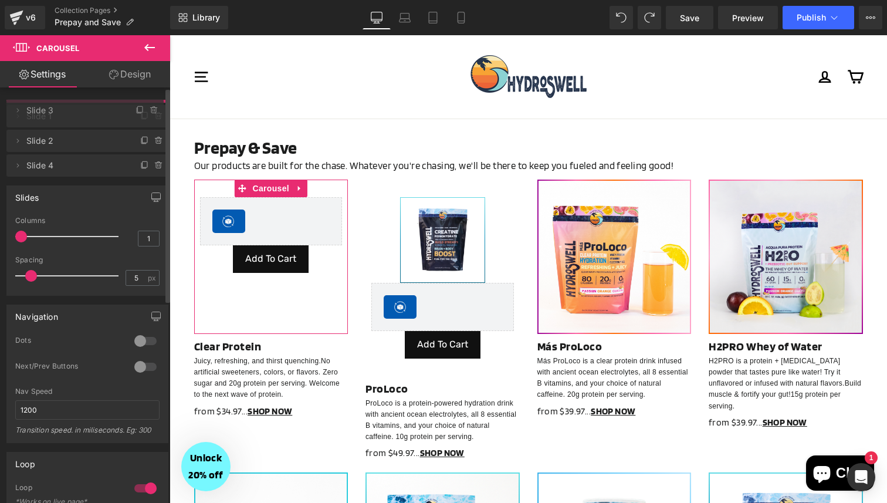
drag, startPoint x: 68, startPoint y: 162, endPoint x: 62, endPoint y: 110, distance: 52.0
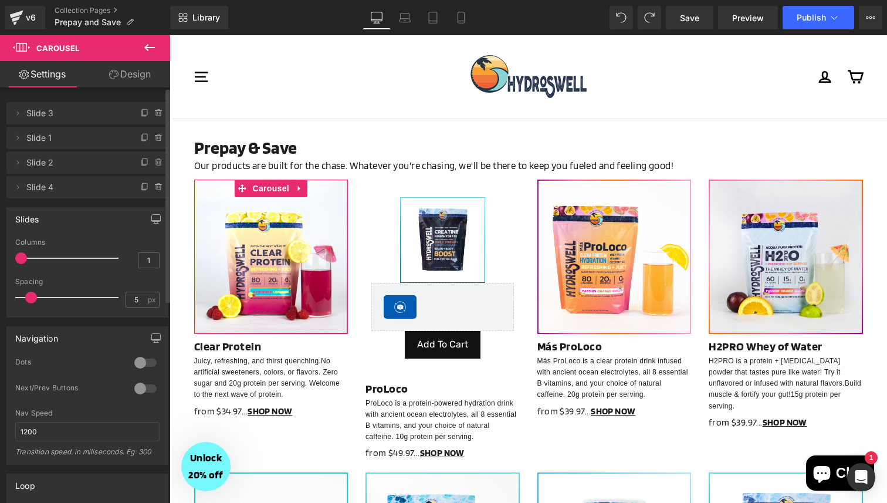
click at [62, 129] on span "Slide 1" at bounding box center [75, 138] width 99 height 22
click at [63, 140] on span "Slide 1" at bounding box center [75, 138] width 99 height 22
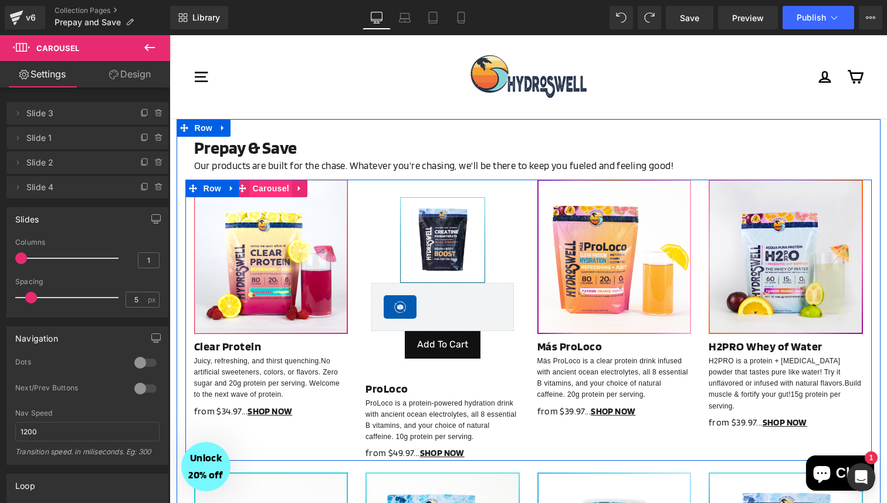
click at [269, 187] on span "Carousel" at bounding box center [271, 189] width 42 height 18
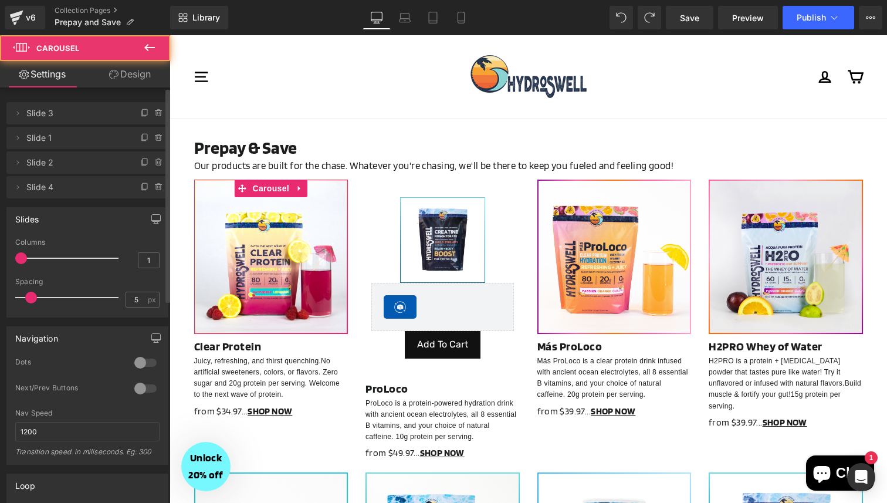
click at [141, 386] on div at bounding box center [145, 388] width 28 height 19
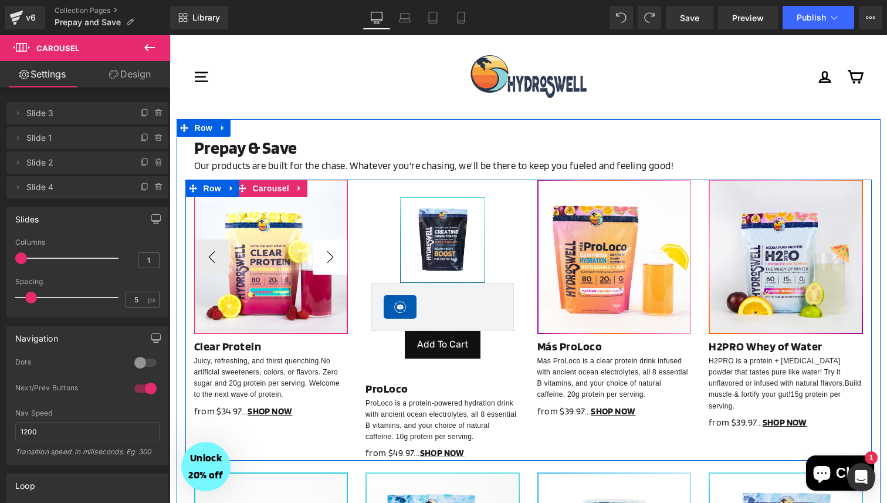
click at [333, 258] on button "›" at bounding box center [330, 256] width 35 height 35
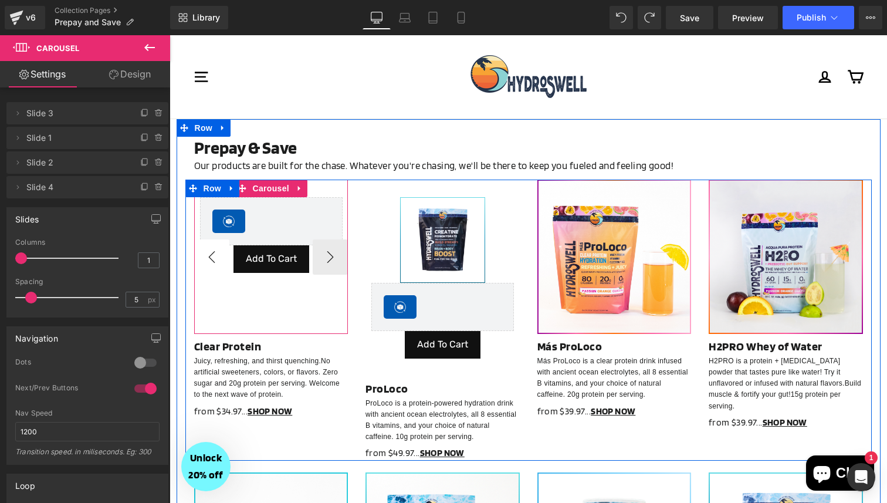
click at [207, 256] on button "‹" at bounding box center [211, 256] width 35 height 35
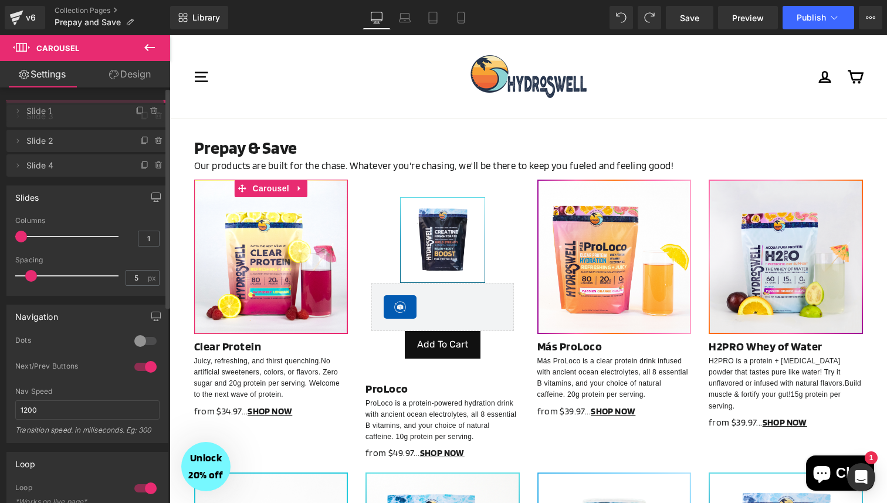
drag, startPoint x: 57, startPoint y: 135, endPoint x: 60, endPoint y: 108, distance: 27.2
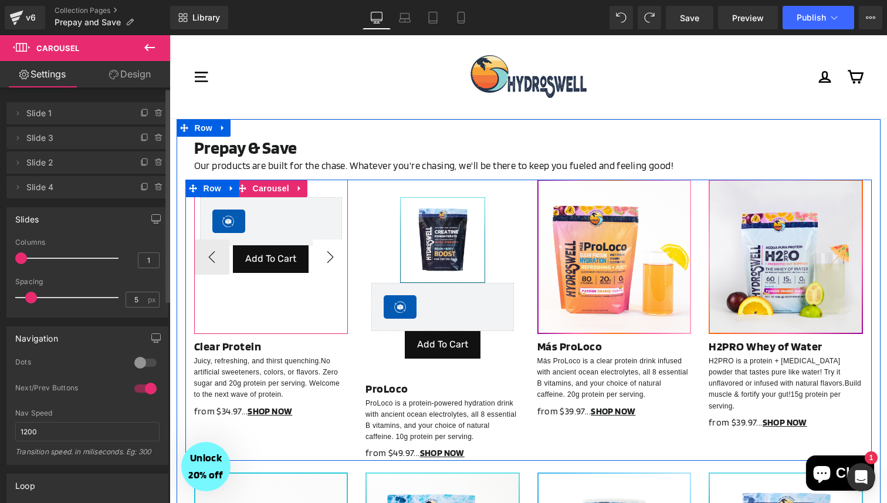
click at [333, 260] on button "›" at bounding box center [330, 256] width 35 height 35
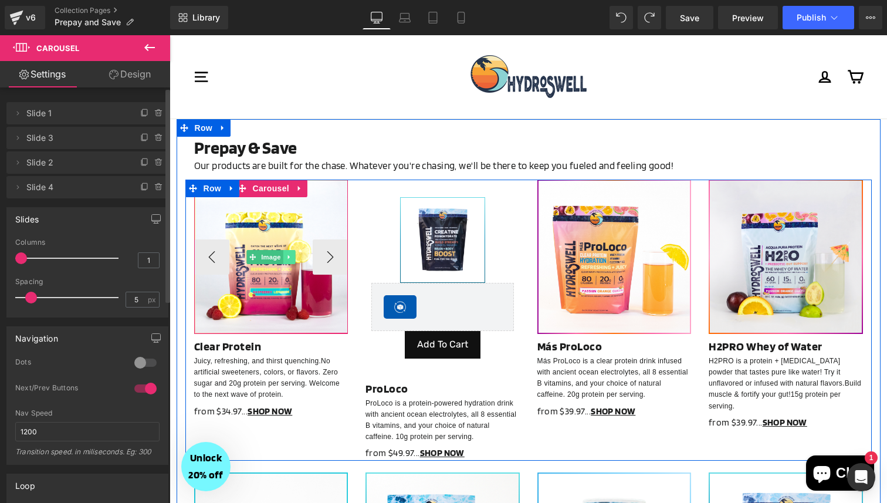
click at [286, 253] on icon at bounding box center [289, 256] width 6 height 7
click at [282, 256] on icon at bounding box center [283, 256] width 6 height 6
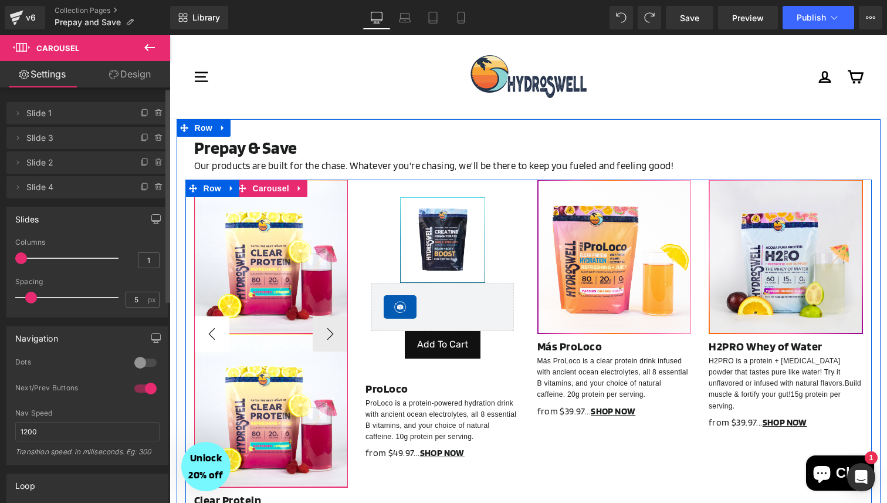
click at [212, 332] on button "‹" at bounding box center [211, 333] width 35 height 35
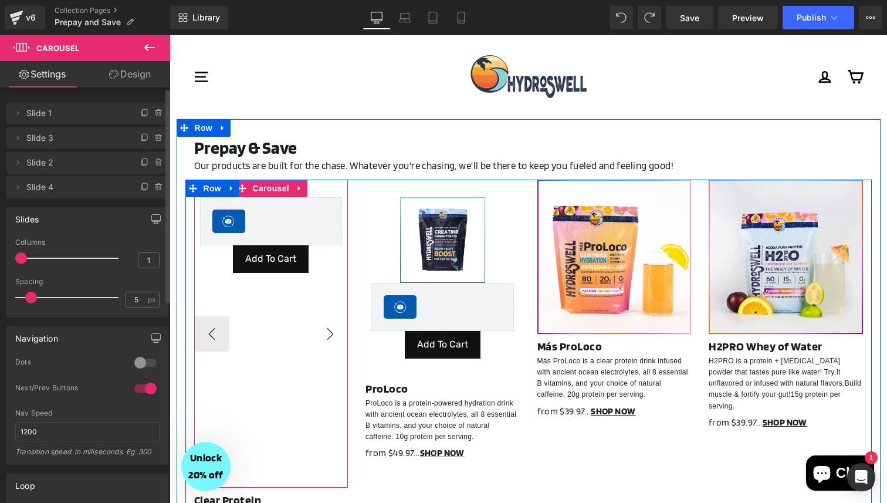
click at [330, 334] on button "›" at bounding box center [330, 333] width 35 height 35
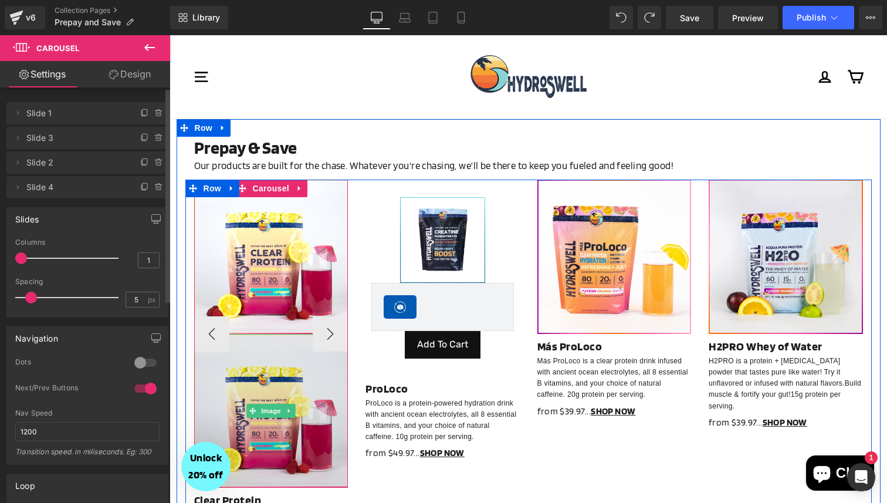
click at [280, 424] on img at bounding box center [271, 411] width 154 height 154
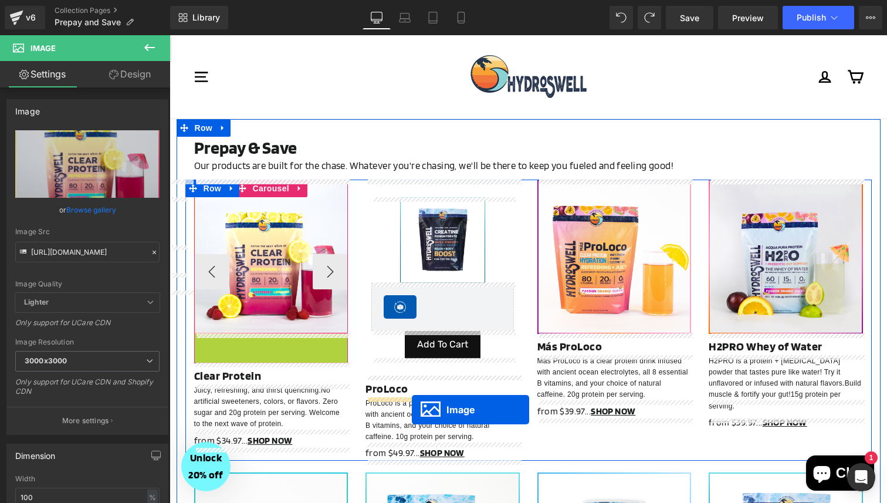
drag, startPoint x: 250, startPoint y: 411, endPoint x: 412, endPoint y: 410, distance: 162.0
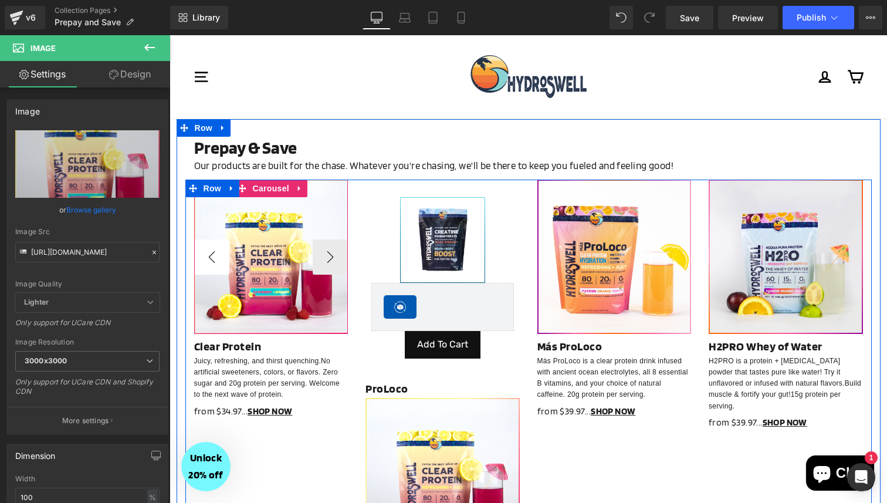
click at [212, 252] on button "‹" at bounding box center [211, 256] width 35 height 35
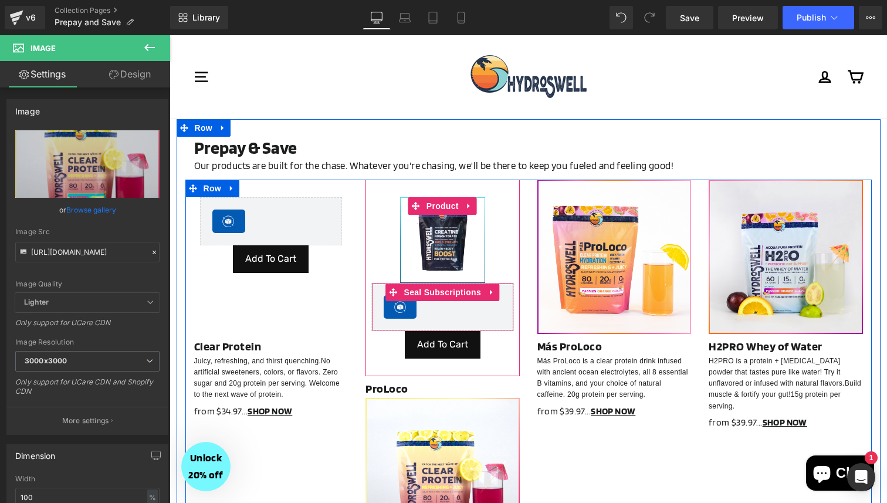
click at [280, 219] on div "Seal Subscriptions" at bounding box center [271, 220] width 118 height 23
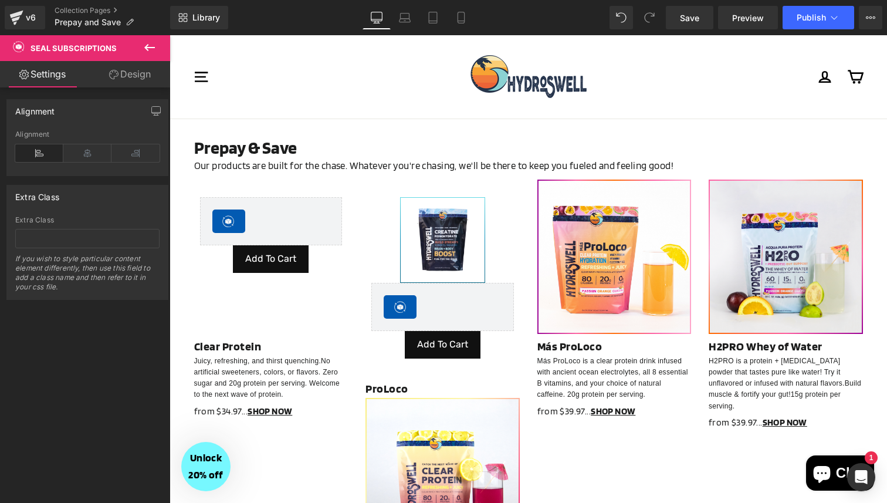
click at [411, 454] on div "Rendering Content" at bounding box center [444, 456] width 72 height 13
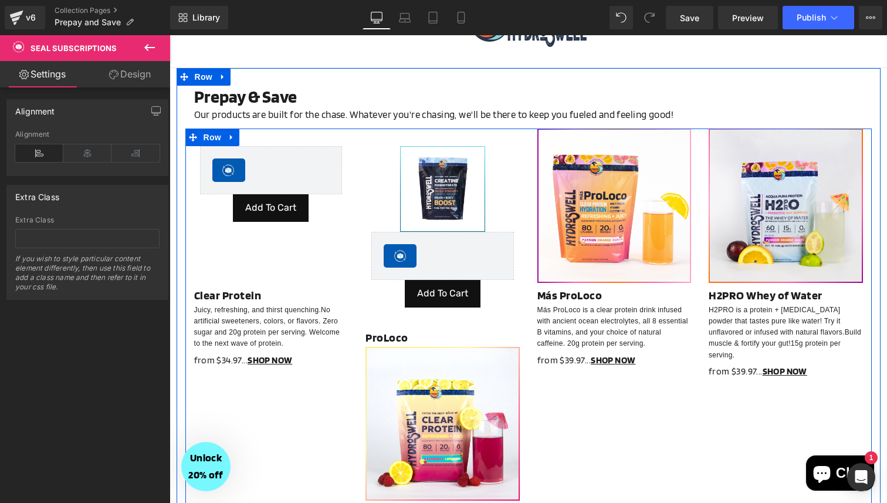
scroll to position [67, 0]
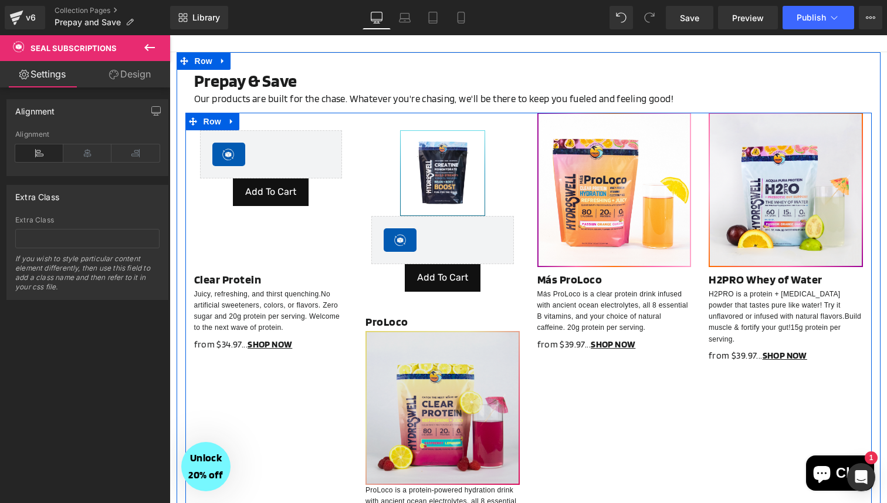
click at [437, 375] on img at bounding box center [443, 408] width 154 height 154
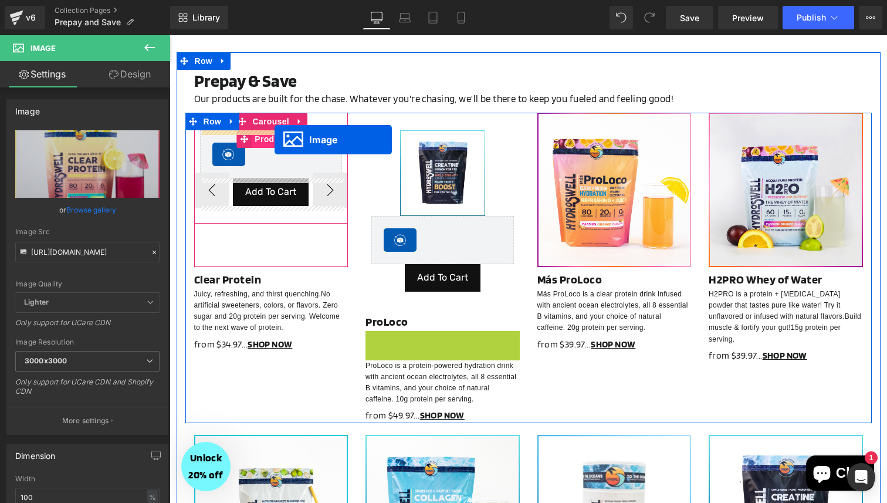
drag, startPoint x: 421, startPoint y: 408, endPoint x: 274, endPoint y: 138, distance: 307.2
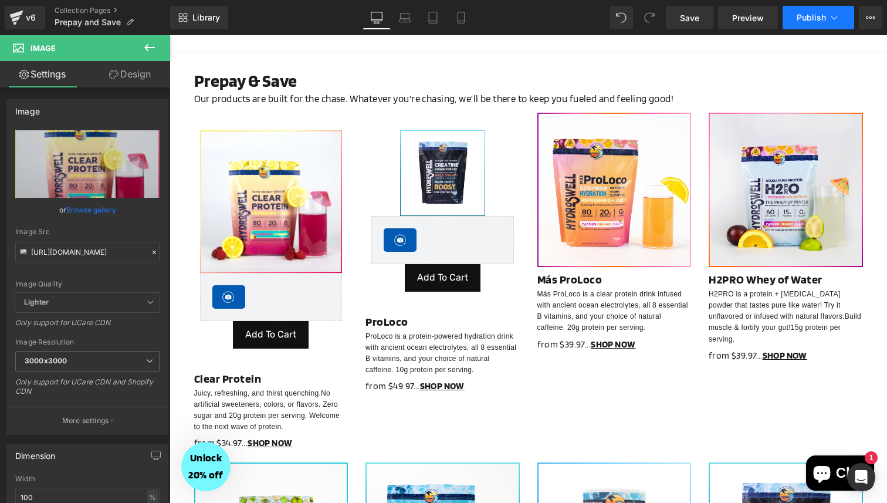
click at [792, 19] on button "Publish" at bounding box center [819, 17] width 72 height 23
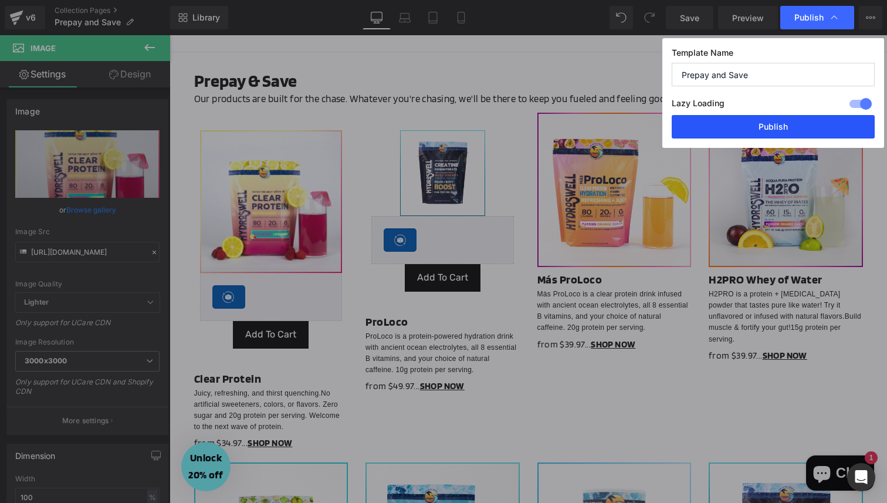
click at [720, 133] on button "Publish" at bounding box center [773, 126] width 203 height 23
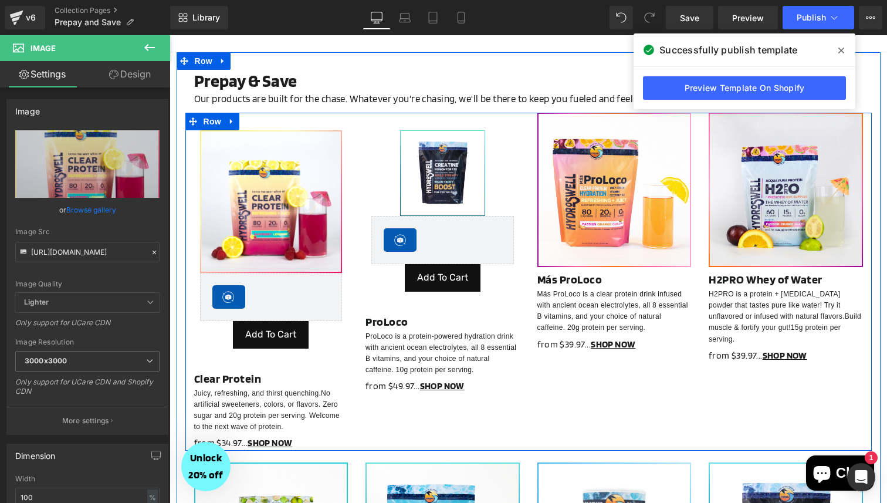
scroll to position [0, 0]
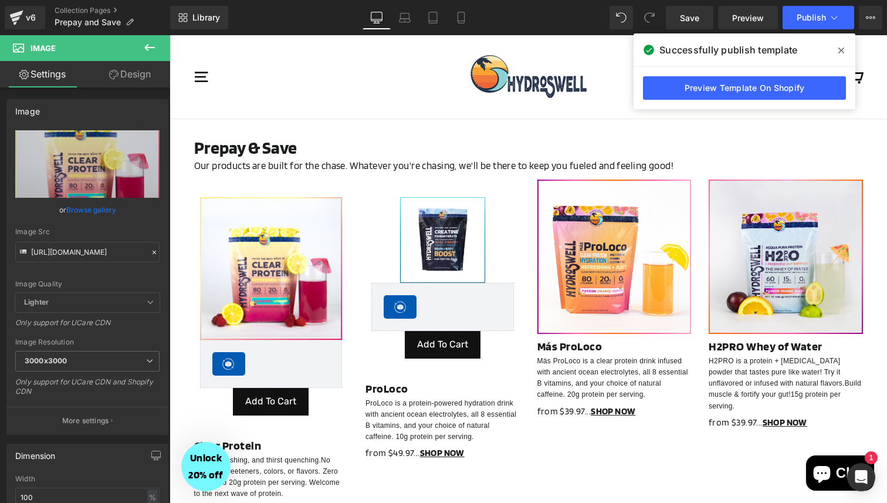
click at [144, 48] on icon at bounding box center [150, 47] width 14 height 14
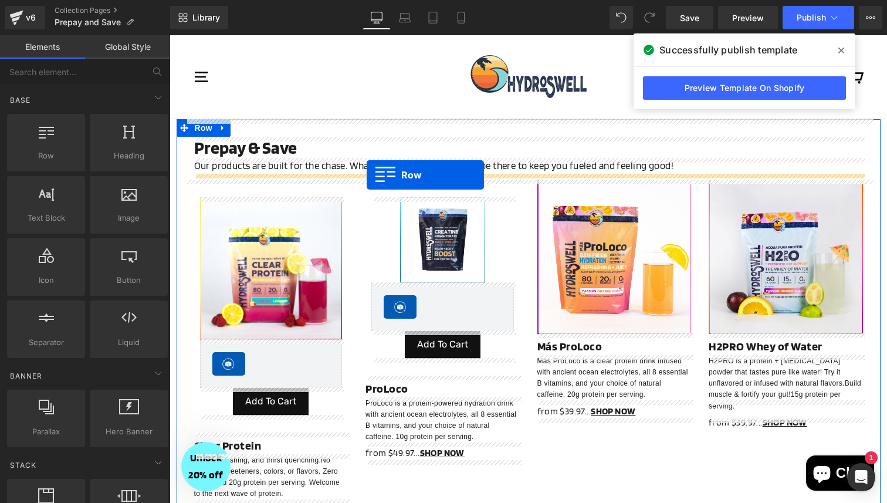
drag, startPoint x: 222, startPoint y: 187, endPoint x: 367, endPoint y: 175, distance: 144.8
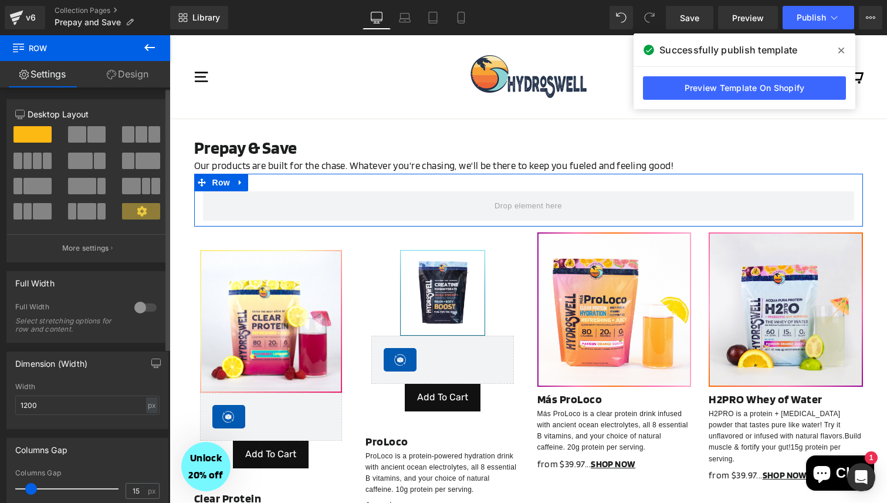
click at [83, 131] on span at bounding box center [77, 134] width 18 height 16
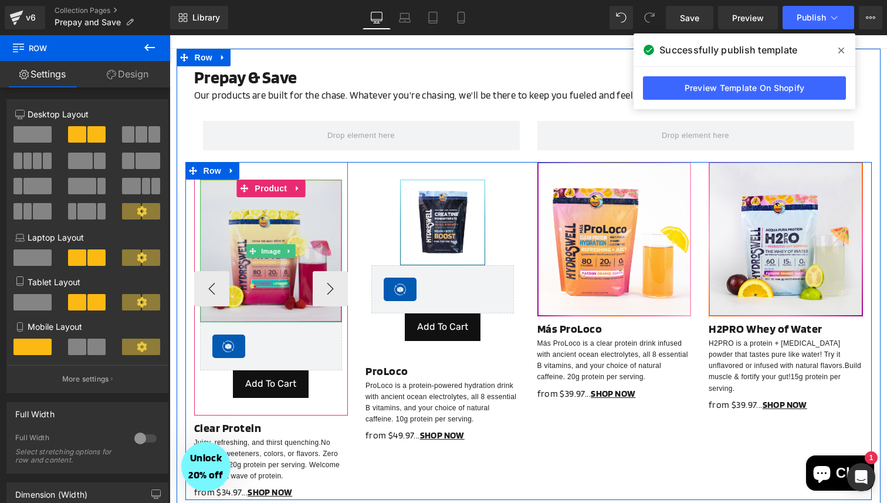
scroll to position [70, 0]
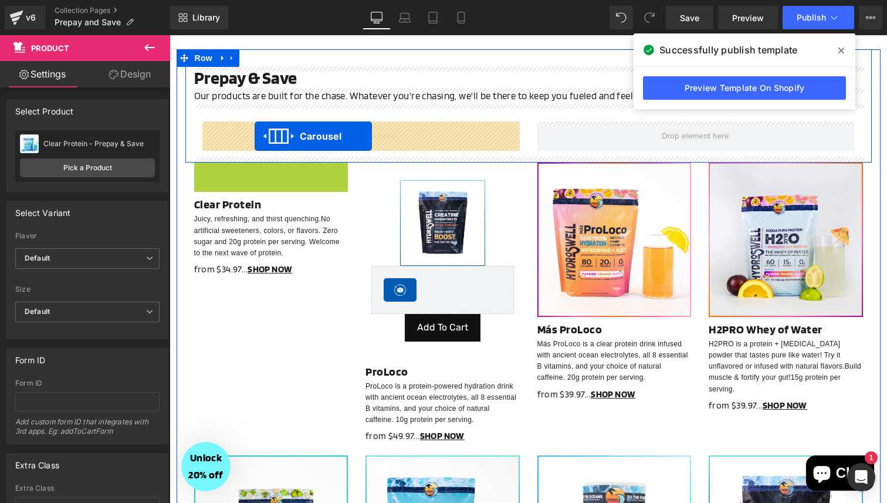
drag, startPoint x: 245, startPoint y: 174, endPoint x: 255, endPoint y: 136, distance: 38.9
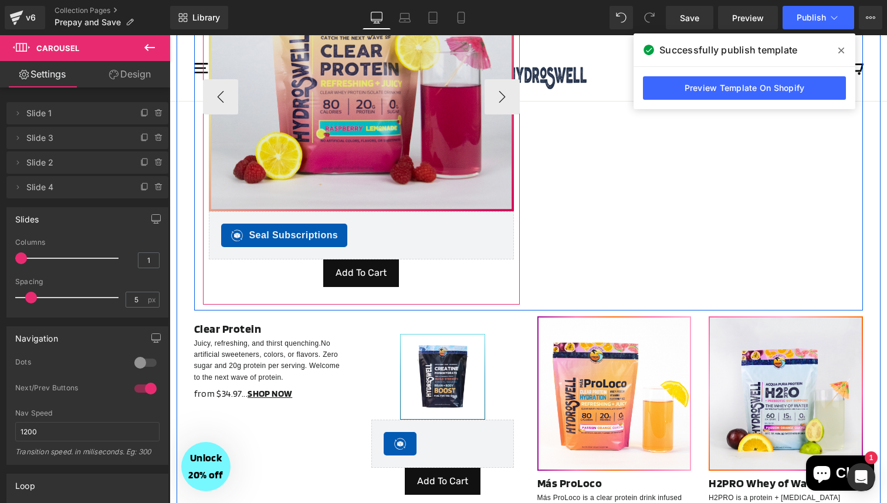
scroll to position [344, 0]
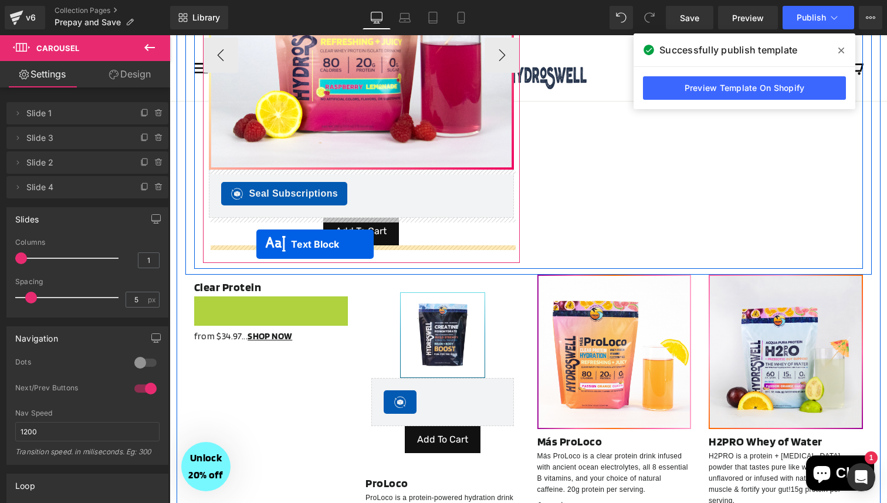
drag, startPoint x: 241, startPoint y: 319, endPoint x: 256, endPoint y: 244, distance: 76.2
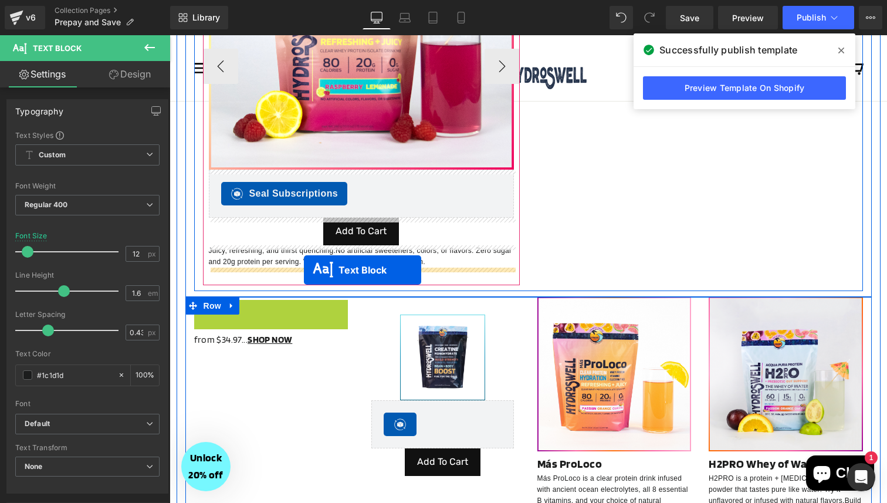
drag, startPoint x: 244, startPoint y: 309, endPoint x: 304, endPoint y: 270, distance: 71.8
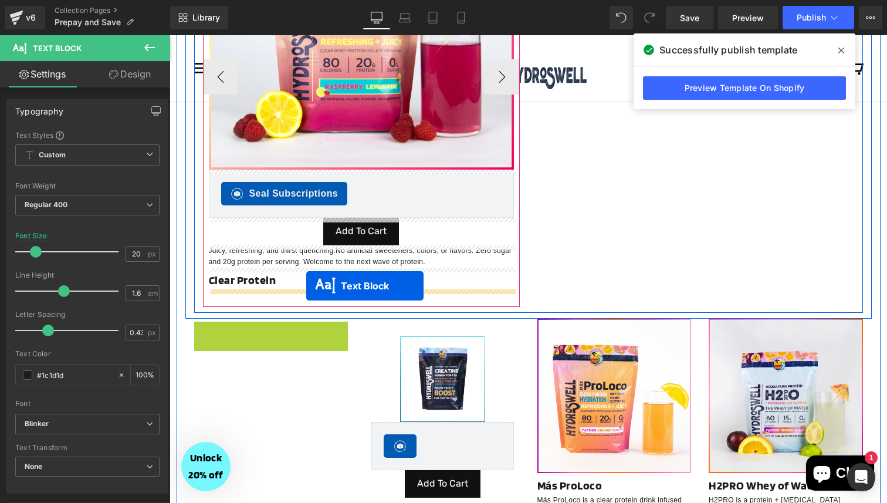
drag, startPoint x: 244, startPoint y: 328, endPoint x: 306, endPoint y: 286, distance: 75.7
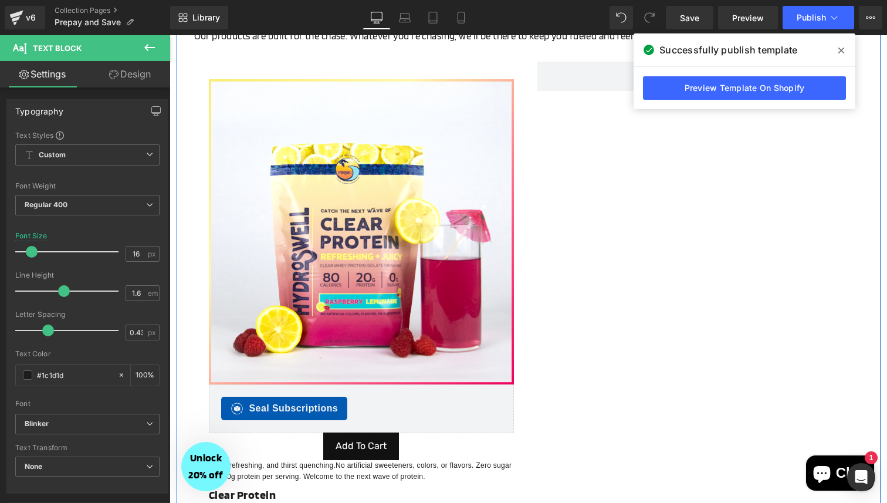
scroll to position [106, 0]
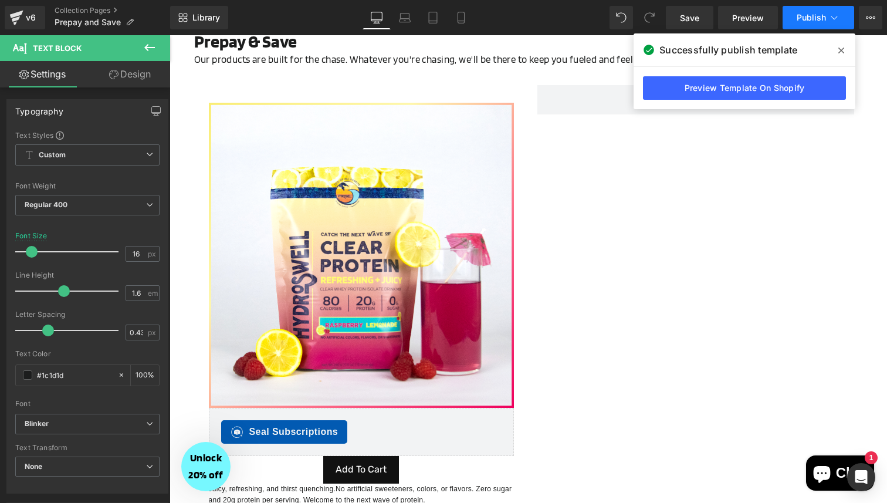
click at [799, 14] on span "Publish" at bounding box center [811, 17] width 29 height 9
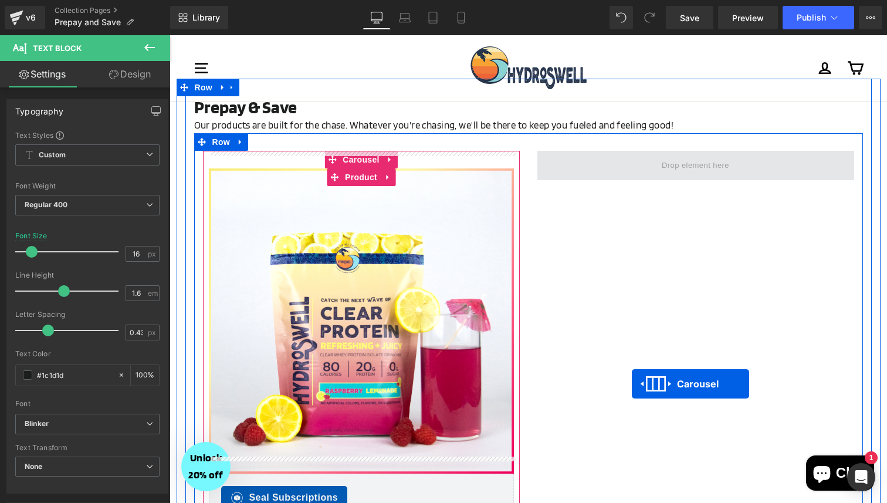
scroll to position [29, 0]
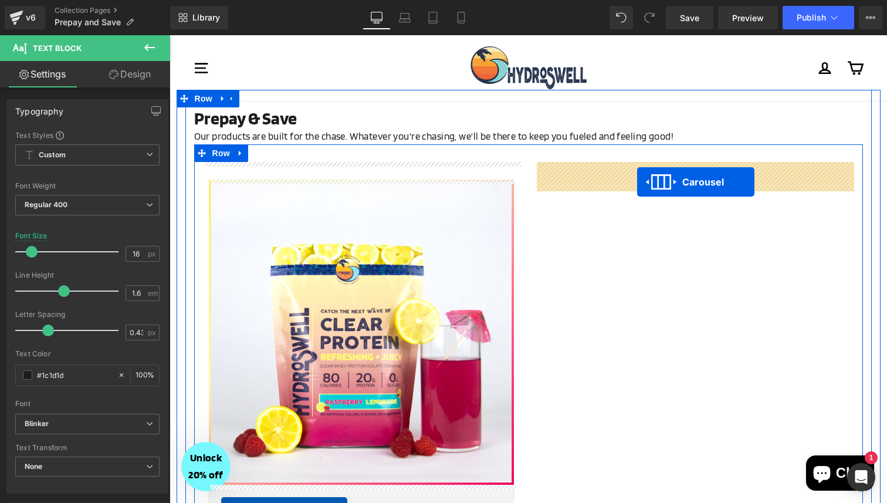
drag, startPoint x: 413, startPoint y: 360, endPoint x: 637, endPoint y: 182, distance: 286.6
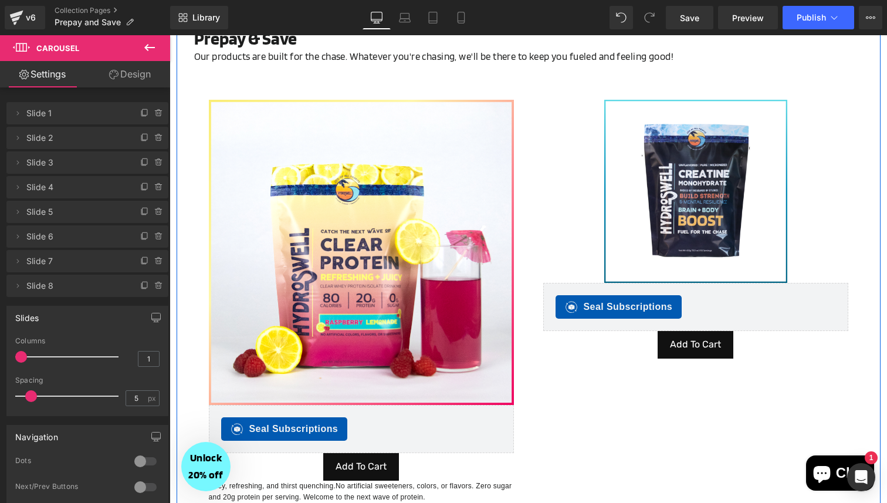
scroll to position [89, 0]
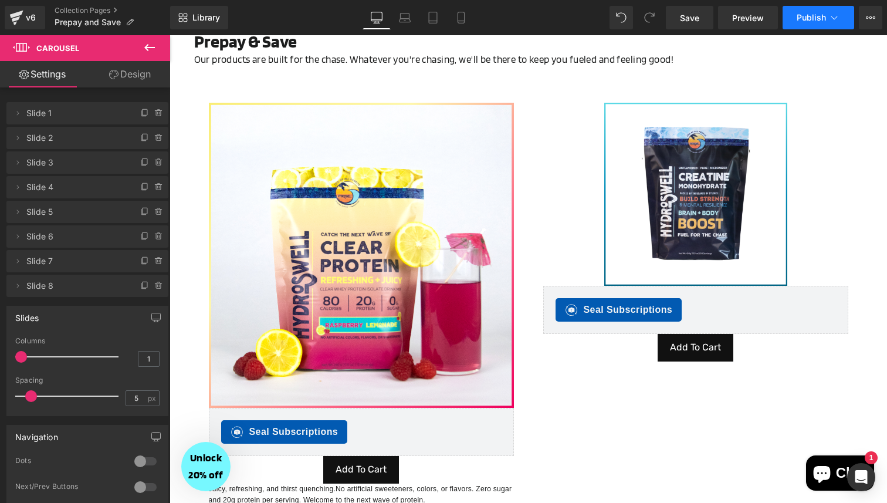
click at [813, 26] on button "Publish" at bounding box center [819, 17] width 72 height 23
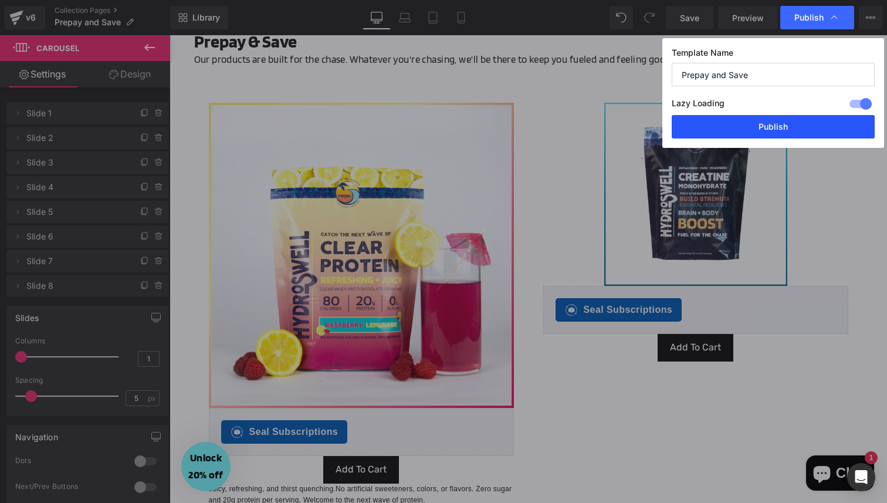
click at [750, 125] on button "Publish" at bounding box center [773, 126] width 203 height 23
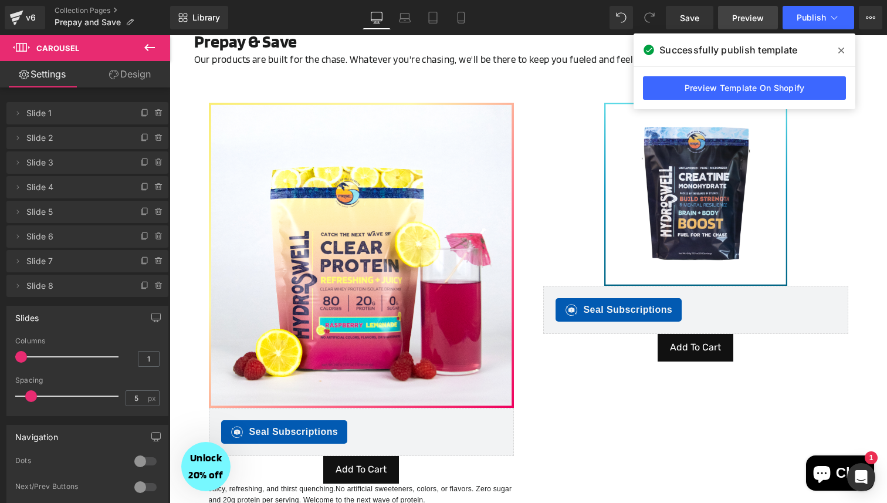
click at [747, 21] on span "Preview" at bounding box center [748, 18] width 32 height 12
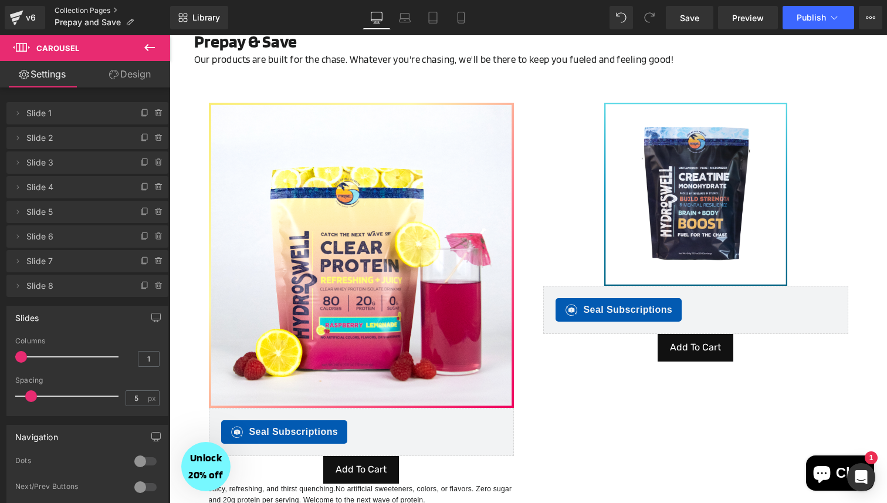
click at [86, 9] on link "Collection Pages" at bounding box center [113, 10] width 116 height 9
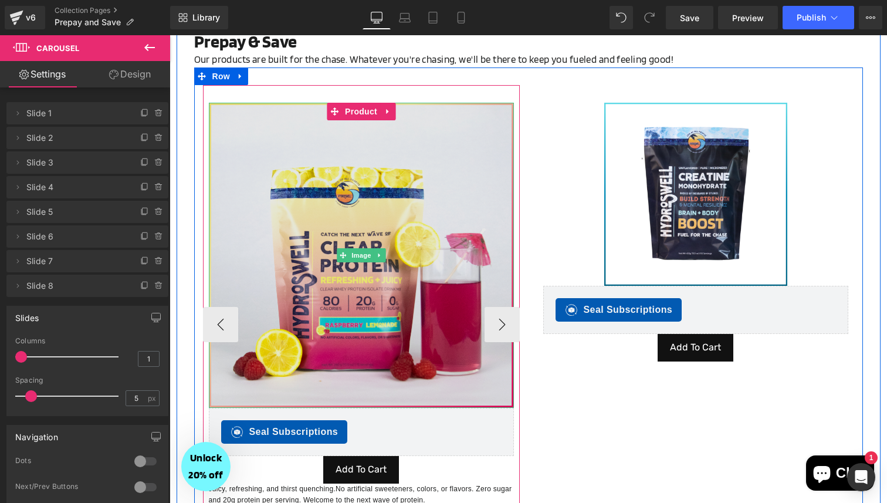
scroll to position [0, 0]
